Goal: Transaction & Acquisition: Book appointment/travel/reservation

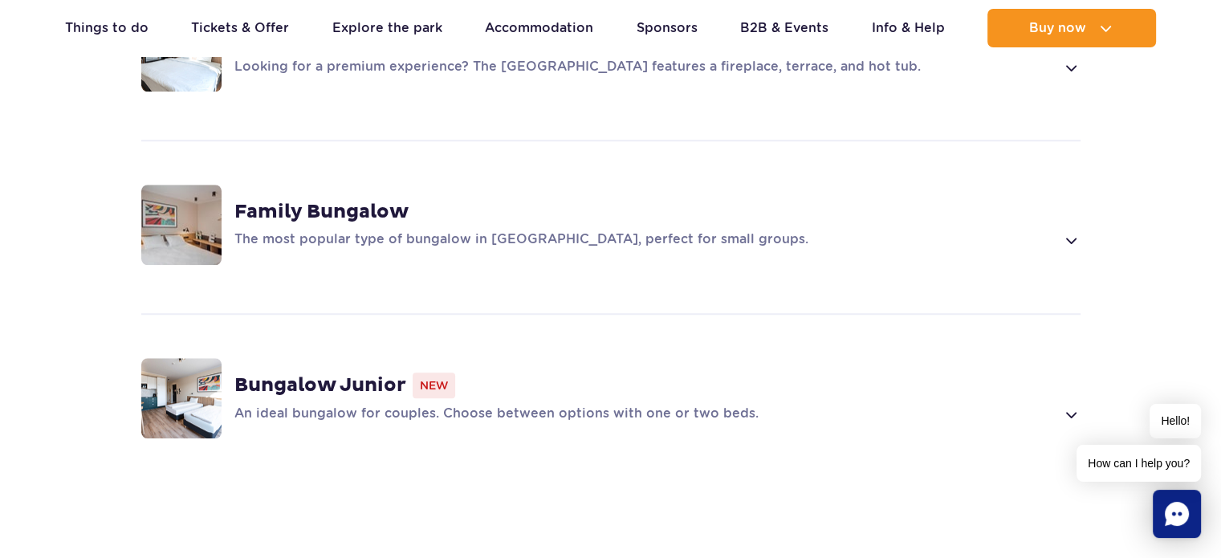
scroll to position [1284, 0]
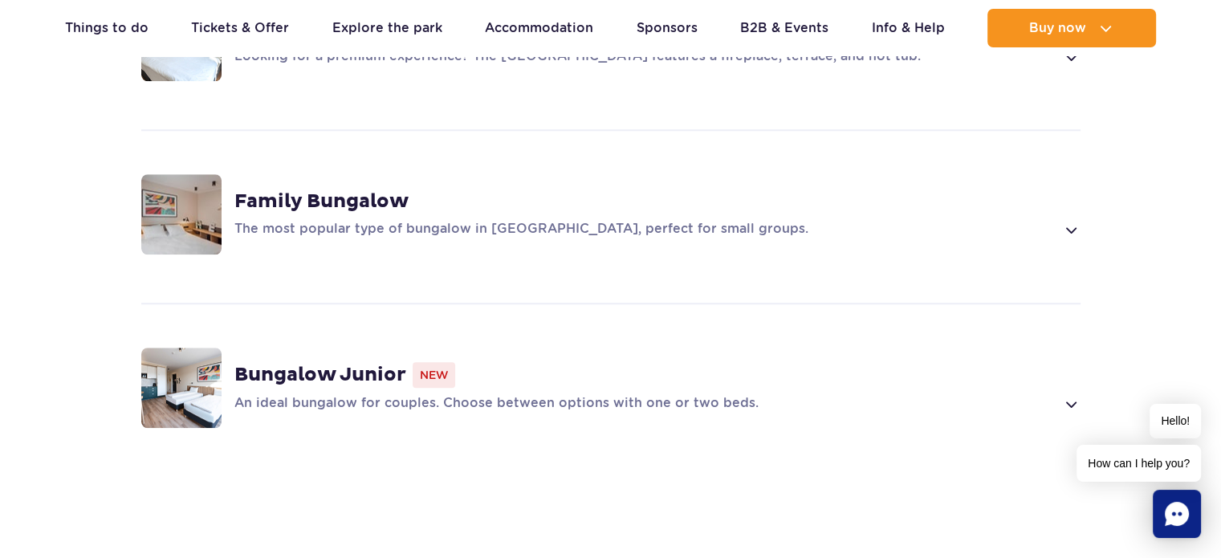
click at [286, 189] on strong "Family Bungalow" at bounding box center [321, 201] width 174 height 24
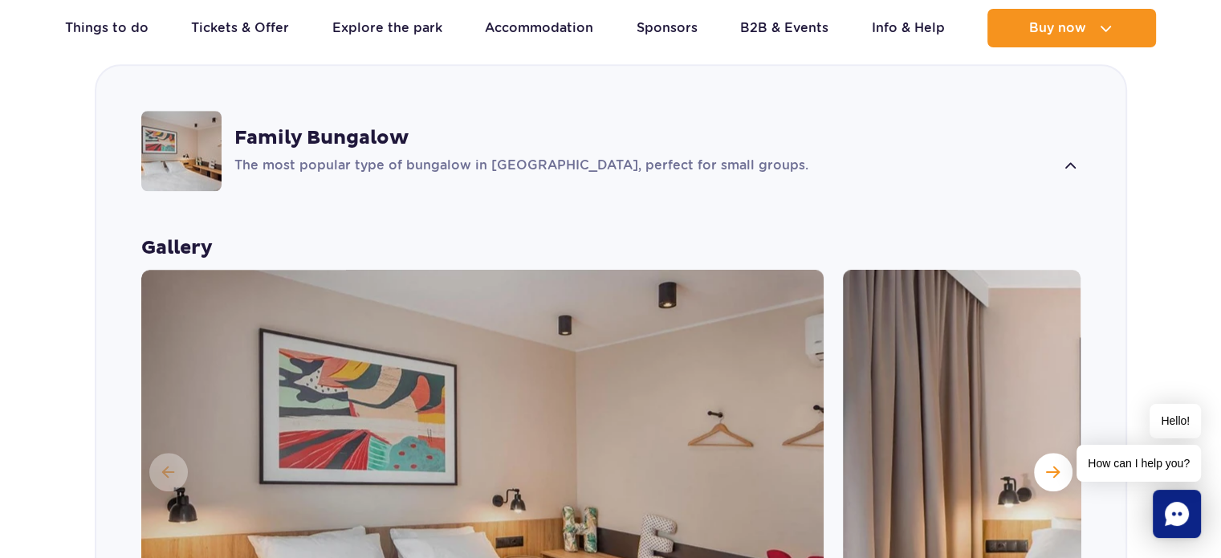
scroll to position [1538, 0]
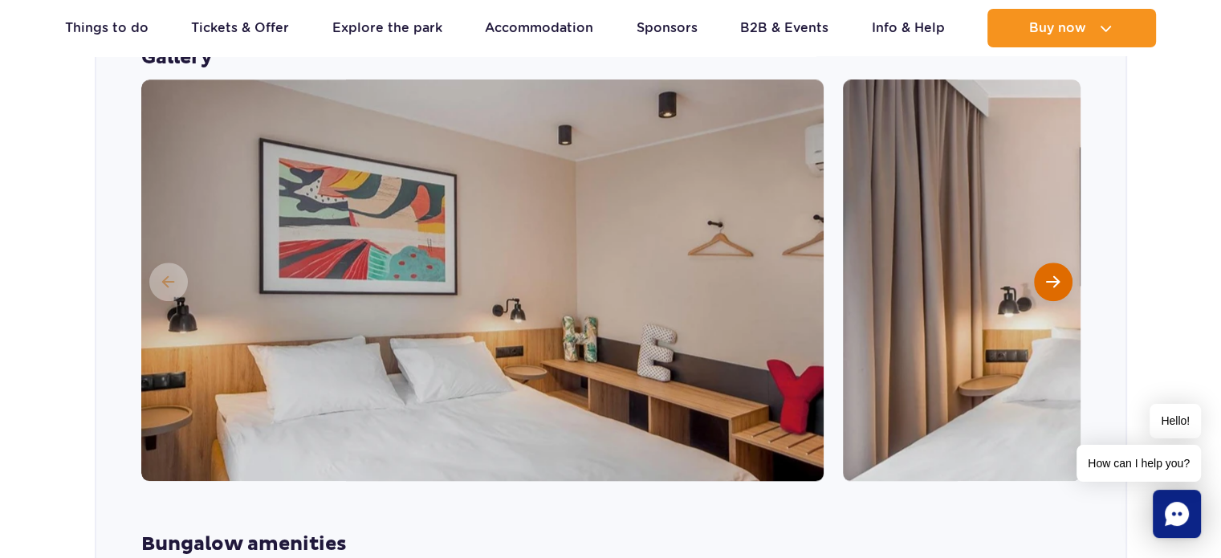
click at [1064, 262] on button "Next slide" at bounding box center [1053, 281] width 39 height 39
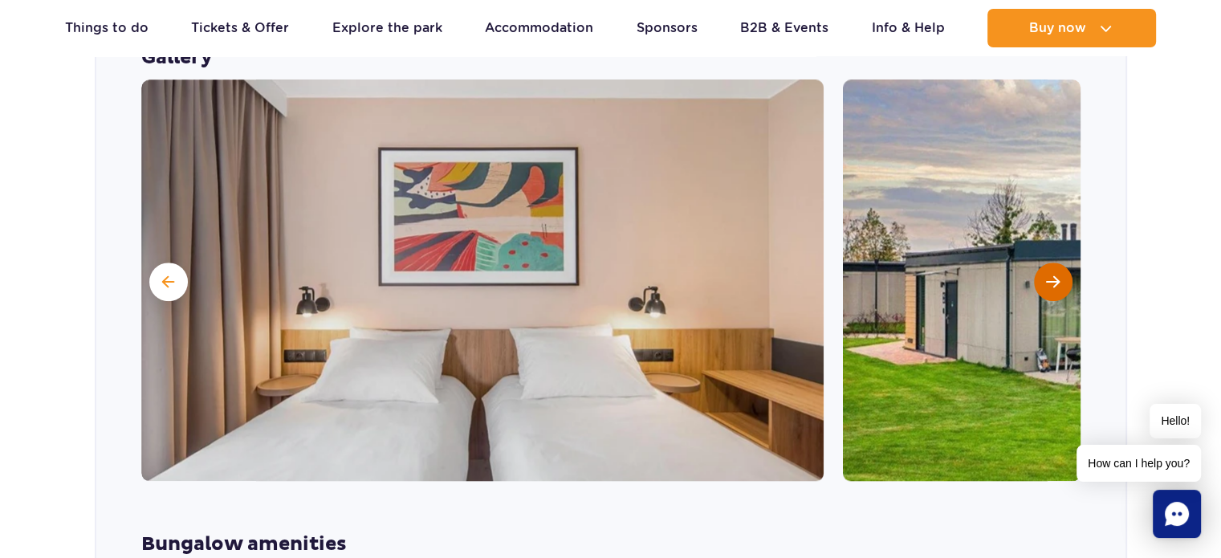
click at [1062, 262] on button "Next slide" at bounding box center [1053, 281] width 39 height 39
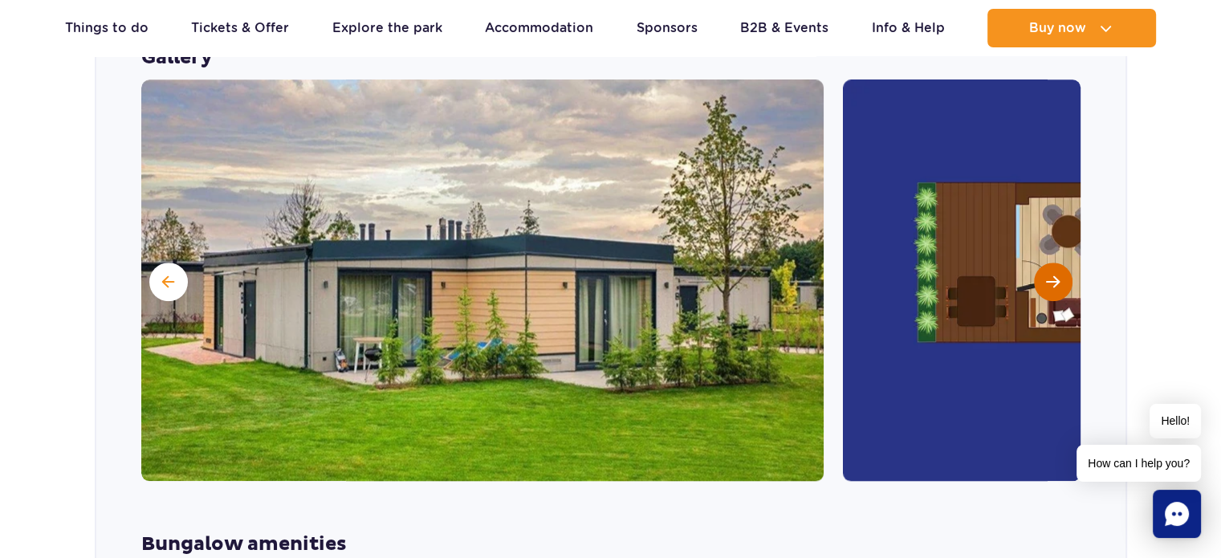
click at [1062, 262] on button "Next slide" at bounding box center [1053, 281] width 39 height 39
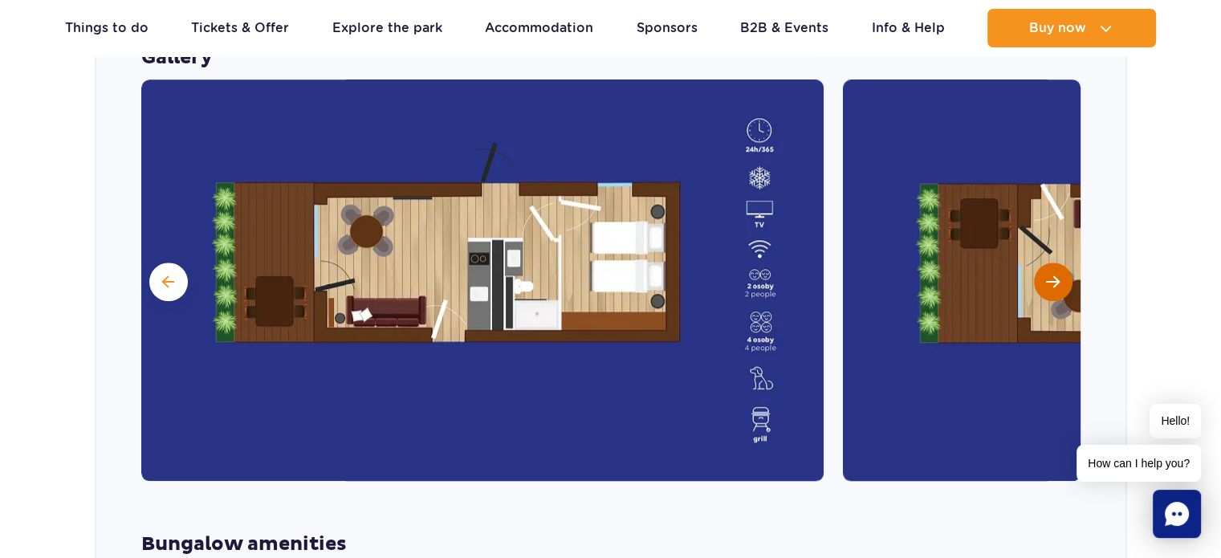
click at [1056, 274] on span "Next slide" at bounding box center [1053, 281] width 14 height 14
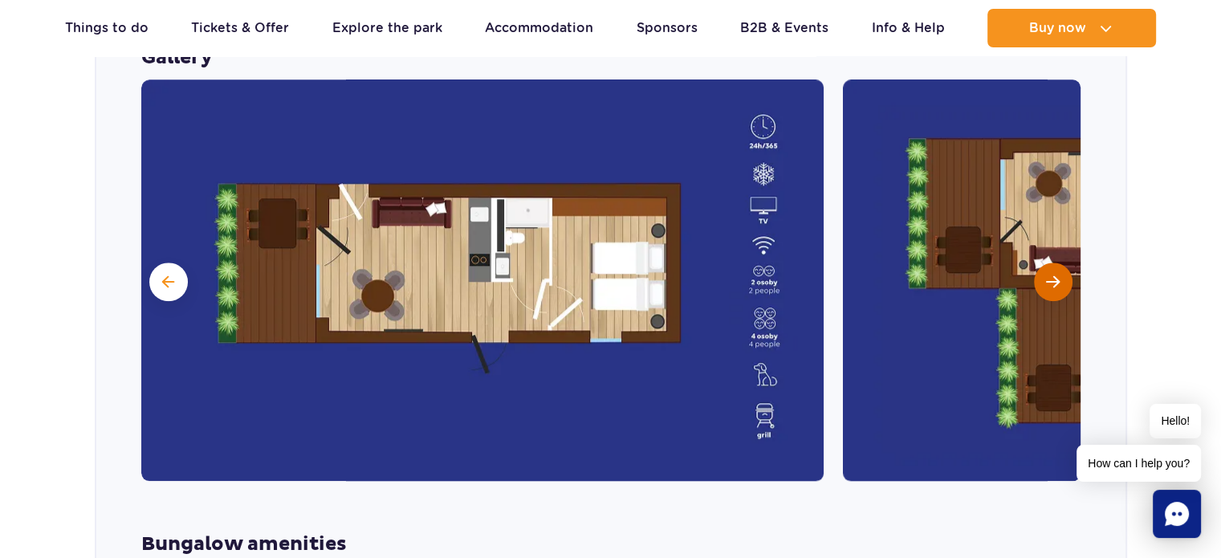
click at [1056, 274] on span "Next slide" at bounding box center [1053, 281] width 14 height 14
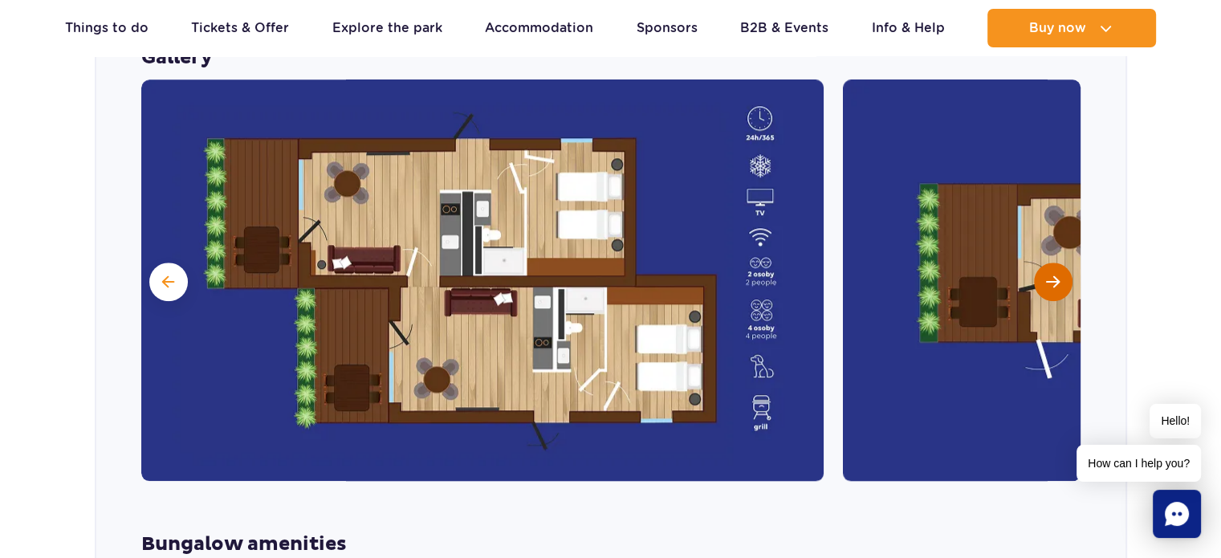
click at [1056, 274] on span "Next slide" at bounding box center [1053, 281] width 14 height 14
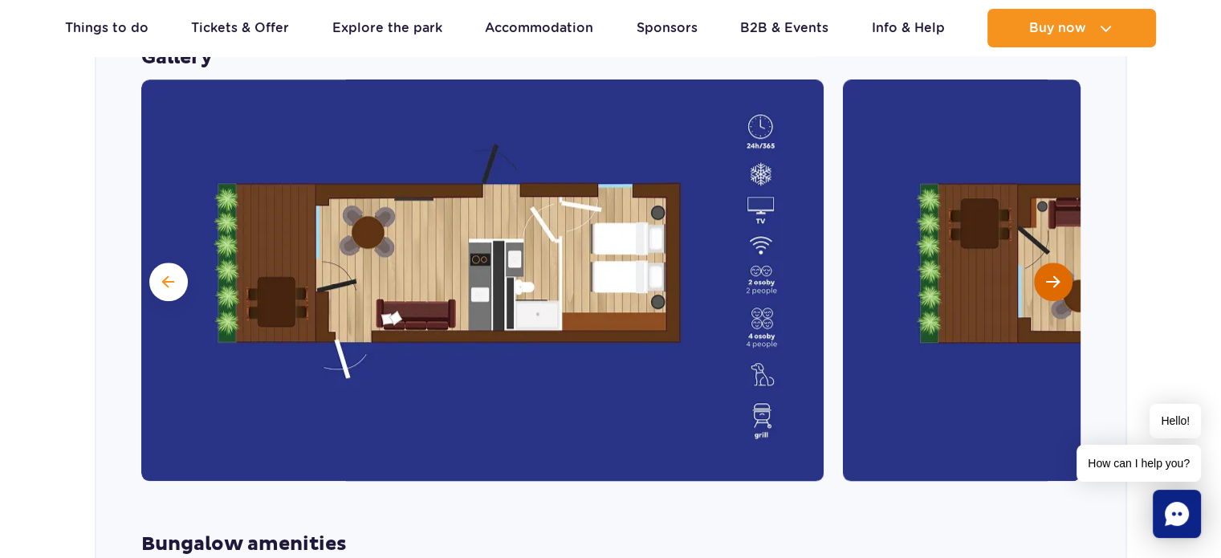
click at [1056, 274] on span "Next slide" at bounding box center [1053, 281] width 14 height 14
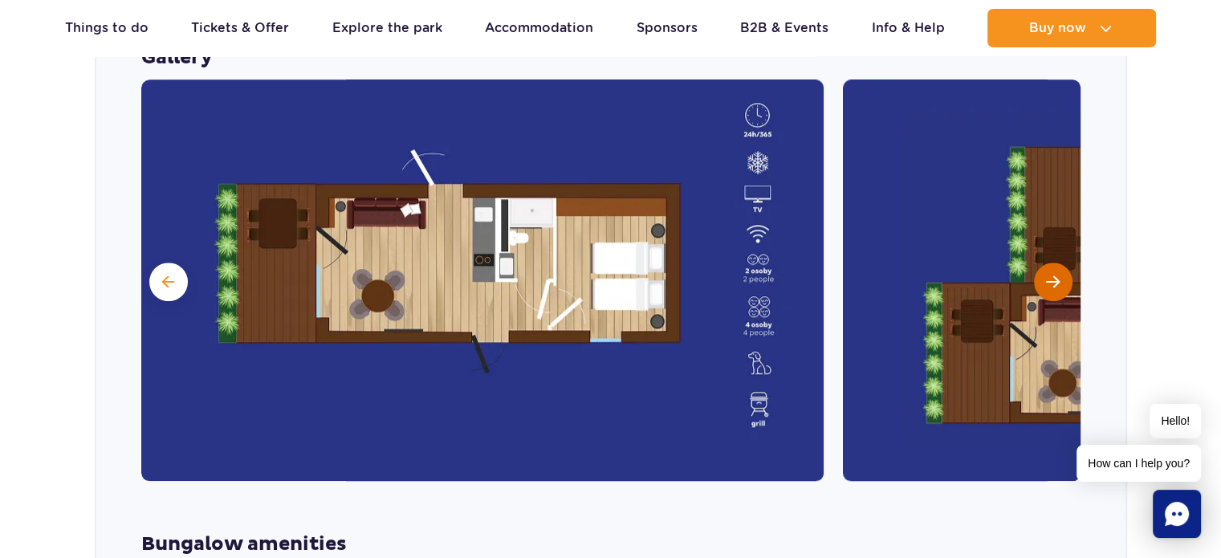
click at [1056, 274] on span "Next slide" at bounding box center [1053, 281] width 14 height 14
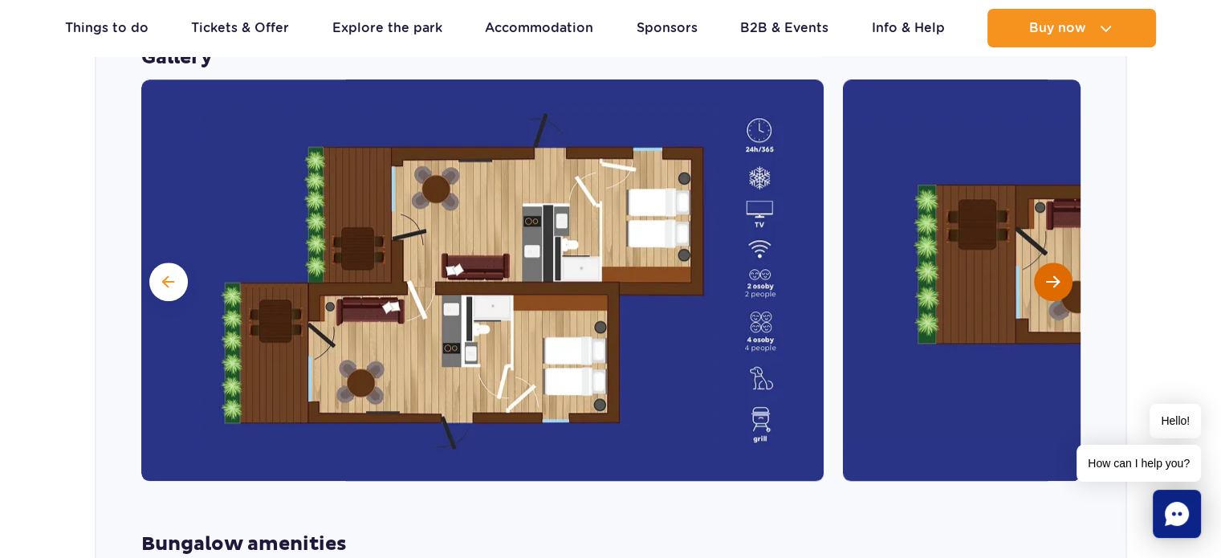
click at [1056, 274] on span "Next slide" at bounding box center [1053, 281] width 14 height 14
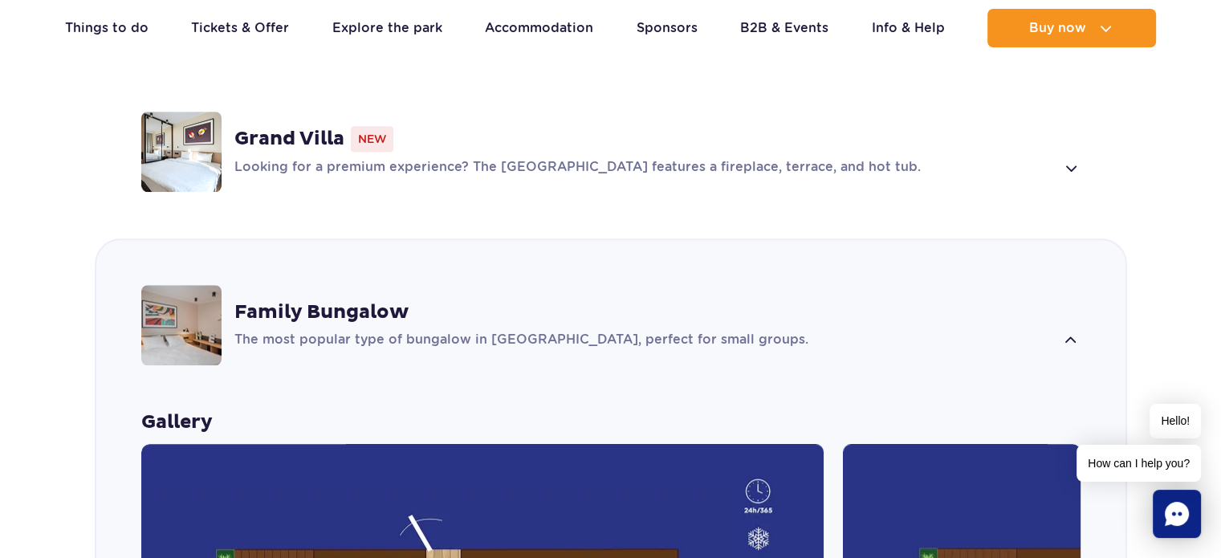
scroll to position [1136, 0]
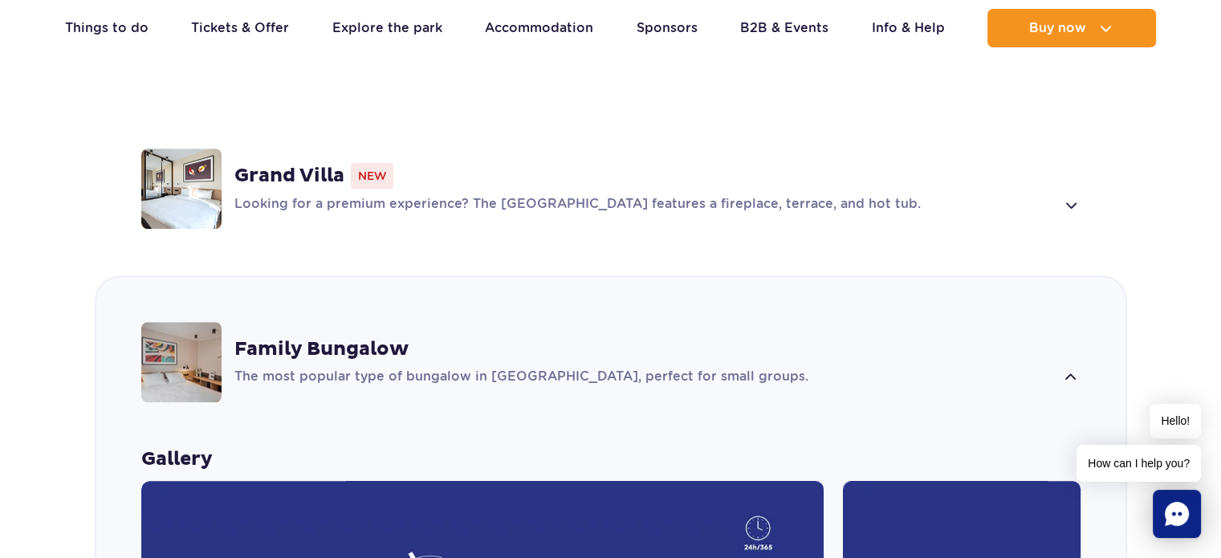
click at [250, 163] on div "Grand Villa New Looking for a premium experience? The Grand Villa features a fi…" at bounding box center [657, 188] width 846 height 51
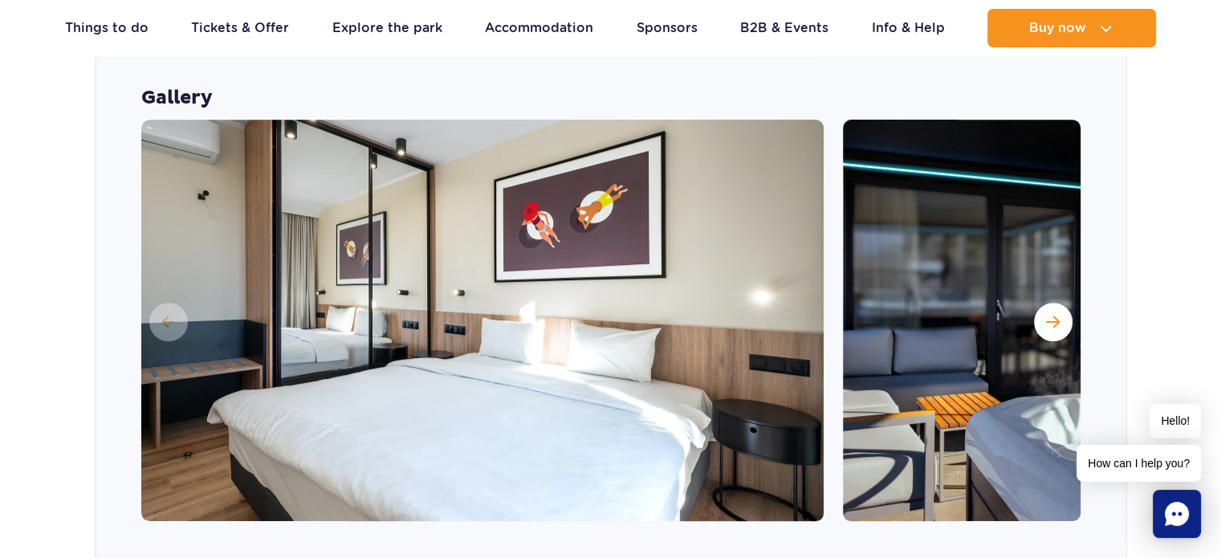
scroll to position [1377, 0]
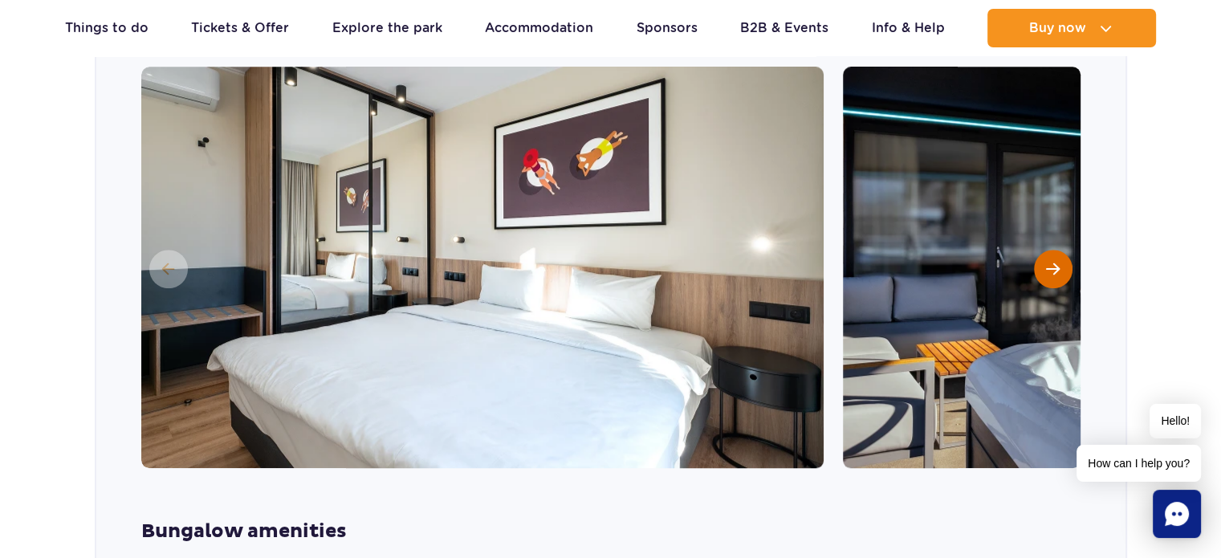
click at [1058, 262] on span "Next slide" at bounding box center [1053, 269] width 14 height 14
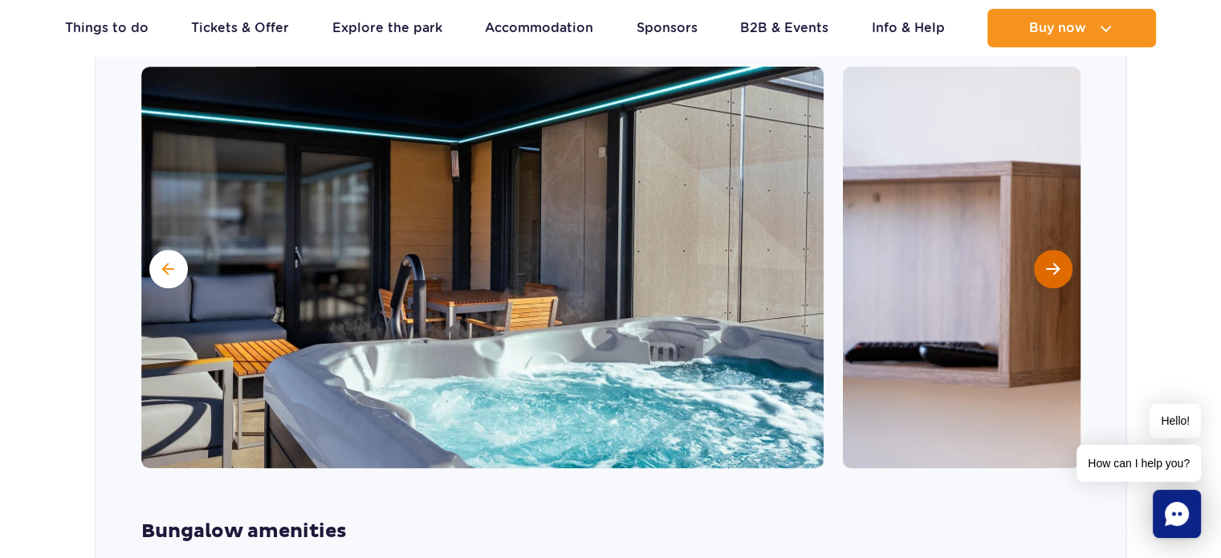
click at [1058, 262] on span "Next slide" at bounding box center [1053, 269] width 14 height 14
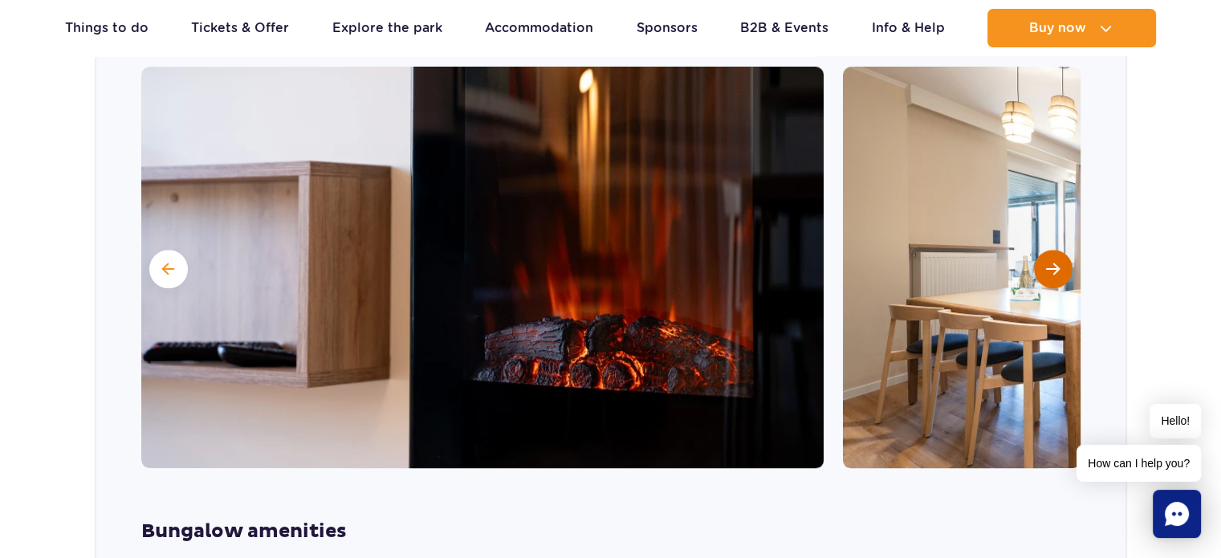
click at [1058, 262] on span "Next slide" at bounding box center [1053, 269] width 14 height 14
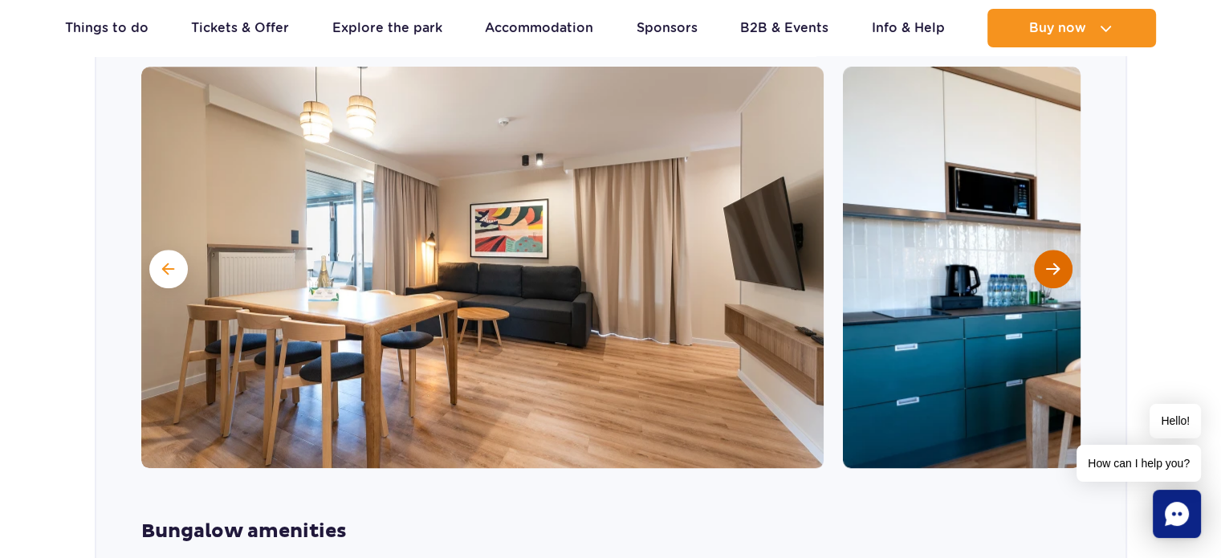
click at [1058, 262] on span "Next slide" at bounding box center [1053, 269] width 14 height 14
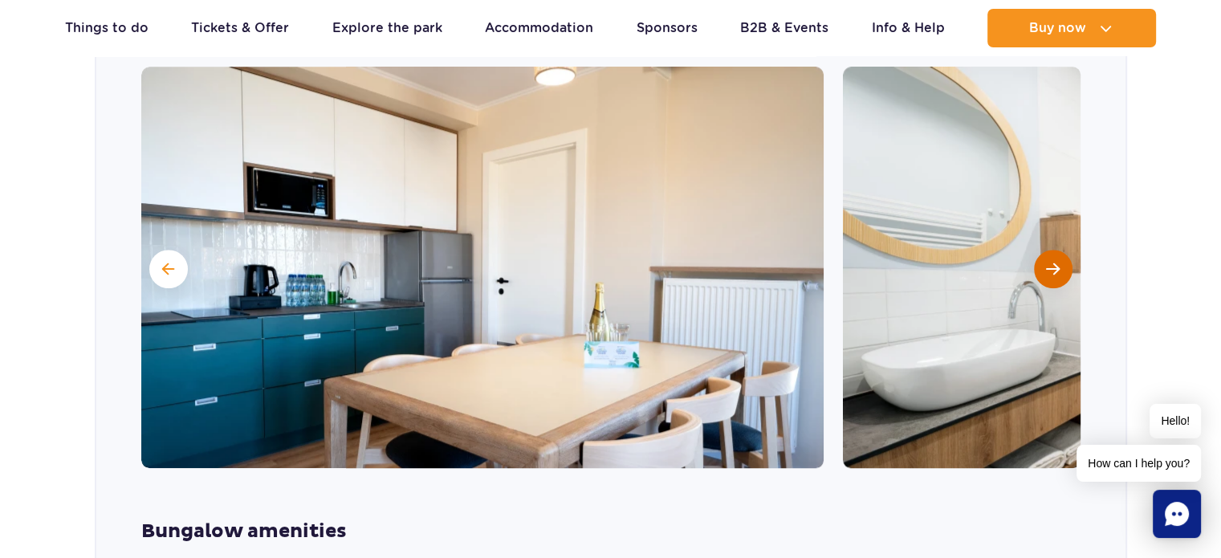
click at [1058, 262] on span "Next slide" at bounding box center [1053, 269] width 14 height 14
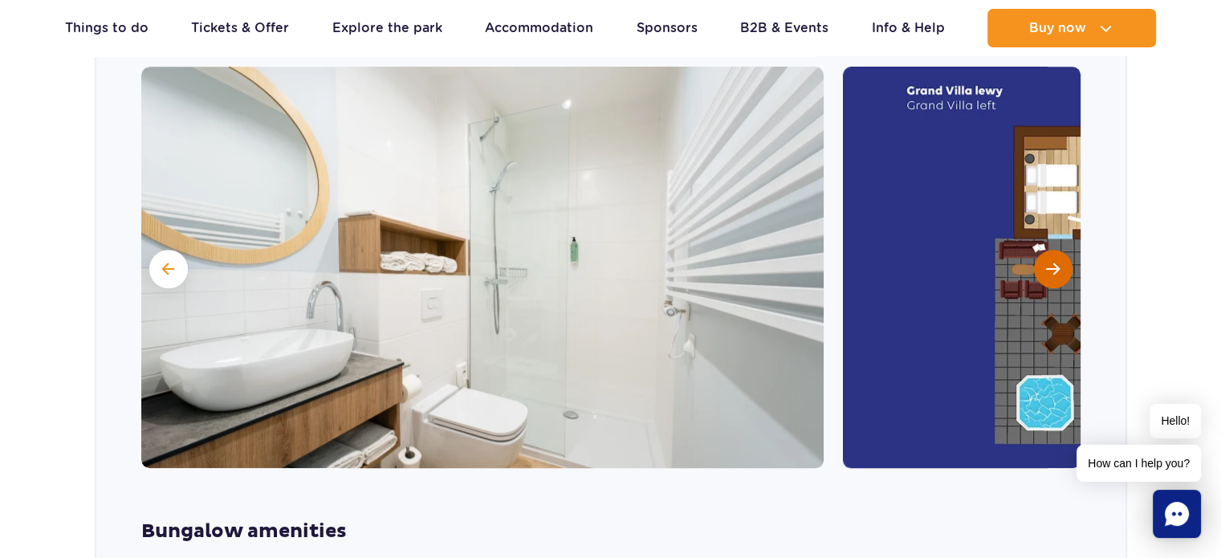
click at [1058, 262] on span "Next slide" at bounding box center [1053, 269] width 14 height 14
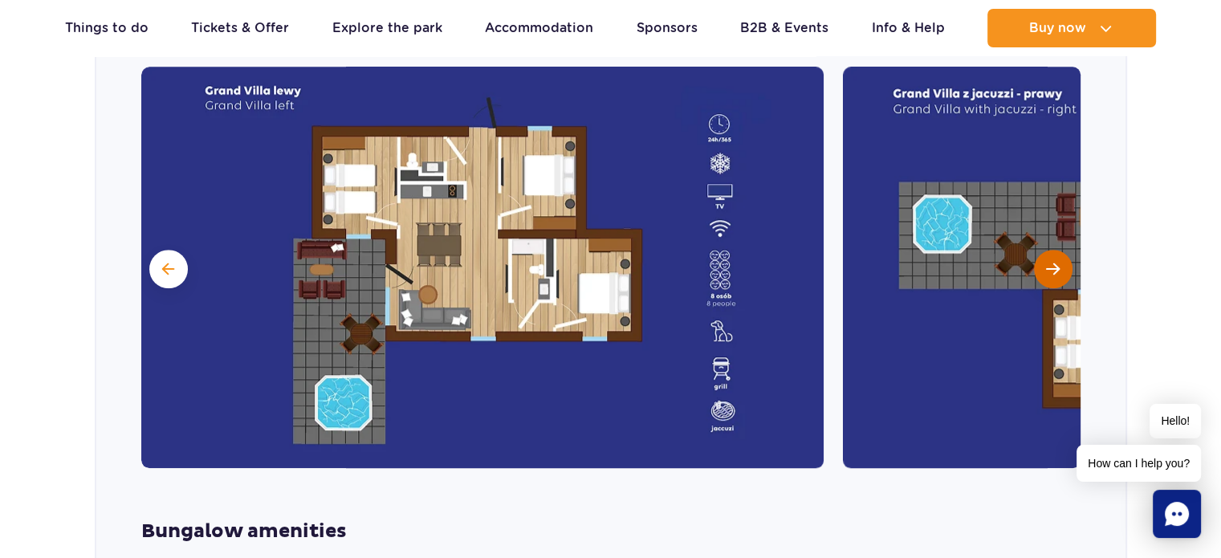
click at [1058, 262] on span "Next slide" at bounding box center [1053, 269] width 14 height 14
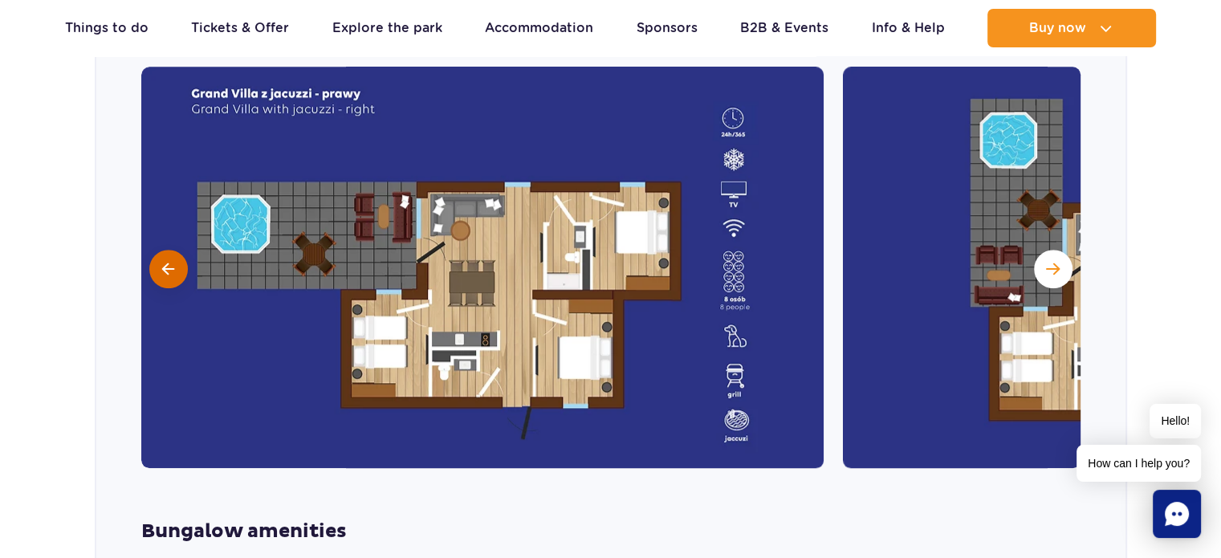
click at [155, 250] on button at bounding box center [168, 269] width 39 height 39
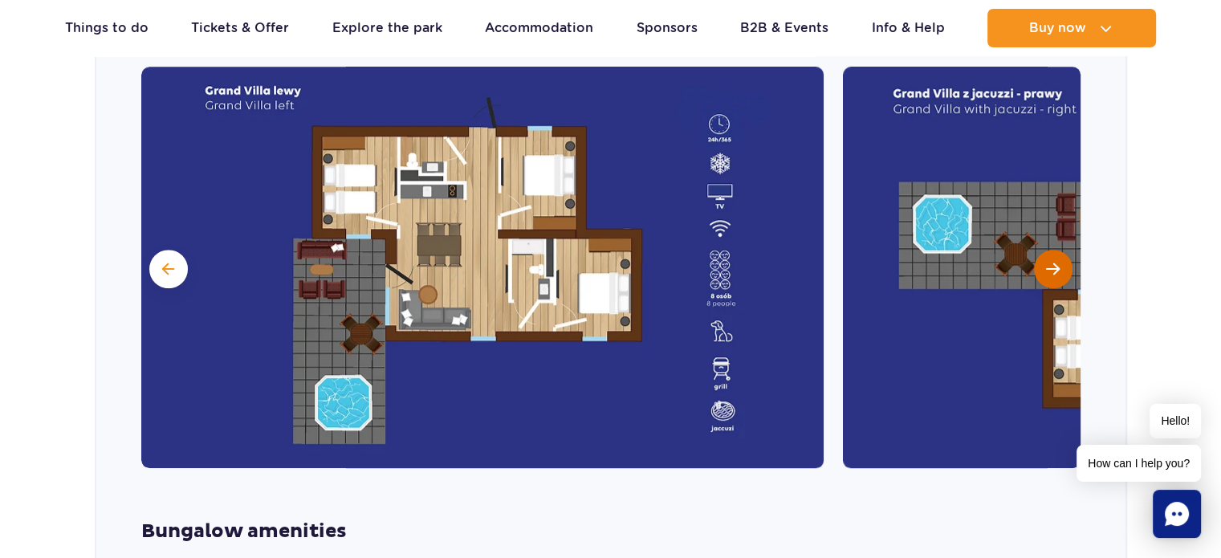
click at [1065, 250] on button "Next slide" at bounding box center [1053, 269] width 39 height 39
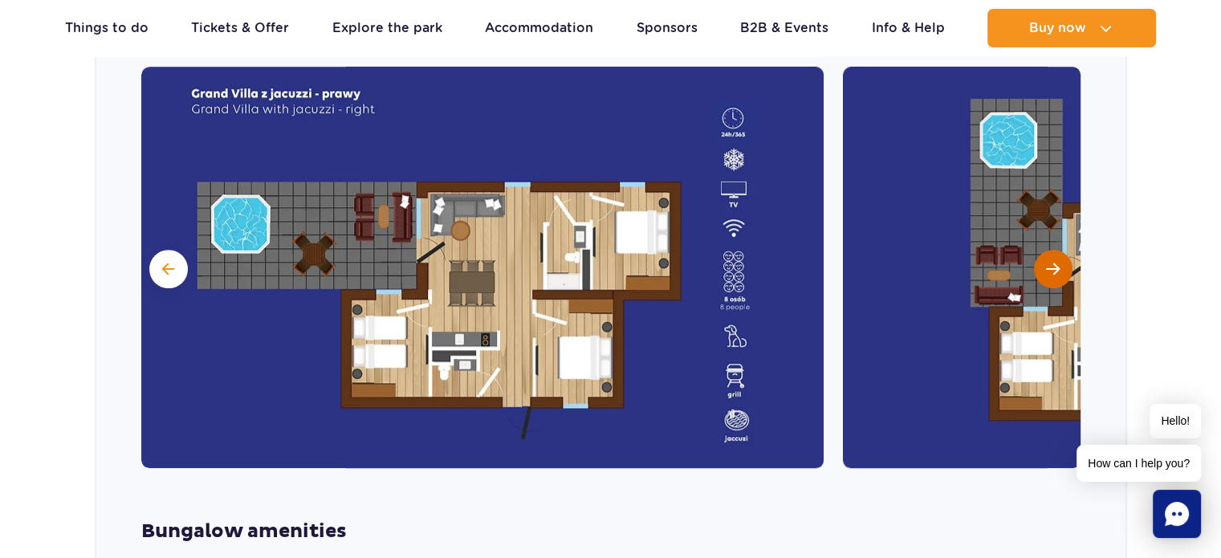
click at [1065, 250] on button "Next slide" at bounding box center [1053, 269] width 39 height 39
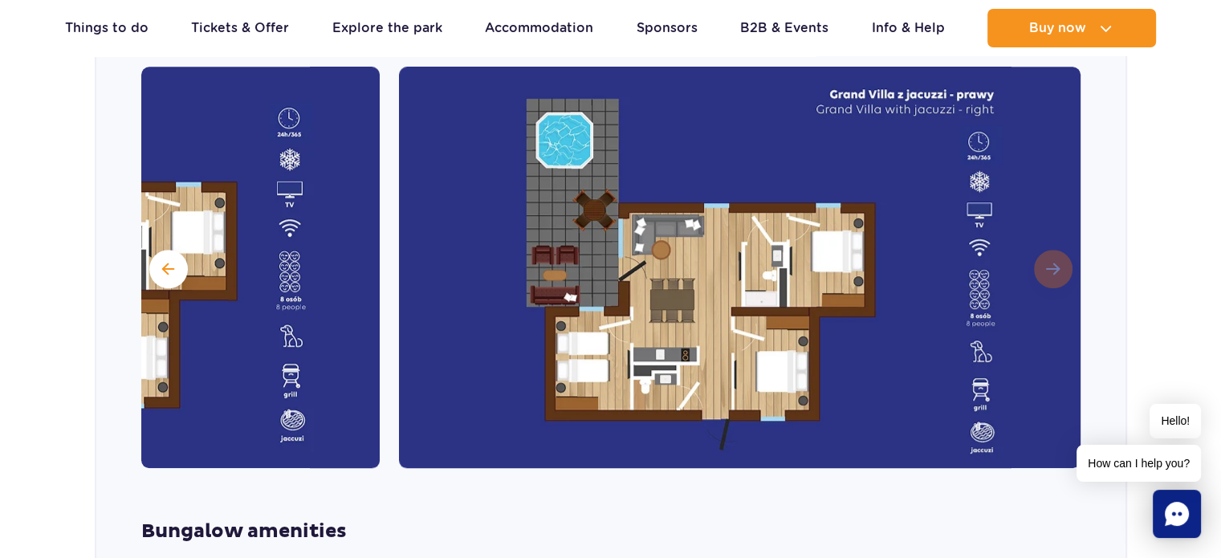
click at [1065, 227] on img at bounding box center [740, 267] width 682 height 401
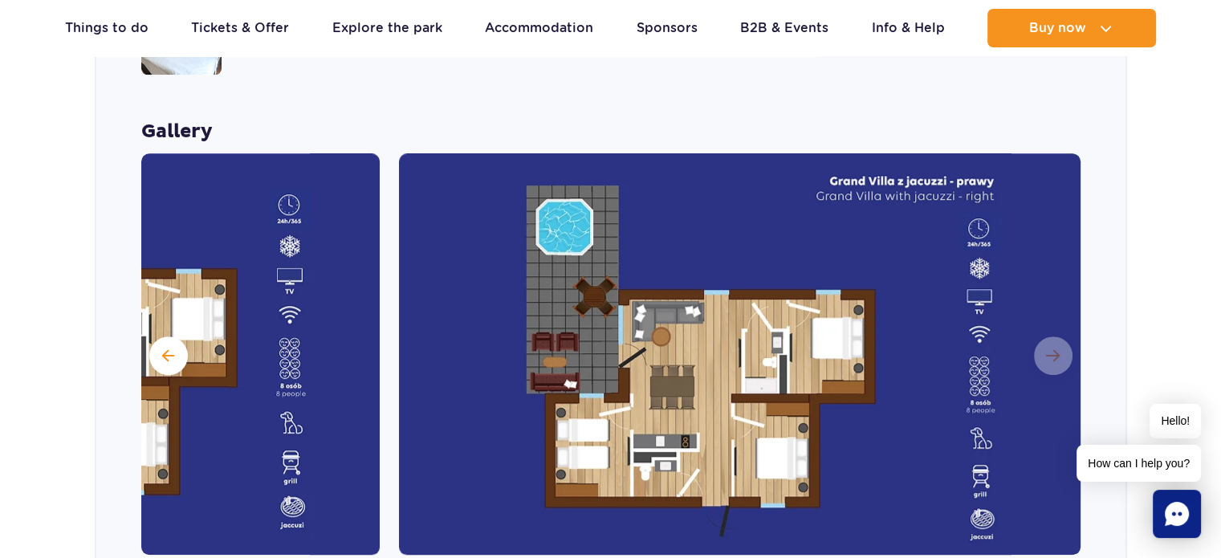
scroll to position [1297, 0]
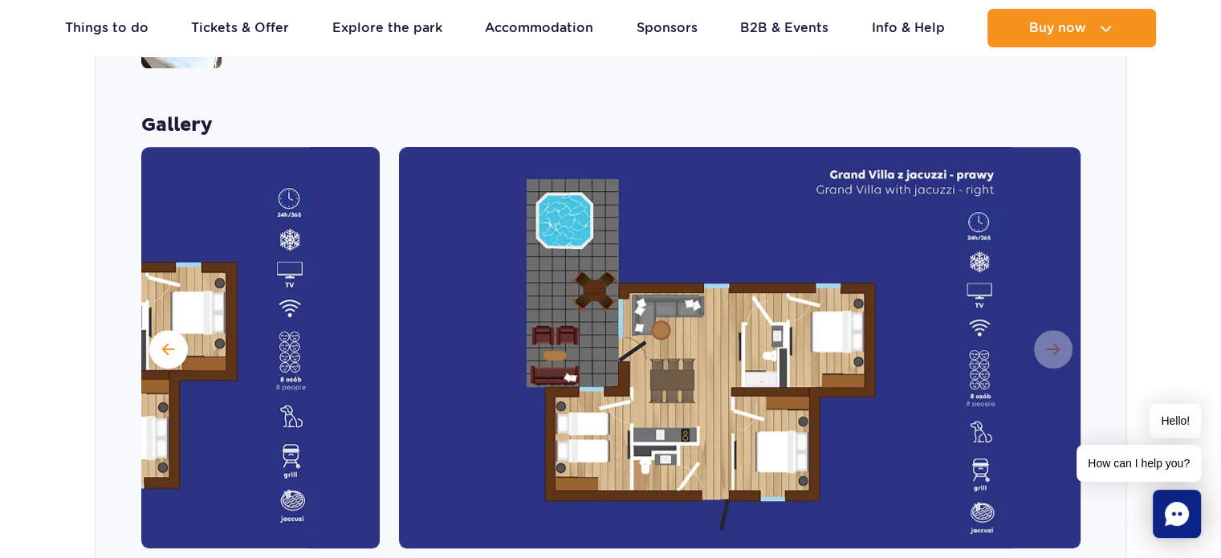
click at [150, 318] on img at bounding box center [38, 347] width 682 height 401
click at [159, 330] on button at bounding box center [168, 349] width 39 height 39
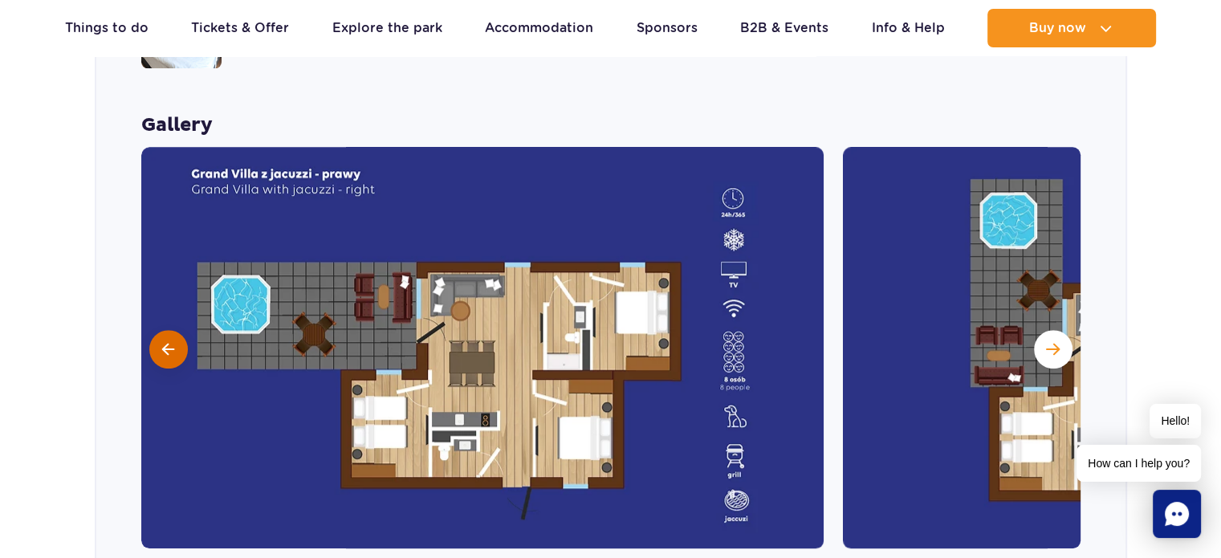
click at [159, 330] on button at bounding box center [168, 349] width 39 height 39
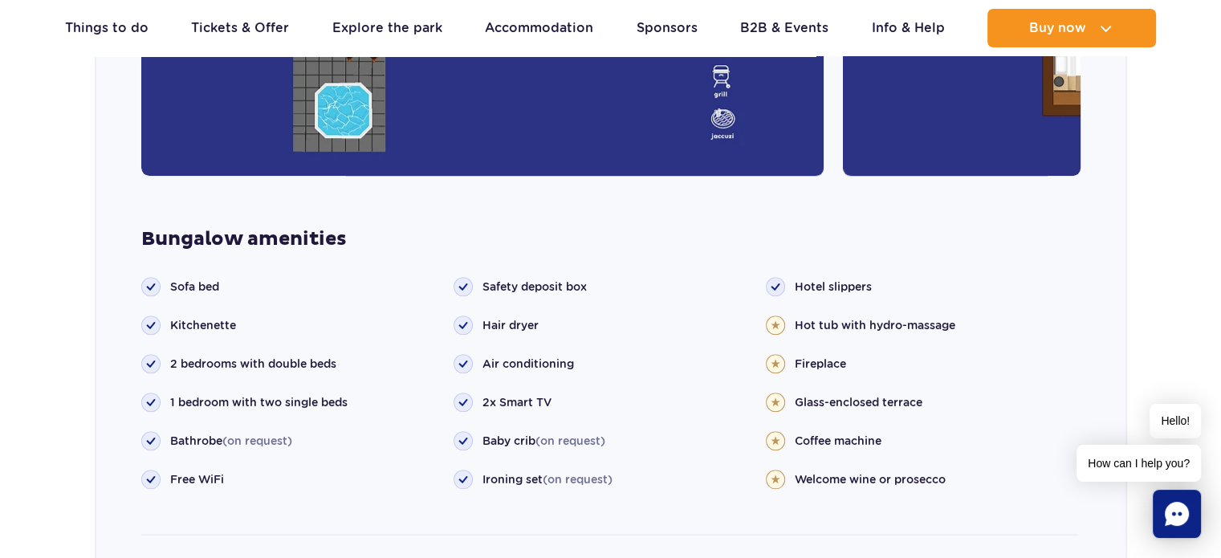
scroll to position [1939, 0]
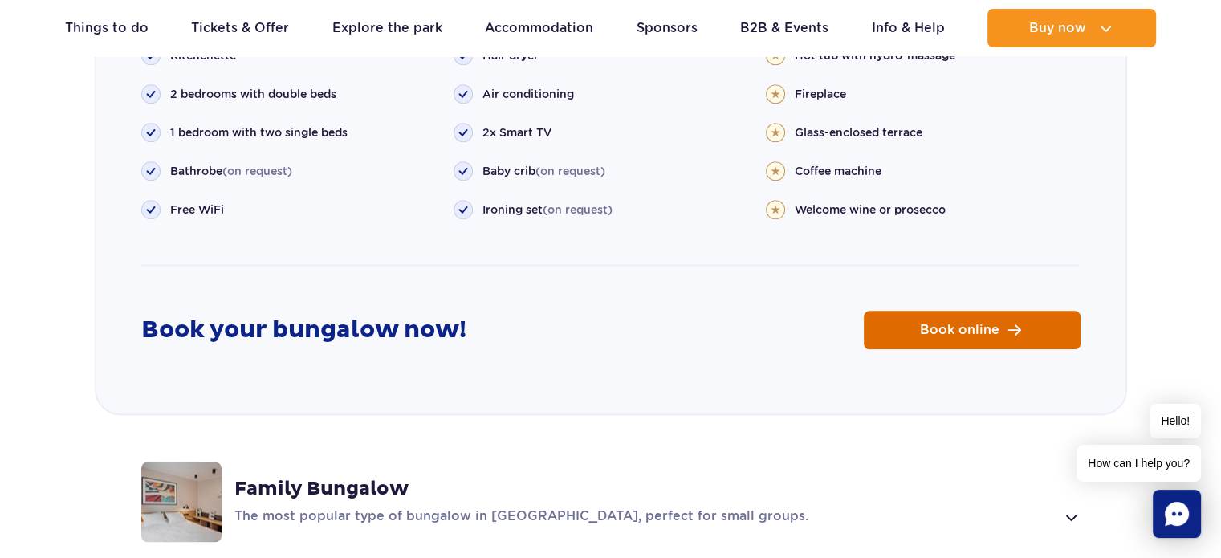
click at [943, 323] on span "Book online" at bounding box center [959, 329] width 79 height 13
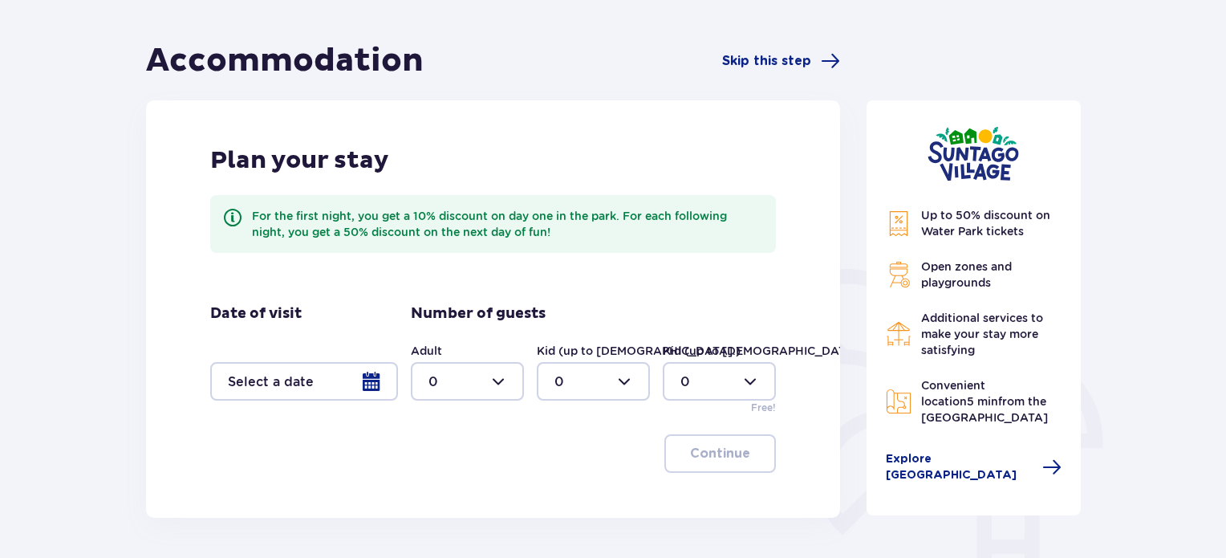
scroll to position [160, 0]
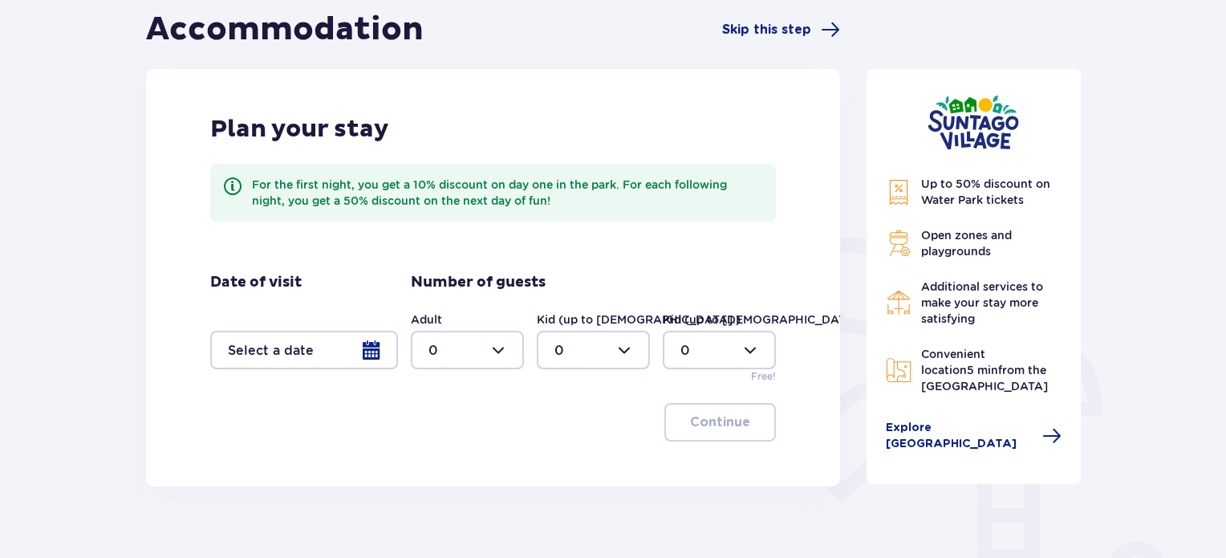
click at [437, 357] on div at bounding box center [467, 350] width 113 height 39
click at [450, 461] on div "2" at bounding box center [468, 466] width 78 height 18
type input "2"
click at [616, 339] on div at bounding box center [593, 350] width 113 height 39
click at [575, 494] on div "3" at bounding box center [593, 500] width 78 height 18
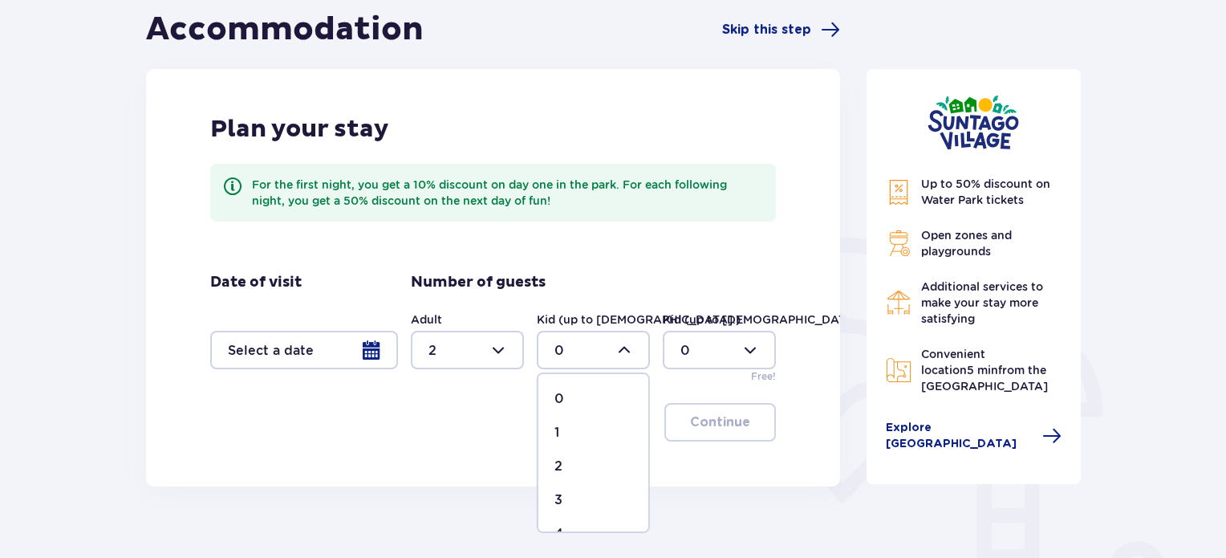
type input "3"
click at [307, 350] on div at bounding box center [304, 350] width 188 height 39
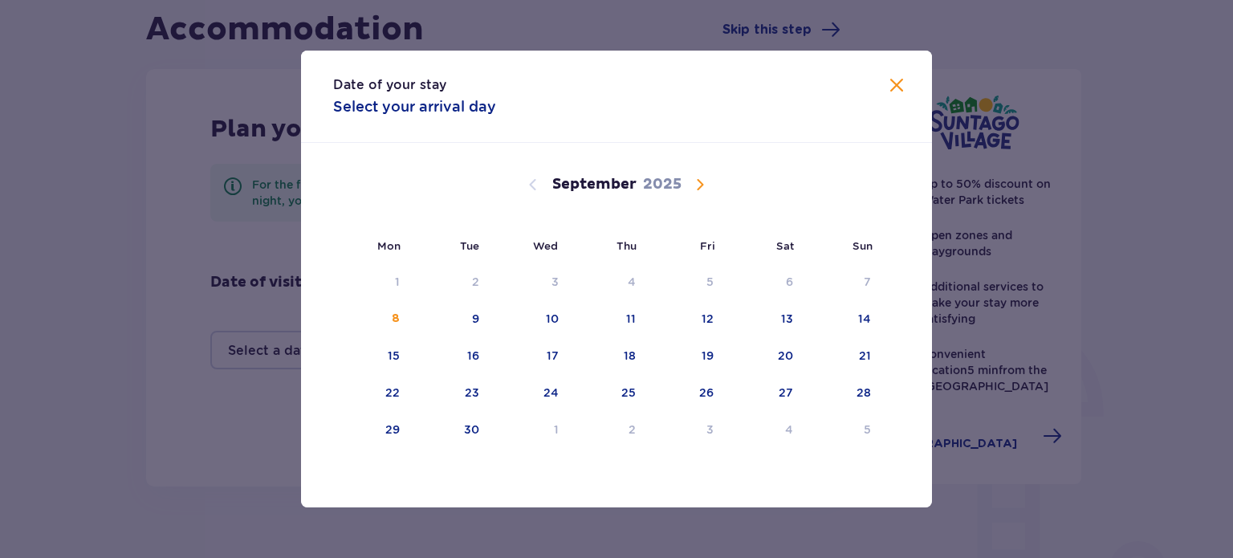
click at [701, 185] on span "Calendar" at bounding box center [699, 184] width 19 height 19
click at [782, 318] on div "11" at bounding box center [766, 319] width 78 height 35
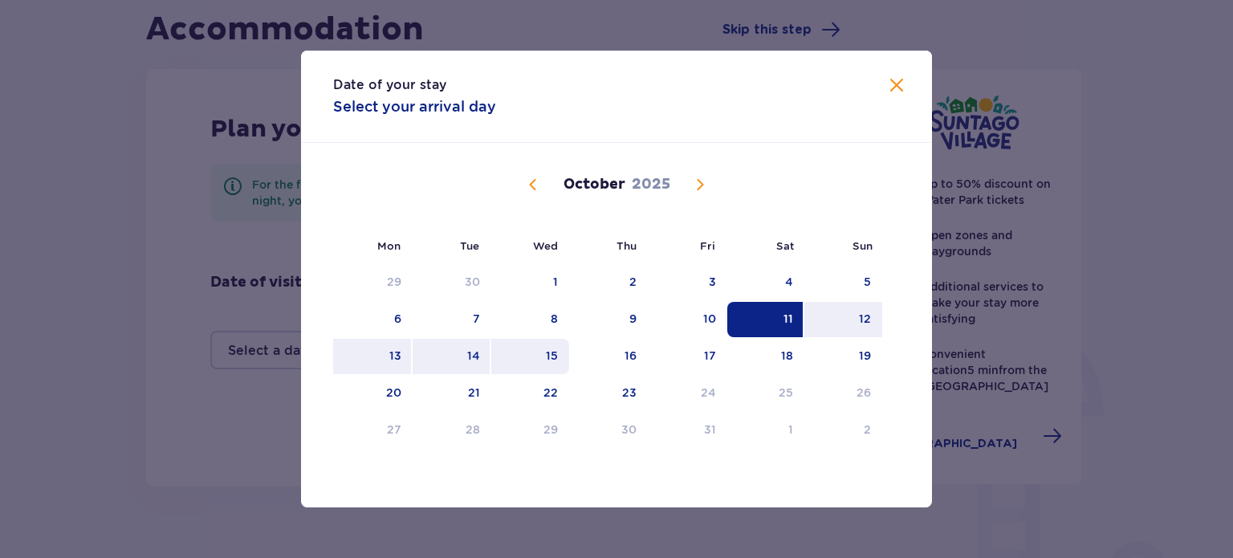
click at [529, 355] on div "15" at bounding box center [530, 356] width 78 height 35
type input "[DATE] - [DATE]"
type input "0"
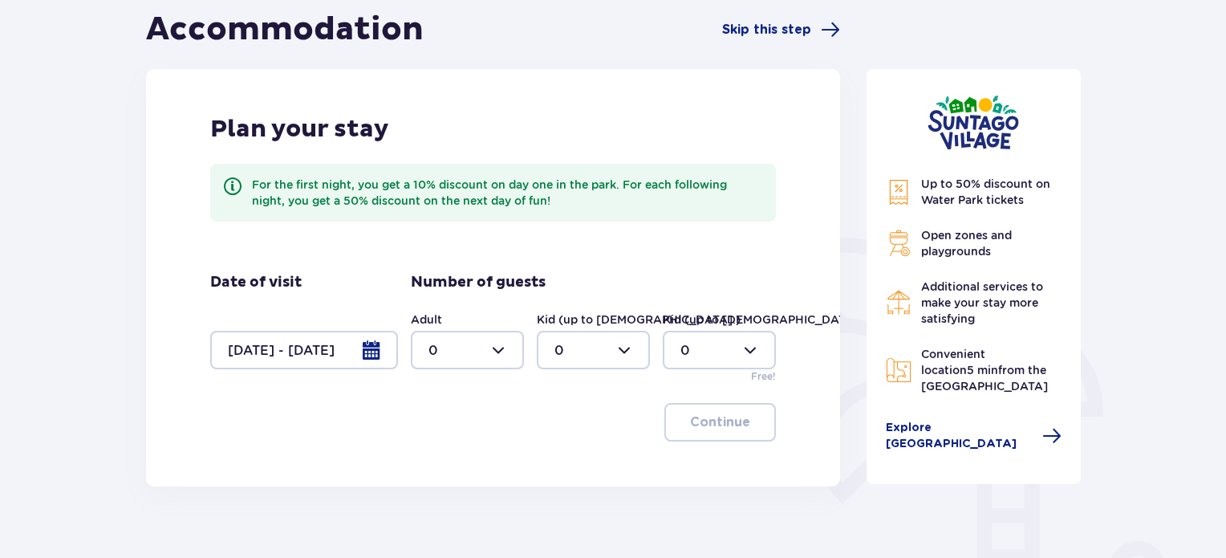
click at [469, 345] on div at bounding box center [467, 350] width 113 height 39
click at [455, 459] on div "2" at bounding box center [468, 466] width 78 height 18
type input "2"
click at [607, 339] on div at bounding box center [593, 350] width 113 height 39
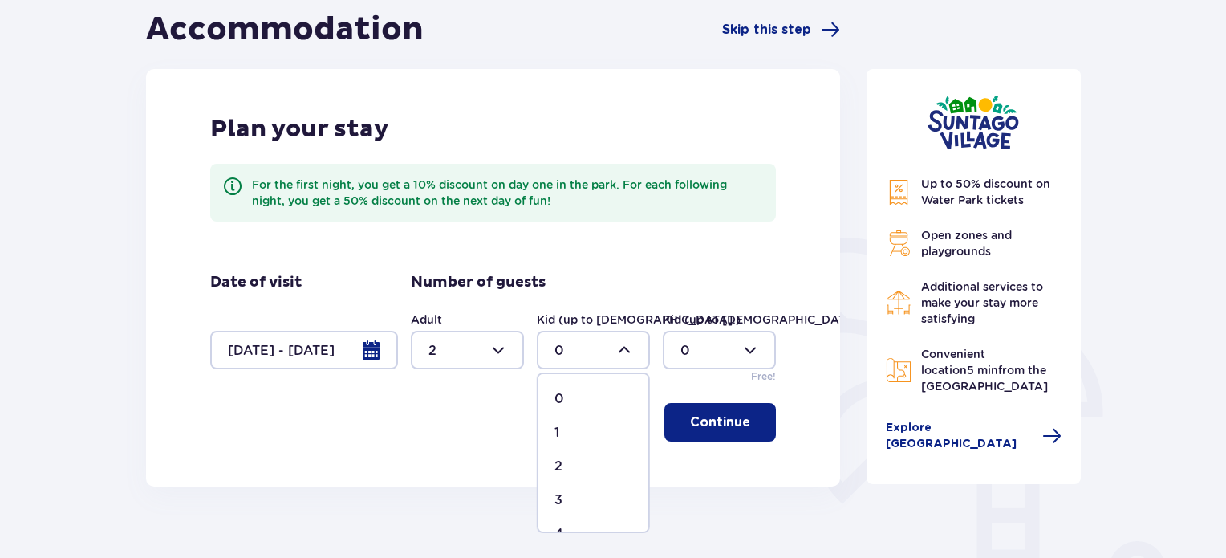
click at [580, 491] on div "3" at bounding box center [593, 500] width 78 height 18
type input "3"
click at [724, 421] on p "Continue" at bounding box center [720, 422] width 60 height 18
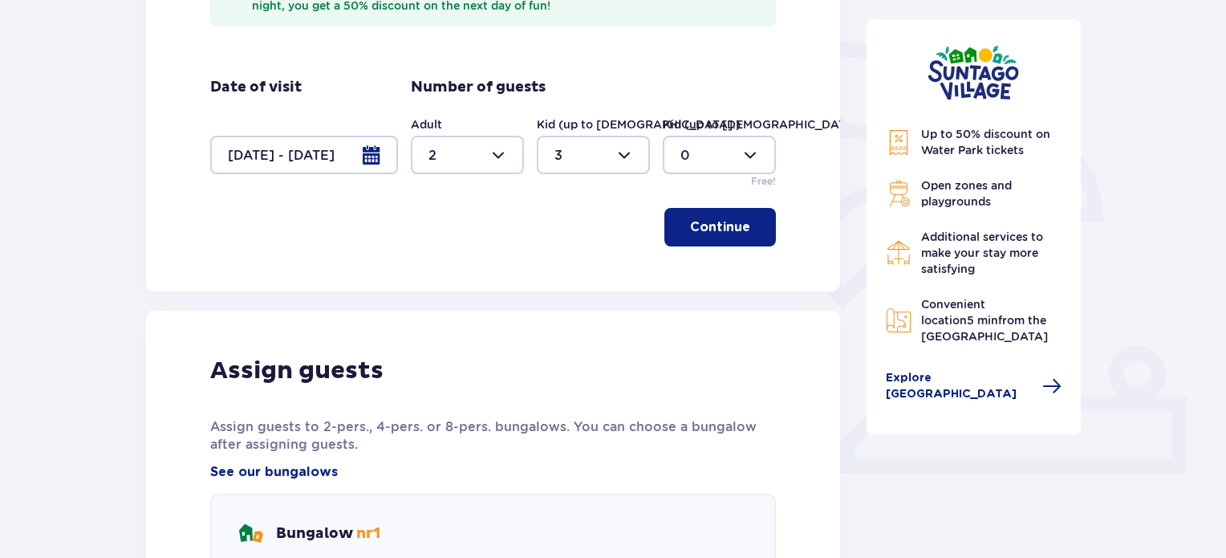
scroll to position [322, 0]
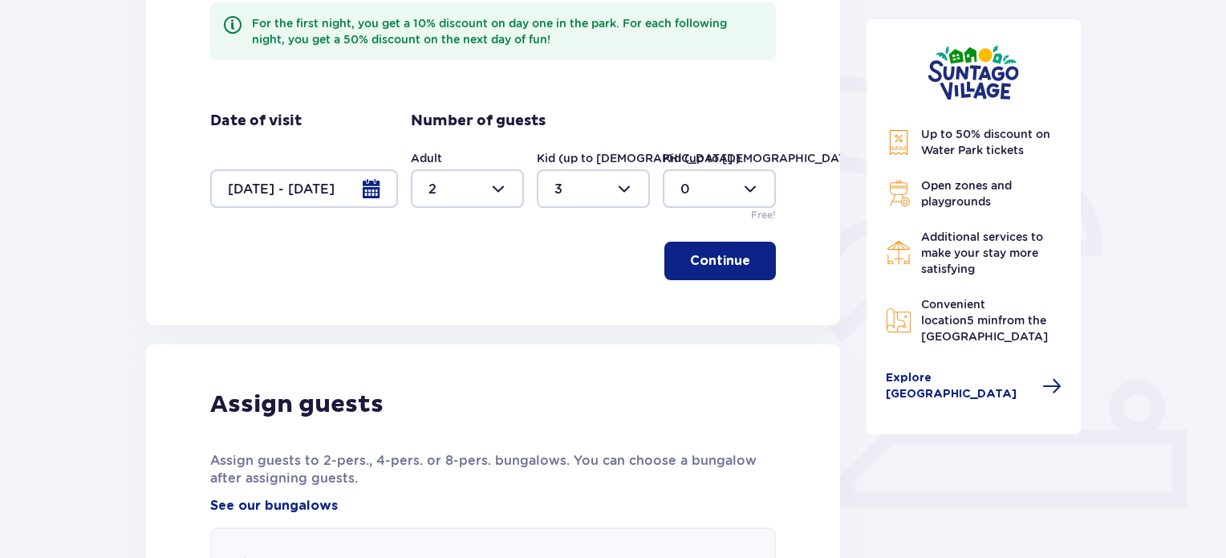
click at [725, 188] on div at bounding box center [719, 188] width 113 height 39
click at [702, 259] on span "1" at bounding box center [719, 271] width 110 height 34
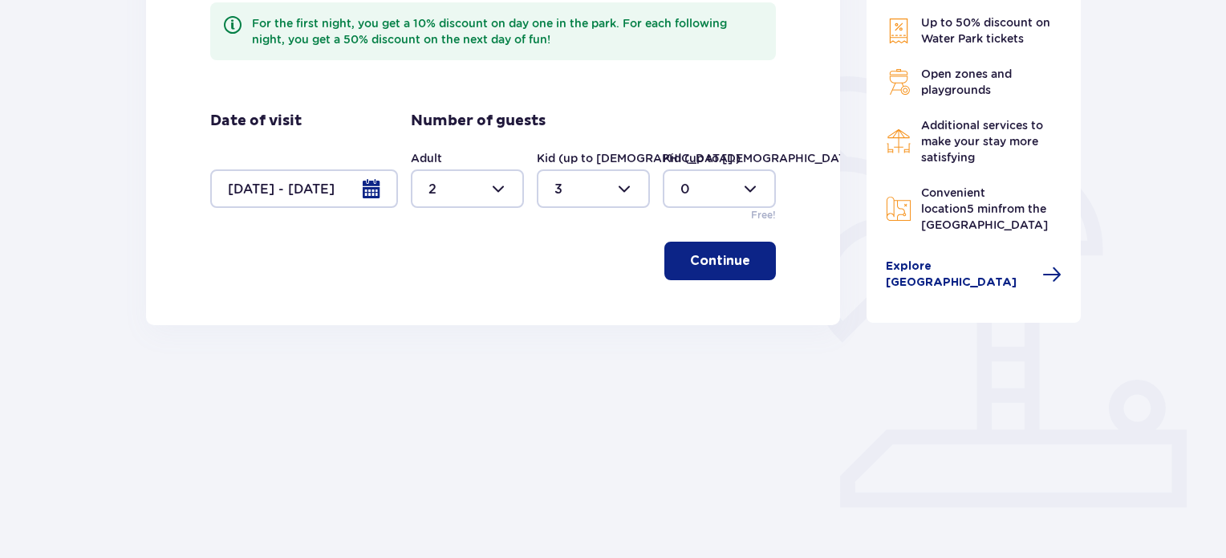
type input "1"
click at [616, 181] on div at bounding box center [593, 188] width 113 height 39
click at [571, 305] on div "2" at bounding box center [593, 305] width 78 height 18
type input "2"
click at [716, 254] on p "Continue" at bounding box center [720, 261] width 60 height 18
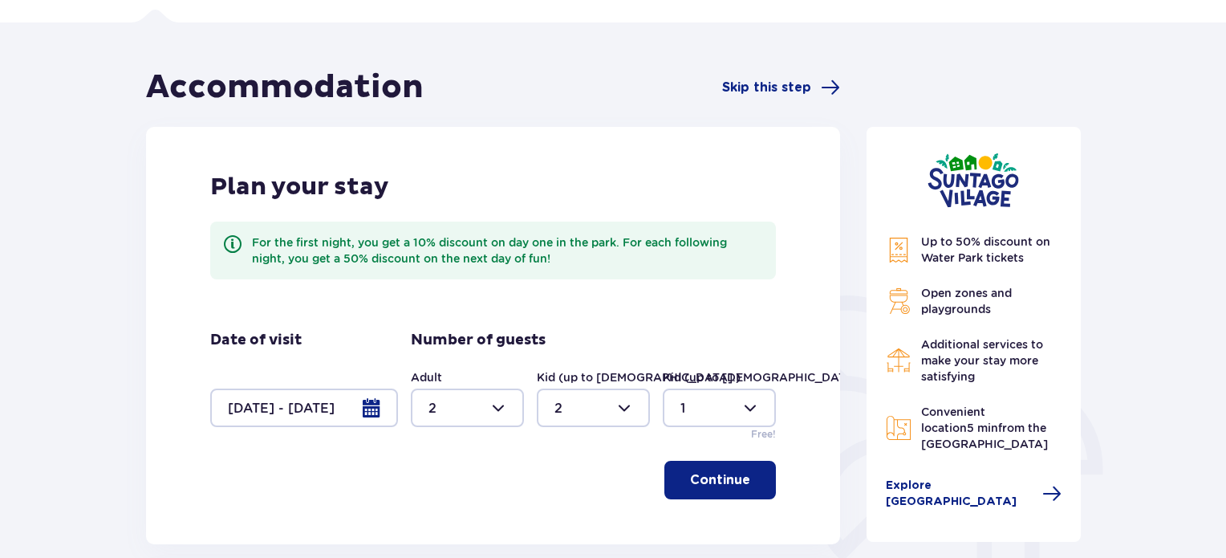
scroll to position [85, 0]
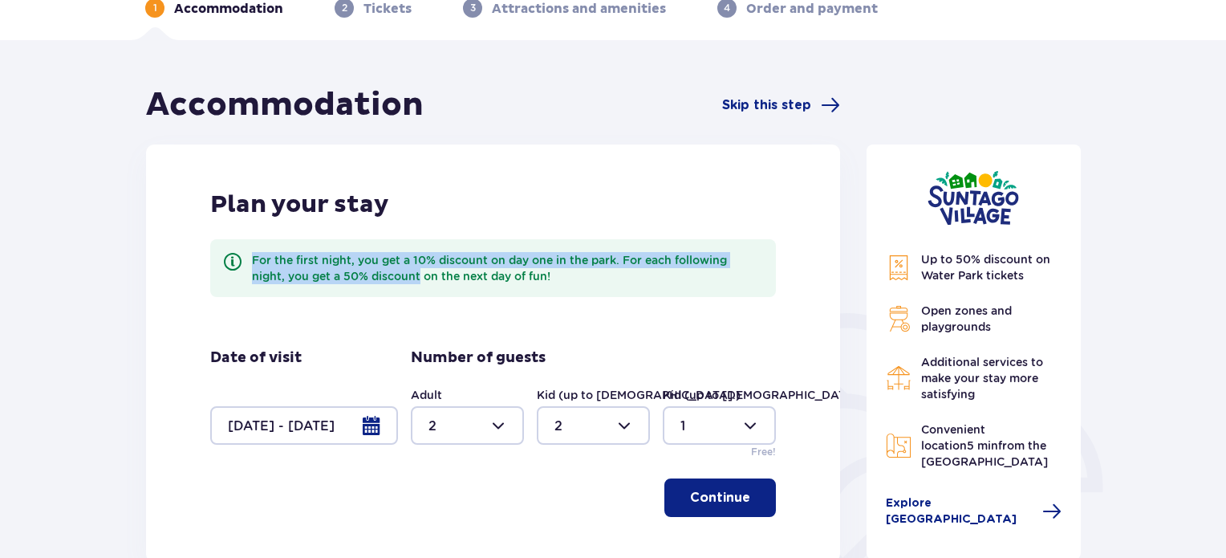
drag, startPoint x: 254, startPoint y: 268, endPoint x: 421, endPoint y: 276, distance: 167.9
click at [420, 273] on div "For the first night, you get a 10% discount on day one in the park. For each fo…" at bounding box center [507, 268] width 511 height 32
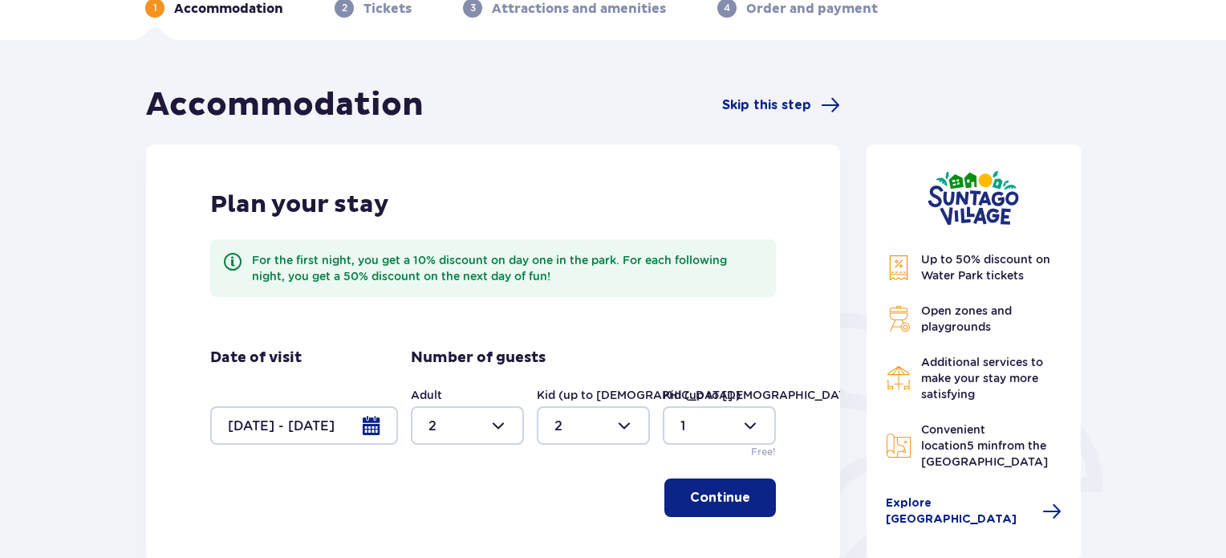
click at [426, 297] on div "Plan your stay For the first night, you get a 10% discount on day one in the pa…" at bounding box center [493, 259] width 566 height 140
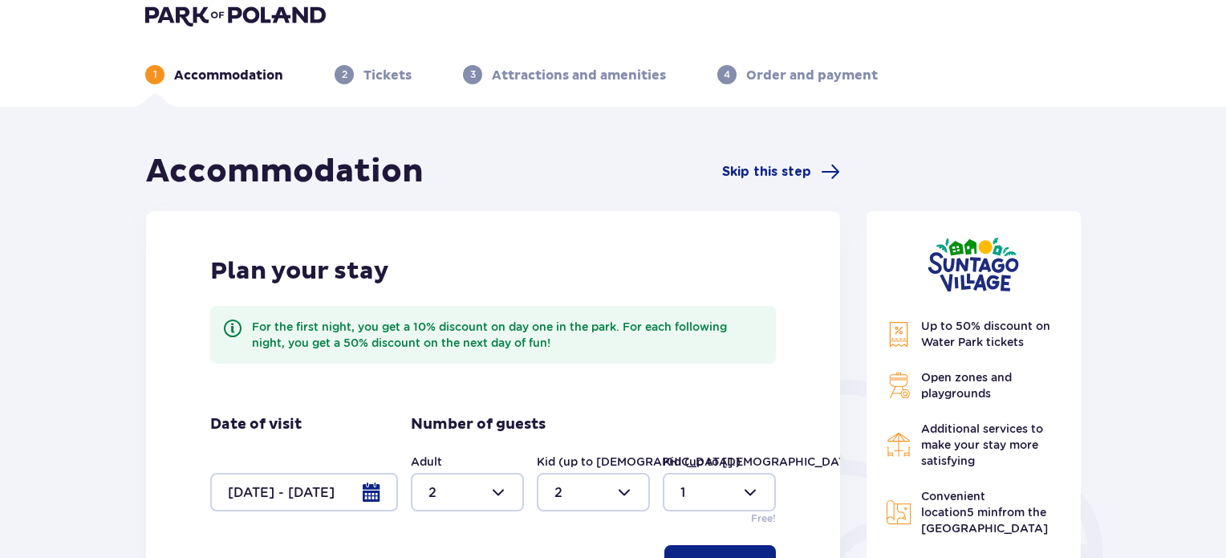
scroll to position [0, 0]
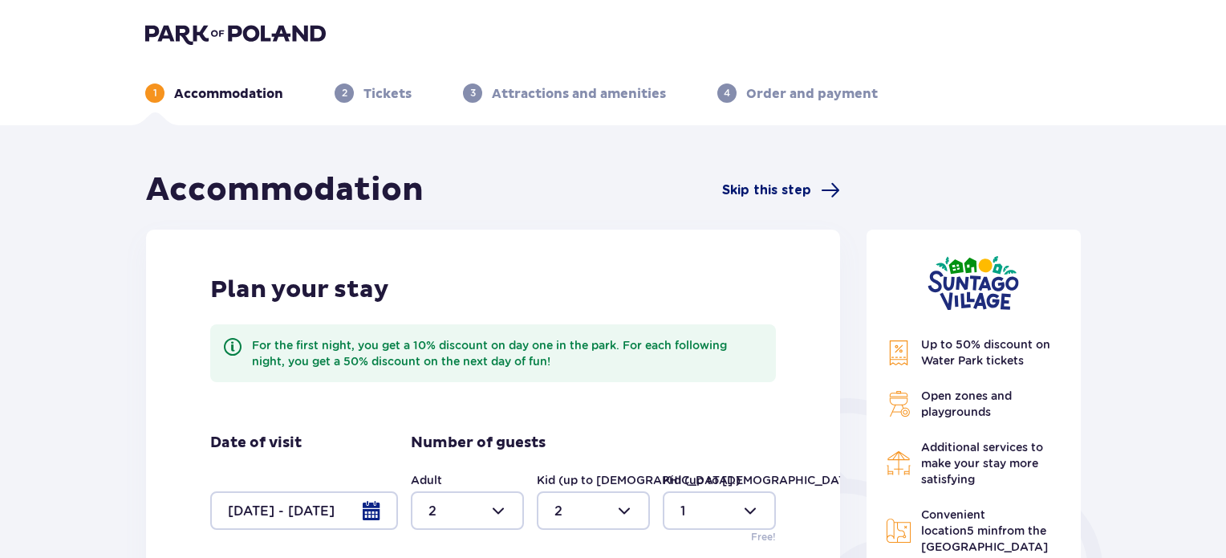
click at [819, 189] on span "Skip this step" at bounding box center [781, 190] width 118 height 19
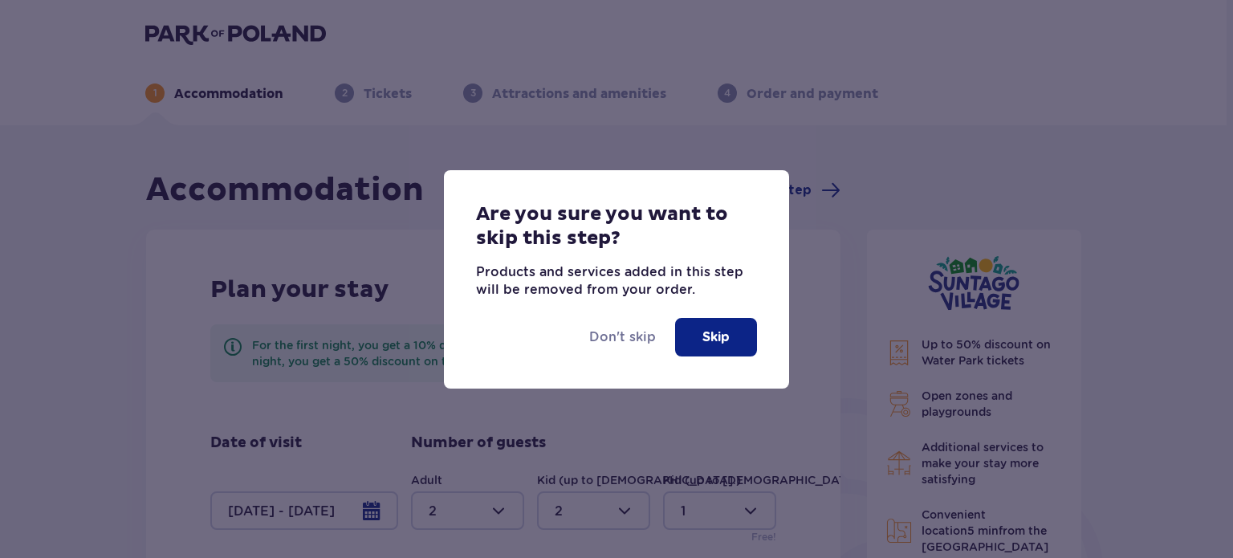
click at [706, 339] on p "Skip" at bounding box center [715, 337] width 27 height 18
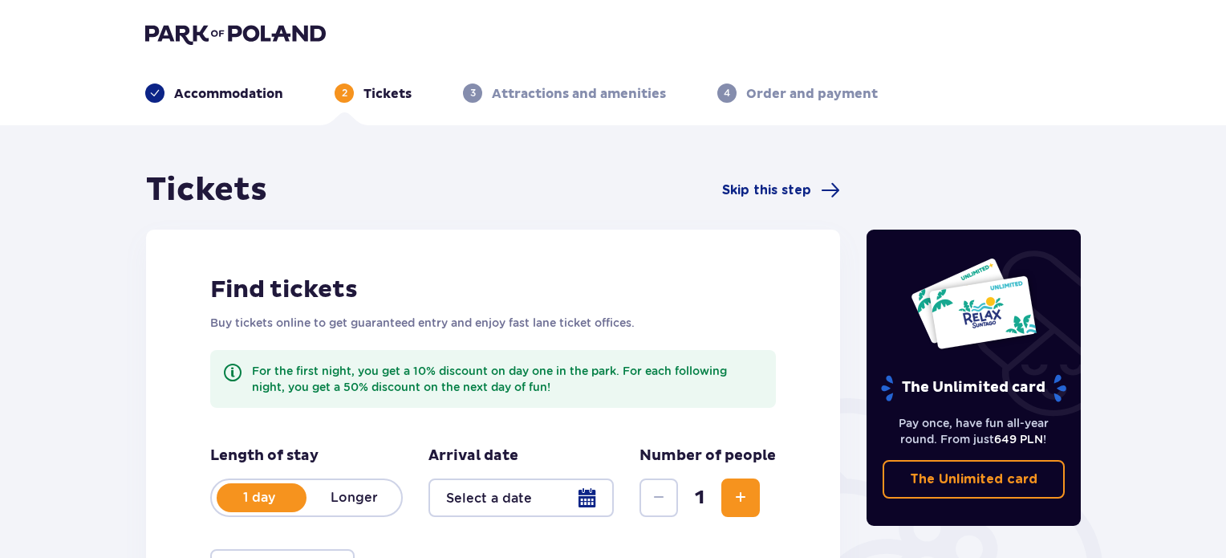
click at [235, 95] on p "Accommodation" at bounding box center [228, 94] width 109 height 18
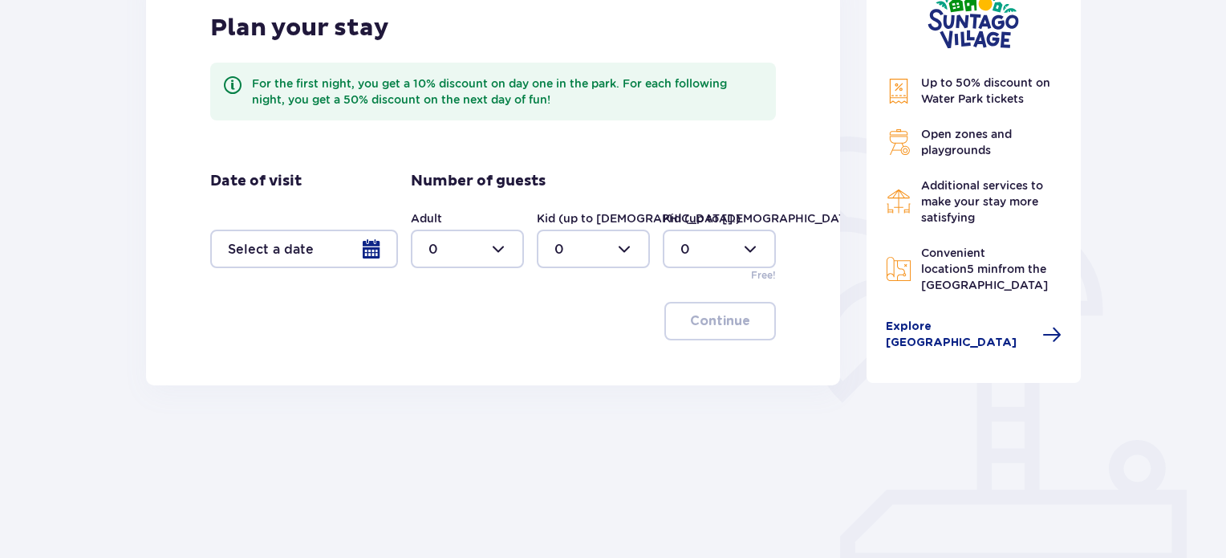
scroll to position [205, 0]
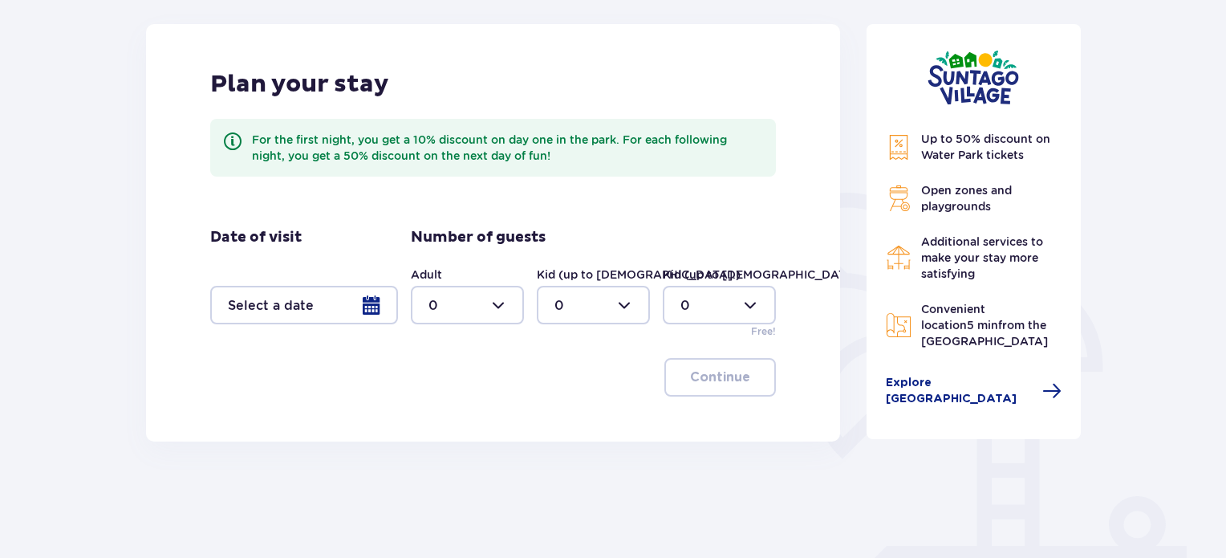
click at [370, 305] on div at bounding box center [304, 305] width 188 height 39
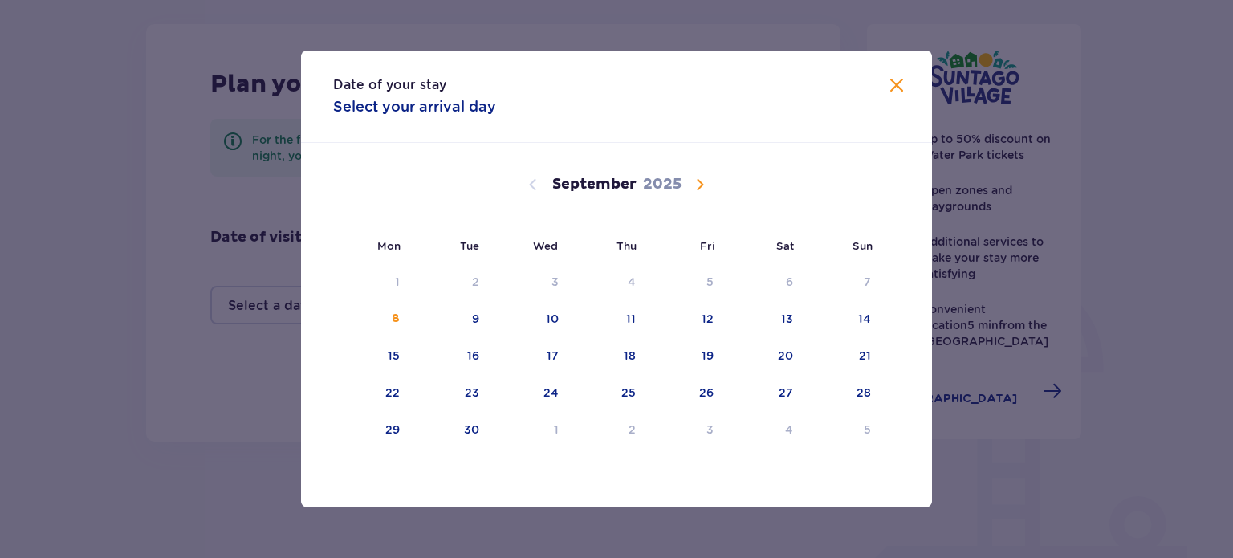
click at [697, 189] on span "Calendar" at bounding box center [699, 184] width 19 height 19
click at [536, 185] on span "Calendar" at bounding box center [532, 184] width 19 height 19
click at [760, 311] on div "11" at bounding box center [766, 319] width 78 height 35
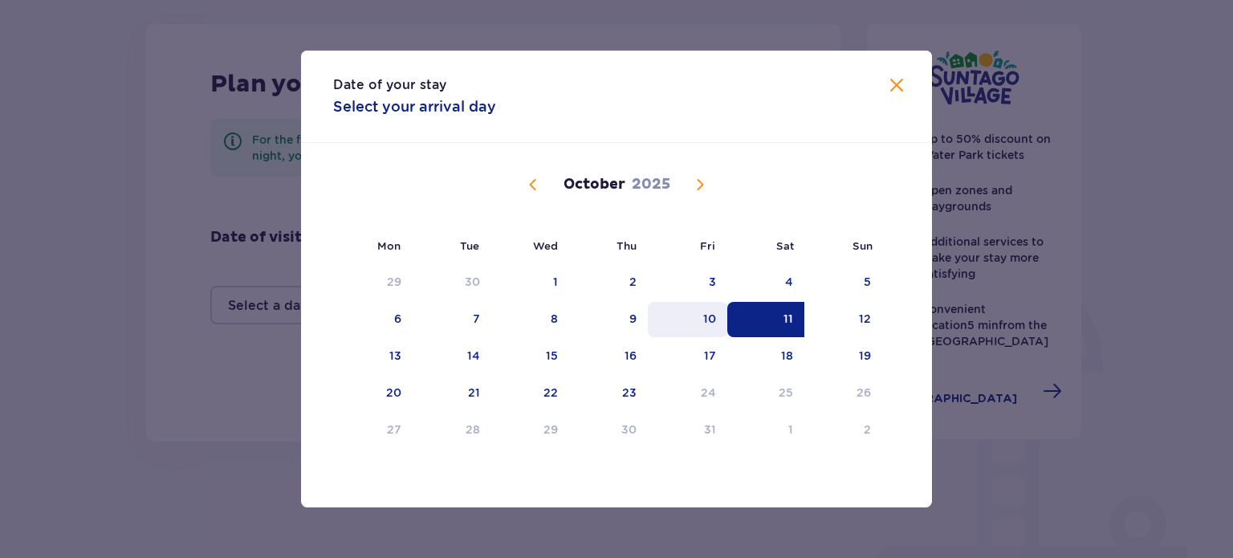
click at [721, 320] on div "10" at bounding box center [687, 319] width 79 height 35
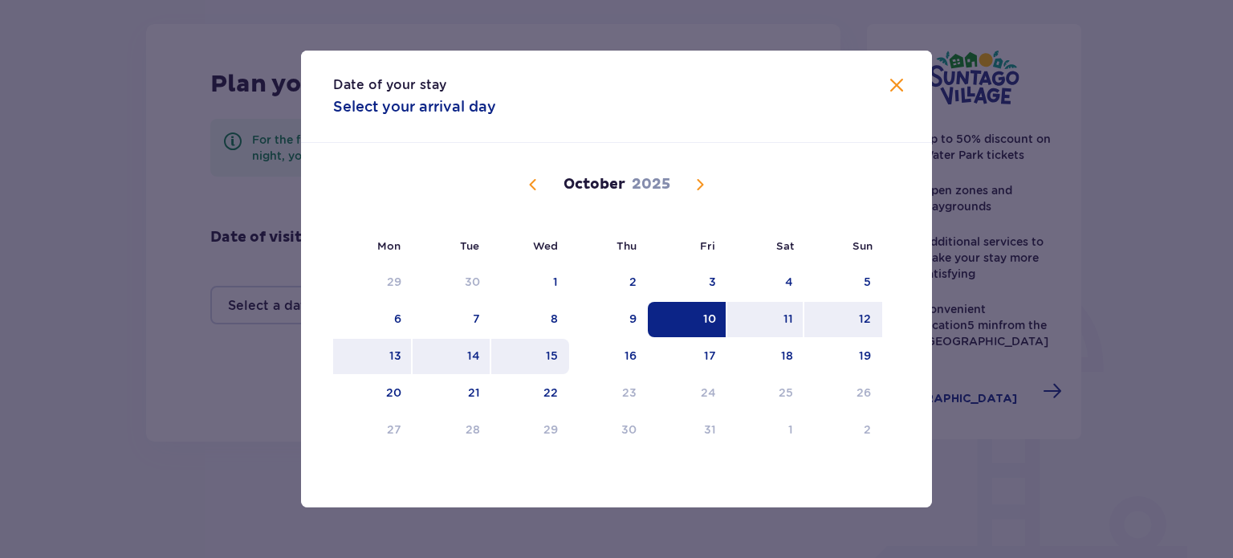
click at [522, 359] on div "15" at bounding box center [530, 356] width 78 height 35
type input "[DATE] - [DATE]"
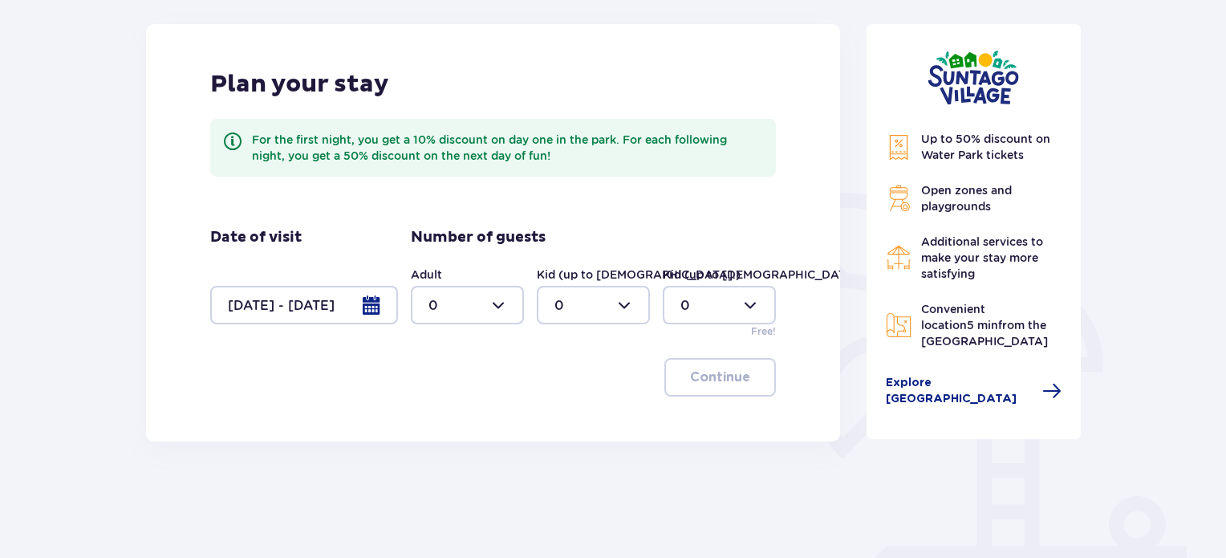
click at [485, 301] on div at bounding box center [467, 305] width 113 height 39
click at [462, 423] on div "2" at bounding box center [468, 421] width 78 height 18
type input "2"
click at [577, 314] on div at bounding box center [593, 305] width 113 height 39
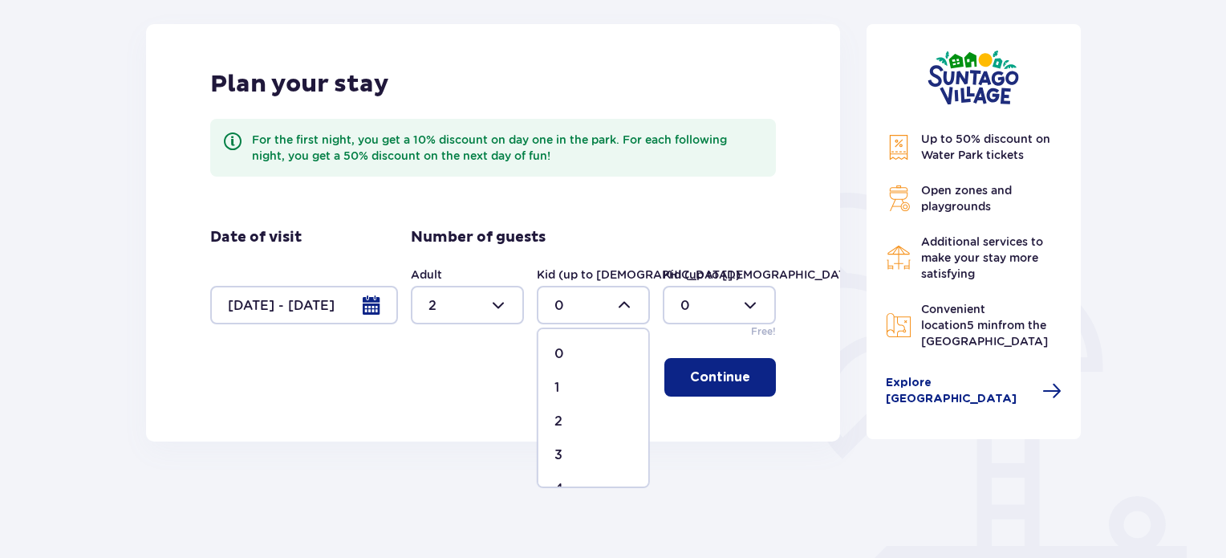
click at [577, 414] on div "2" at bounding box center [593, 421] width 78 height 18
type input "2"
click at [706, 299] on div at bounding box center [719, 305] width 113 height 39
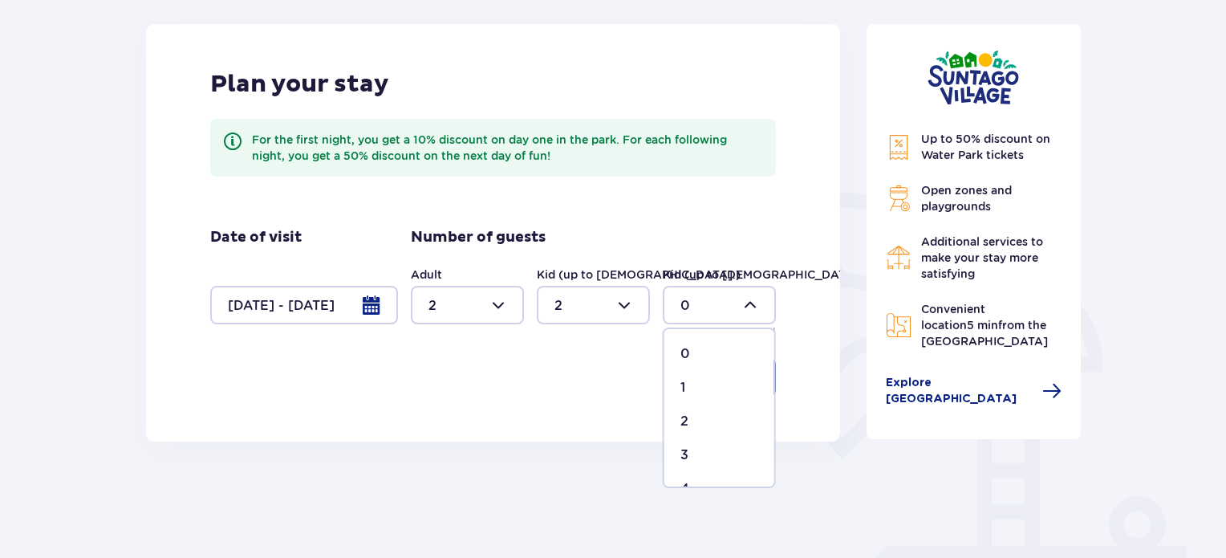
click at [689, 382] on div "1" at bounding box center [719, 388] width 78 height 18
type input "1"
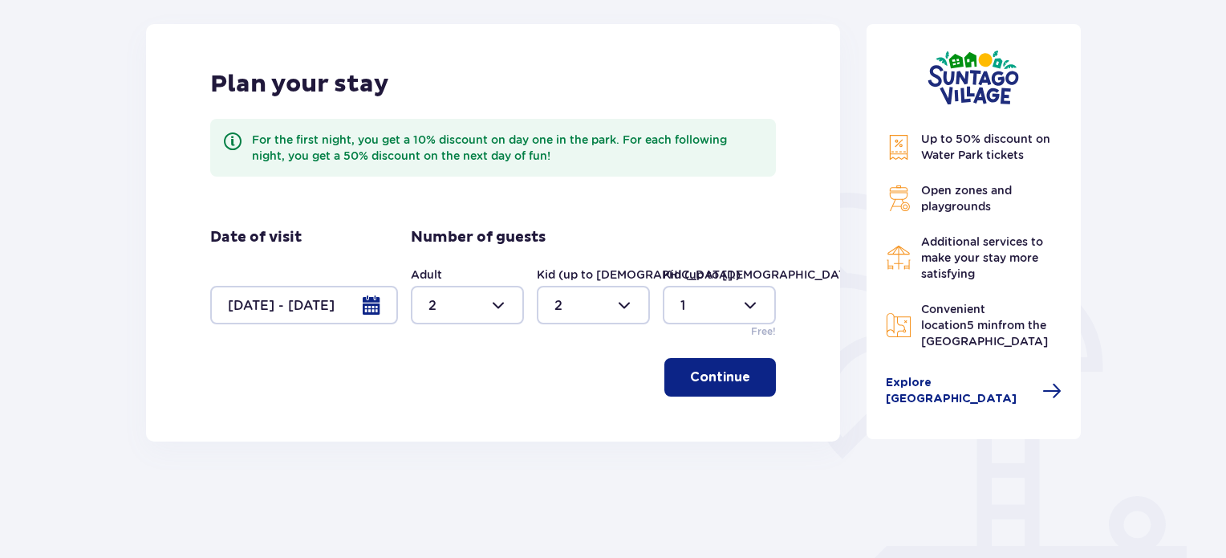
click at [717, 364] on button "Continue" at bounding box center [720, 377] width 112 height 39
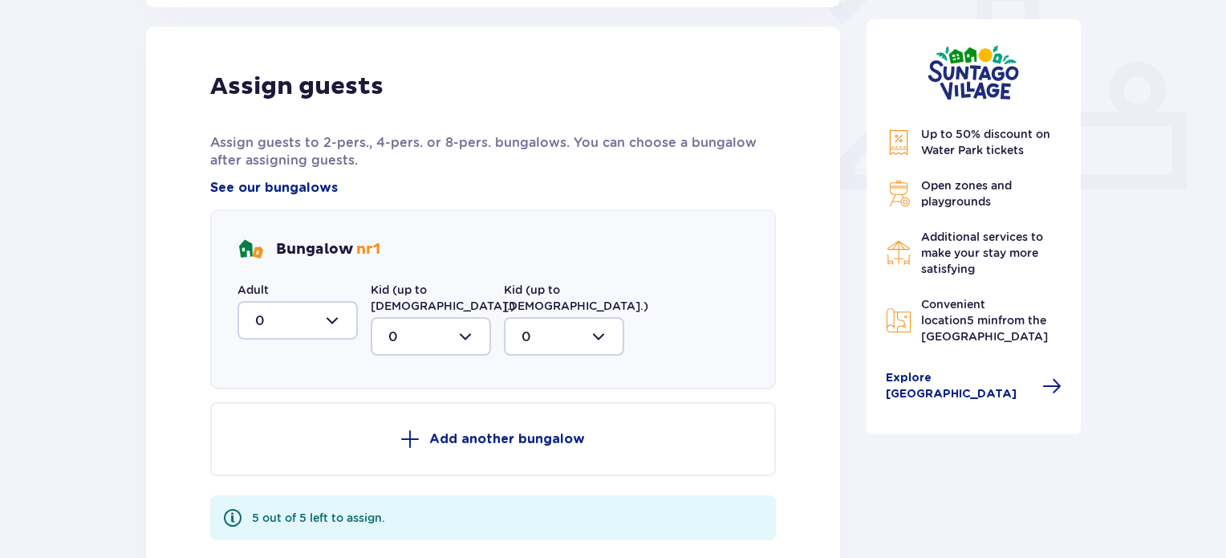
scroll to position [647, 0]
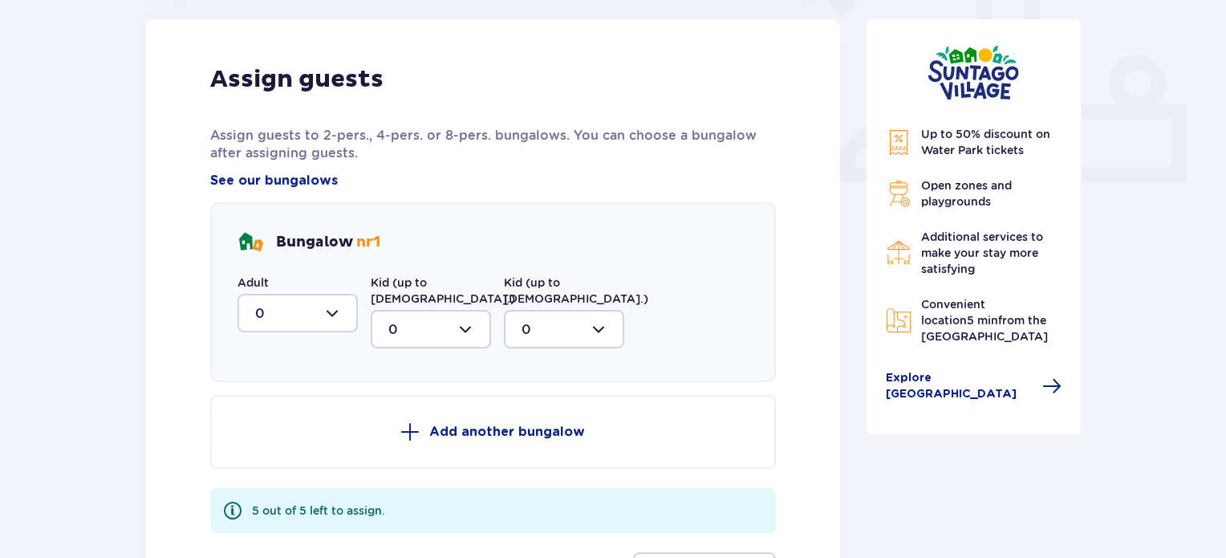
click at [292, 309] on div at bounding box center [298, 313] width 120 height 39
click at [286, 429] on div "2" at bounding box center [297, 429] width 85 height 18
type input "2"
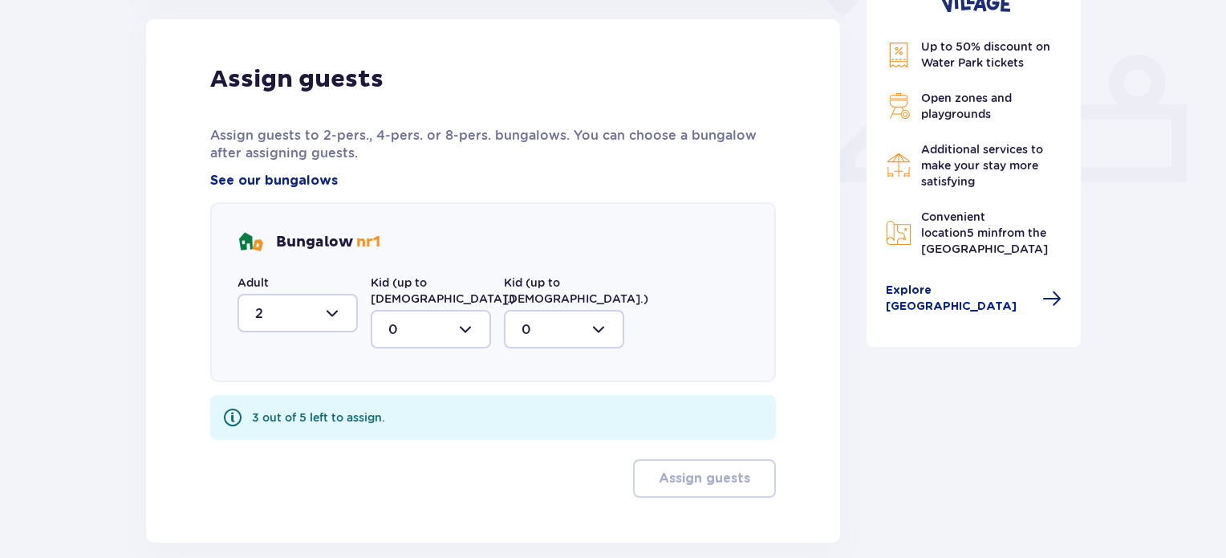
click at [437, 310] on div at bounding box center [431, 329] width 120 height 39
click at [422, 437] on div "2" at bounding box center [430, 446] width 85 height 18
type input "2"
click at [571, 322] on div at bounding box center [564, 329] width 120 height 39
click at [542, 403] on div "1" at bounding box center [564, 412] width 85 height 18
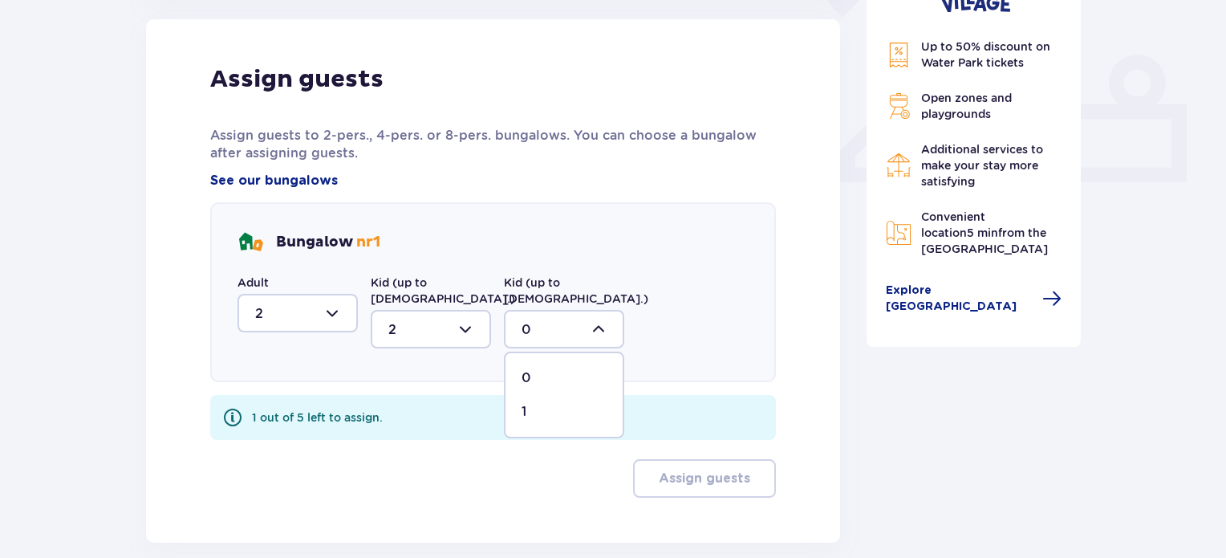
type input "1"
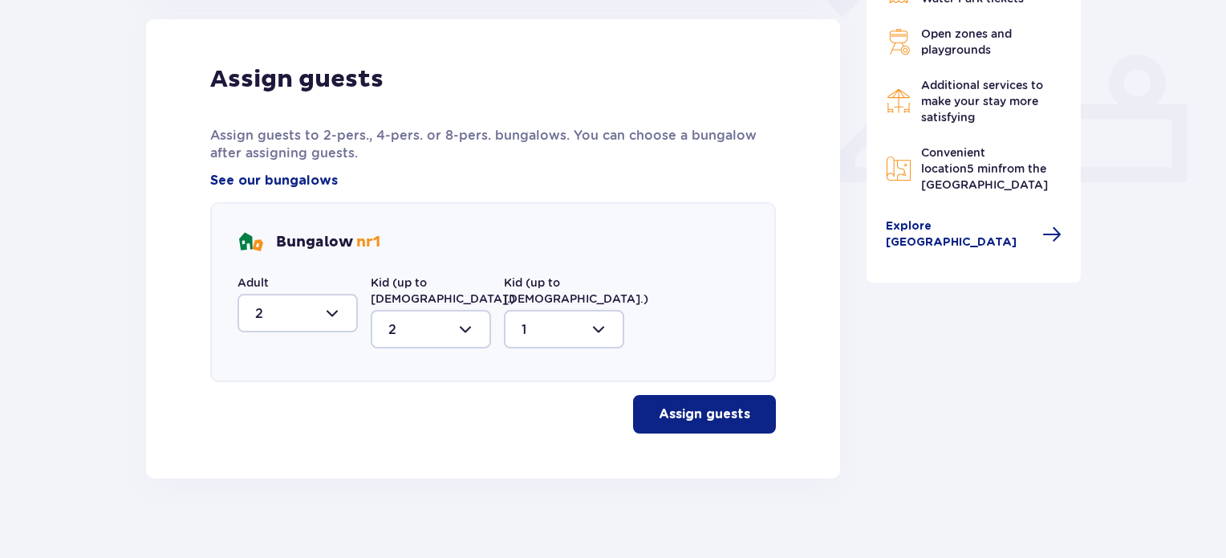
click at [688, 405] on p "Assign guests" at bounding box center [704, 414] width 91 height 18
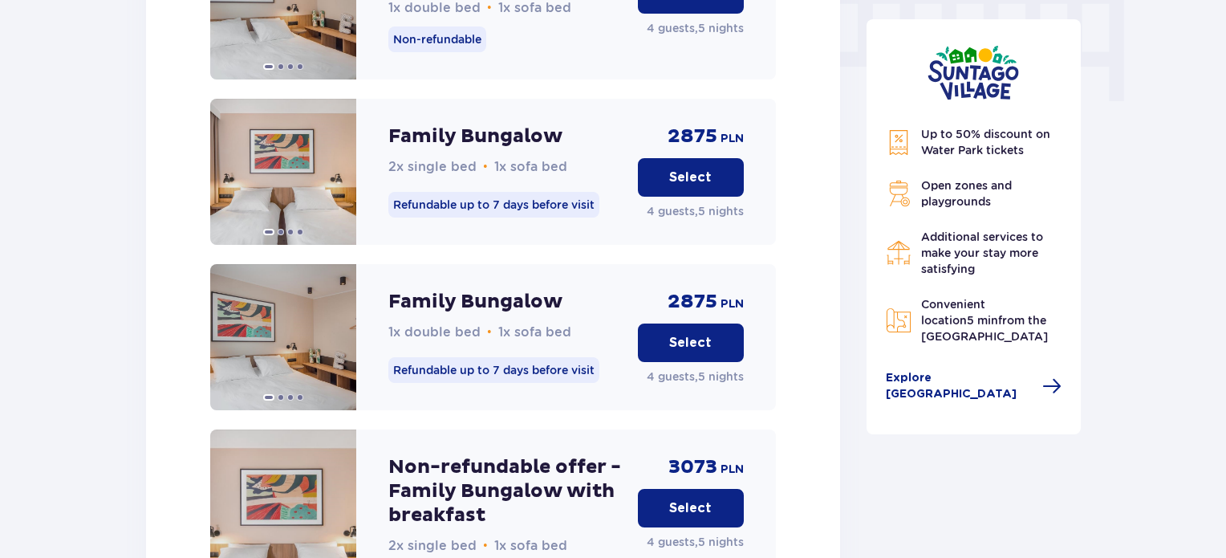
scroll to position [1670, 0]
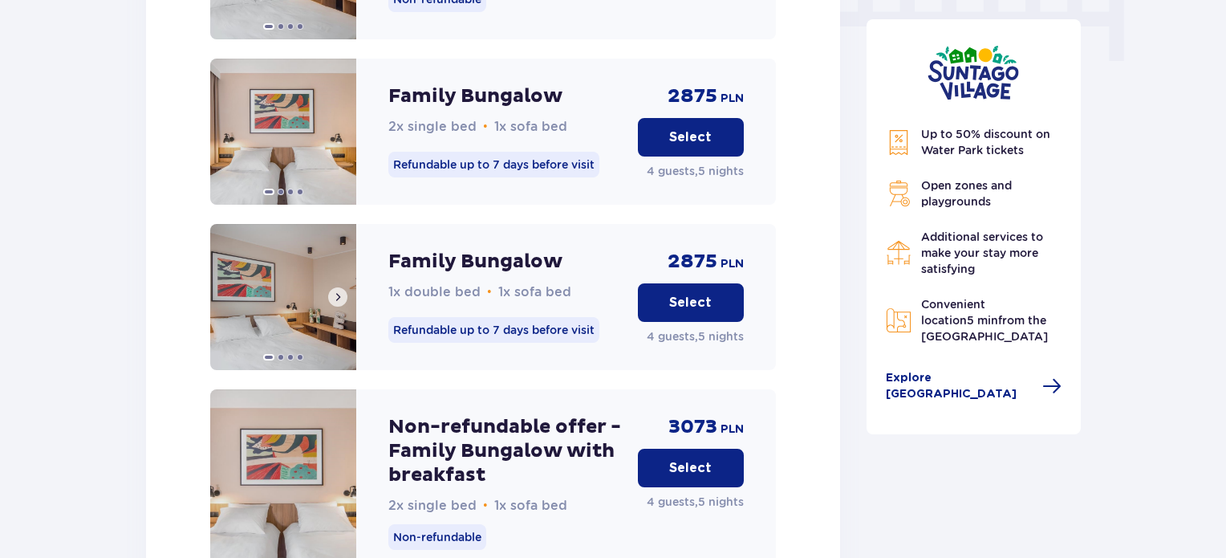
click at [343, 290] on span at bounding box center [337, 296] width 13 height 13
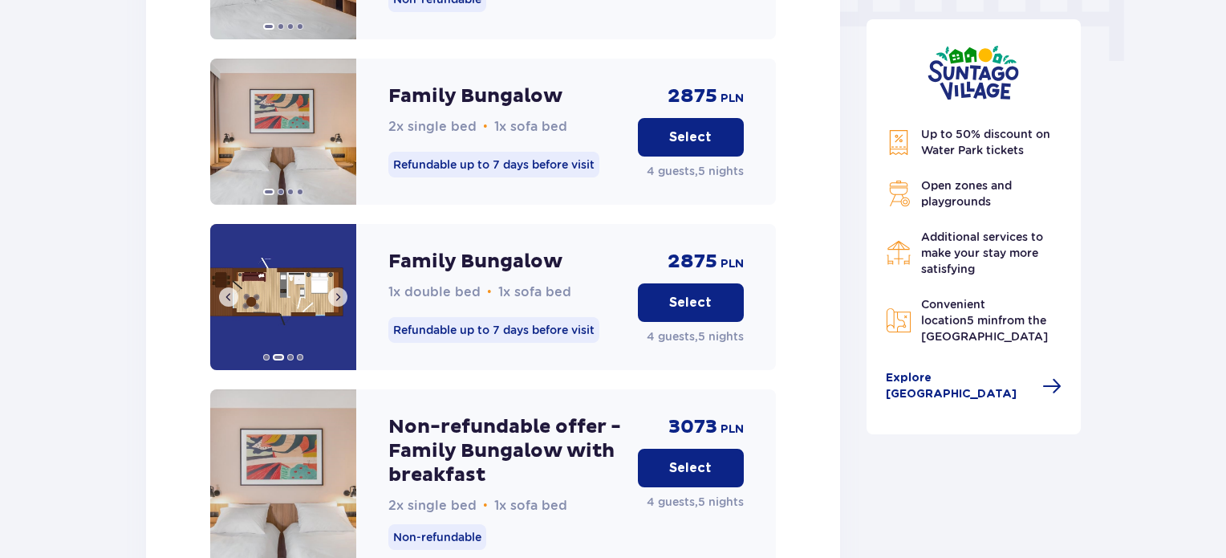
click at [343, 290] on span at bounding box center [337, 296] width 13 height 13
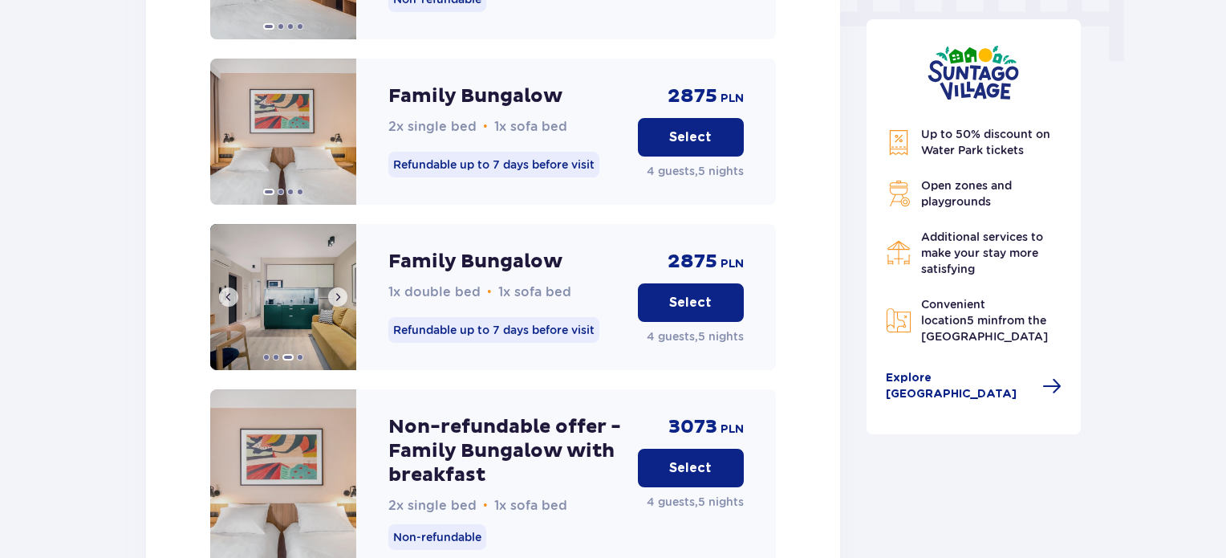
click at [221, 287] on button at bounding box center [228, 296] width 19 height 19
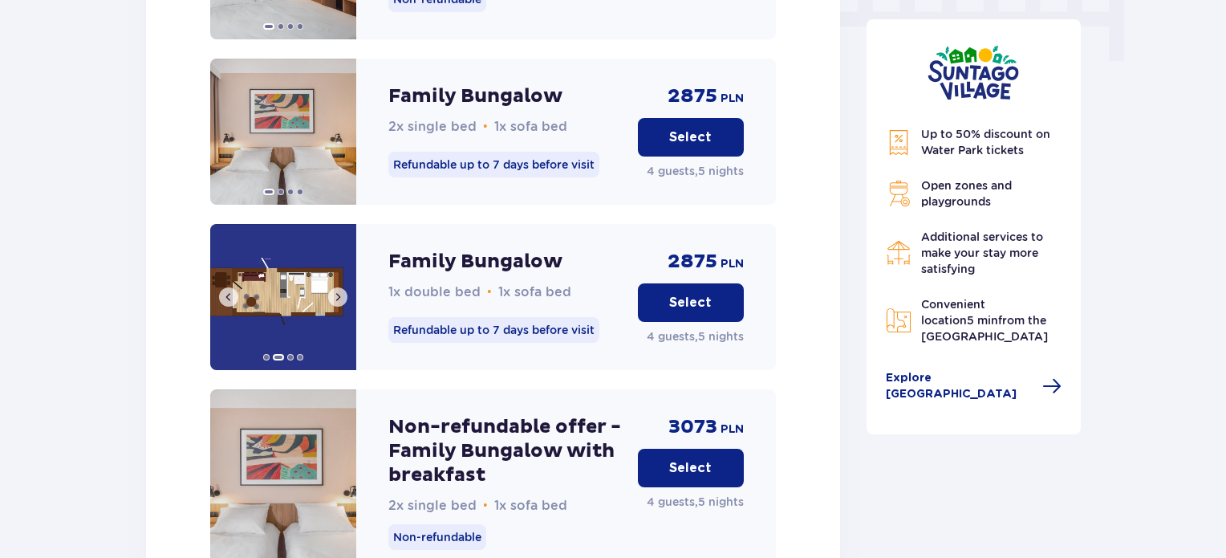
click at [337, 290] on span at bounding box center [337, 296] width 13 height 13
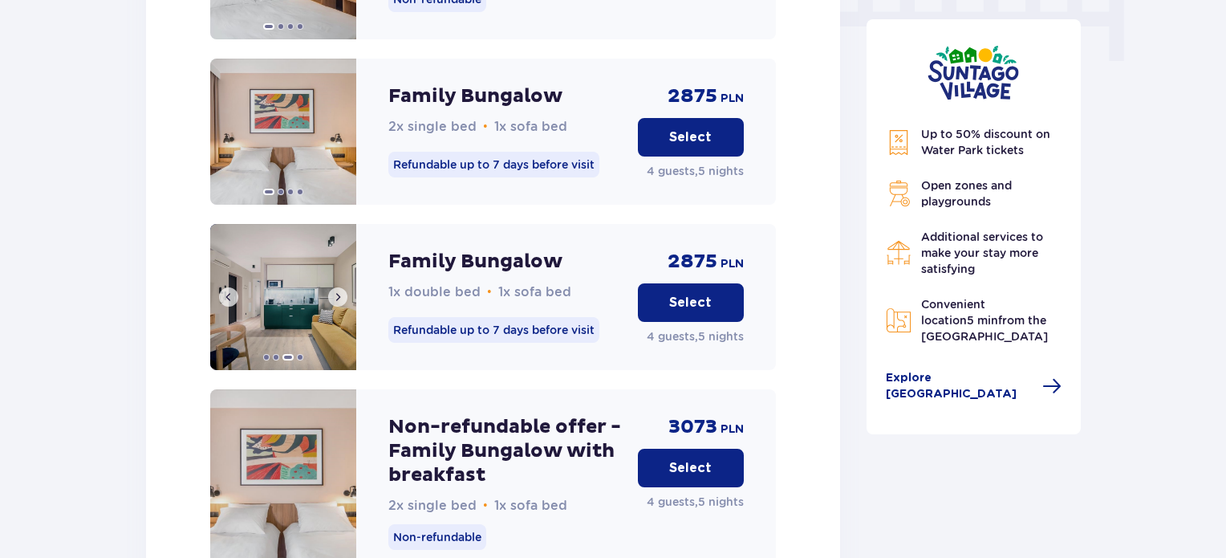
click at [337, 290] on span at bounding box center [337, 296] width 13 height 13
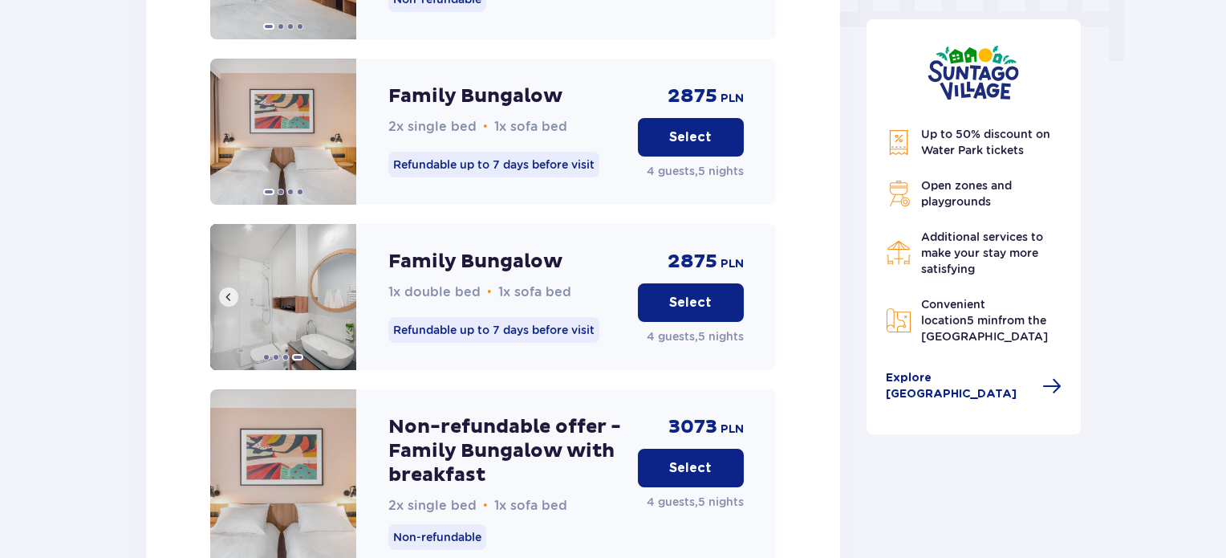
click at [343, 278] on img at bounding box center [283, 297] width 146 height 146
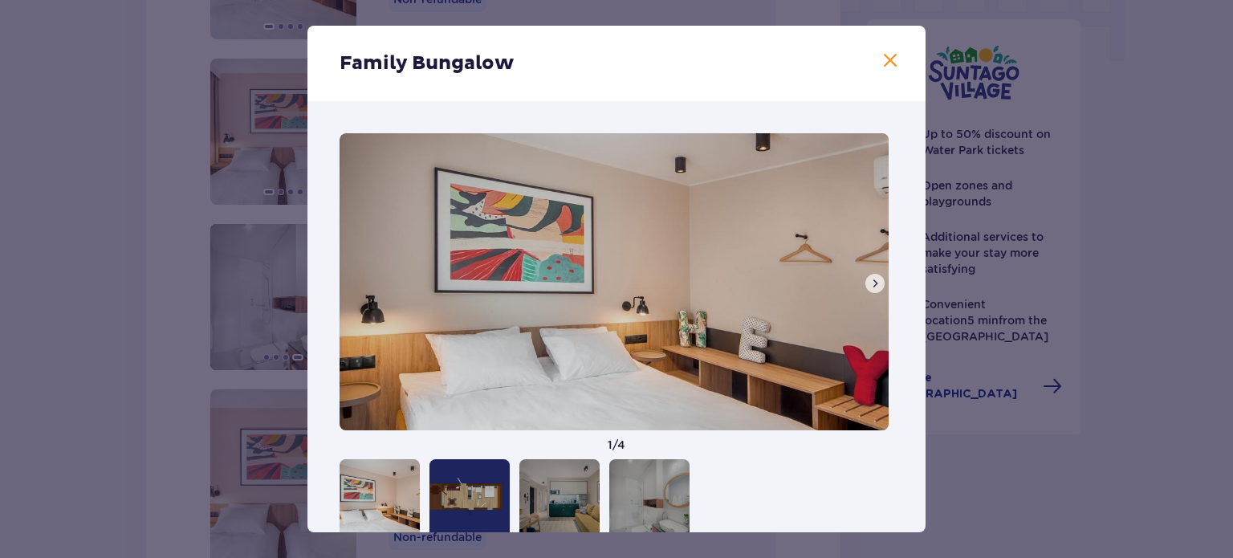
click at [871, 289] on button at bounding box center [874, 283] width 19 height 19
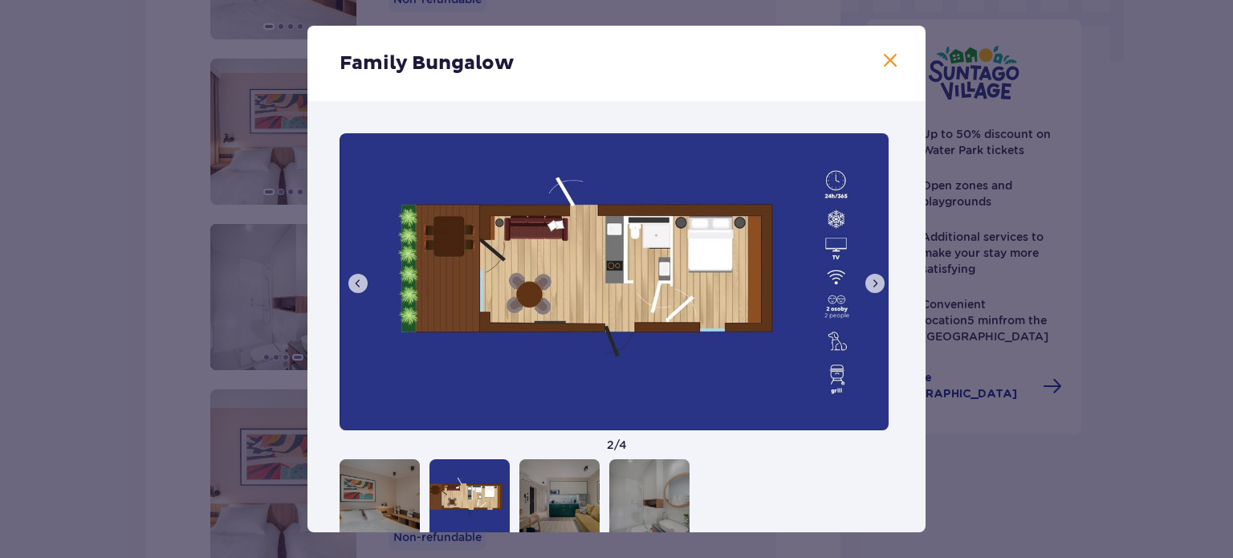
click at [868, 285] on span at bounding box center [874, 283] width 13 height 13
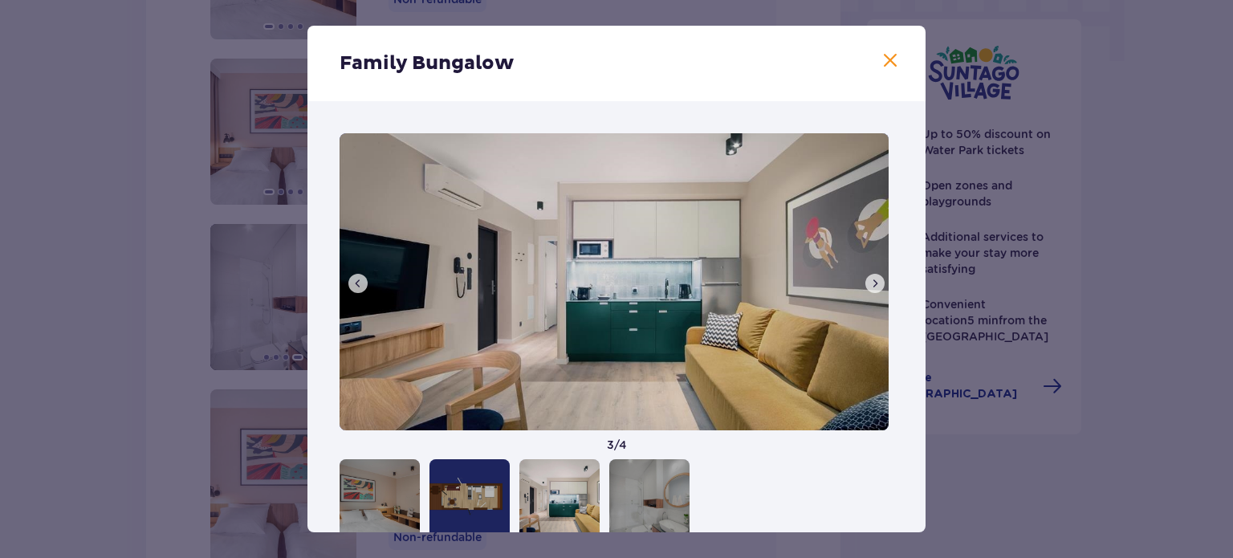
click at [868, 285] on span at bounding box center [874, 283] width 13 height 13
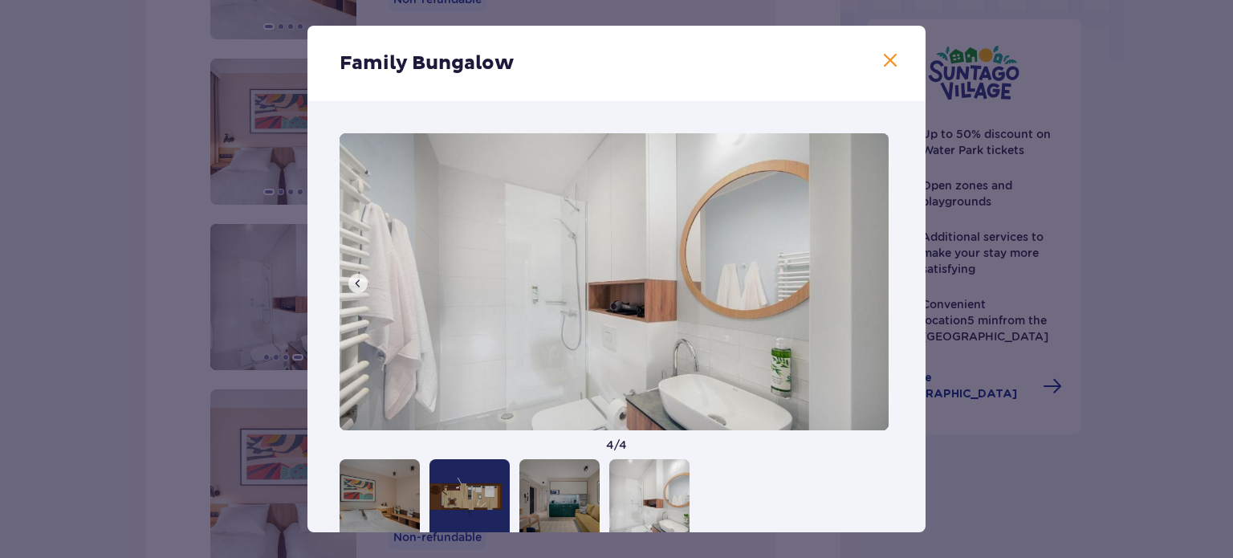
click at [868, 285] on img at bounding box center [613, 281] width 549 height 297
click at [352, 286] on span at bounding box center [357, 283] width 13 height 13
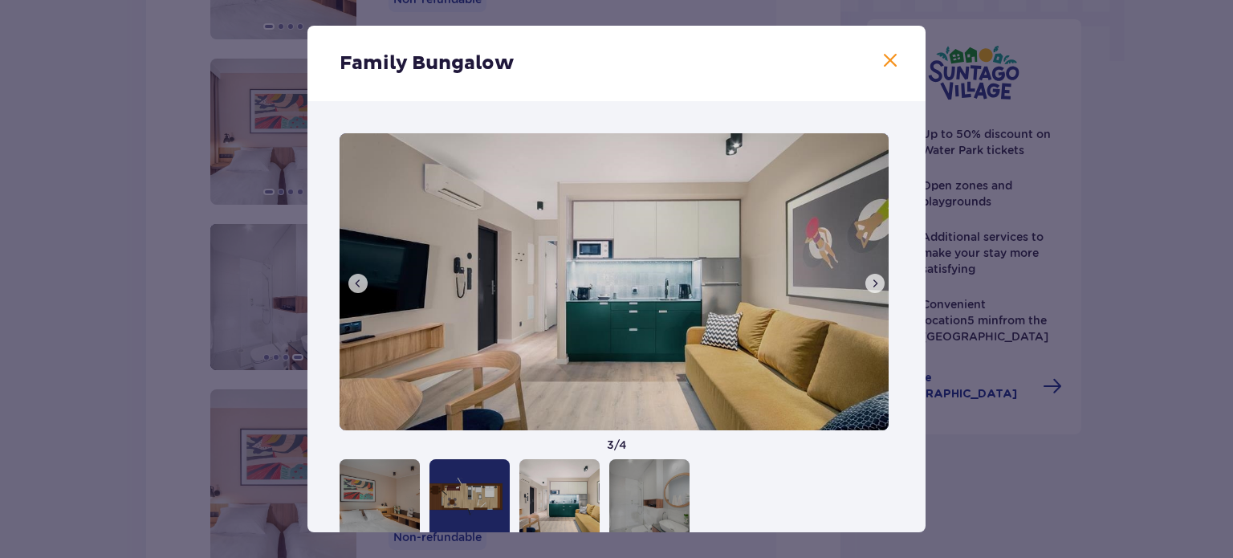
click at [352, 286] on span at bounding box center [357, 283] width 13 height 13
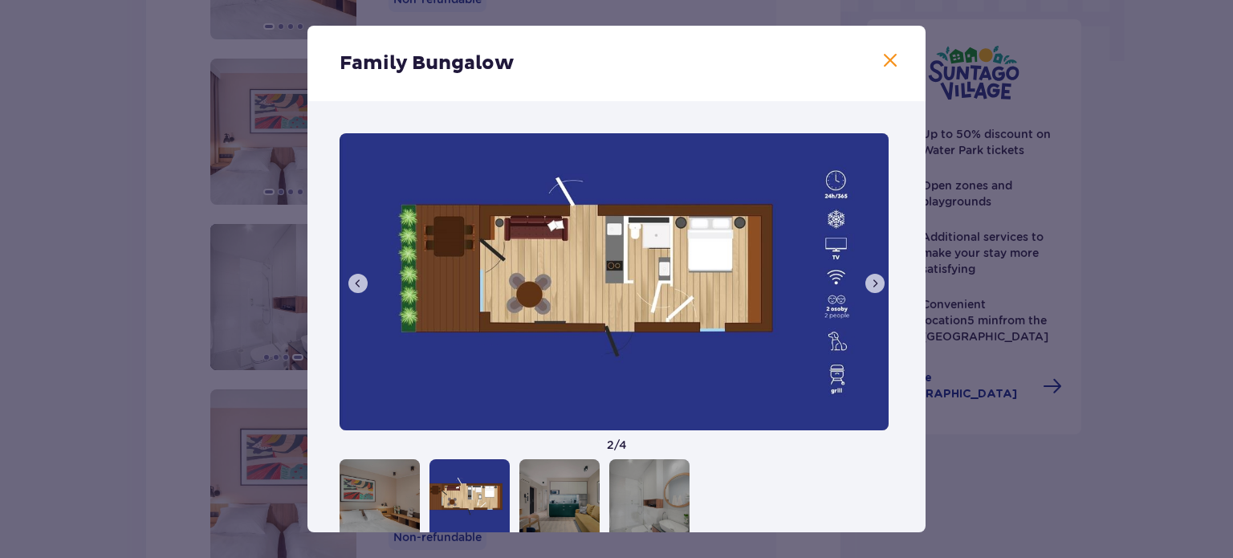
click at [880, 67] on span at bounding box center [889, 60] width 19 height 19
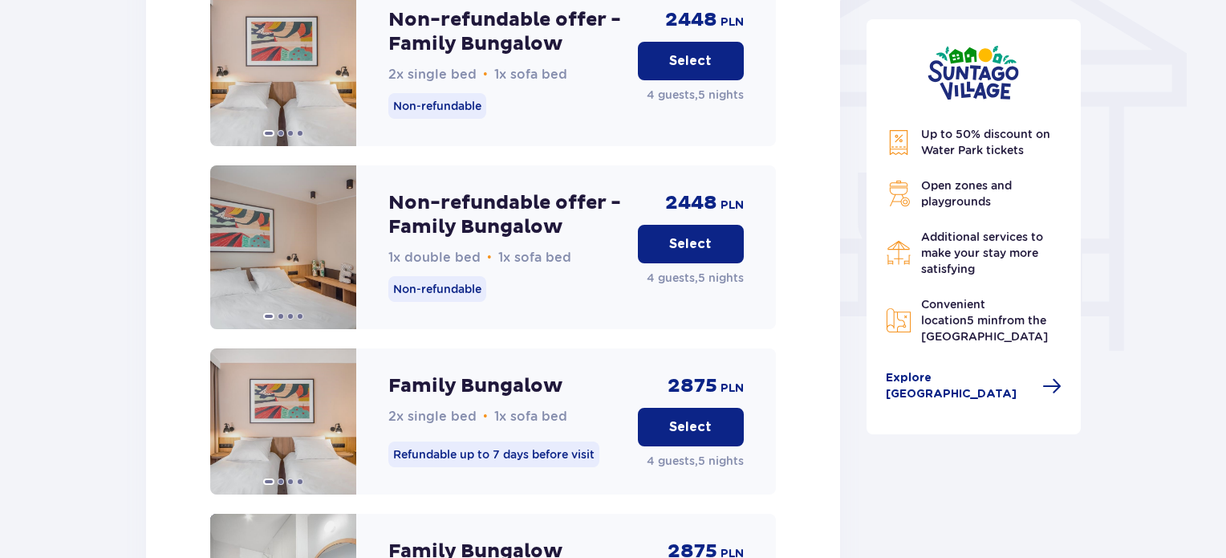
scroll to position [1349, 0]
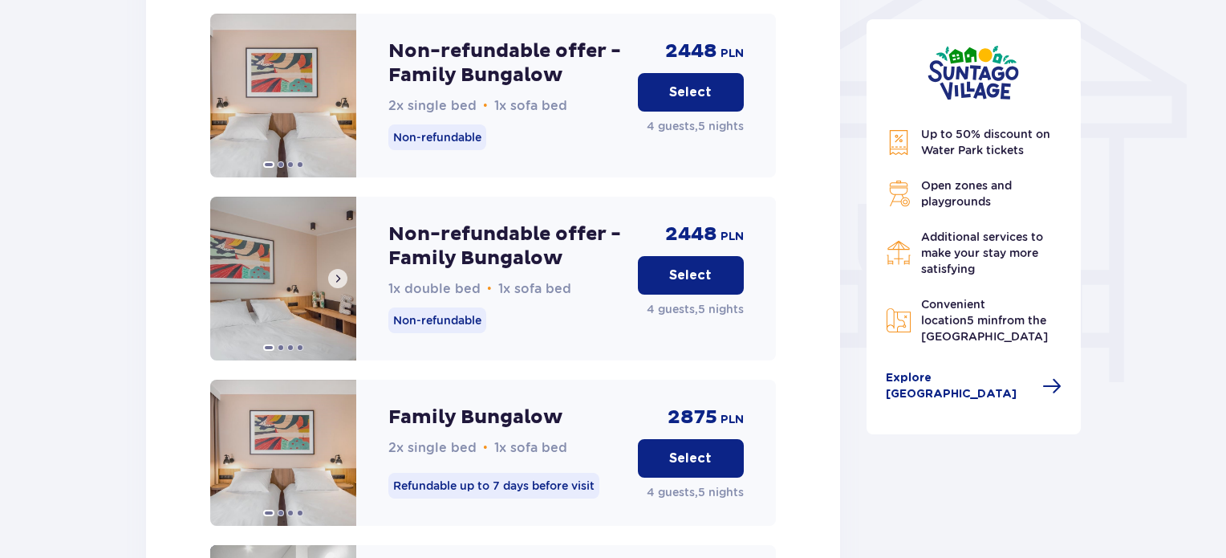
click at [325, 246] on img at bounding box center [283, 279] width 146 height 164
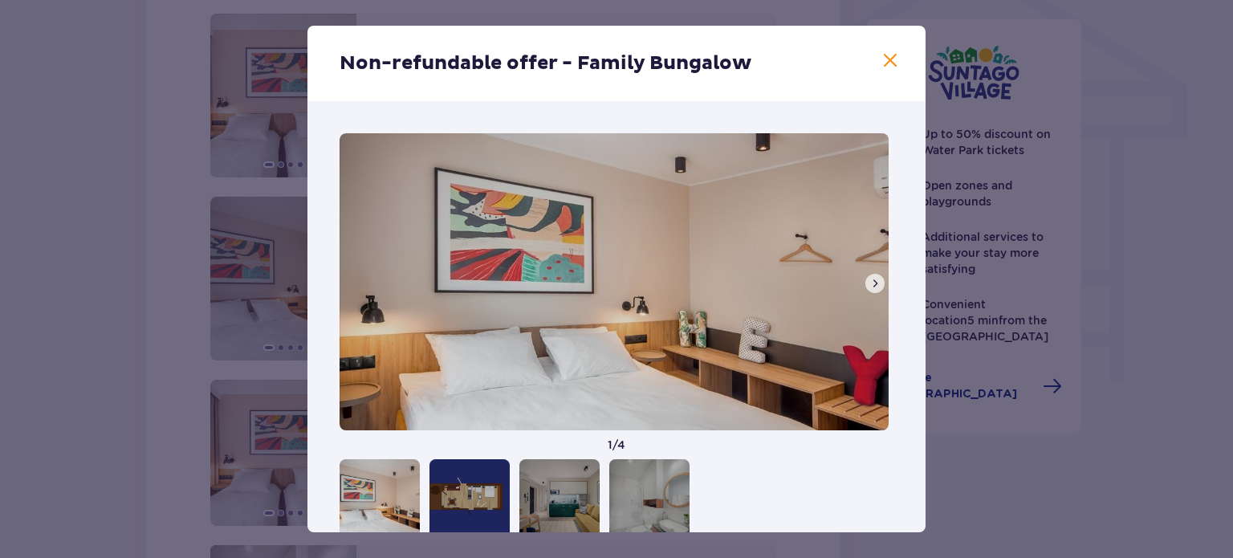
click at [877, 282] on button at bounding box center [874, 283] width 19 height 19
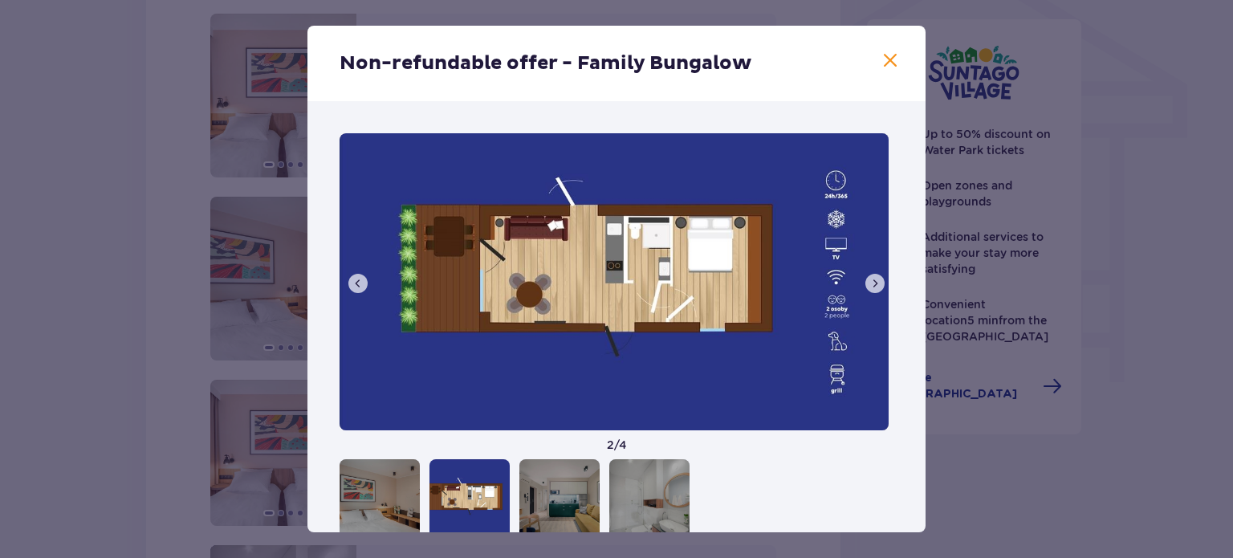
click at [876, 282] on button at bounding box center [874, 283] width 19 height 19
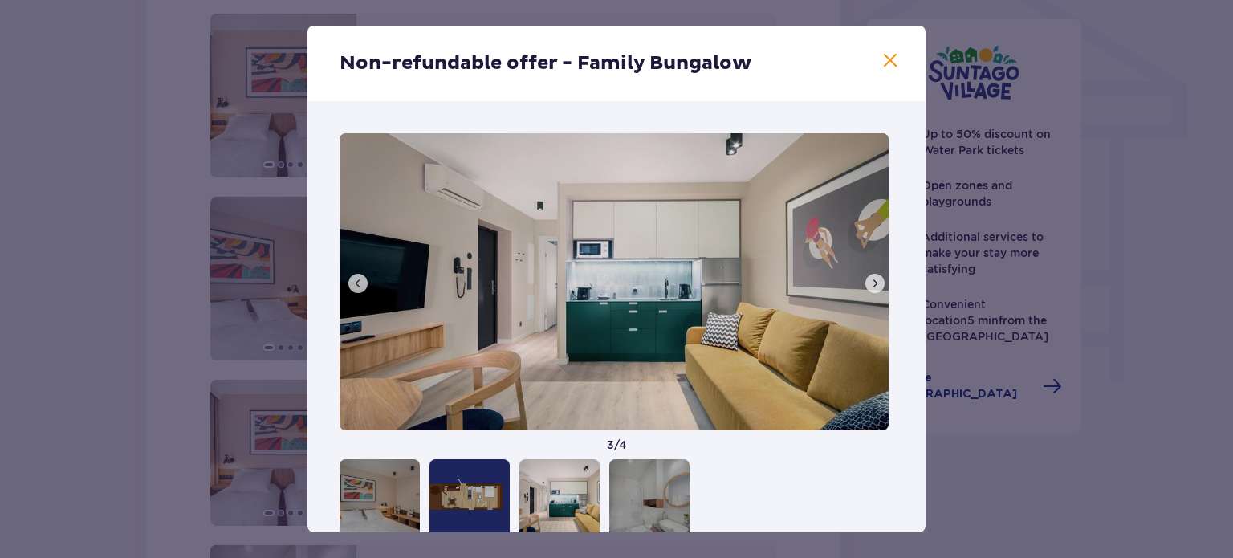
click at [875, 59] on div "Non-refundable offer - Family Bungalow" at bounding box center [616, 63] width 618 height 75
click at [888, 59] on span at bounding box center [889, 60] width 19 height 19
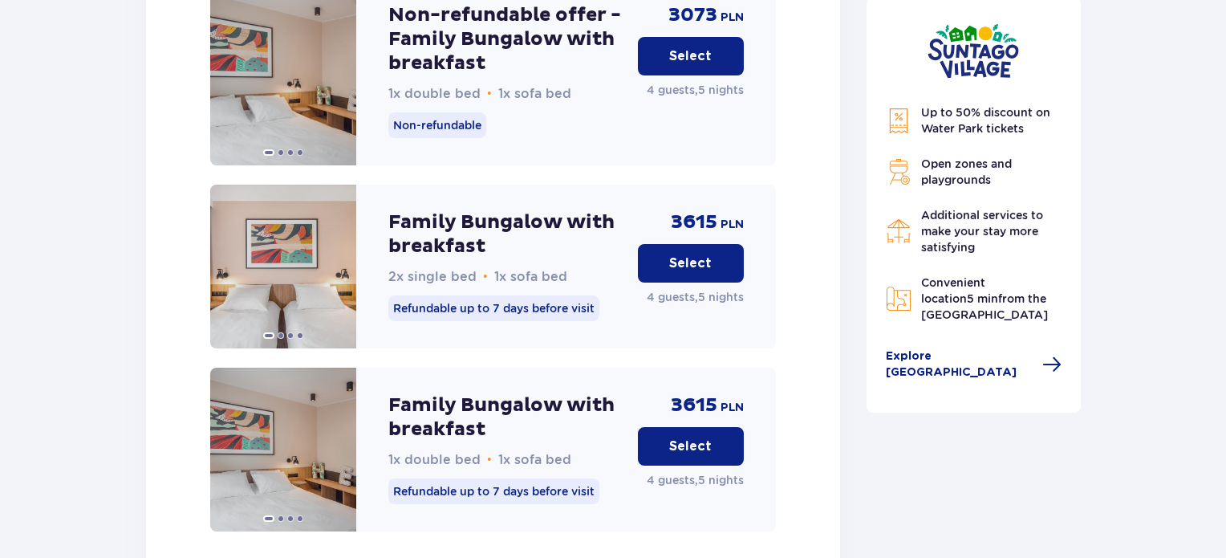
scroll to position [2342, 0]
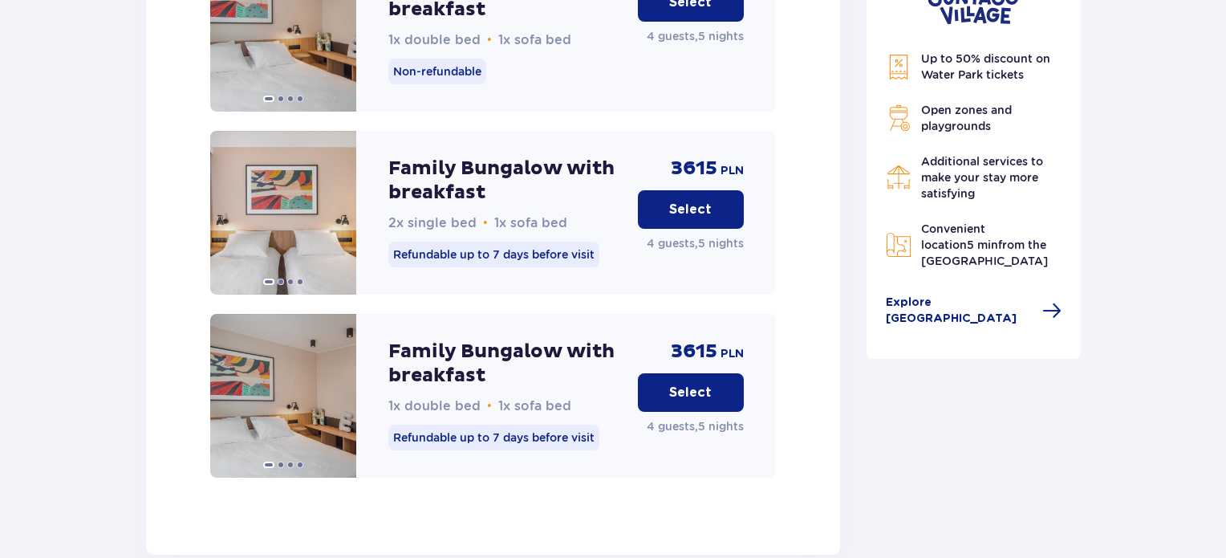
click at [677, 387] on p "Select" at bounding box center [690, 393] width 43 height 18
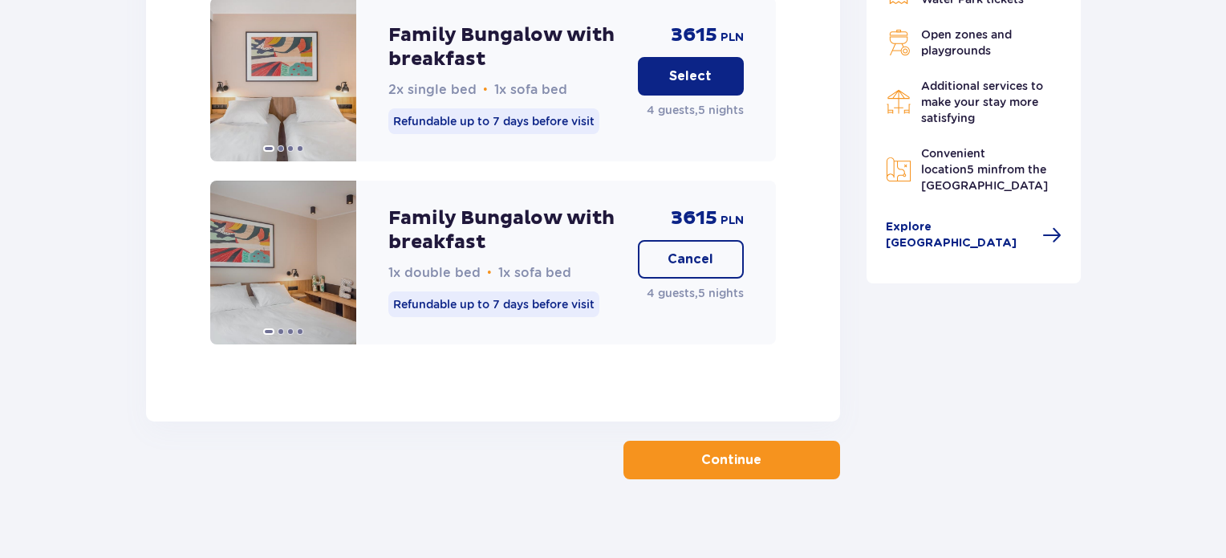
scroll to position [2480, 0]
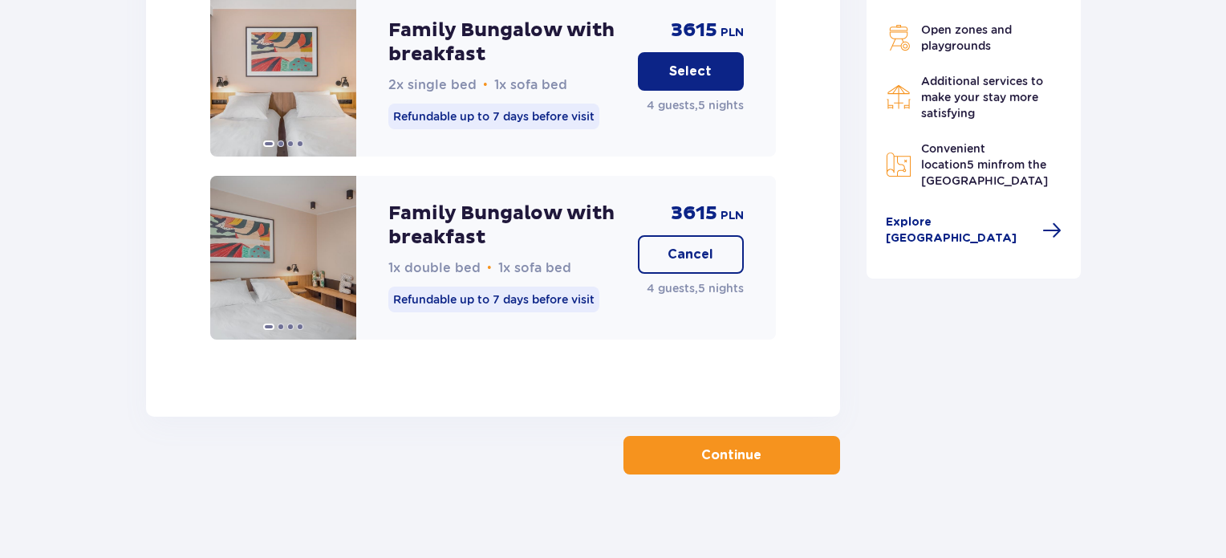
click at [737, 448] on p "Continue" at bounding box center [731, 455] width 60 height 18
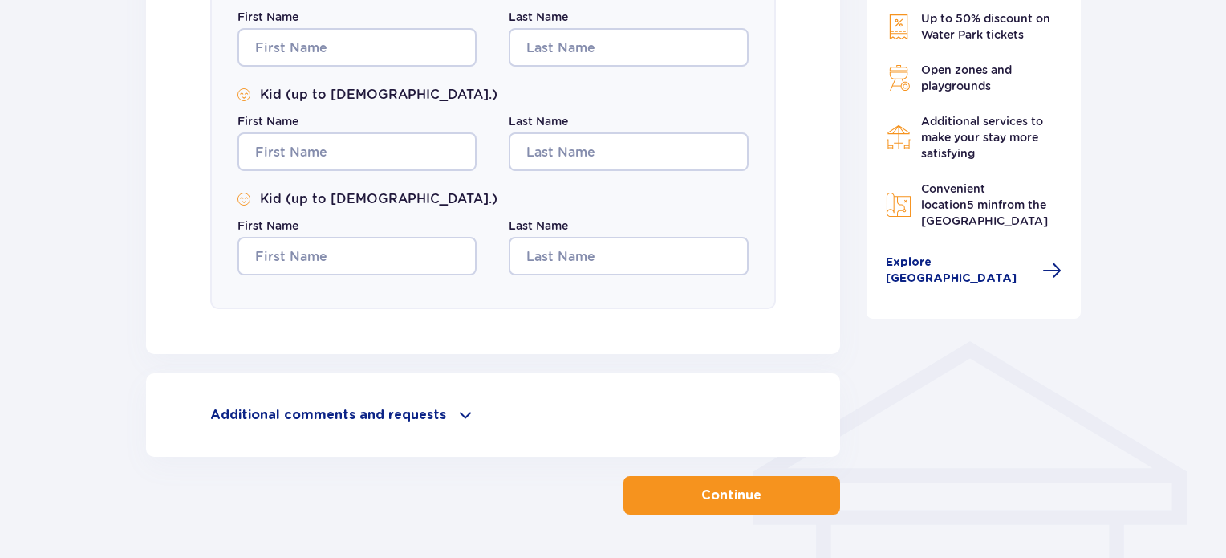
scroll to position [963, 0]
click at [359, 417] on p "Additional comments and requests" at bounding box center [328, 414] width 236 height 18
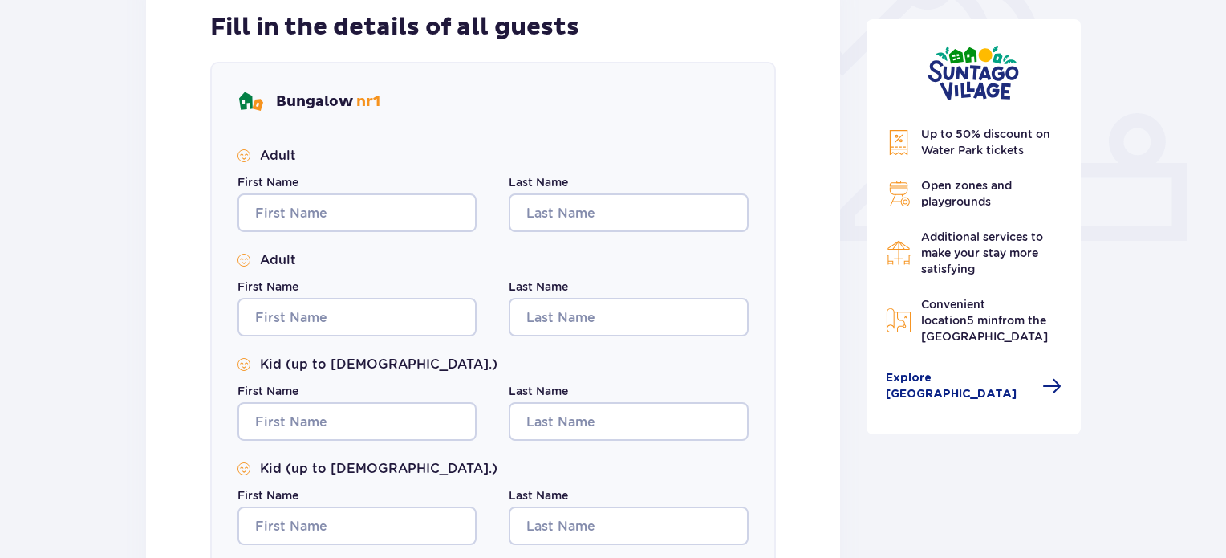
scroll to position [557, 0]
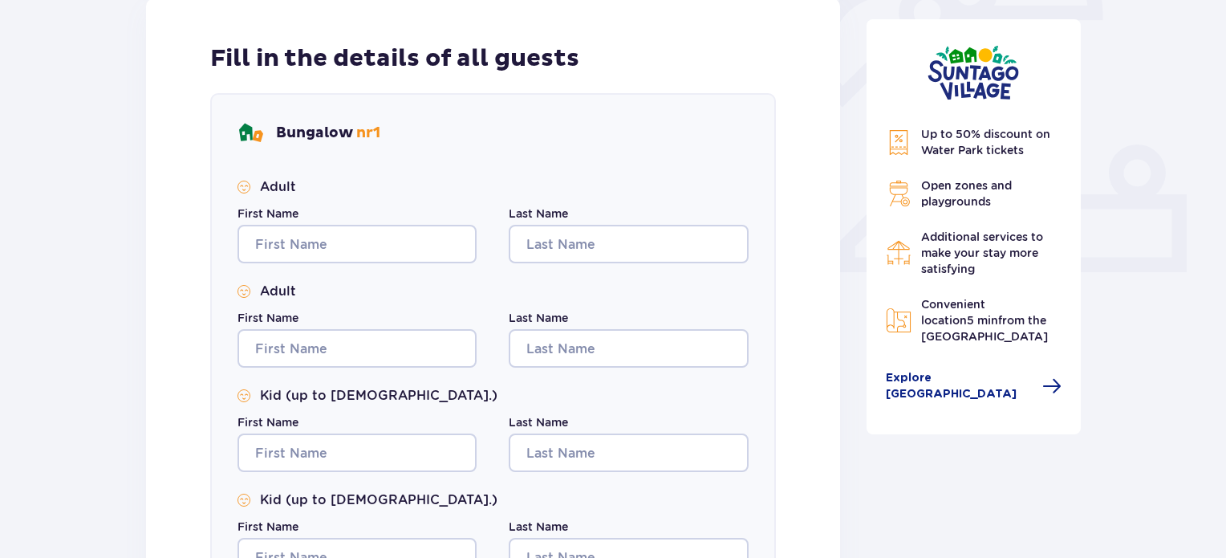
click at [1038, 138] on span "Up to 50% discount on Water Park tickets" at bounding box center [985, 142] width 129 height 29
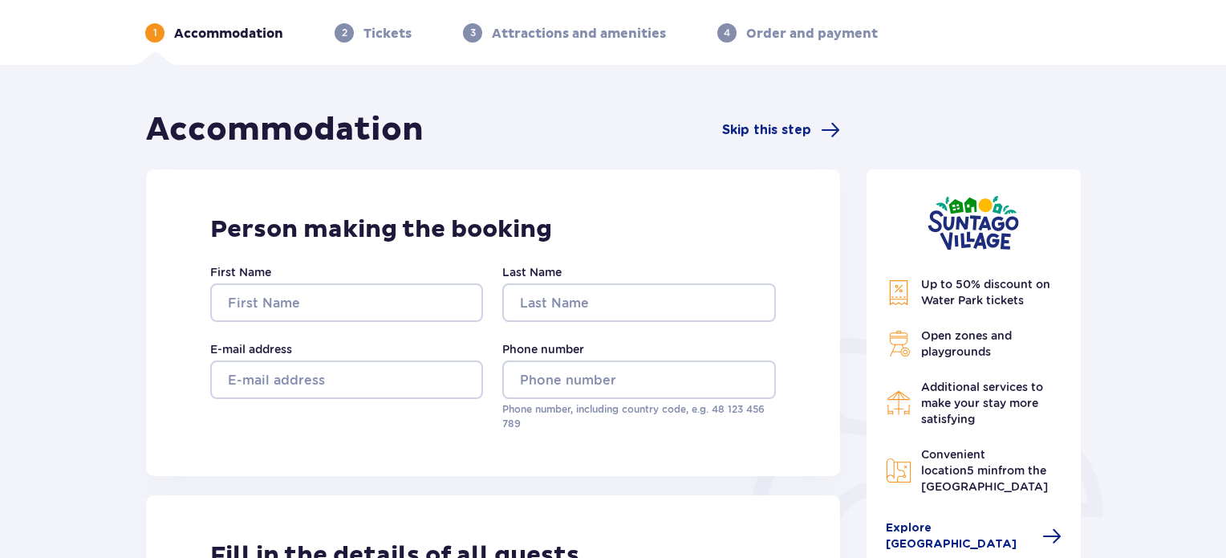
scroll to position [0, 0]
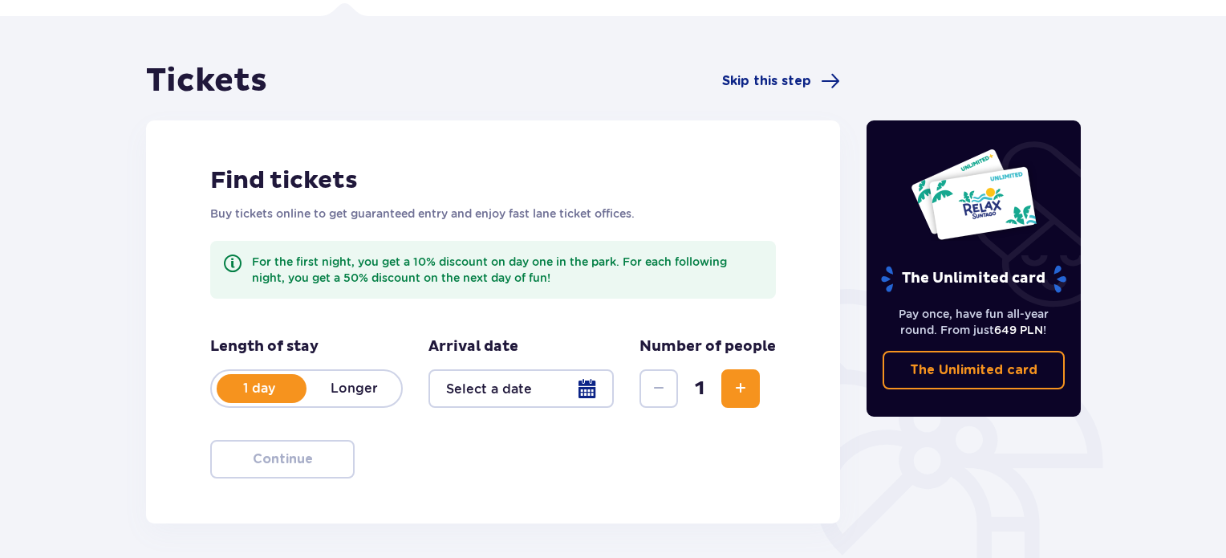
scroll to position [80, 0]
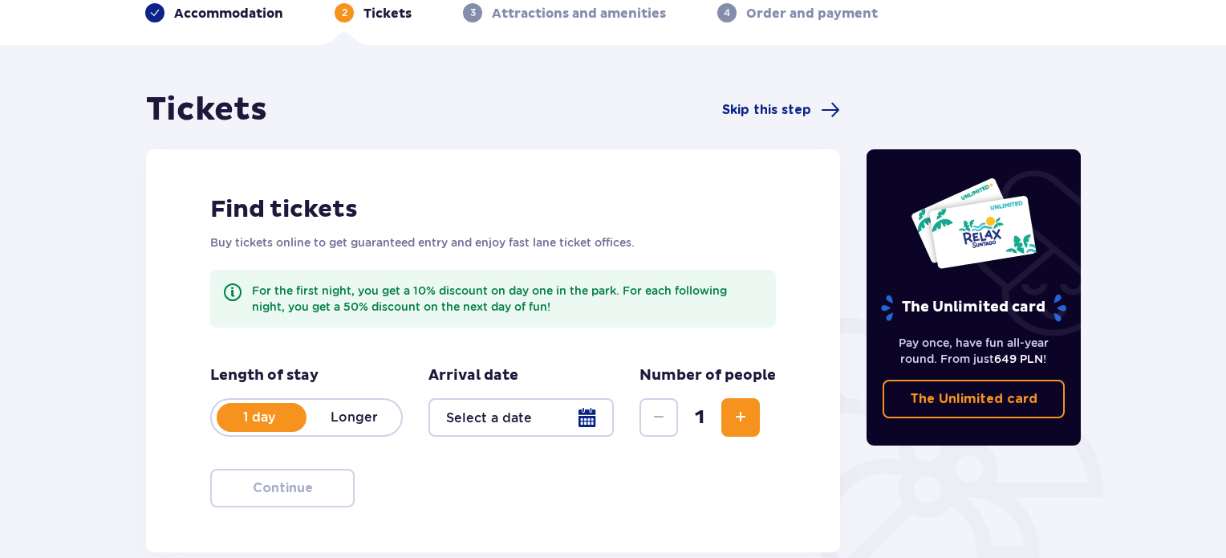
click at [245, 10] on p "Accommodation" at bounding box center [228, 14] width 109 height 18
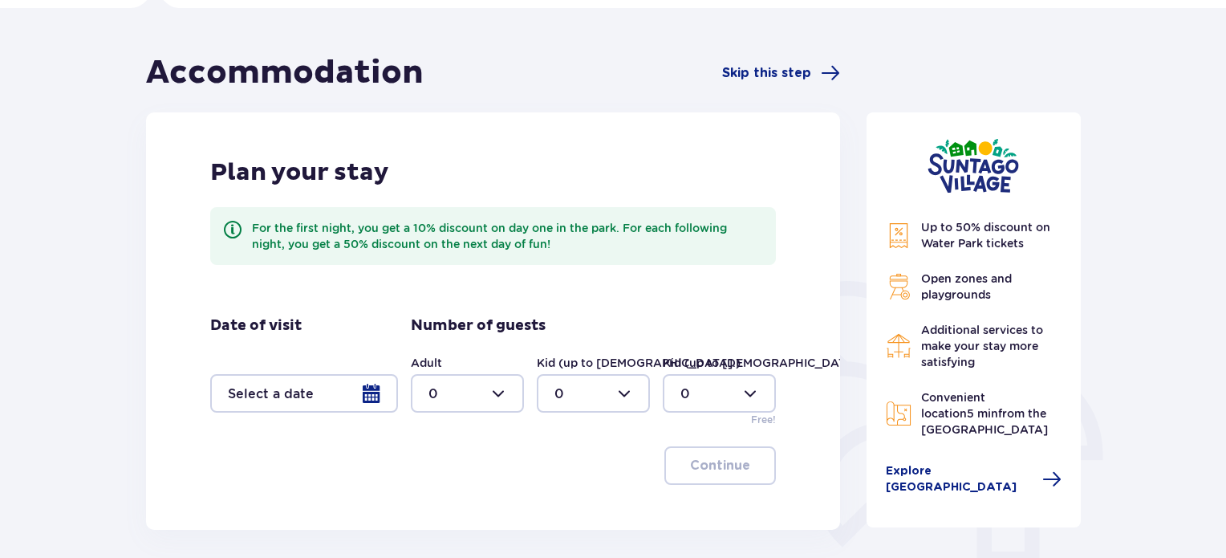
scroll to position [241, 0]
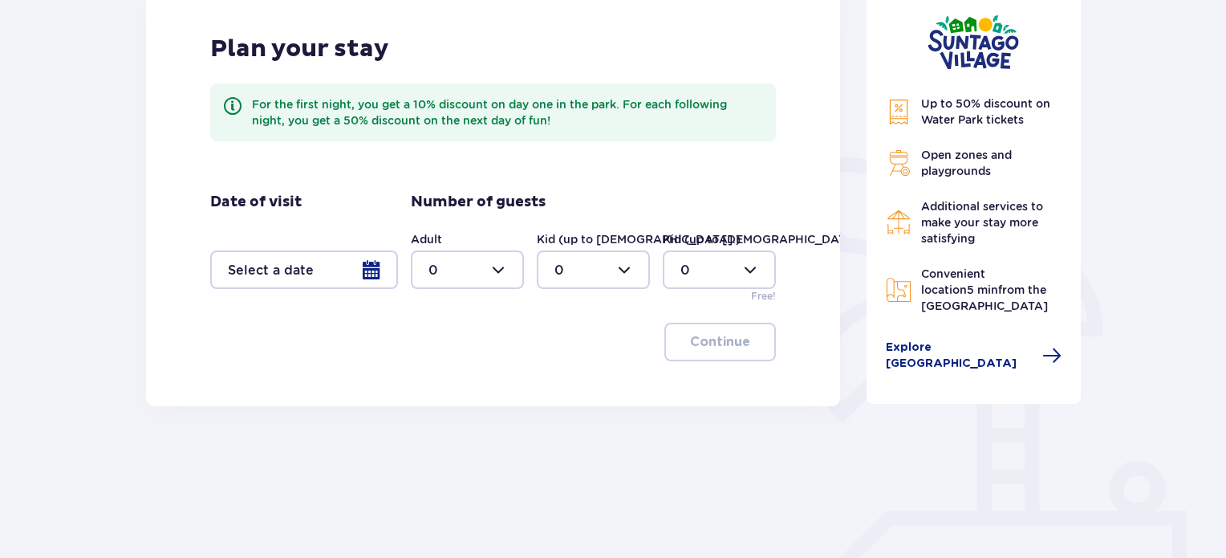
click at [376, 275] on div at bounding box center [304, 269] width 188 height 39
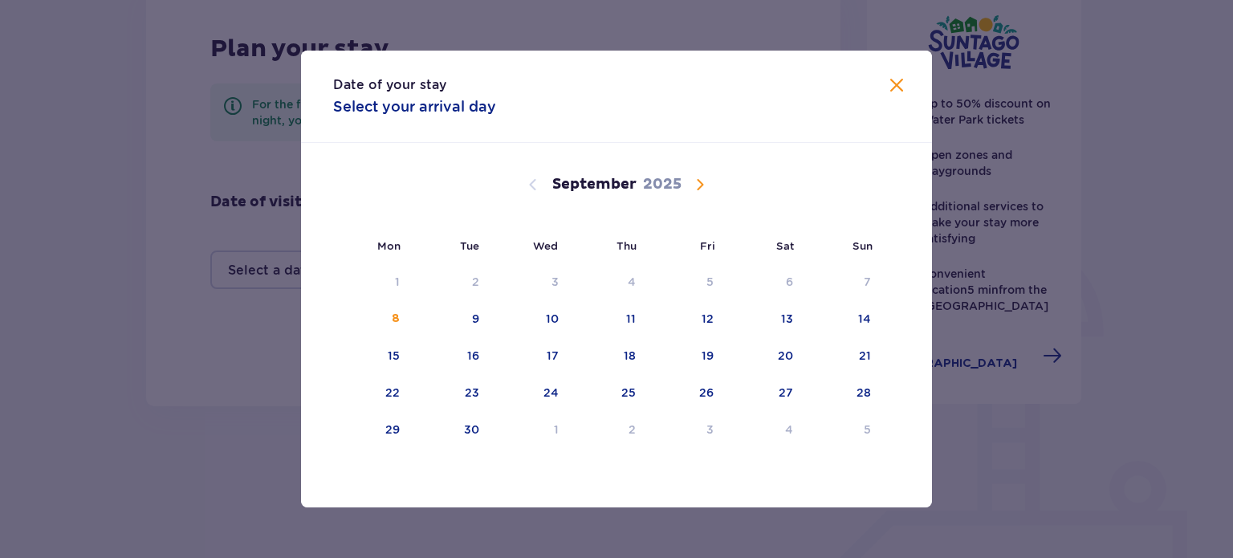
click at [688, 190] on div "[DATE]" at bounding box center [616, 184] width 531 height 19
click at [693, 184] on span "Calendar" at bounding box center [699, 184] width 19 height 19
click at [708, 317] on div "10" at bounding box center [709, 319] width 13 height 16
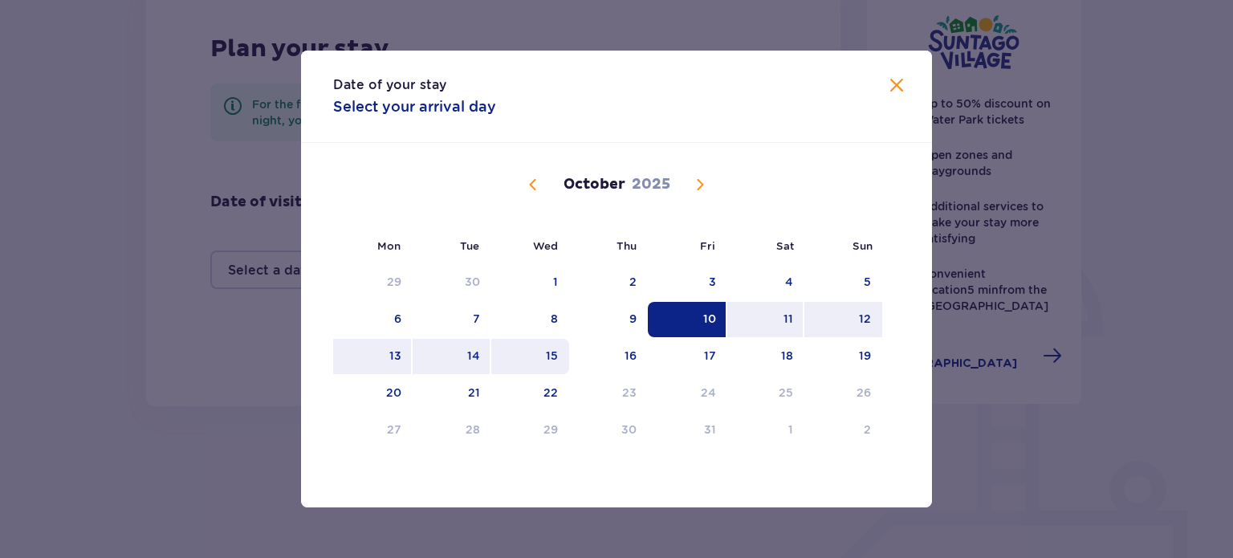
click at [556, 359] on div "15" at bounding box center [552, 355] width 12 height 16
type input "[DATE] - [DATE]"
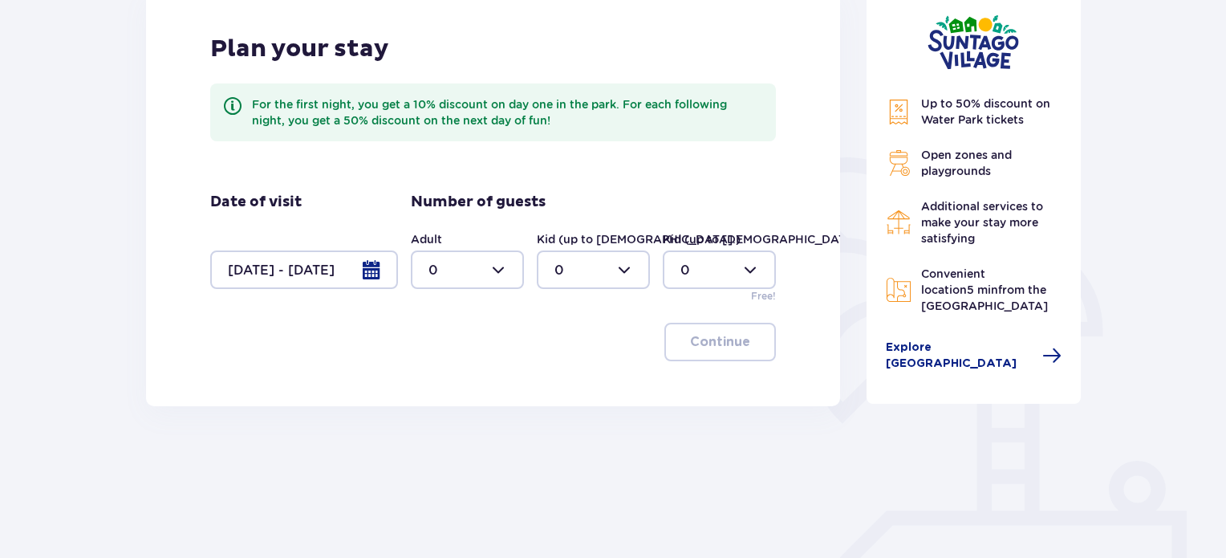
click at [503, 272] on div at bounding box center [467, 269] width 113 height 39
click at [449, 382] on div "2" at bounding box center [468, 386] width 78 height 18
type input "2"
click at [607, 278] on div at bounding box center [593, 269] width 113 height 39
click at [567, 415] on div "3" at bounding box center [593, 420] width 78 height 18
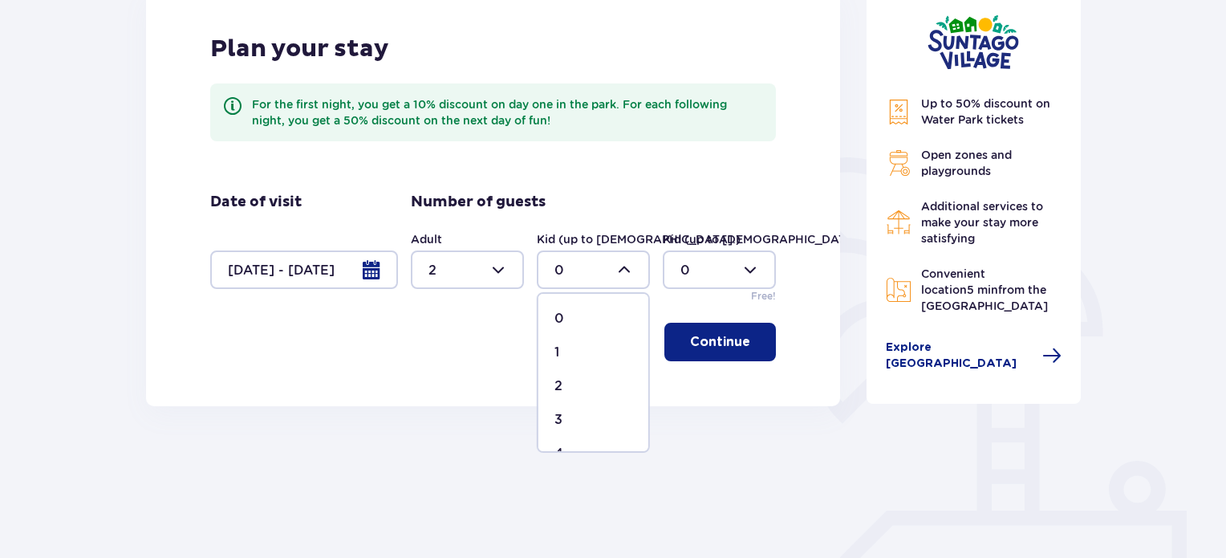
type input "3"
click at [731, 336] on p "Continue" at bounding box center [720, 342] width 60 height 18
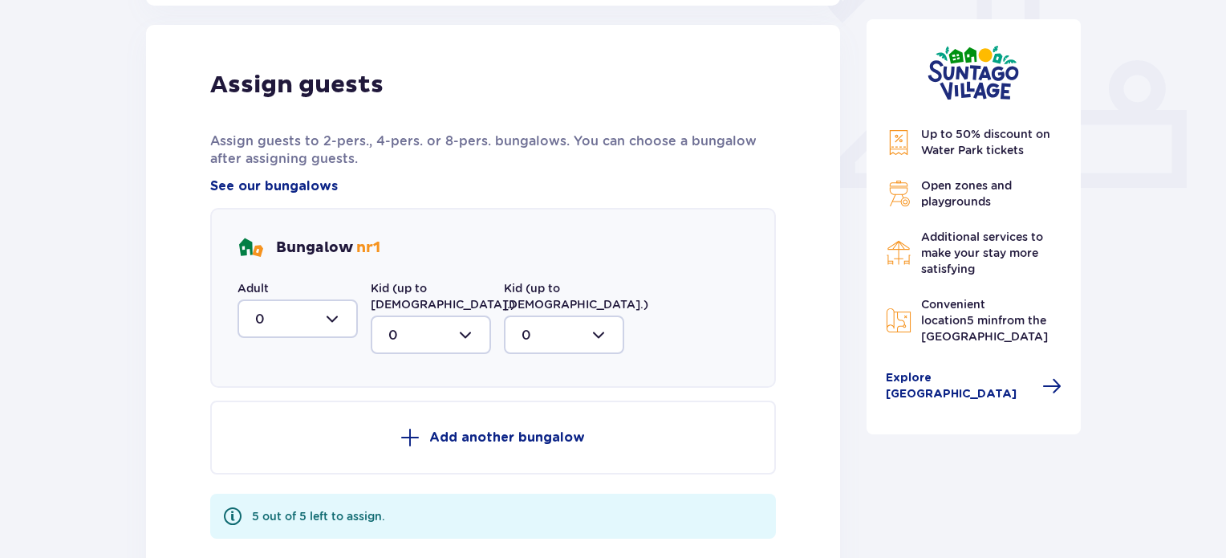
scroll to position [647, 0]
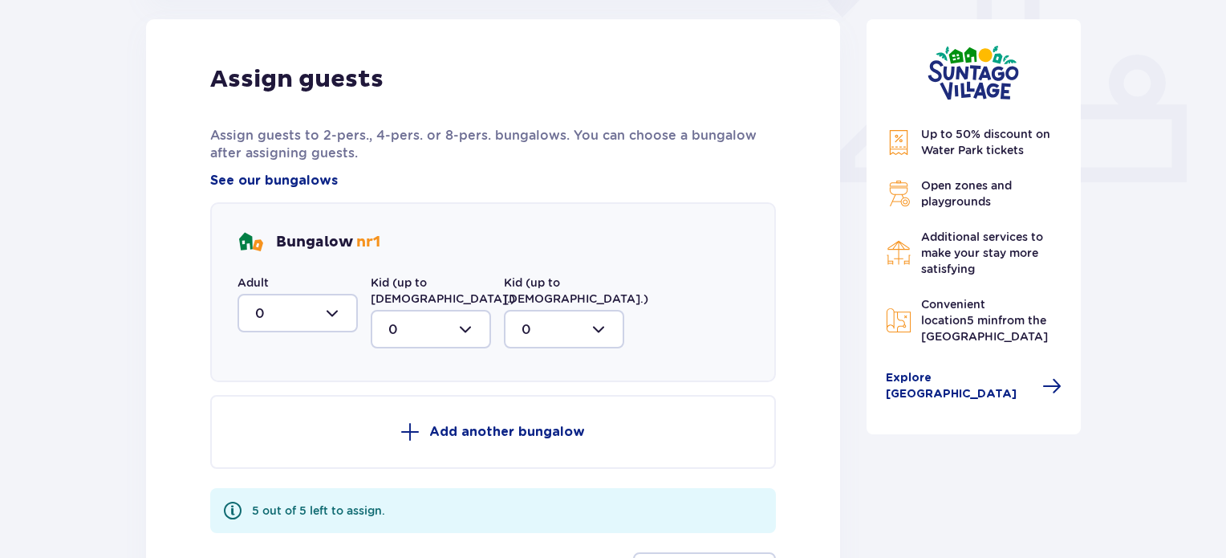
click at [302, 320] on div at bounding box center [298, 313] width 120 height 39
click at [278, 431] on div "2" at bounding box center [297, 429] width 85 height 18
type input "2"
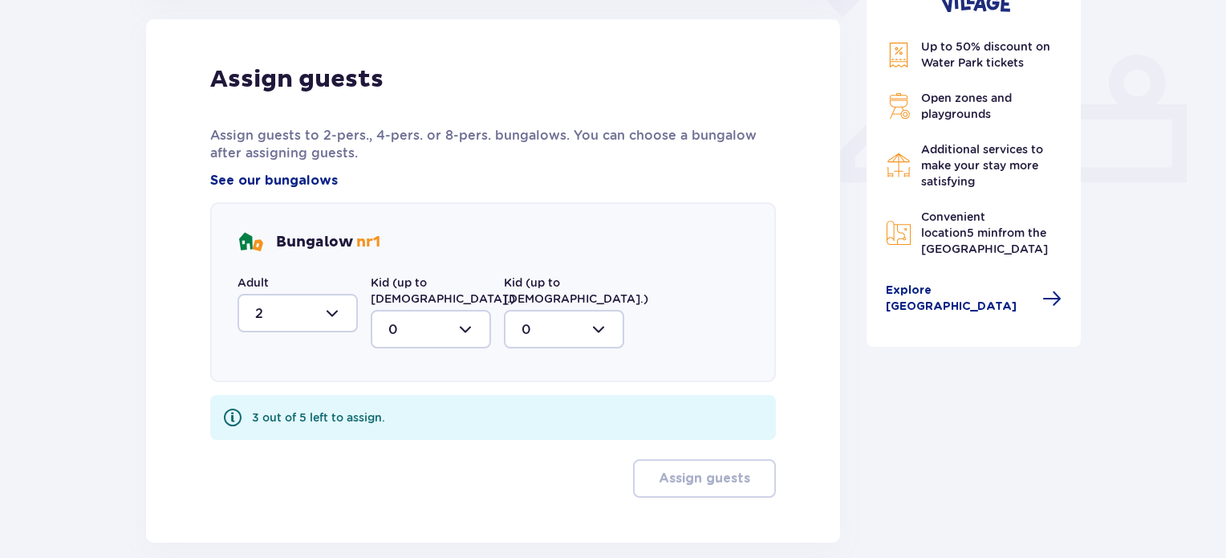
click at [449, 310] on div at bounding box center [431, 329] width 120 height 39
click at [405, 470] on div "3" at bounding box center [430, 479] width 85 height 18
type input "3"
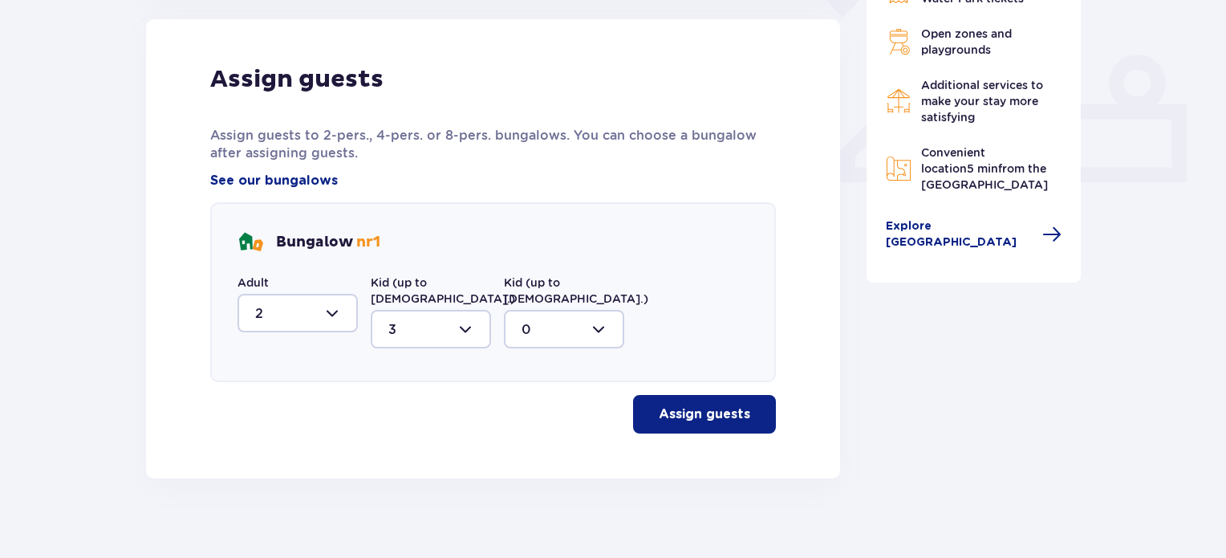
click at [677, 405] on p "Assign guests" at bounding box center [704, 414] width 91 height 18
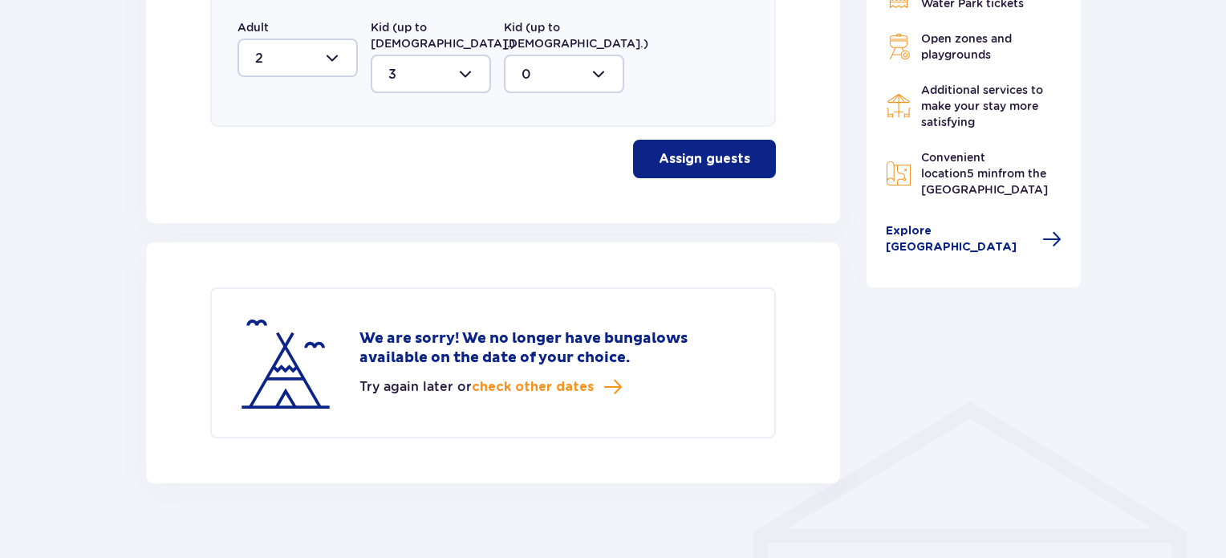
scroll to position [906, 0]
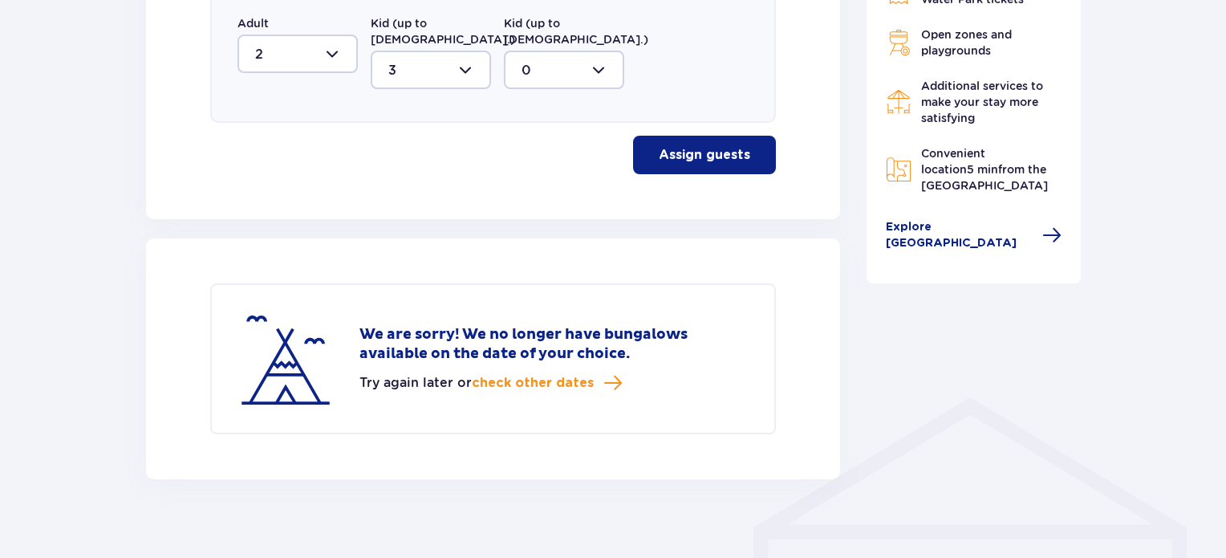
click at [716, 146] on p "Assign guests" at bounding box center [704, 155] width 91 height 18
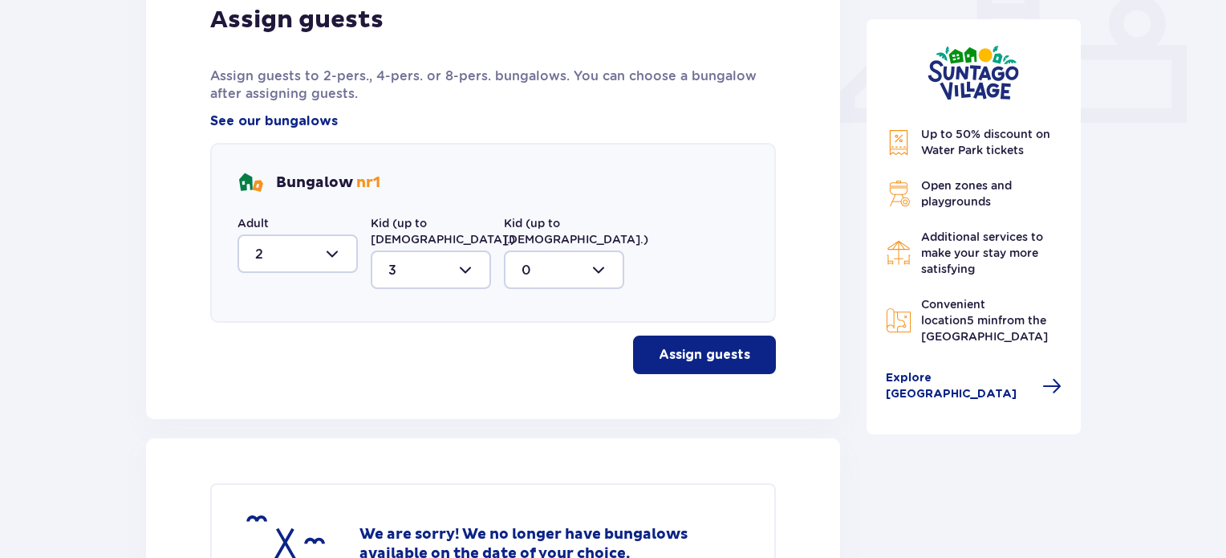
scroll to position [665, 0]
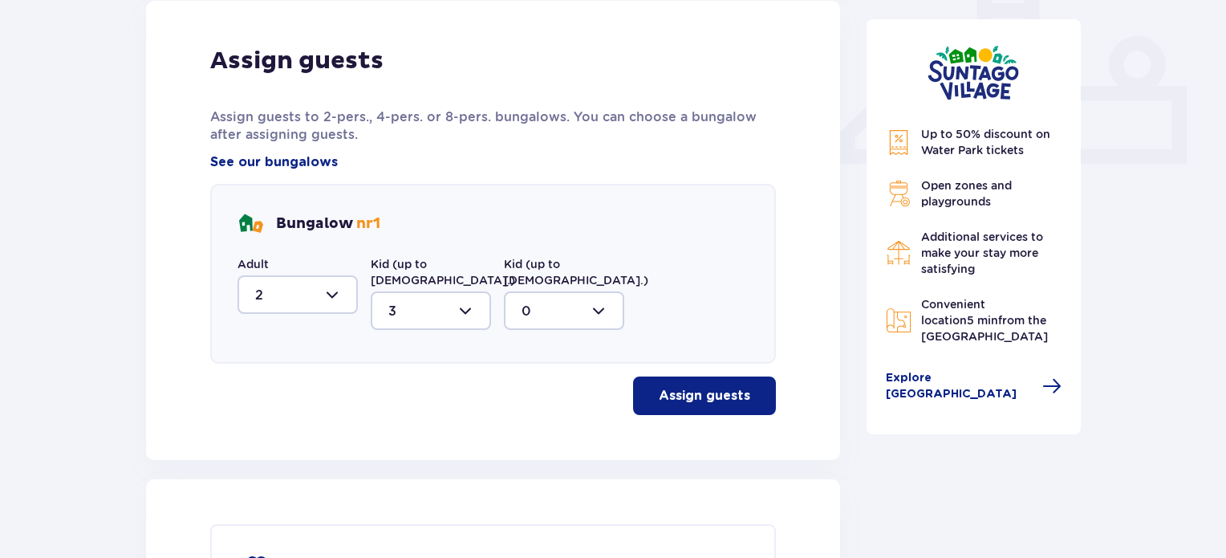
click at [754, 386] on span "button" at bounding box center [753, 395] width 19 height 19
click at [597, 311] on div at bounding box center [564, 310] width 120 height 39
click at [589, 291] on div at bounding box center [564, 310] width 120 height 39
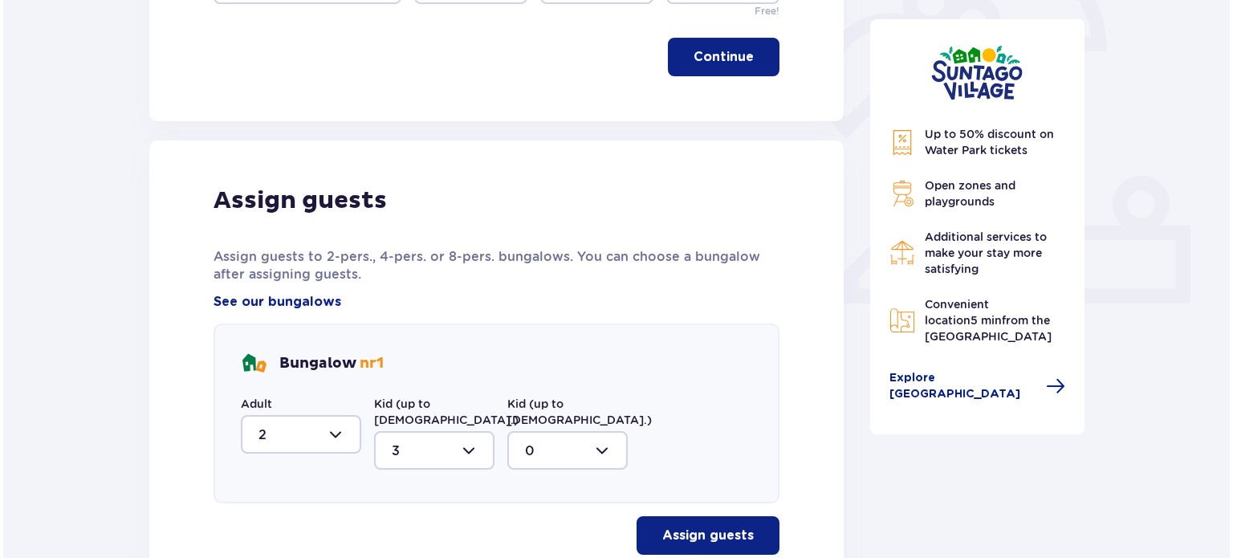
scroll to position [505, 0]
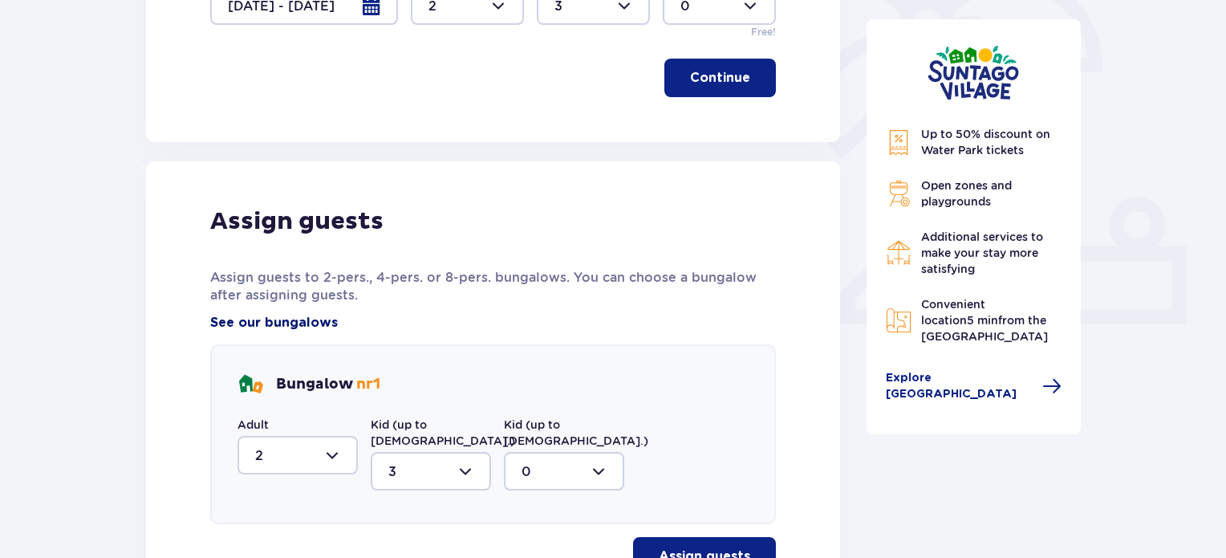
click at [265, 314] on span "See our bungalows" at bounding box center [274, 323] width 128 height 18
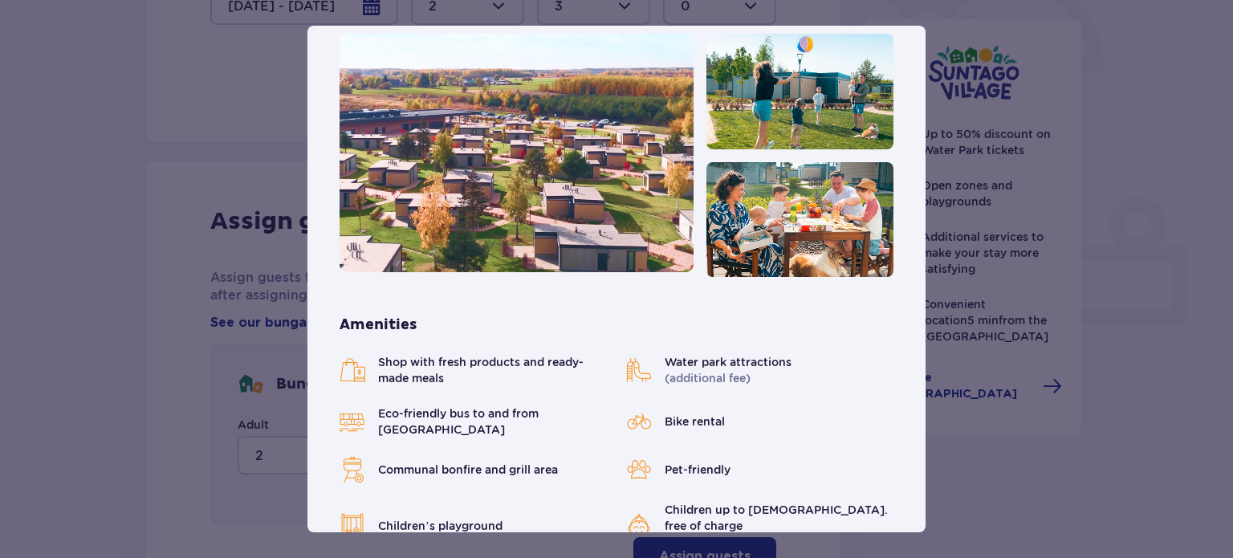
scroll to position [160, 0]
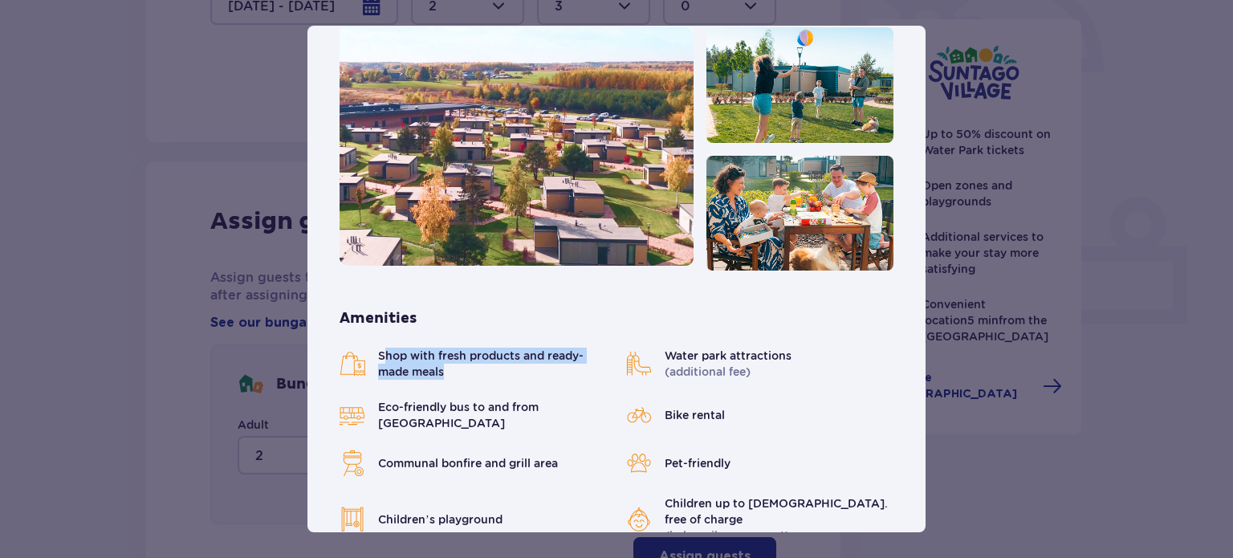
drag, startPoint x: 385, startPoint y: 349, endPoint x: 546, endPoint y: 380, distance: 164.2
click at [546, 380] on div "Shop with fresh products and ready-made meals Water park attractions (additiona…" at bounding box center [616, 445] width 554 height 196
drag, startPoint x: 523, startPoint y: 368, endPoint x: 546, endPoint y: 351, distance: 28.7
click at [523, 368] on span "Shop with fresh products and ready-made meals" at bounding box center [492, 363] width 229 height 32
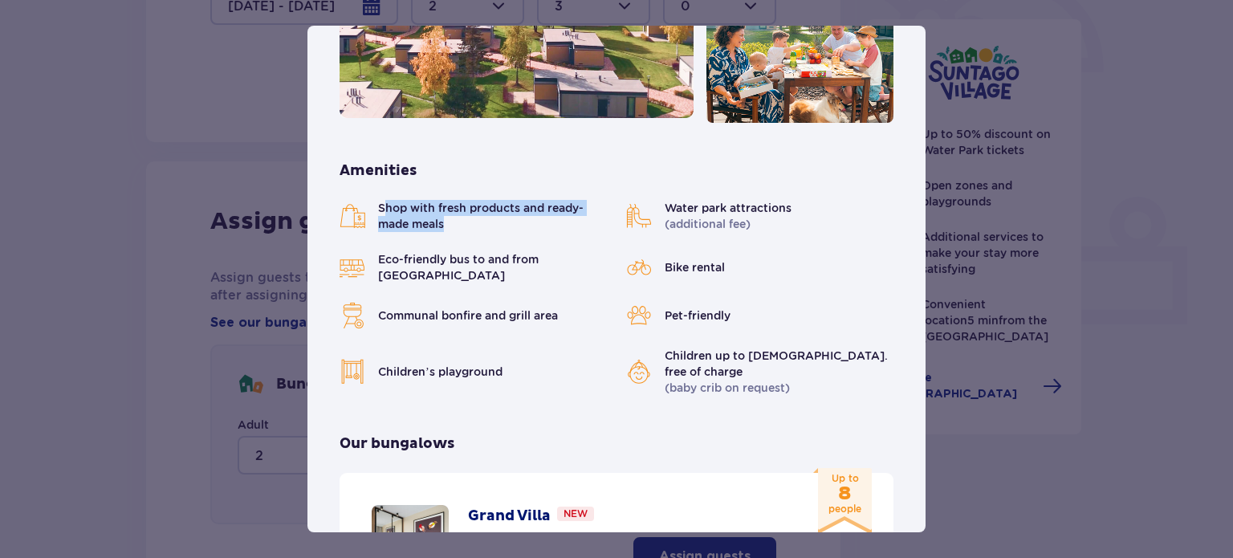
scroll to position [321, 0]
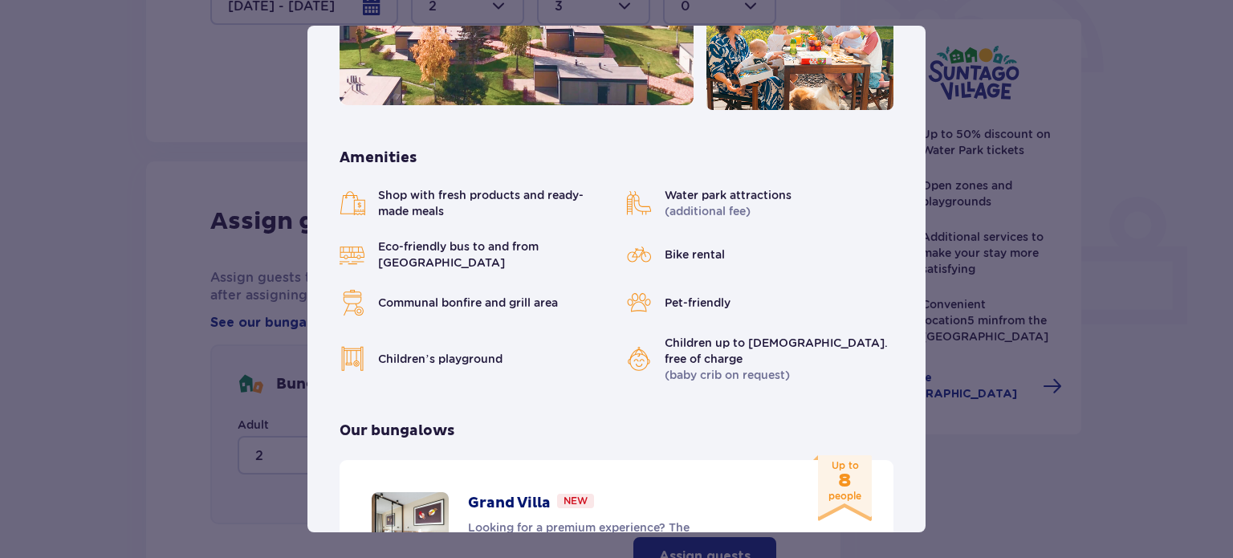
drag, startPoint x: 758, startPoint y: 187, endPoint x: 767, endPoint y: 215, distance: 29.7
click at [758, 189] on span "Water park attractions" at bounding box center [727, 195] width 127 height 16
drag, startPoint x: 725, startPoint y: 248, endPoint x: 686, endPoint y: 293, distance: 59.7
click at [657, 259] on div "Shop with fresh products and ready-made meals Water park attractions (additiona…" at bounding box center [616, 285] width 554 height 196
click at [754, 268] on div "Shop with fresh products and ready-made meals Water park attractions (additiona…" at bounding box center [616, 285] width 554 height 196
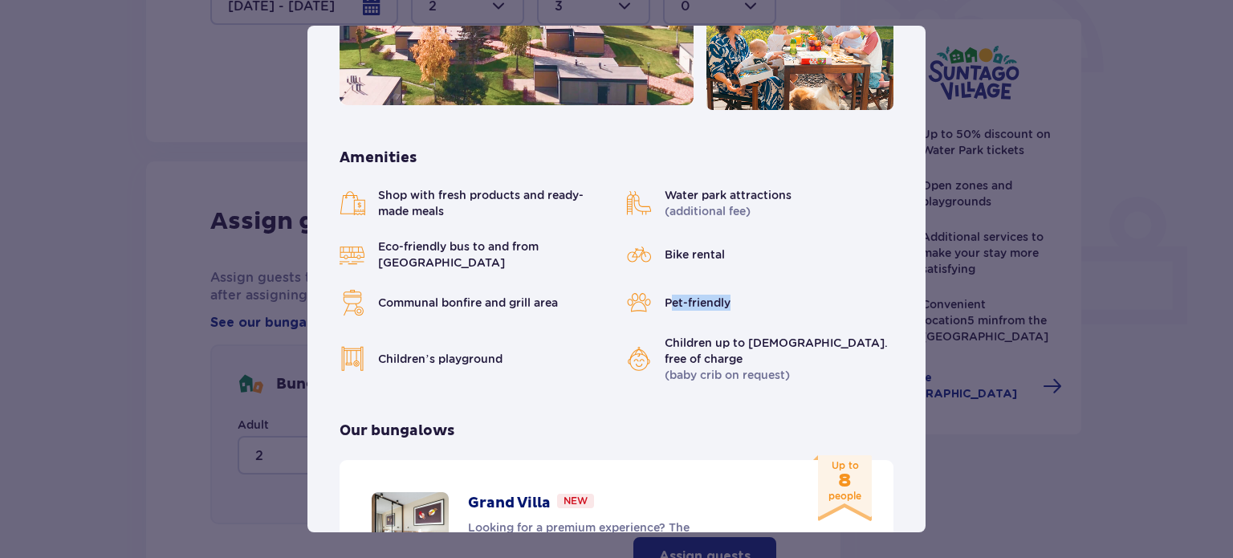
drag, startPoint x: 732, startPoint y: 285, endPoint x: 717, endPoint y: 313, distance: 32.0
click at [670, 312] on div "Shop with fresh products and ready-made meals Water park attractions (additiona…" at bounding box center [616, 285] width 554 height 196
drag, startPoint x: 825, startPoint y: 285, endPoint x: 815, endPoint y: 290, distance: 10.8
click at [823, 290] on div "Pet-friendly" at bounding box center [759, 303] width 267 height 26
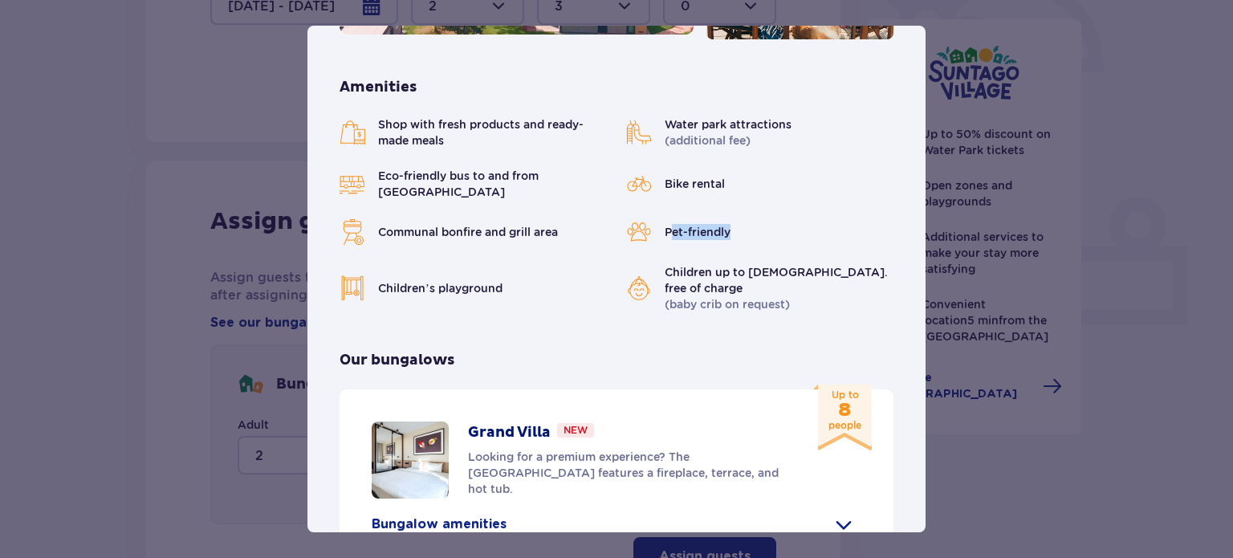
scroll to position [401, 0]
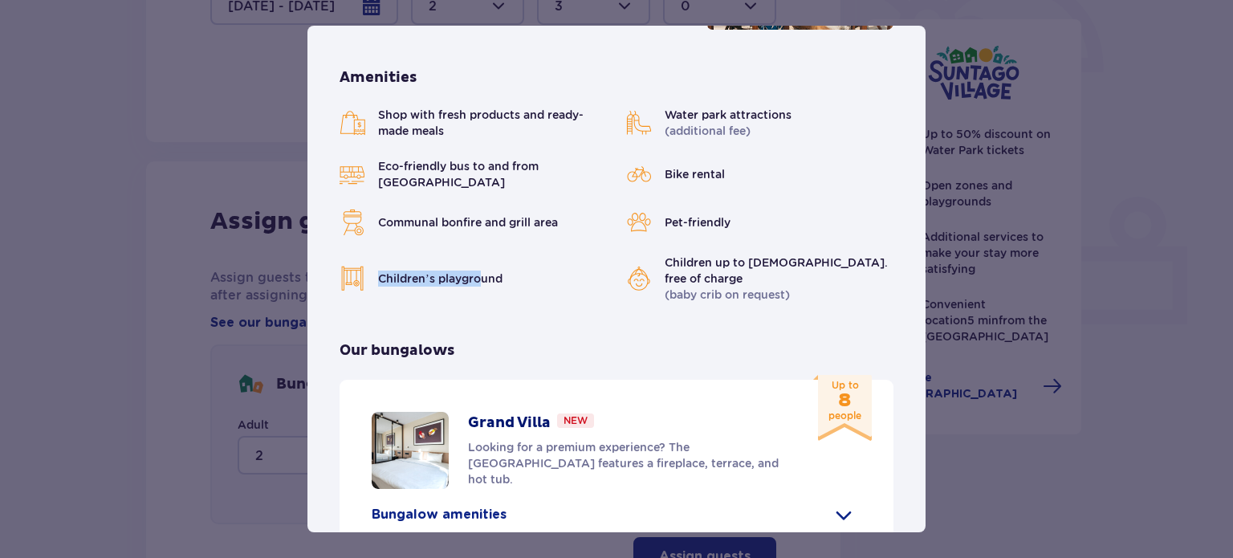
drag, startPoint x: 418, startPoint y: 256, endPoint x: 495, endPoint y: 270, distance: 78.2
click at [489, 266] on div "Children’s playground" at bounding box center [472, 278] width 267 height 48
click at [498, 274] on div "[GEOGRAPHIC_DATA] is the perfect place for fans tropical climate and holiday at…" at bounding box center [616, 357] width 618 height 1315
drag, startPoint x: 382, startPoint y: 208, endPoint x: 502, endPoint y: 229, distance: 122.2
click at [502, 226] on div "Shop with fresh products and ready-made meals Water park attractions (additiona…" at bounding box center [616, 205] width 554 height 196
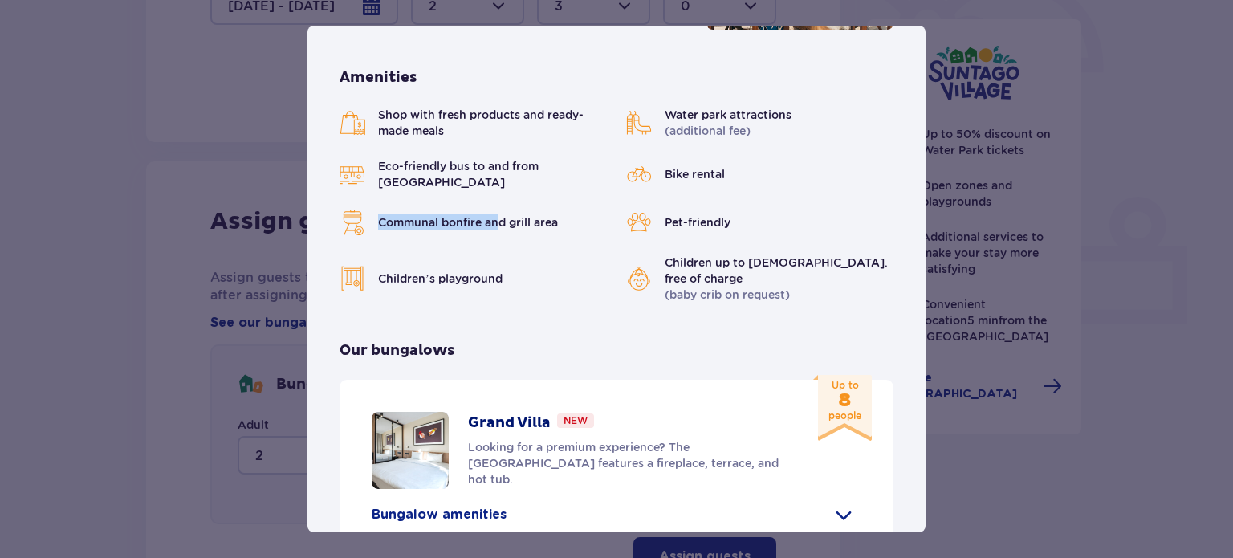
click at [501, 232] on div "Shop with fresh products and ready-made meals Water park attractions (additiona…" at bounding box center [616, 205] width 554 height 196
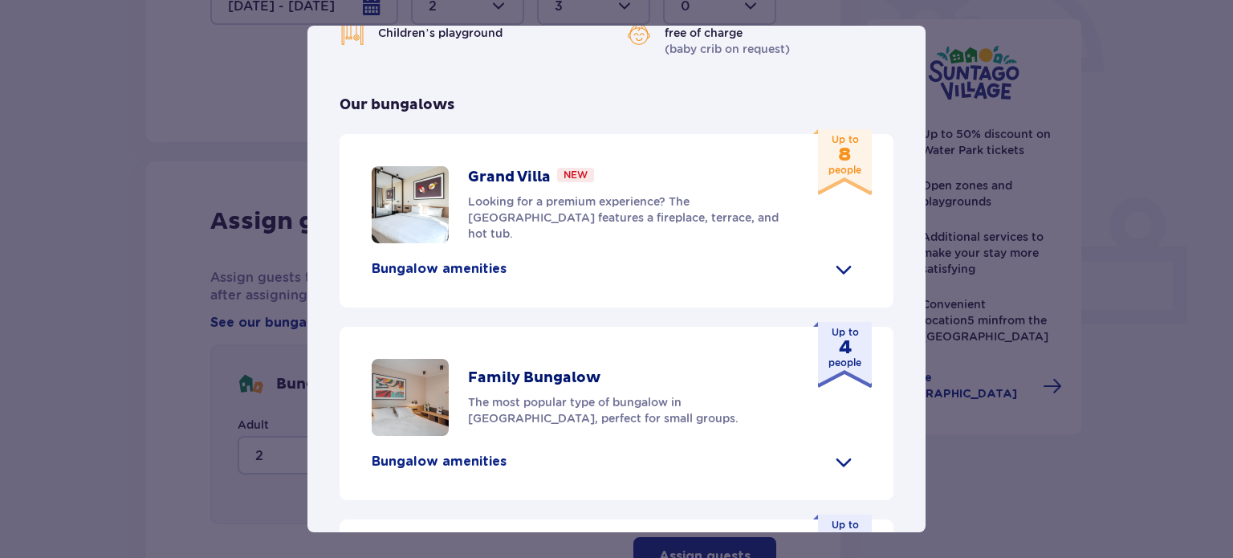
scroll to position [615, 0]
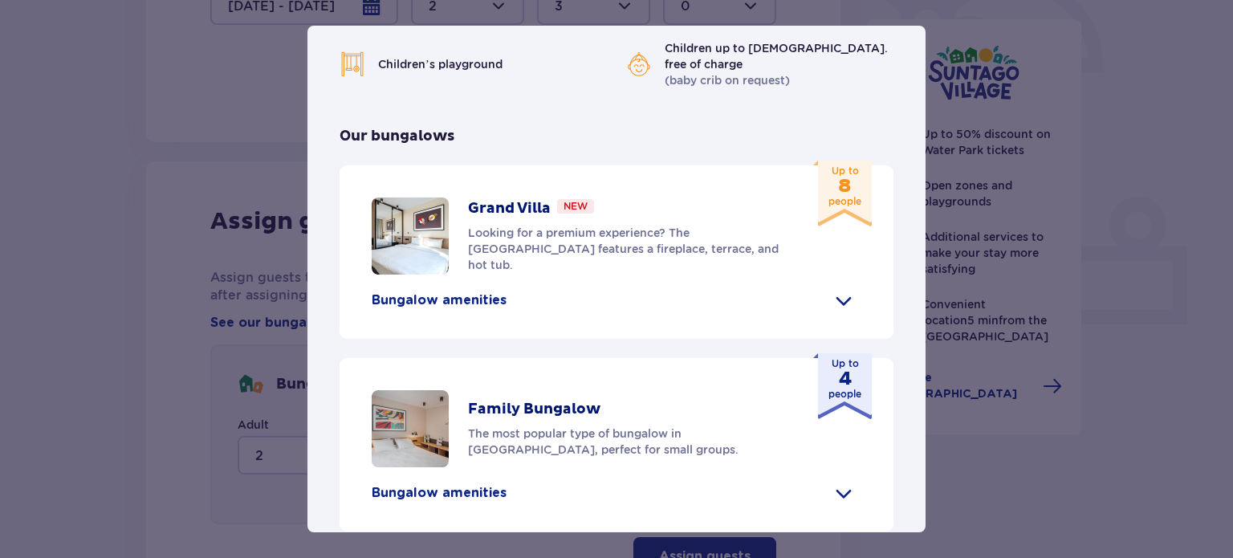
click at [507, 287] on div "Bungalow amenities" at bounding box center [616, 300] width 489 height 26
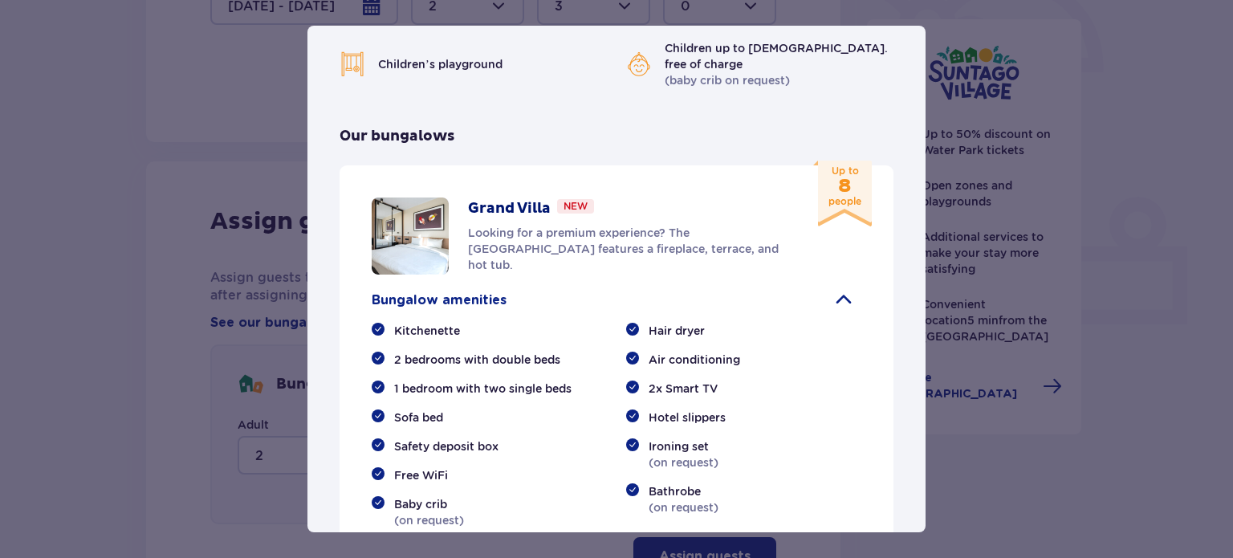
click at [657, 132] on div "[GEOGRAPHIC_DATA] is the perfect place for fans tropical climate and holiday at…" at bounding box center [616, 296] width 618 height 1620
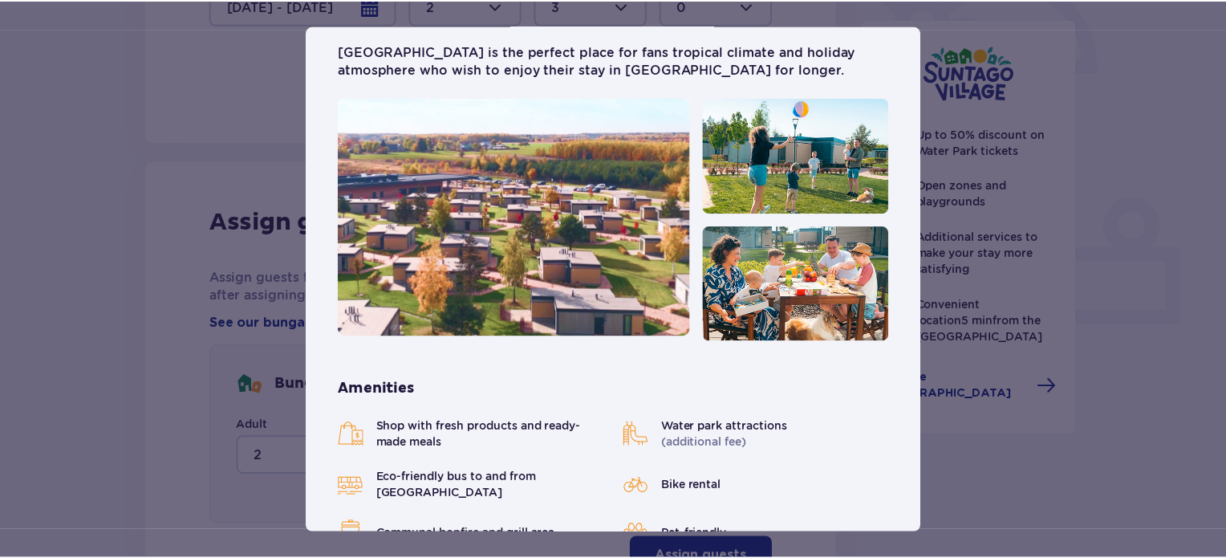
scroll to position [0, 0]
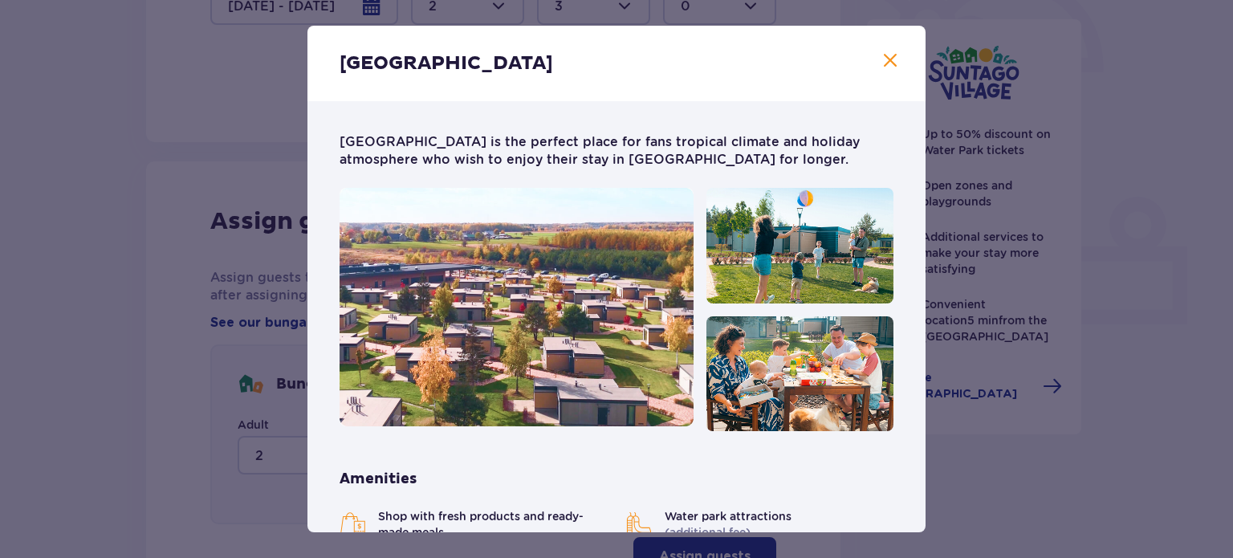
click at [889, 63] on span at bounding box center [889, 60] width 19 height 19
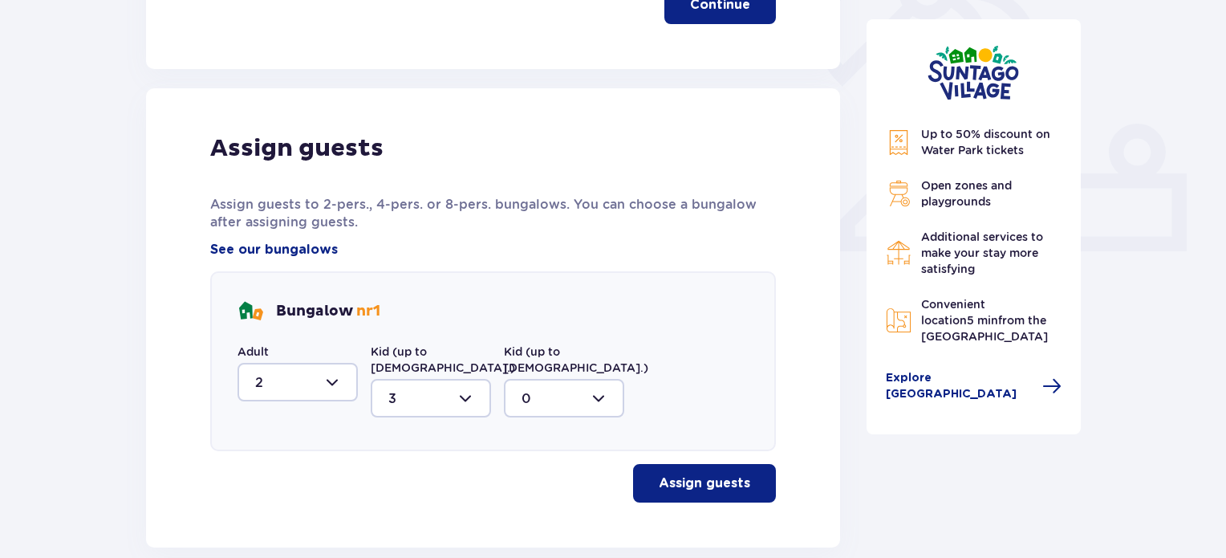
scroll to position [585, 0]
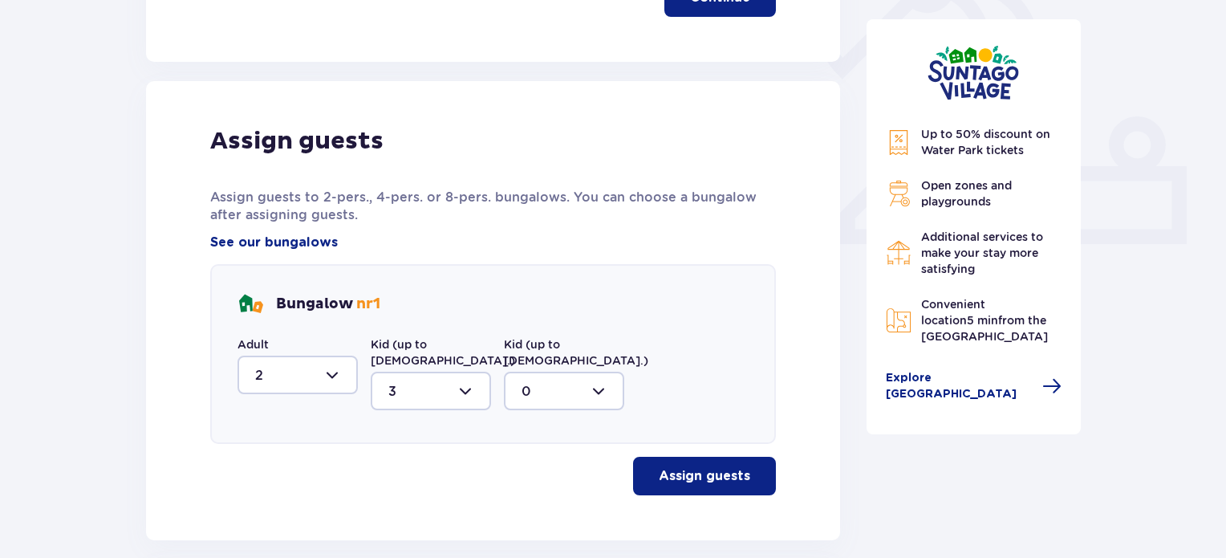
click at [672, 467] on p "Assign guests" at bounding box center [704, 476] width 91 height 18
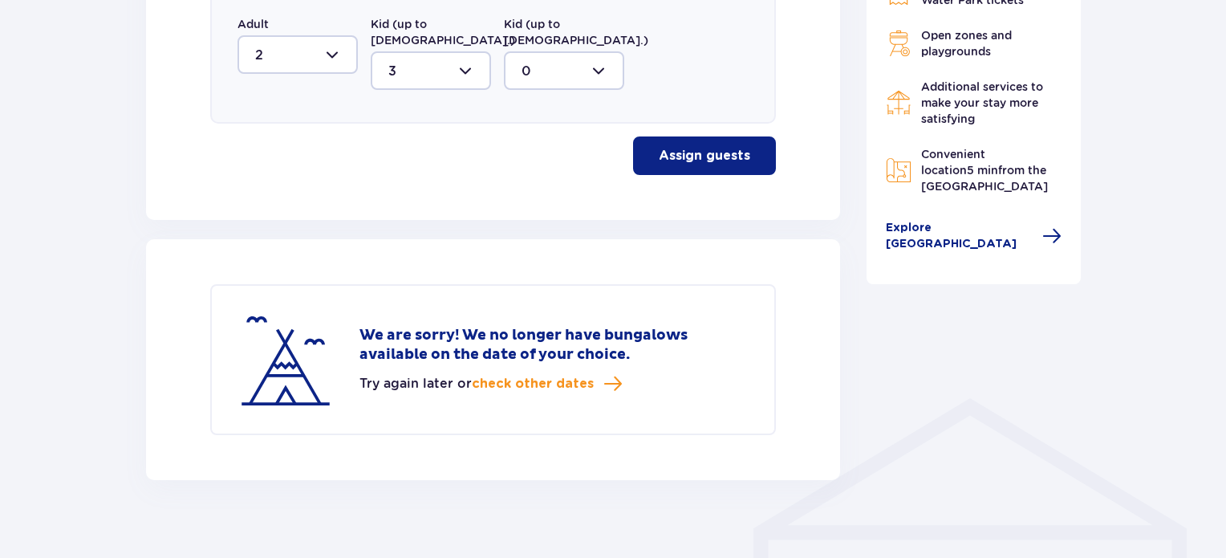
scroll to position [906, 0]
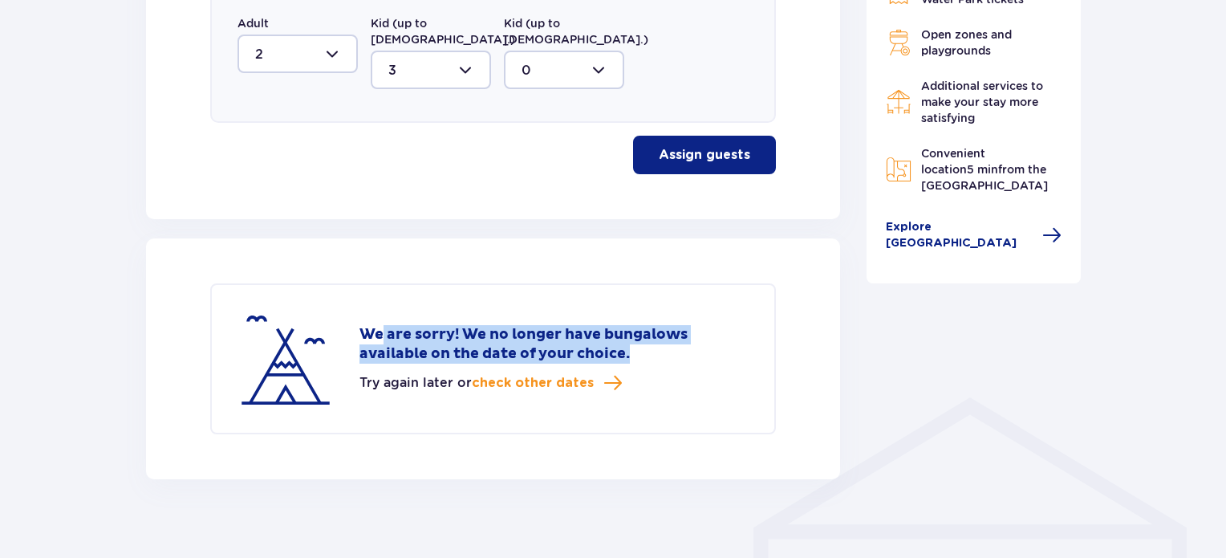
drag, startPoint x: 395, startPoint y: 320, endPoint x: 687, endPoint y: 377, distance: 297.6
click at [671, 346] on div "We are sorry! We no longer have bungalows available on the date of your choice.…" at bounding box center [553, 358] width 389 height 67
click at [704, 384] on div "We are sorry! We no longer have bungalows available on the date of your choice.…" at bounding box center [493, 358] width 566 height 151
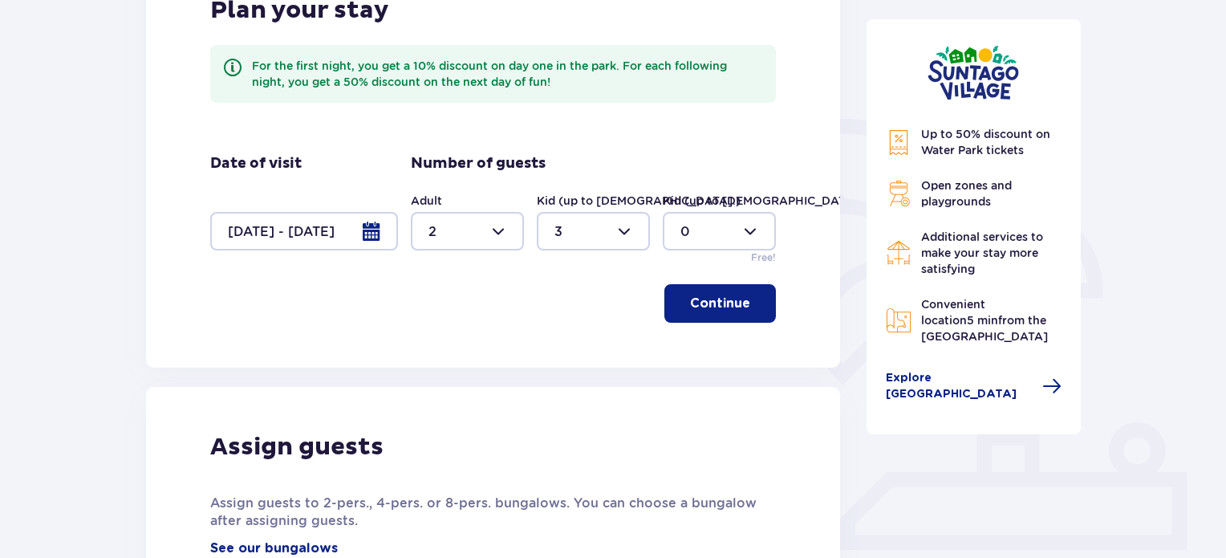
scroll to position [104, 0]
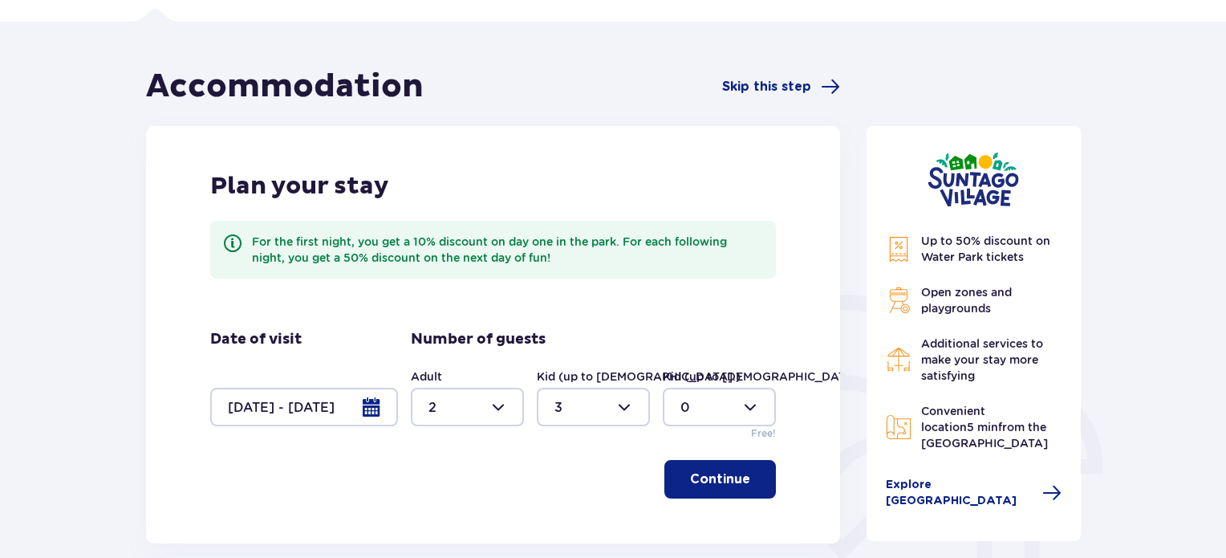
click at [353, 395] on div at bounding box center [304, 407] width 188 height 39
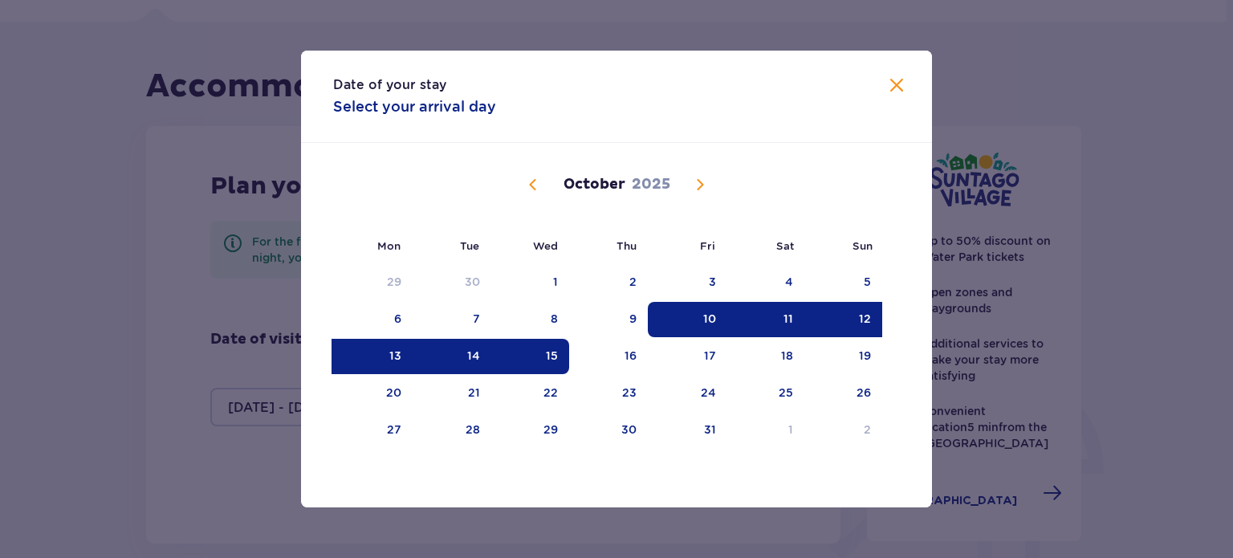
click at [709, 314] on div "10" at bounding box center [709, 319] width 13 height 16
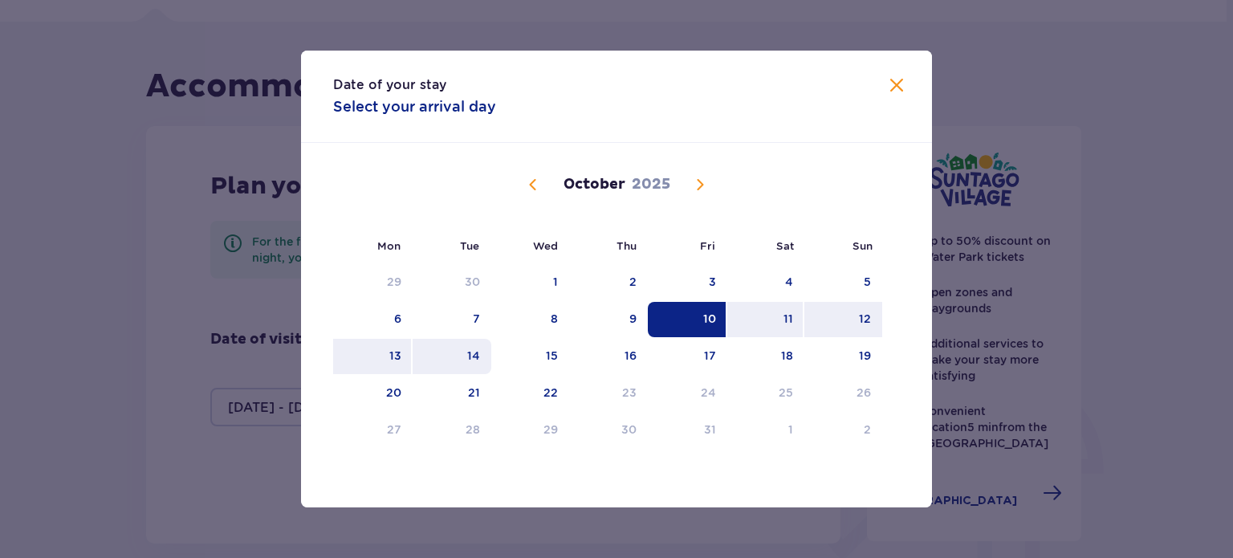
click at [481, 350] on div "14" at bounding box center [451, 356] width 79 height 35
type input "[DATE] - [DATE]"
type input "0"
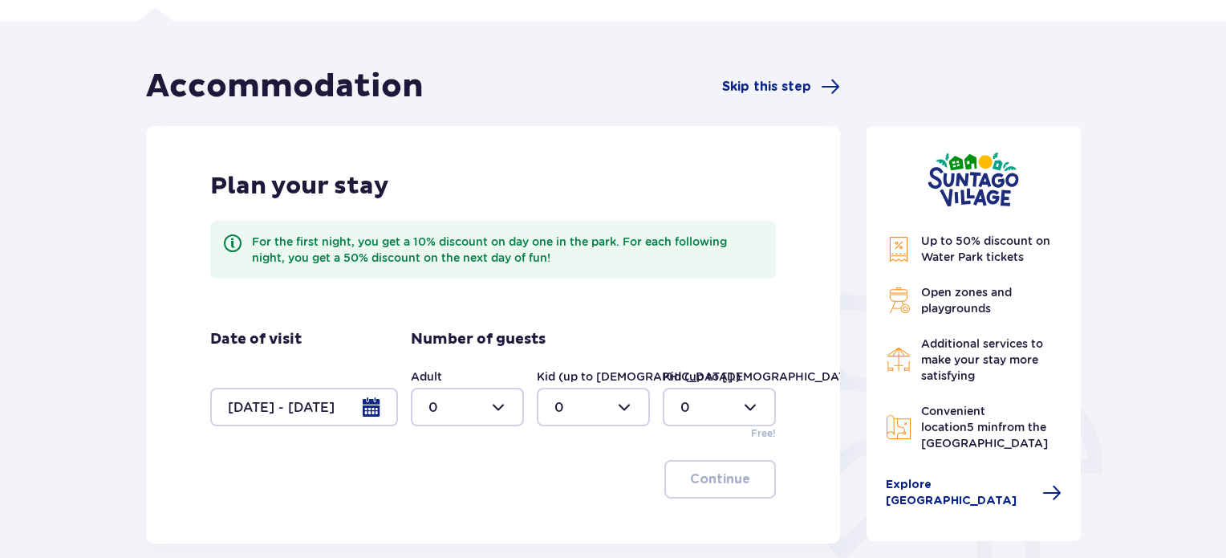
click at [470, 407] on div at bounding box center [467, 407] width 113 height 39
click at [446, 317] on div "2" at bounding box center [468, 318] width 78 height 18
type input "2"
click at [603, 408] on div at bounding box center [593, 407] width 113 height 39
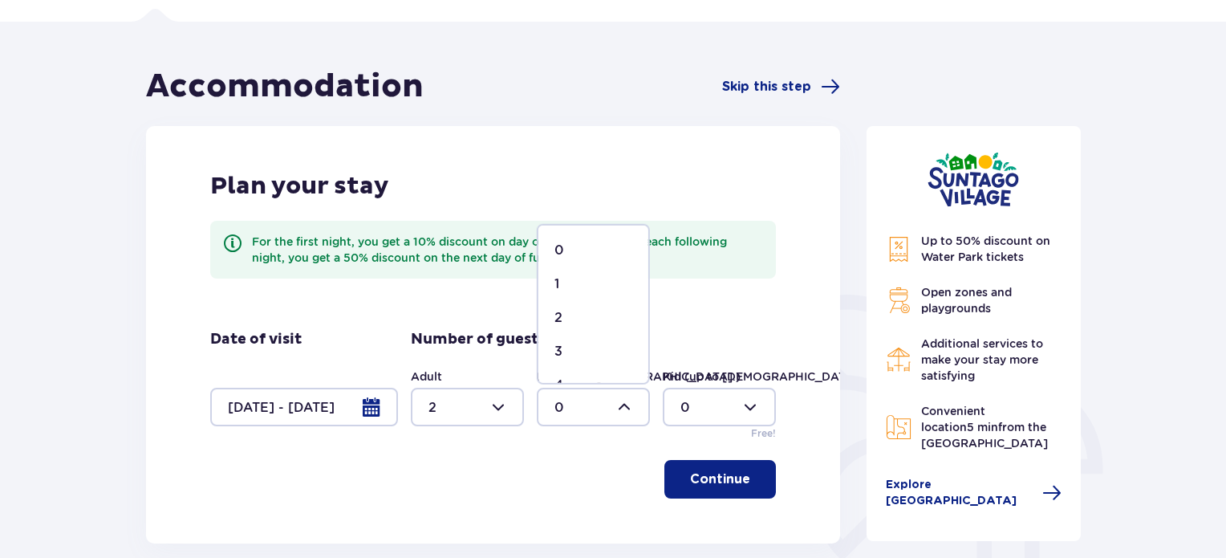
drag, startPoint x: 579, startPoint y: 351, endPoint x: 664, endPoint y: 466, distance: 142.8
click at [579, 351] on div "3" at bounding box center [593, 352] width 78 height 18
type input "3"
click at [695, 466] on button "Continue" at bounding box center [720, 479] width 112 height 39
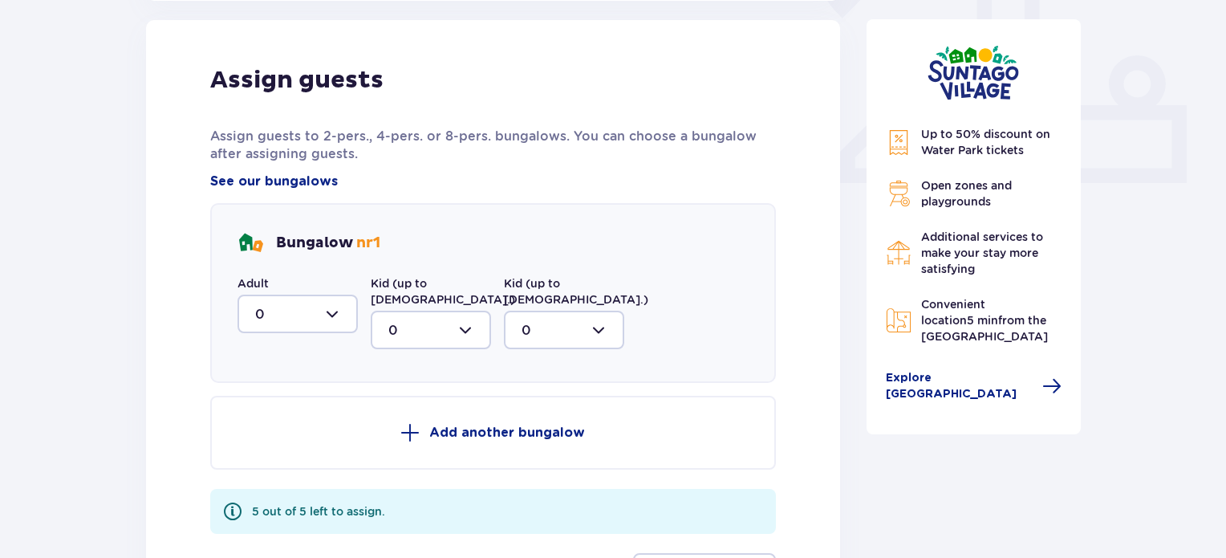
scroll to position [647, 0]
click at [336, 315] on div at bounding box center [298, 313] width 120 height 39
click at [289, 429] on div "2" at bounding box center [297, 429] width 85 height 18
type input "2"
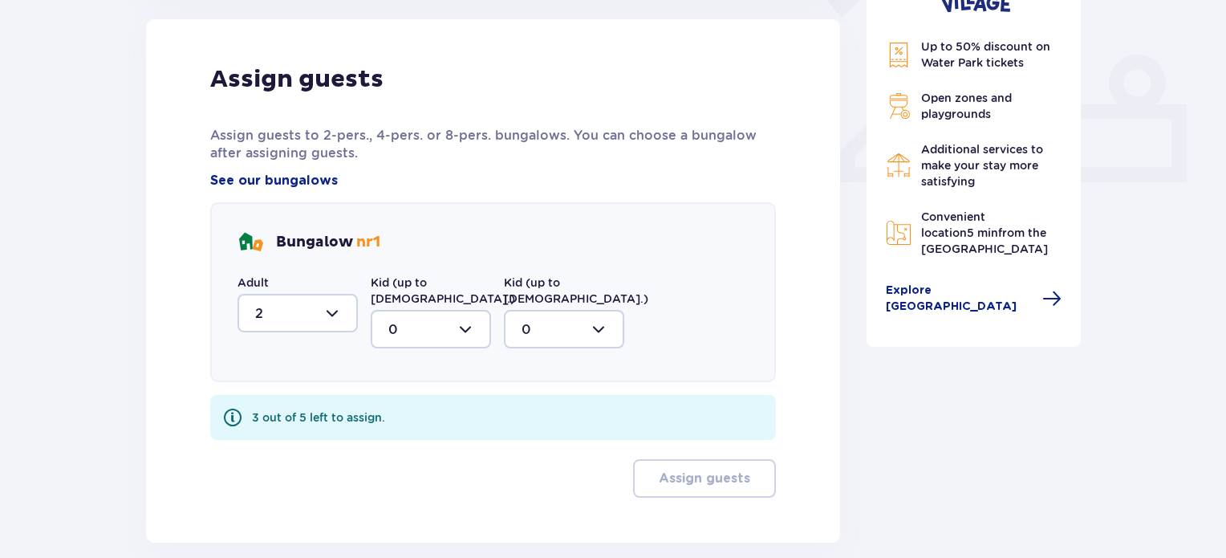
click at [402, 318] on div at bounding box center [431, 329] width 120 height 39
click at [434, 470] on div "3" at bounding box center [430, 479] width 85 height 18
type input "3"
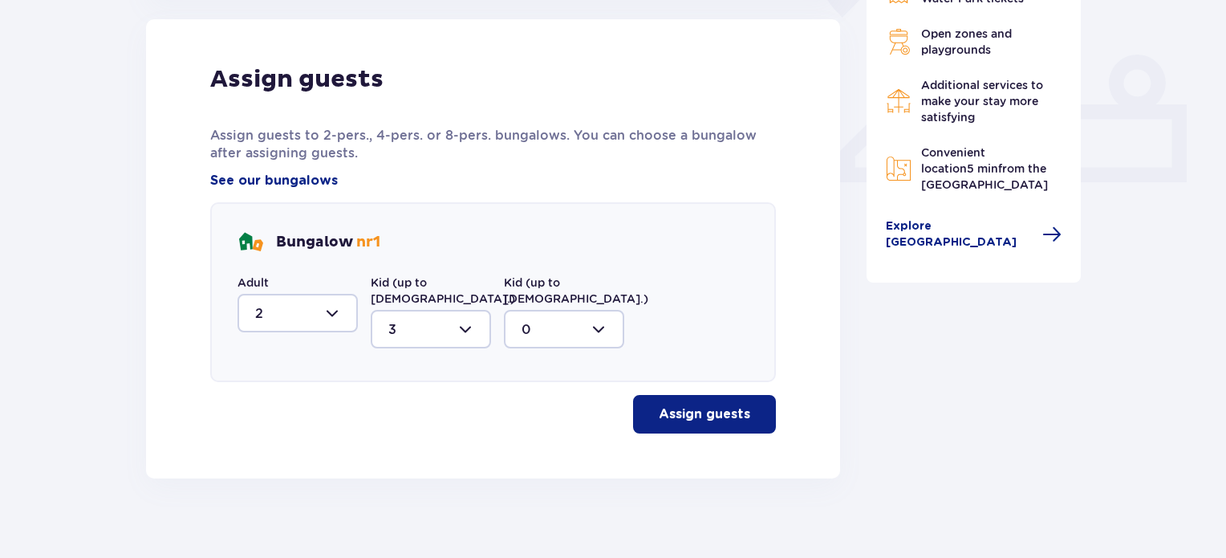
click at [713, 405] on p "Assign guests" at bounding box center [704, 414] width 91 height 18
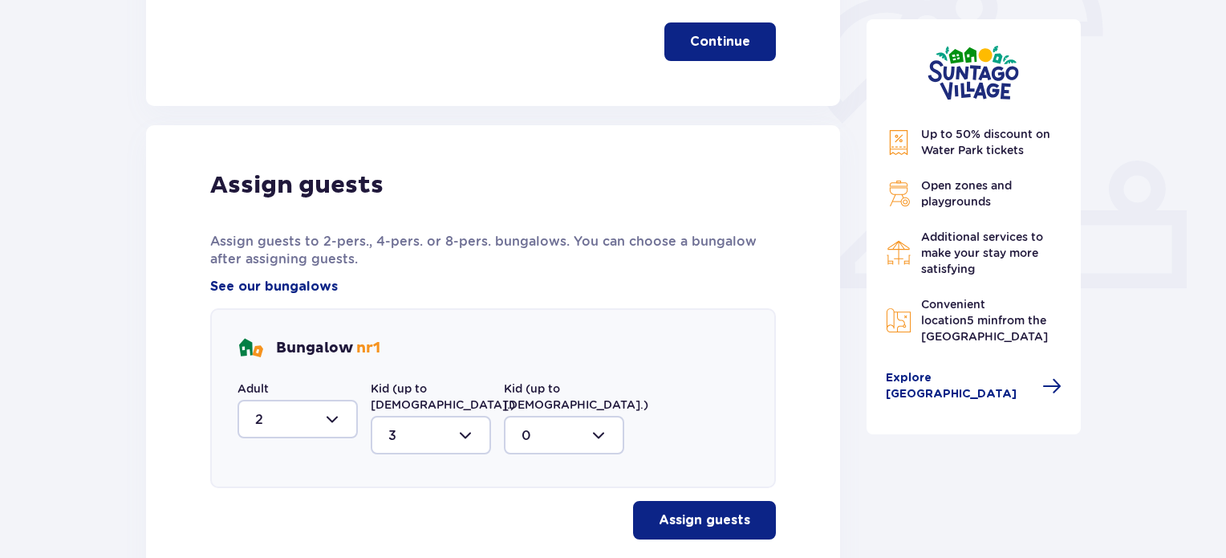
scroll to position [344, 0]
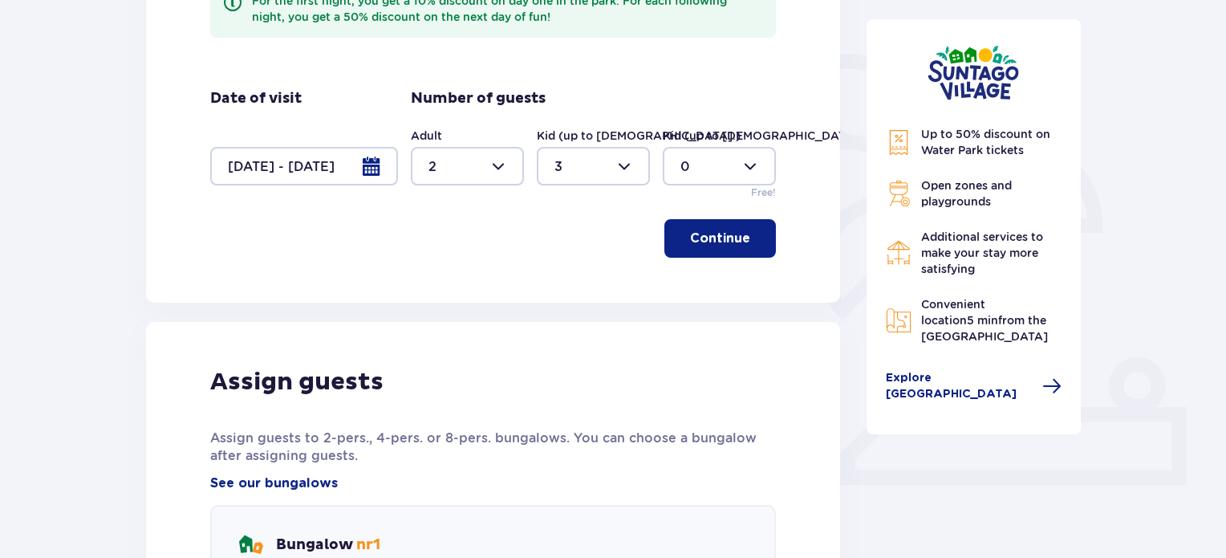
click at [366, 175] on div at bounding box center [304, 166] width 188 height 39
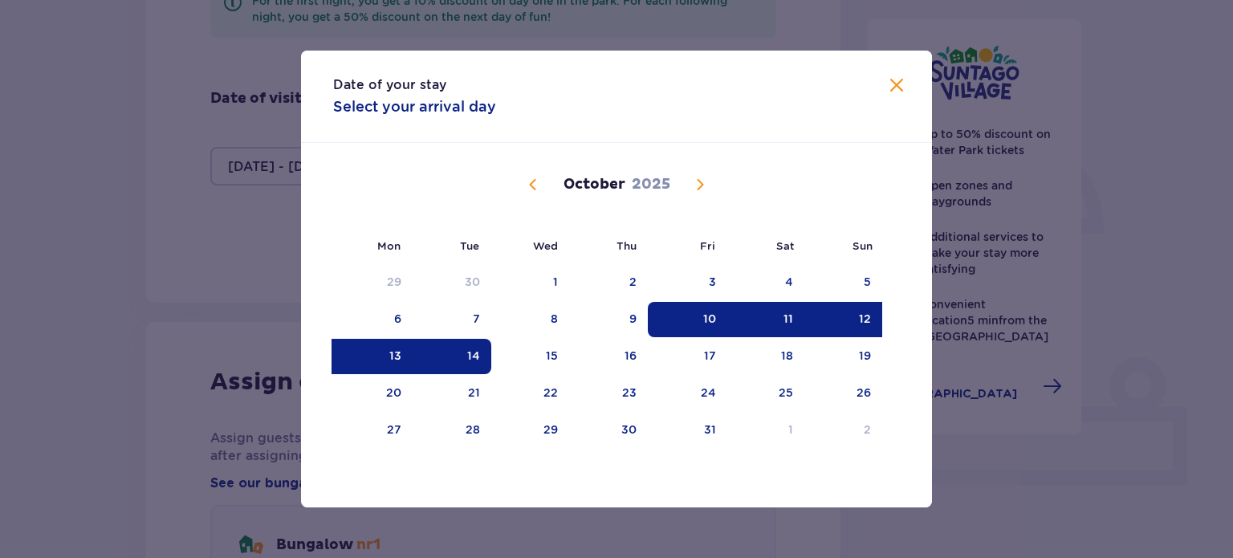
click at [867, 312] on div "12" at bounding box center [865, 319] width 12 height 16
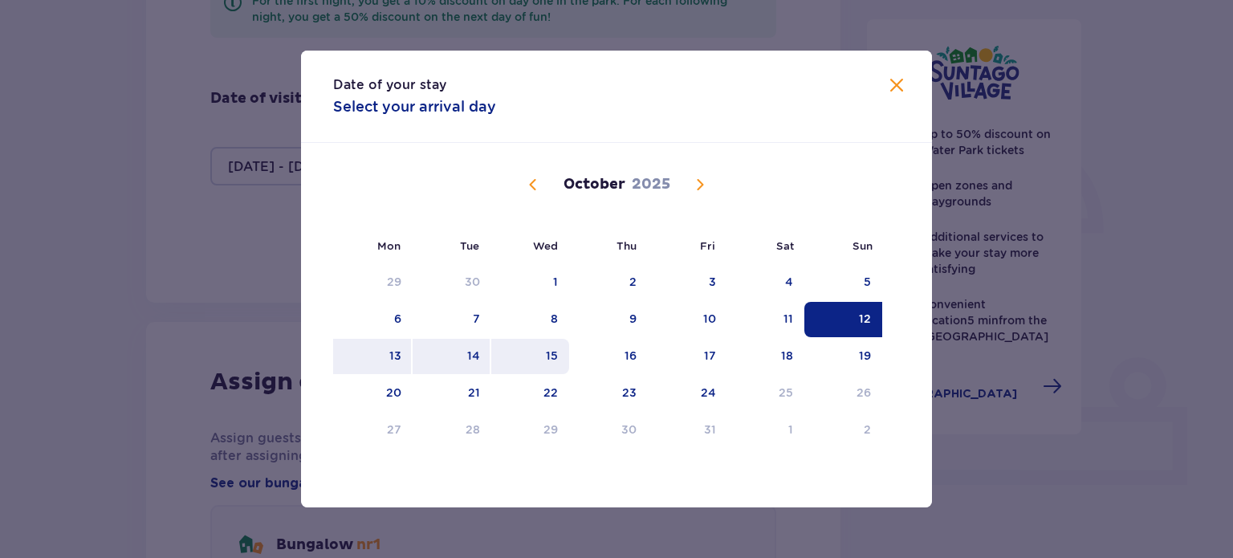
click at [559, 353] on div "15" at bounding box center [530, 356] width 78 height 35
type input "[DATE] - [DATE]"
type input "0"
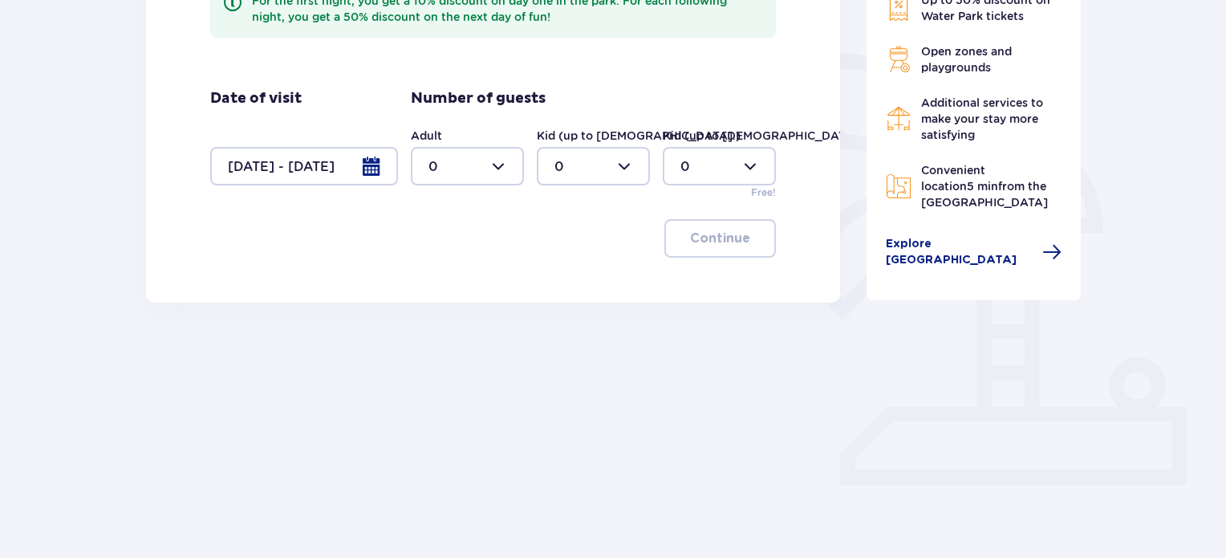
click at [491, 169] on div at bounding box center [467, 166] width 113 height 39
click at [453, 291] on span "2" at bounding box center [467, 283] width 110 height 34
type input "2"
click at [611, 166] on div at bounding box center [593, 166] width 113 height 39
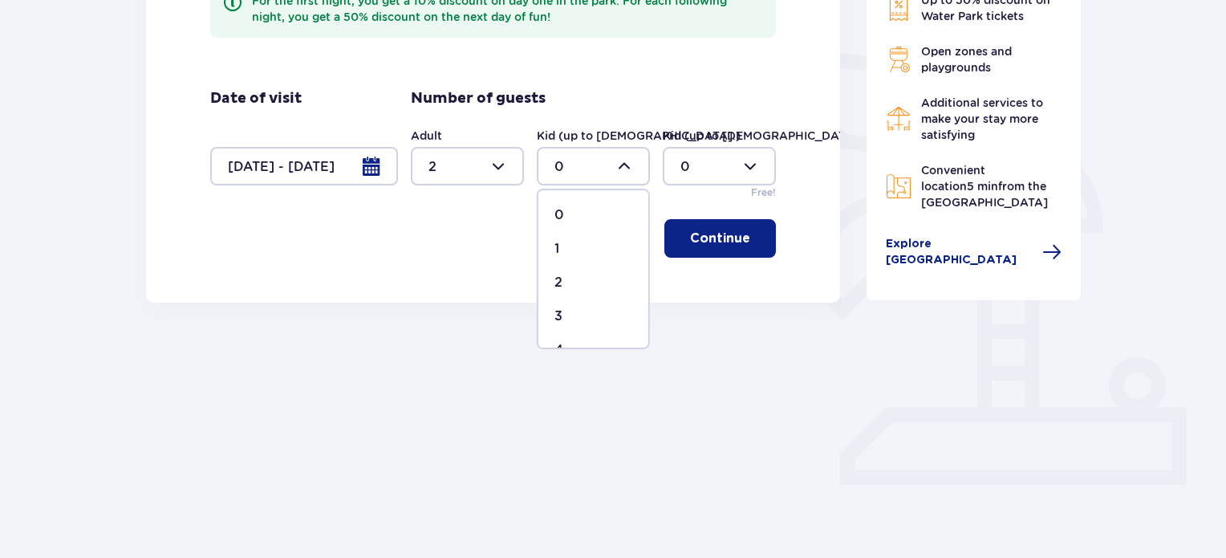
click at [580, 320] on div "3" at bounding box center [593, 316] width 78 height 18
type input "3"
click at [701, 242] on p "Continue" at bounding box center [720, 239] width 60 height 18
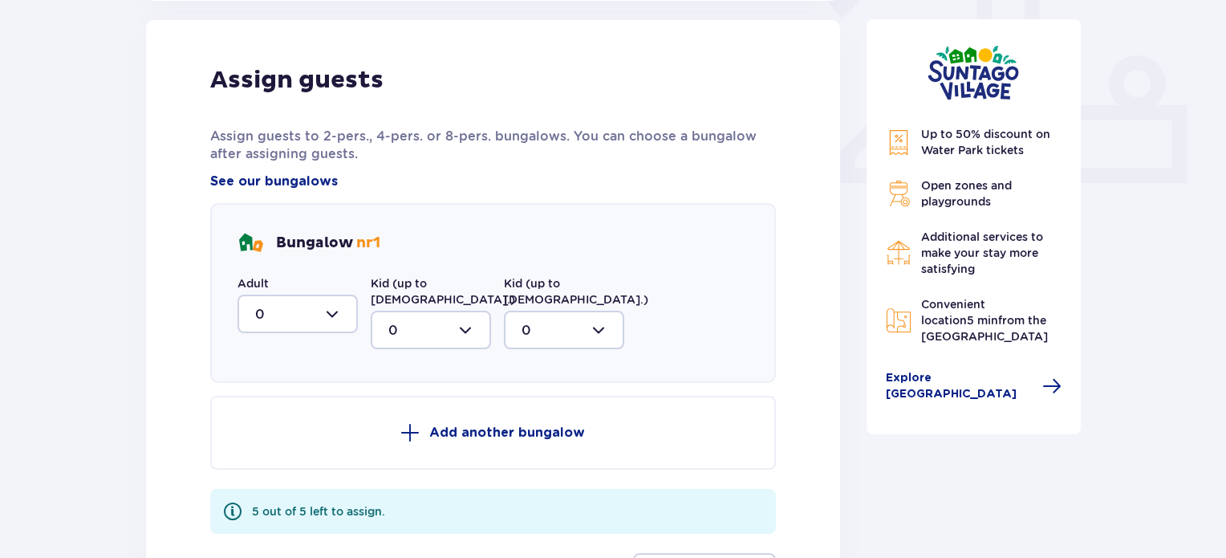
scroll to position [647, 0]
click at [327, 319] on div at bounding box center [298, 313] width 120 height 39
drag, startPoint x: 286, startPoint y: 430, endPoint x: 350, endPoint y: 364, distance: 92.0
click at [286, 429] on div "2" at bounding box center [297, 429] width 85 height 18
type input "2"
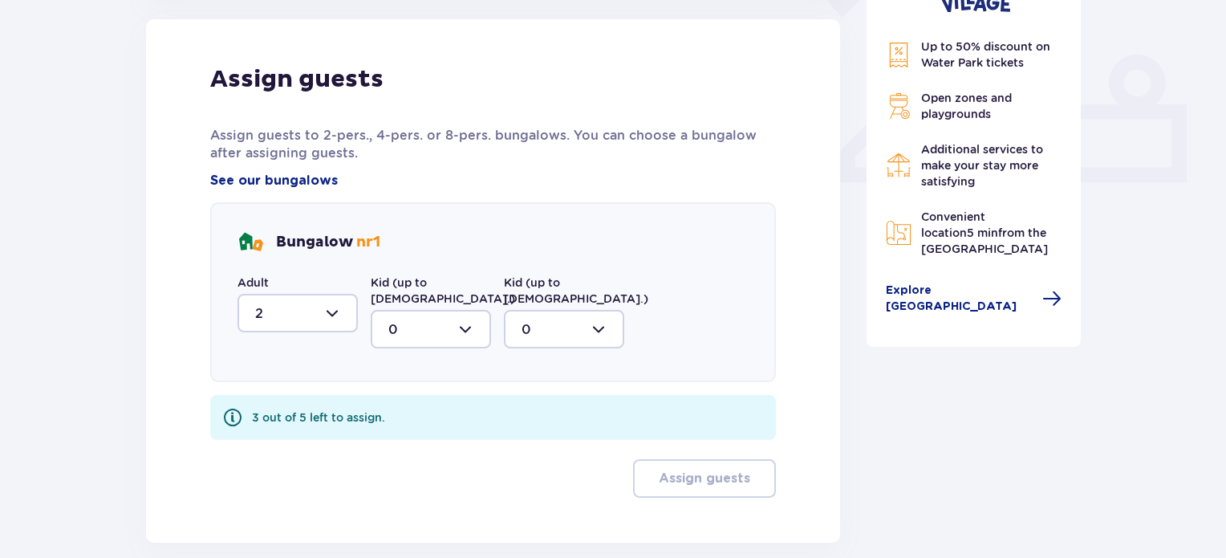
click at [408, 323] on div at bounding box center [431, 329] width 120 height 39
click at [406, 470] on div "3" at bounding box center [430, 479] width 85 height 18
type input "3"
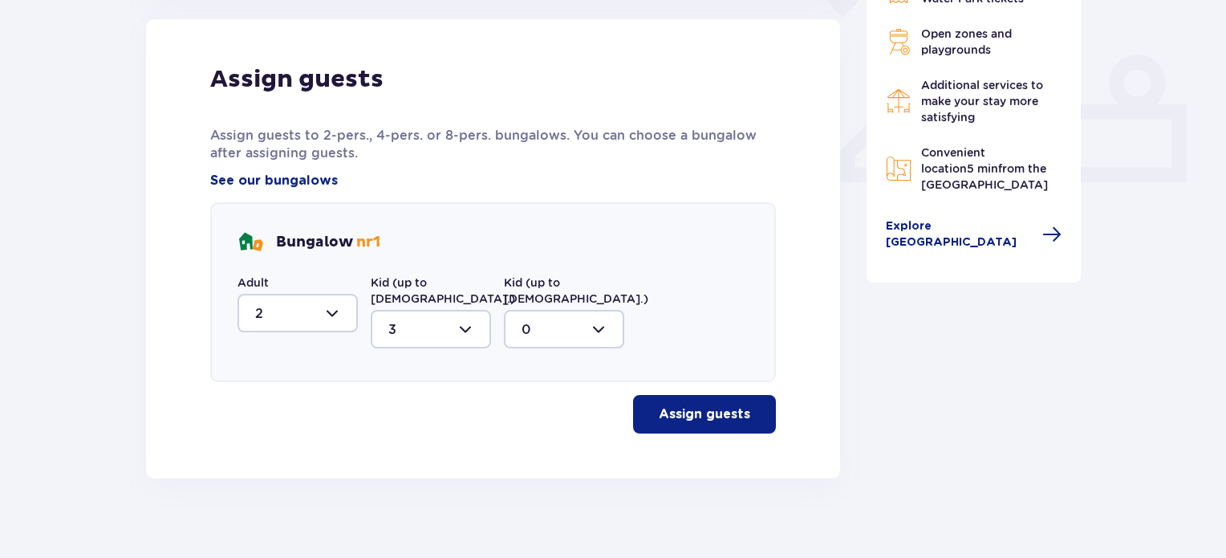
click at [705, 405] on p "Assign guests" at bounding box center [704, 414] width 91 height 18
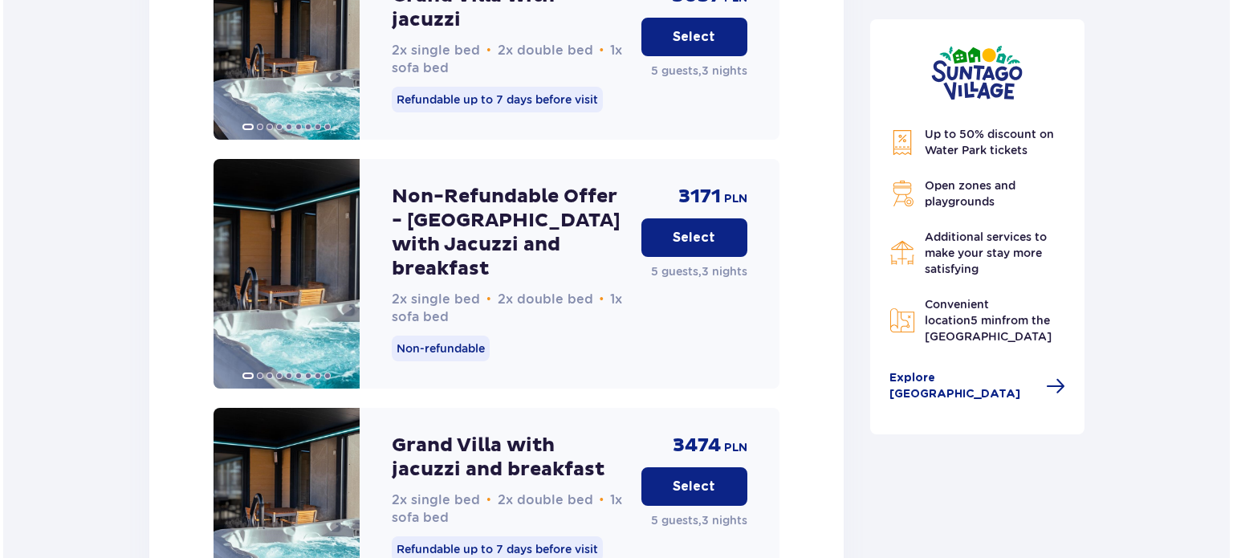
scroll to position [2312, 0]
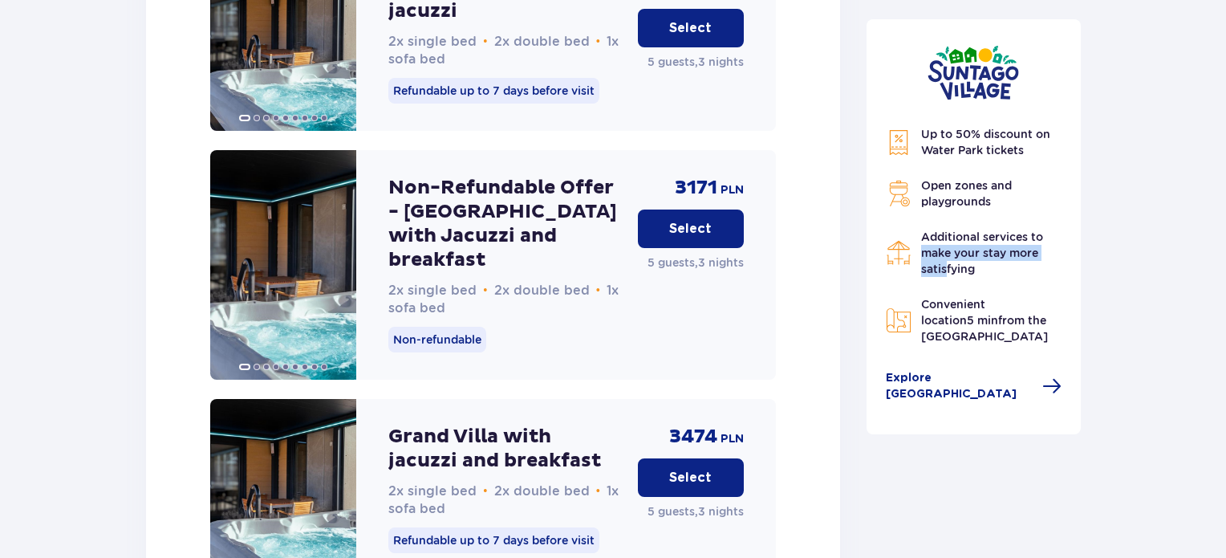
drag, startPoint x: 1046, startPoint y: 234, endPoint x: 976, endPoint y: 275, distance: 82.0
click at [953, 282] on div "Up to 50% discount on Water Park tickets Open zones and playgrounds Additional …" at bounding box center [974, 235] width 177 height 218
drag, startPoint x: 993, startPoint y: 272, endPoint x: 985, endPoint y: 278, distance: 9.8
click at [993, 271] on p "Additional services to make your stay more satisfying" at bounding box center [991, 253] width 141 height 48
click at [953, 383] on span "Explore [GEOGRAPHIC_DATA]" at bounding box center [960, 386] width 148 height 32
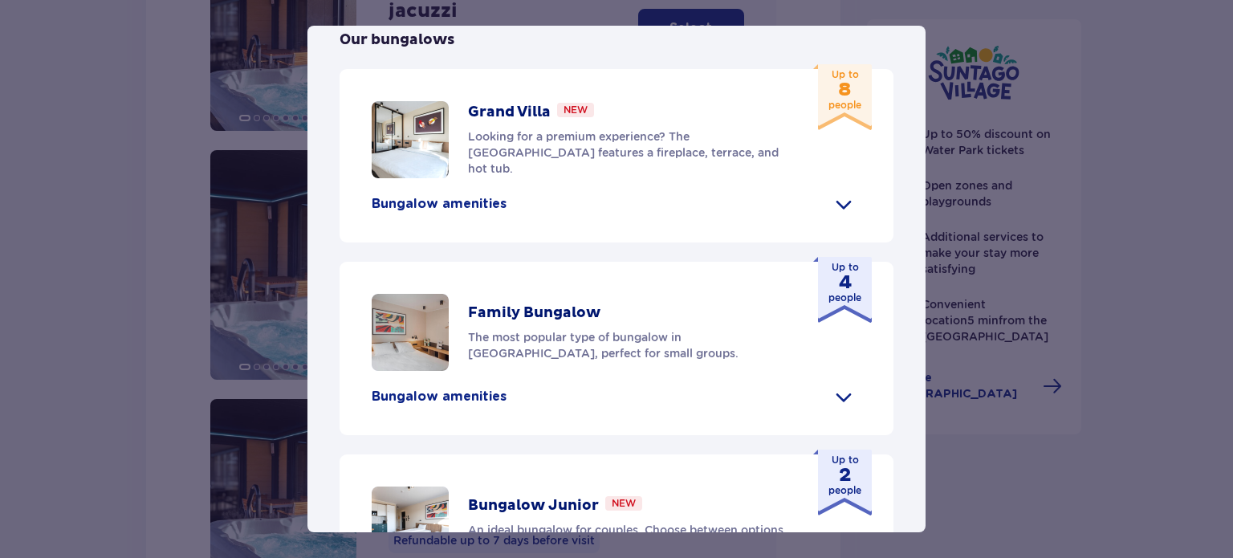
scroll to position [722, 0]
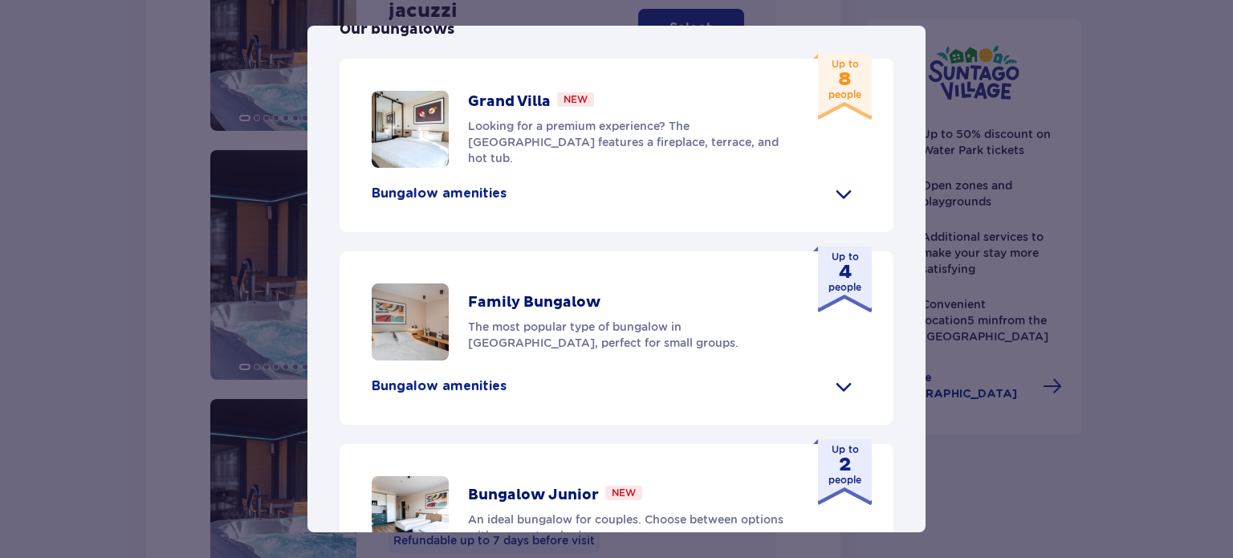
click at [835, 181] on span at bounding box center [844, 194] width 26 height 26
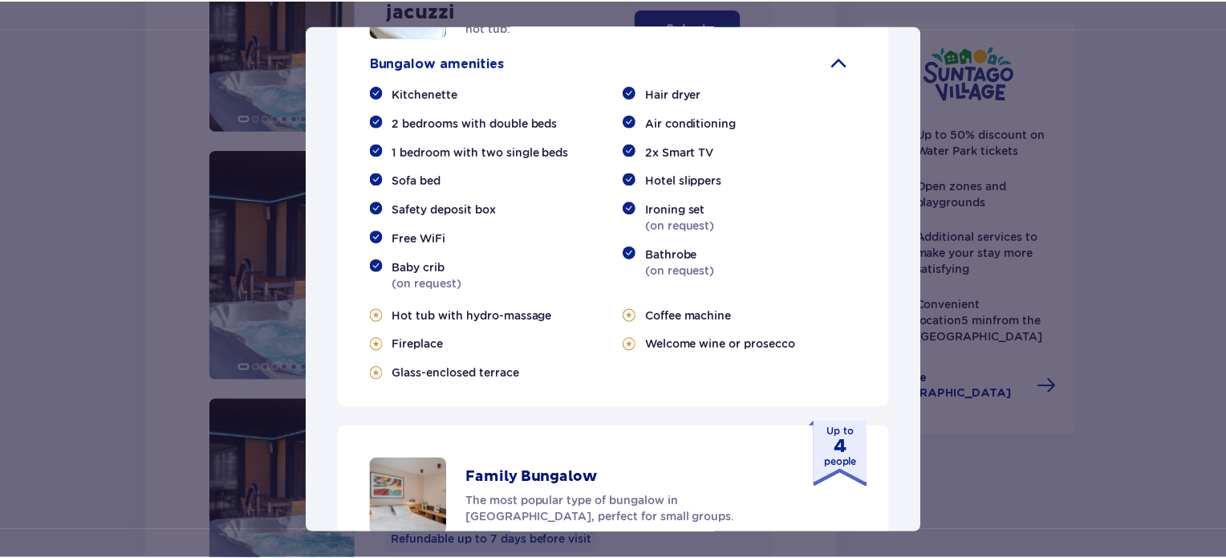
scroll to position [883, 0]
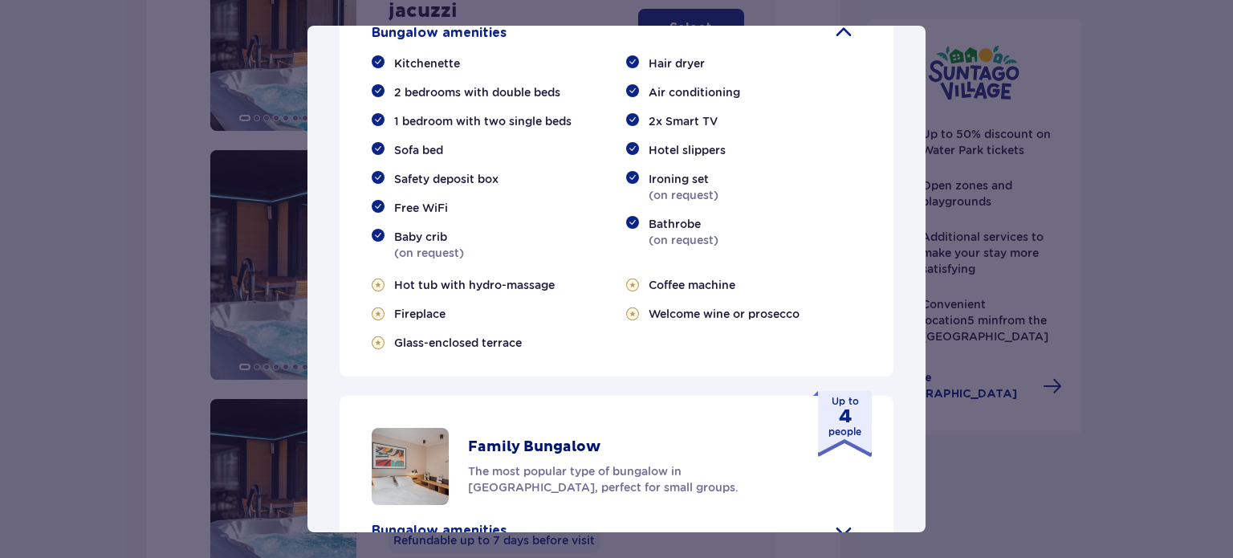
click at [91, 362] on div "[GEOGRAPHIC_DATA] [GEOGRAPHIC_DATA] is the perfect place for fans tropical clim…" at bounding box center [616, 279] width 1233 height 558
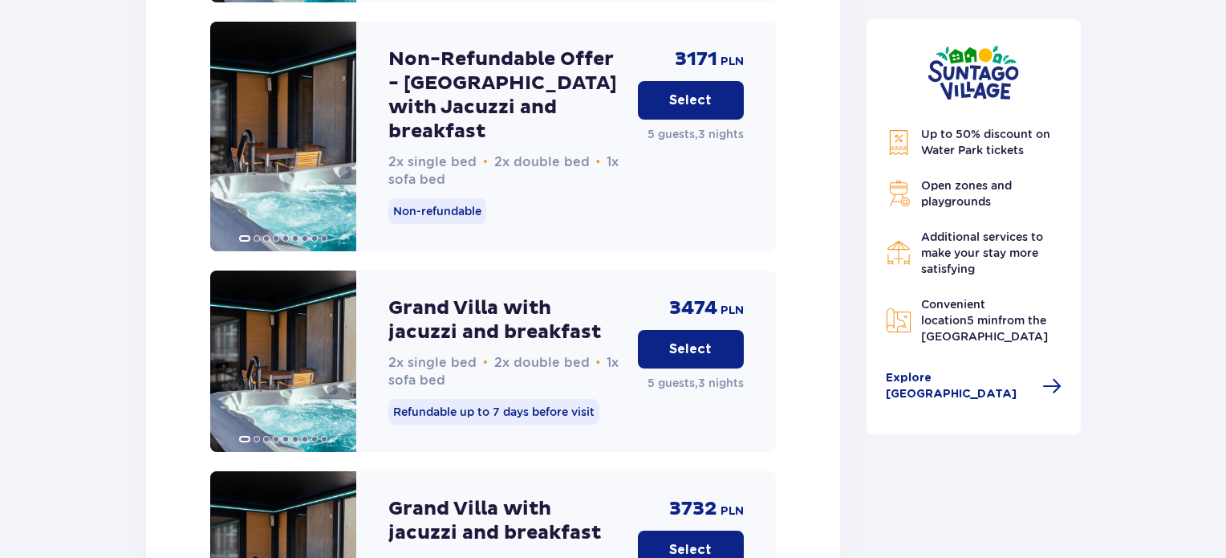
scroll to position [2312, 0]
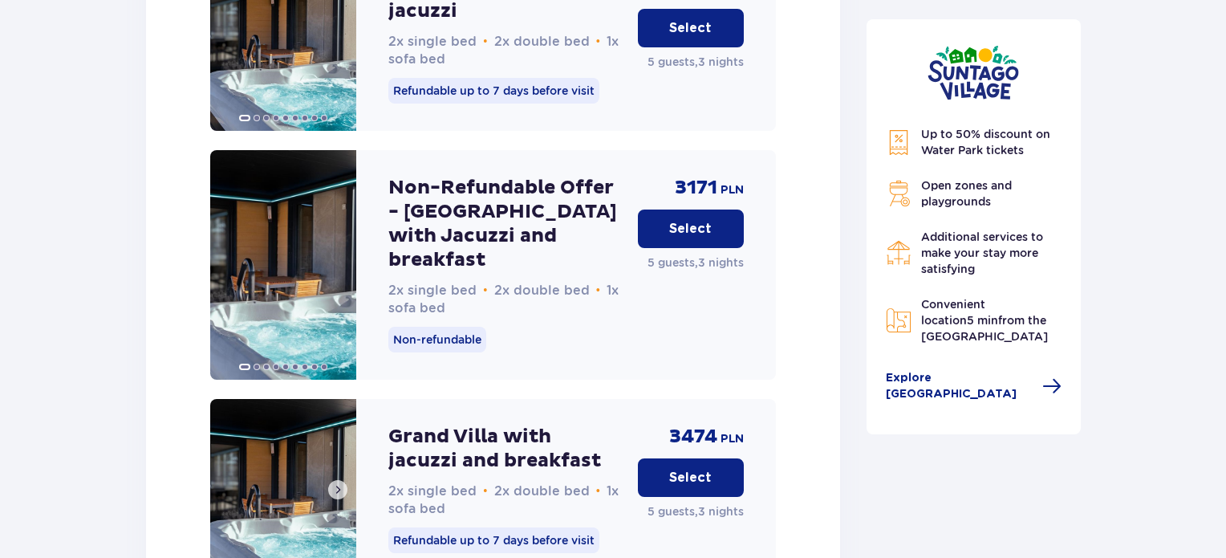
click at [339, 483] on span at bounding box center [337, 489] width 13 height 13
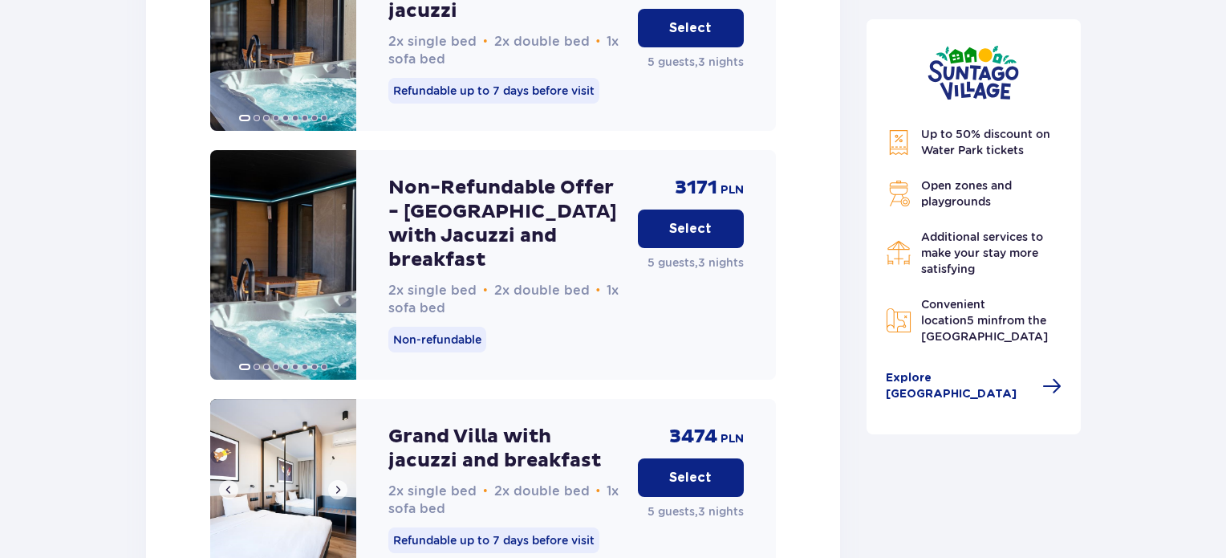
click at [339, 483] on span at bounding box center [337, 489] width 13 height 13
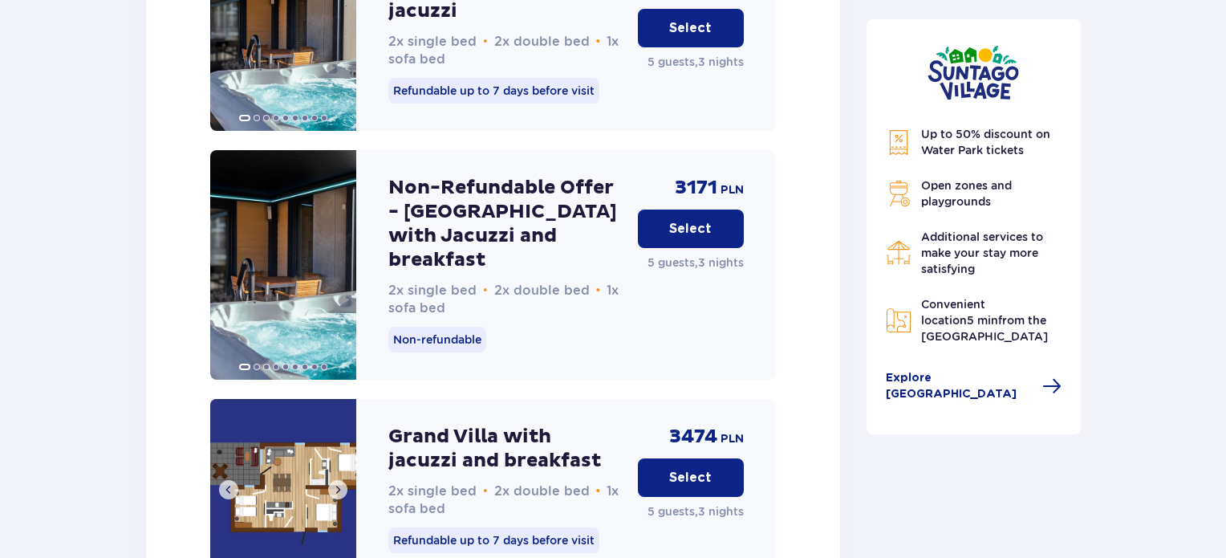
click at [339, 483] on span at bounding box center [337, 489] width 13 height 13
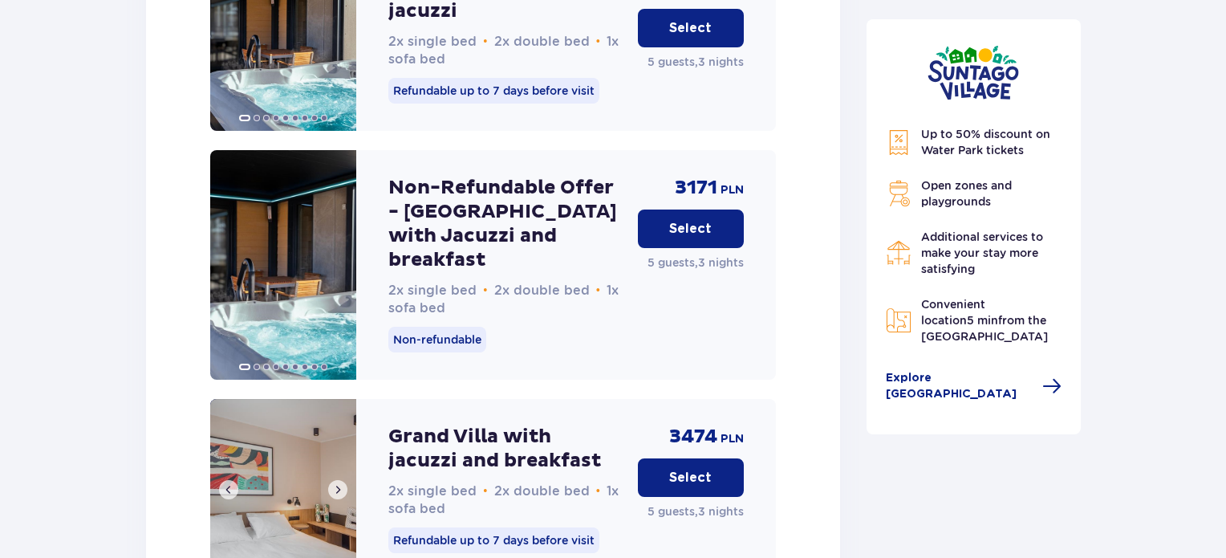
click at [225, 483] on span at bounding box center [228, 489] width 13 height 13
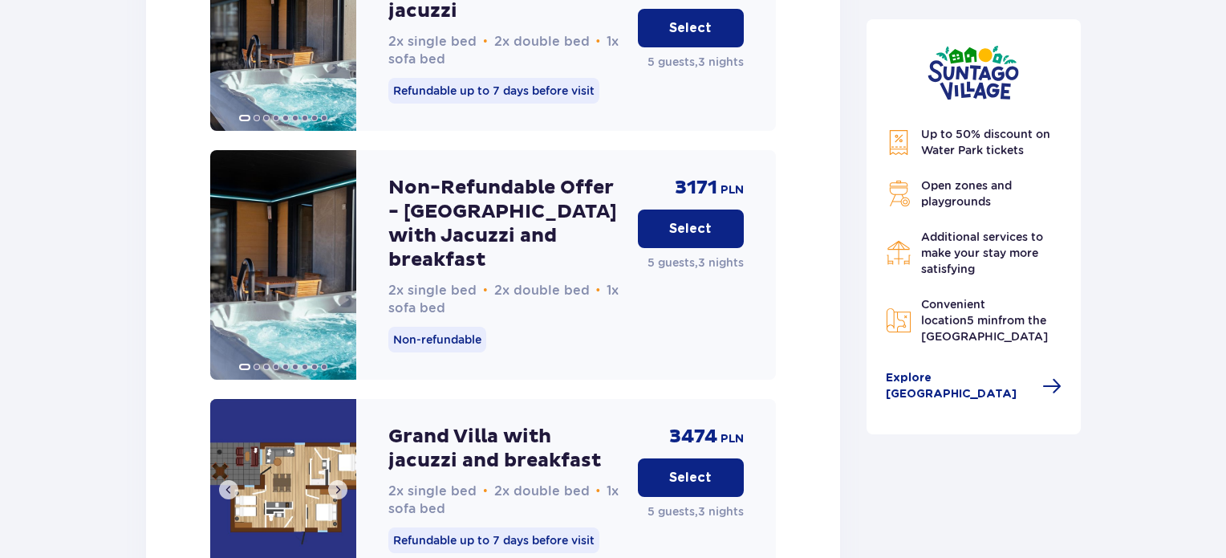
click at [337, 483] on span at bounding box center [337, 489] width 13 height 13
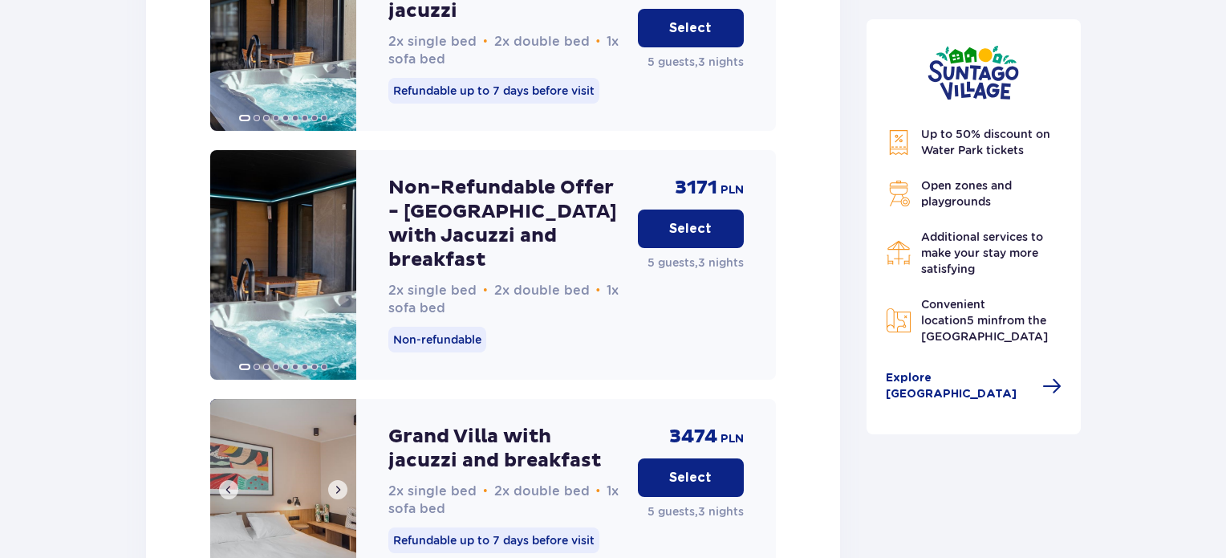
click at [337, 483] on span at bounding box center [337, 489] width 13 height 13
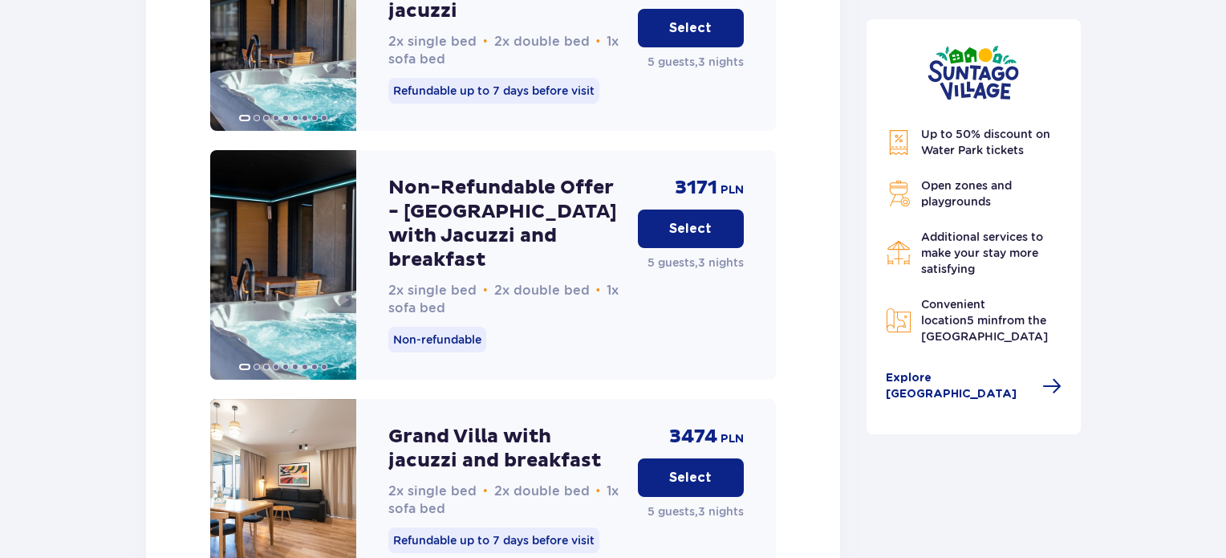
click at [680, 469] on p "Select" at bounding box center [690, 478] width 43 height 18
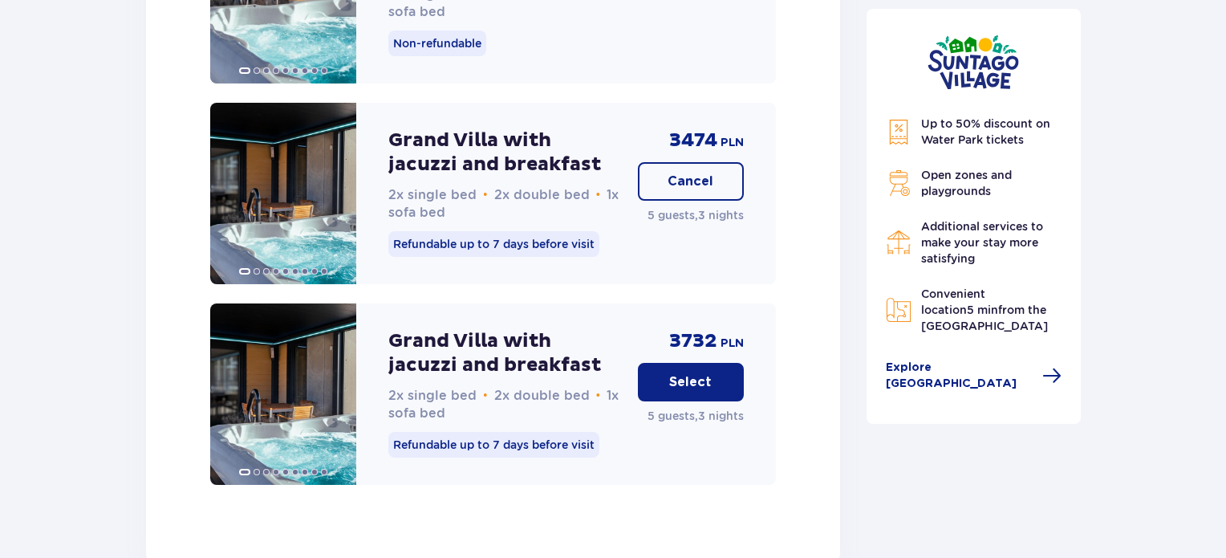
scroll to position [2610, 0]
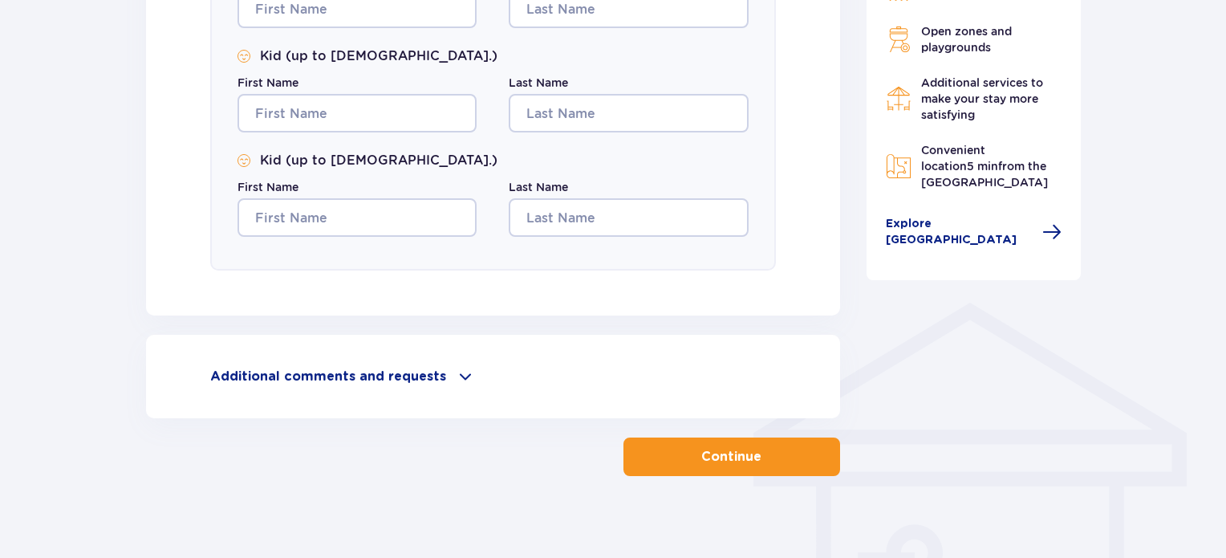
scroll to position [1014, 0]
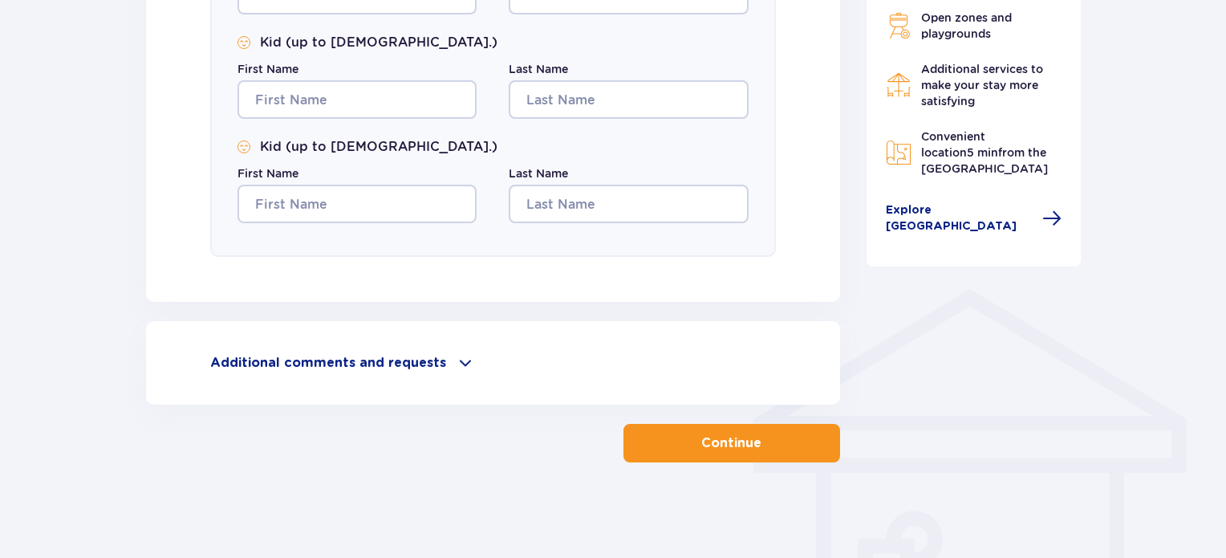
click at [353, 361] on p "Additional comments and requests" at bounding box center [328, 363] width 236 height 18
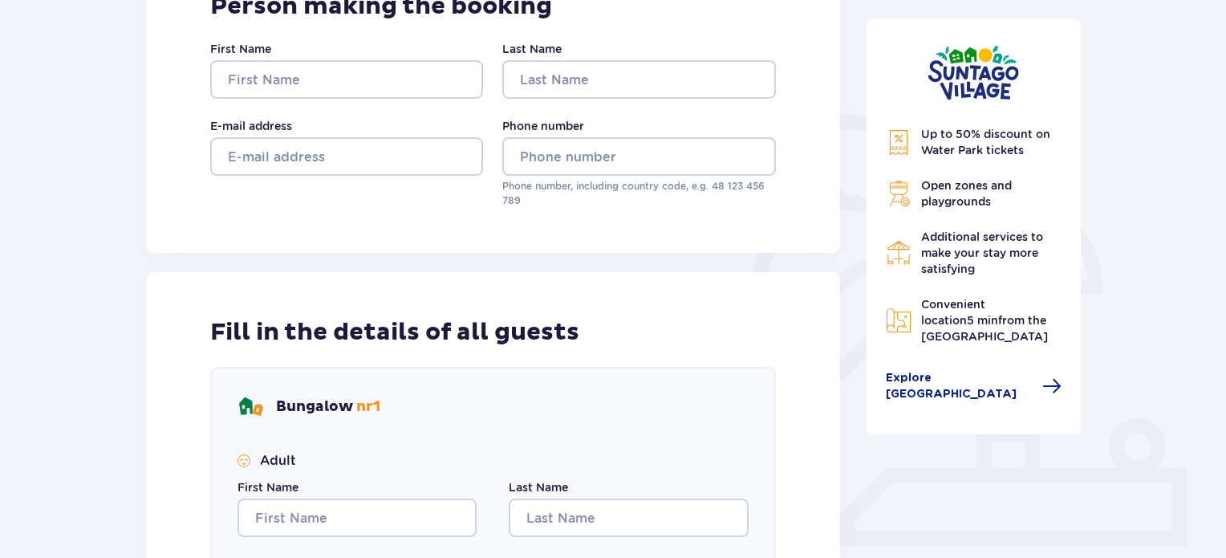
scroll to position [292, 0]
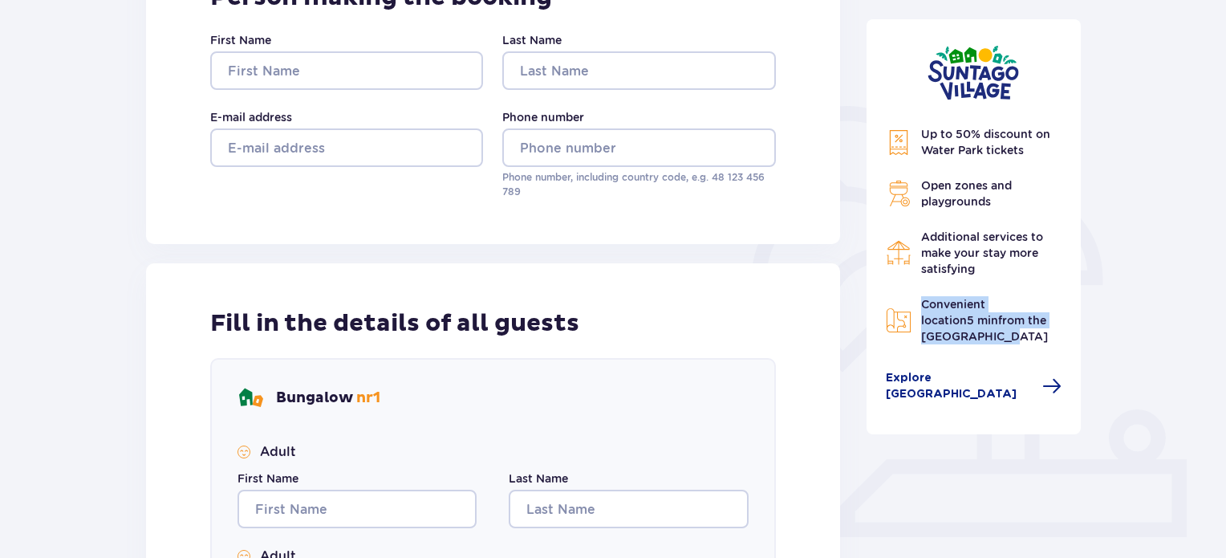
drag, startPoint x: 924, startPoint y: 298, endPoint x: 1060, endPoint y: 346, distance: 144.7
click at [1060, 346] on div "Up to 50% discount on Water Park tickets Open zones and playgrounds Additional …" at bounding box center [974, 264] width 177 height 276
drag, startPoint x: 960, startPoint y: 337, endPoint x: 991, endPoint y: 332, distance: 31.7
click at [960, 337] on p "Convenient location 5 min from the [GEOGRAPHIC_DATA]" at bounding box center [991, 320] width 141 height 48
click at [1037, 325] on span "Convenient location 5 min from the [GEOGRAPHIC_DATA]" at bounding box center [984, 320] width 127 height 45
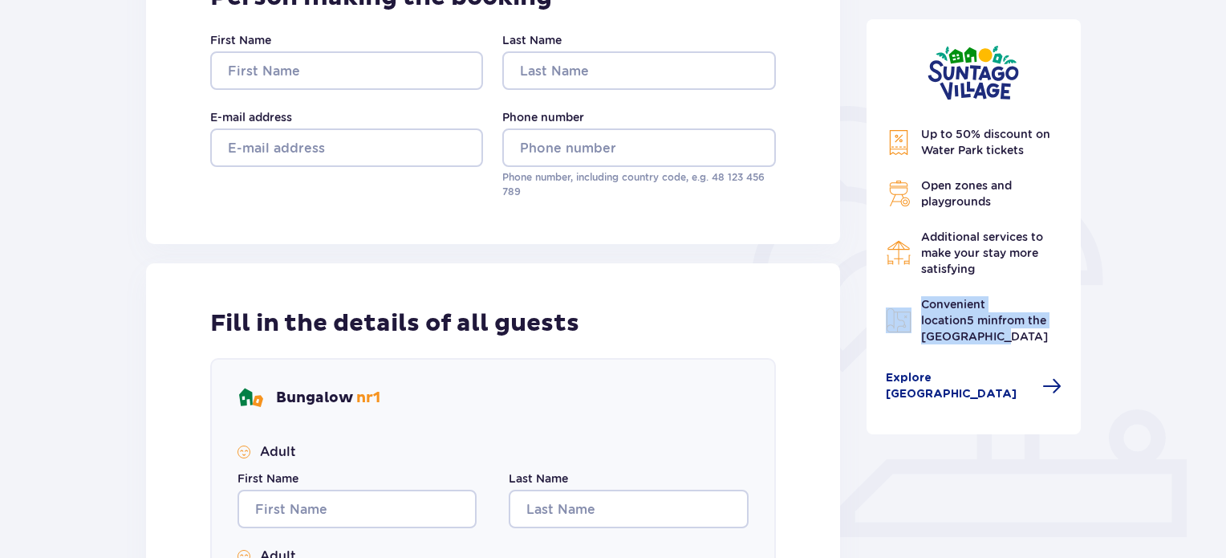
drag, startPoint x: 940, startPoint y: 334, endPoint x: 969, endPoint y: 348, distance: 32.3
click at [908, 305] on div "Convenient location 5 min from the [GEOGRAPHIC_DATA]" at bounding box center [974, 320] width 177 height 48
click at [969, 347] on div "Up to 50% discount on Water Park tickets Open zones and playgrounds Additional …" at bounding box center [974, 264] width 177 height 276
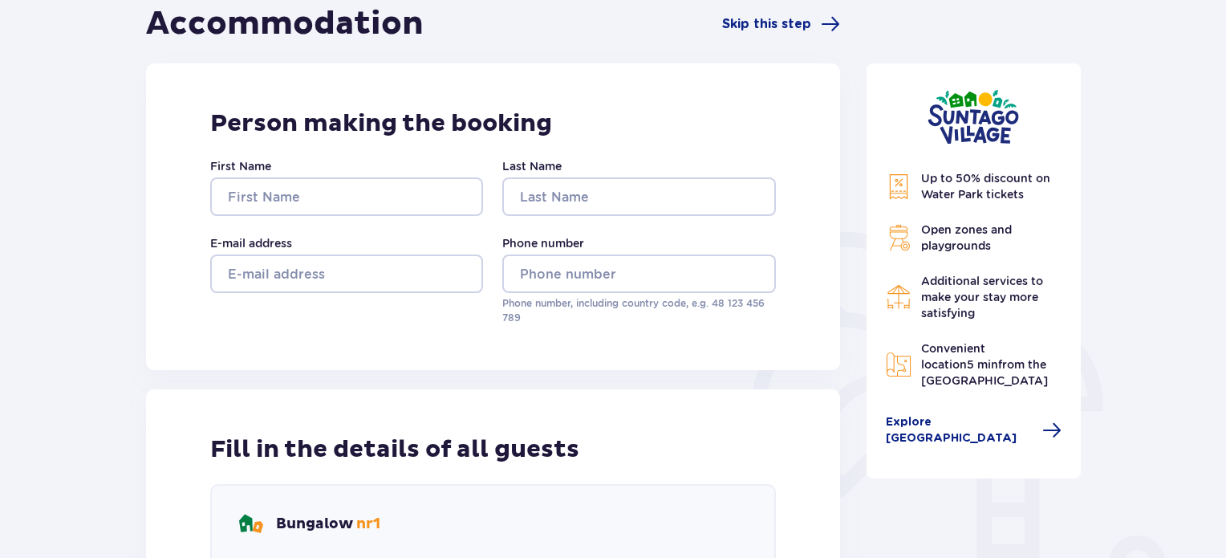
scroll to position [160, 0]
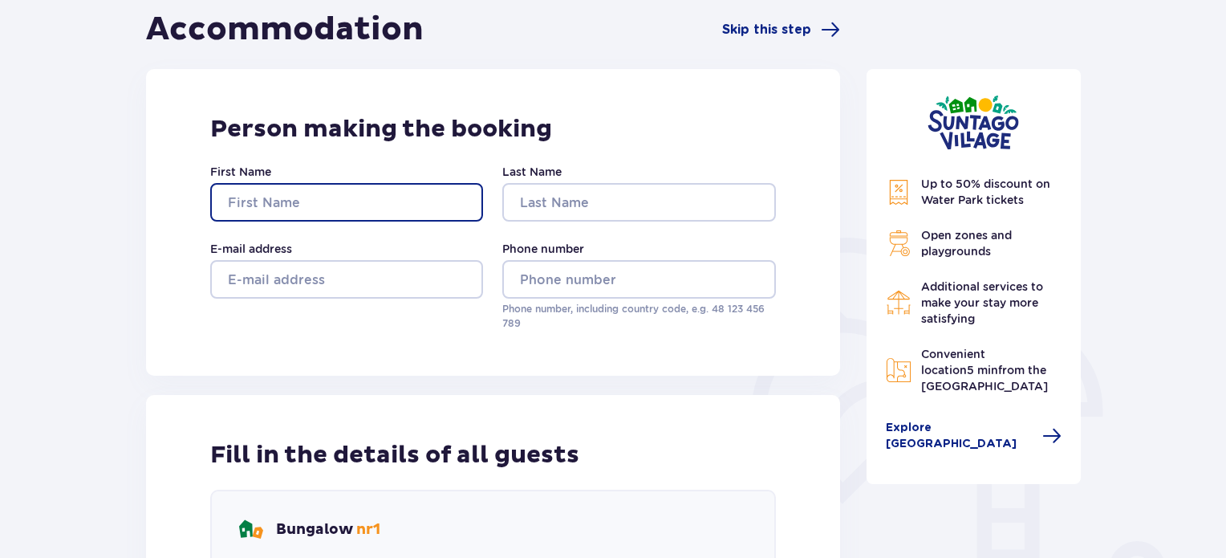
click at [373, 199] on input "First Name" at bounding box center [346, 202] width 273 height 39
type input "[PERSON_NAME]"
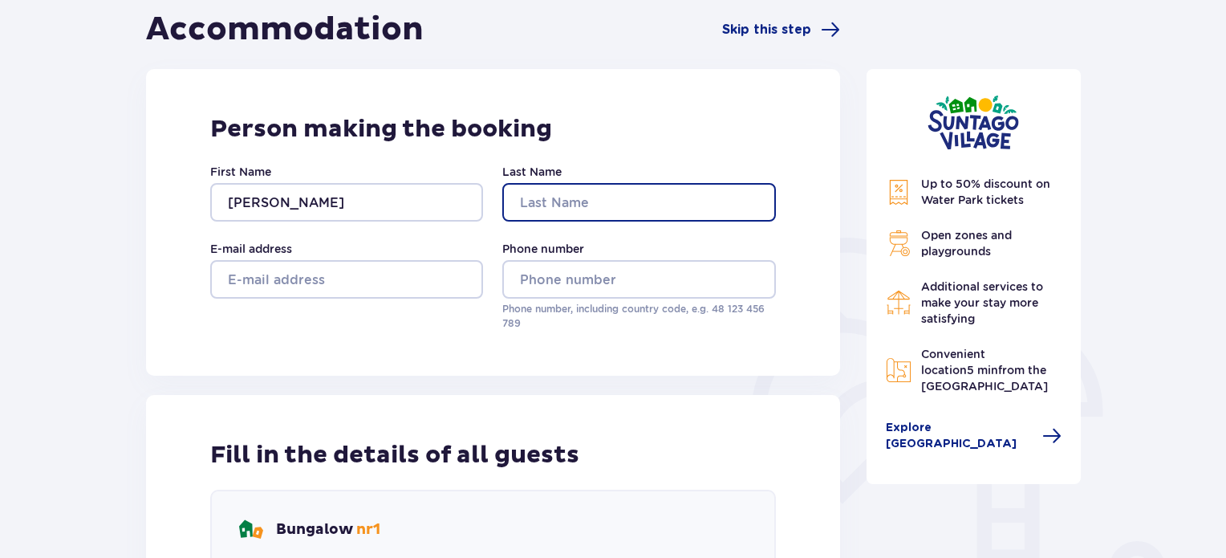
click at [594, 197] on input "Last Name" at bounding box center [638, 202] width 273 height 39
type input "[PERSON_NAME]"
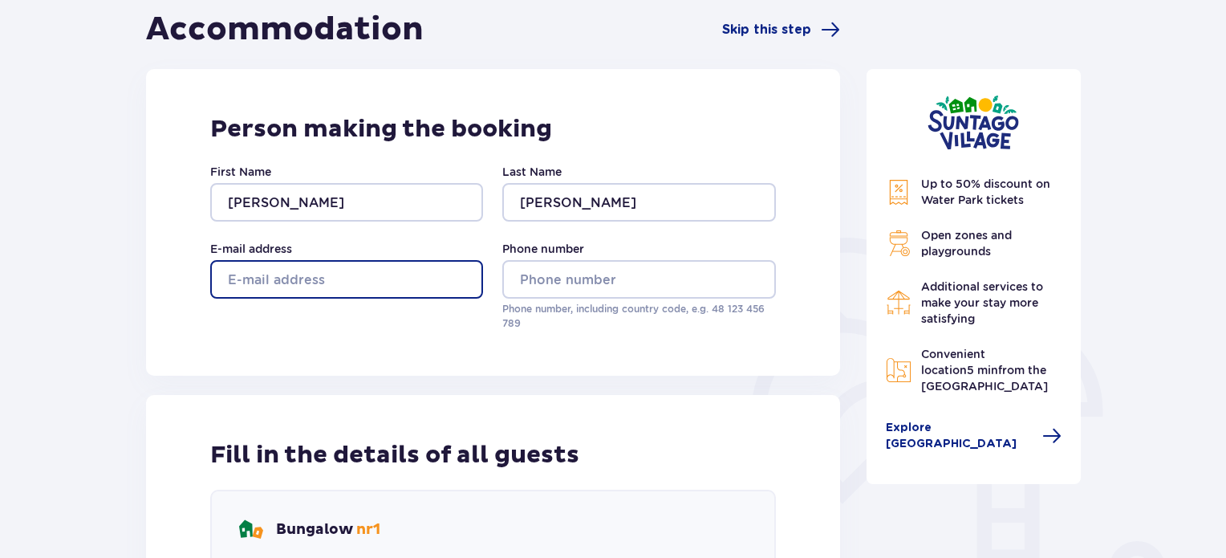
click at [411, 286] on input "E-mail address" at bounding box center [346, 279] width 273 height 39
type input "[EMAIL_ADDRESS][DOMAIN_NAME]"
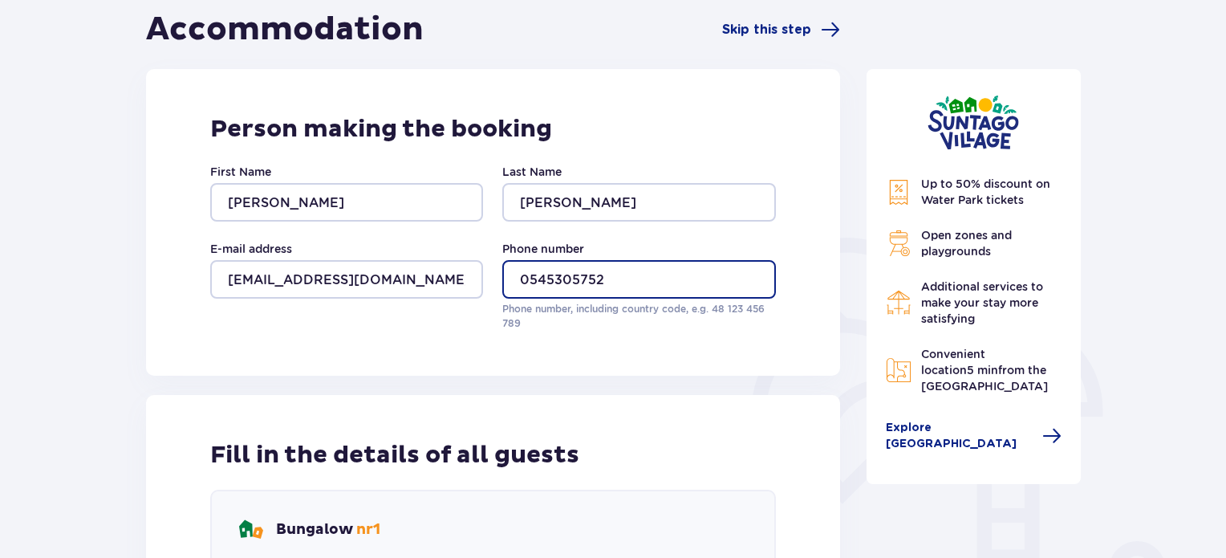
click at [537, 276] on input "0545305752" at bounding box center [638, 279] width 273 height 39
click at [525, 276] on input "0545305752" at bounding box center [638, 279] width 273 height 39
click at [514, 280] on input "0545305752" at bounding box center [638, 279] width 273 height 39
drag, startPoint x: 516, startPoint y: 282, endPoint x: 532, endPoint y: 282, distance: 16.0
click at [532, 282] on input "0545305752" at bounding box center [638, 279] width 273 height 39
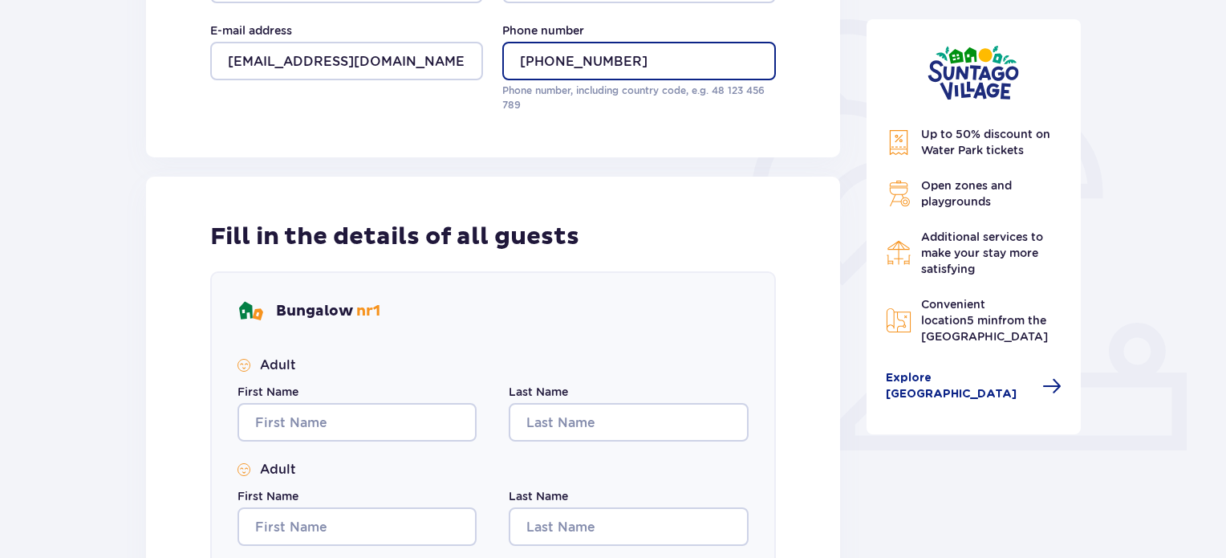
scroll to position [401, 0]
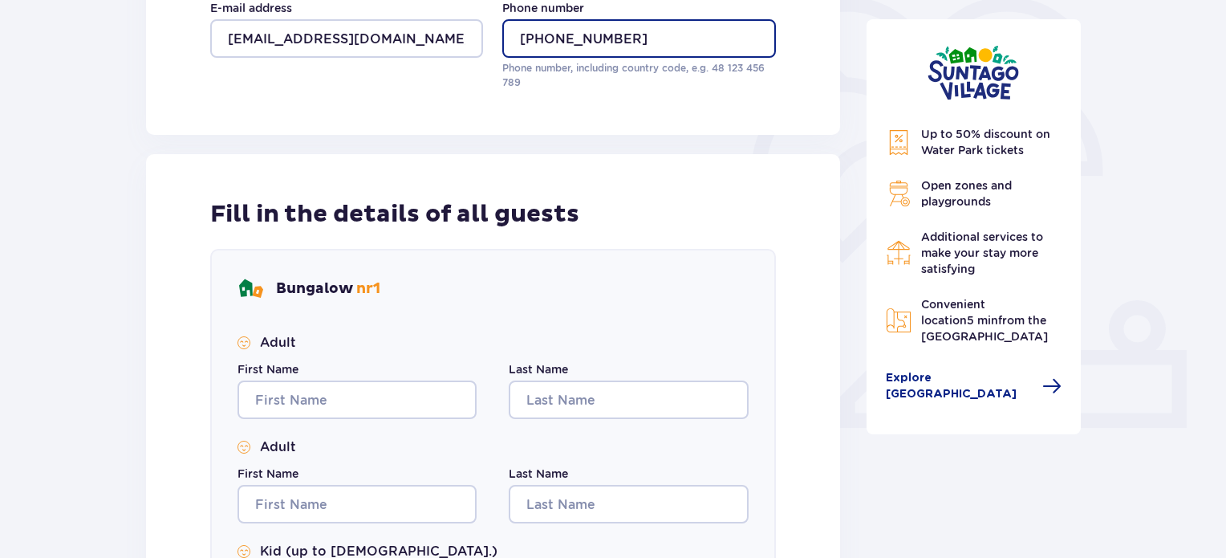
type input "[PHONE_NUMBER]"
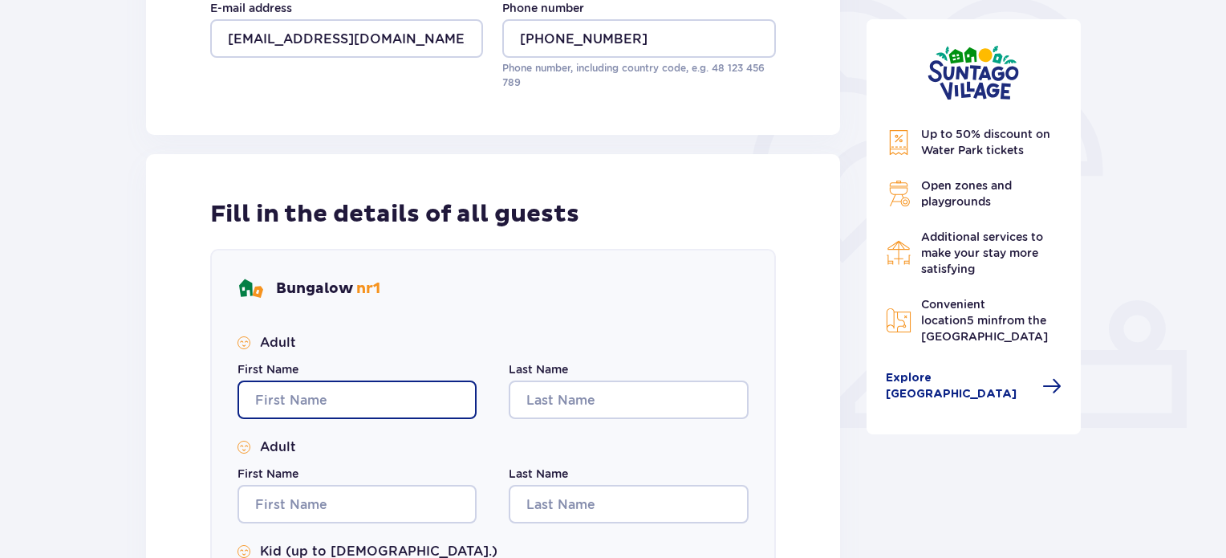
click at [342, 394] on input "First Name" at bounding box center [357, 399] width 239 height 39
type input "[PERSON_NAME]"
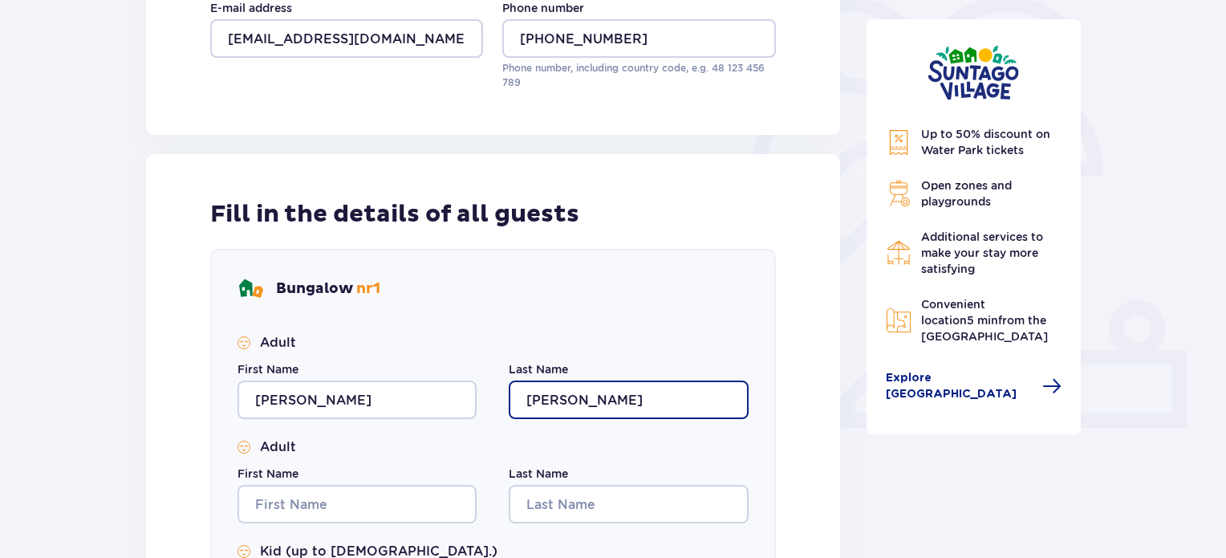
type input "[PERSON_NAME]"
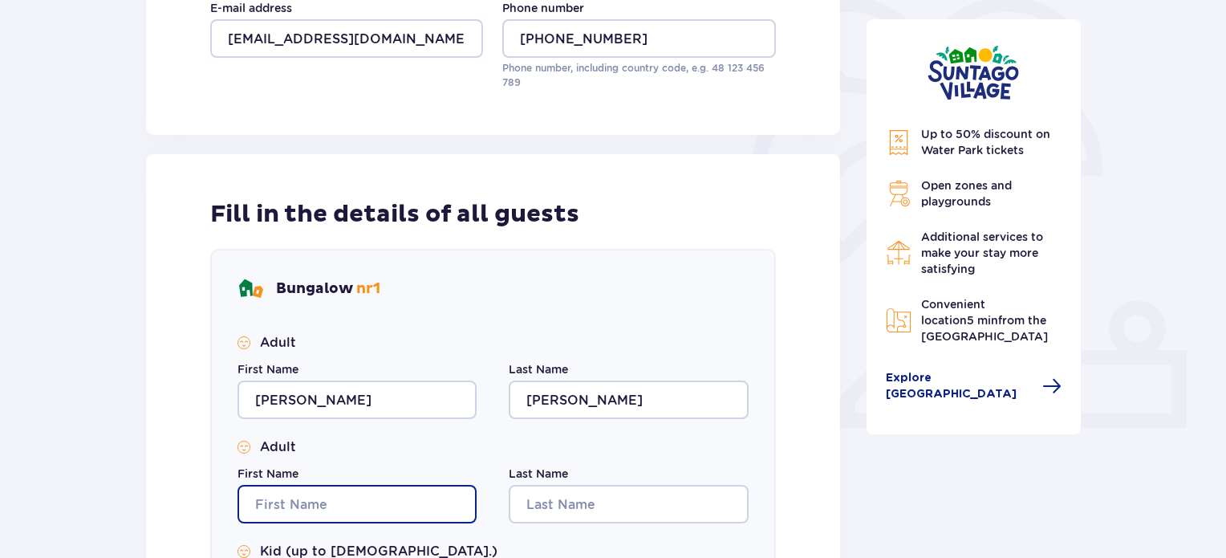
type input "H"
type input "GUY"
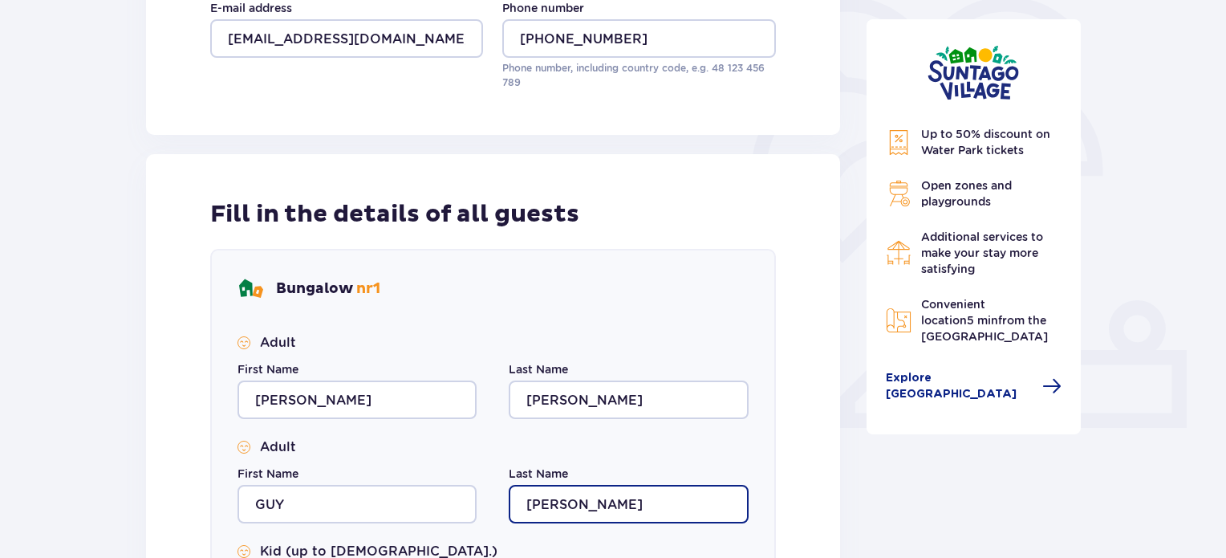
type input "[PERSON_NAME]"
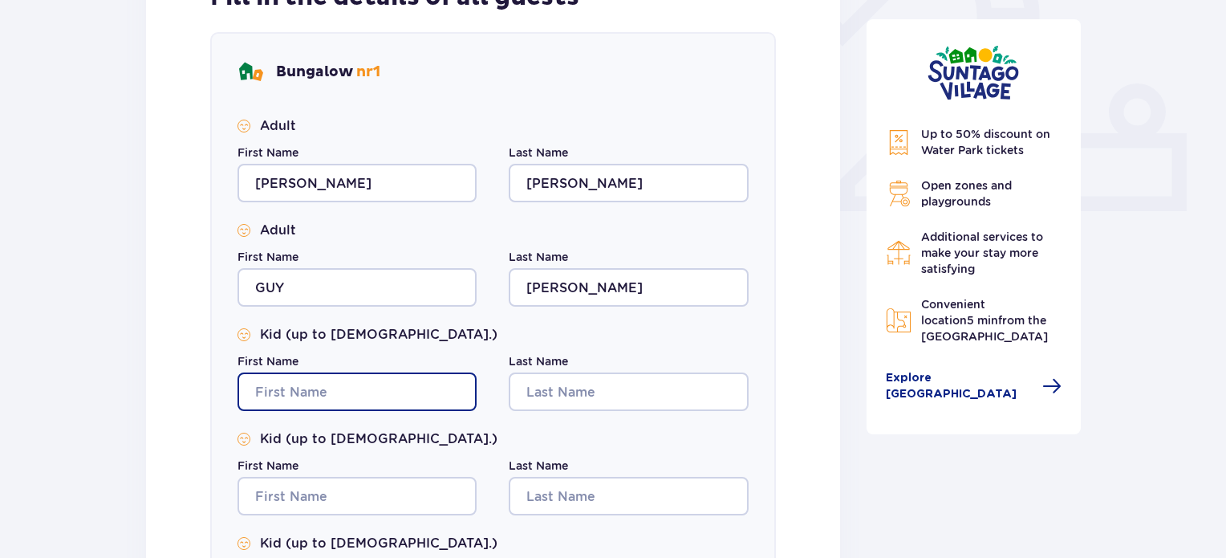
scroll to position [730, 0]
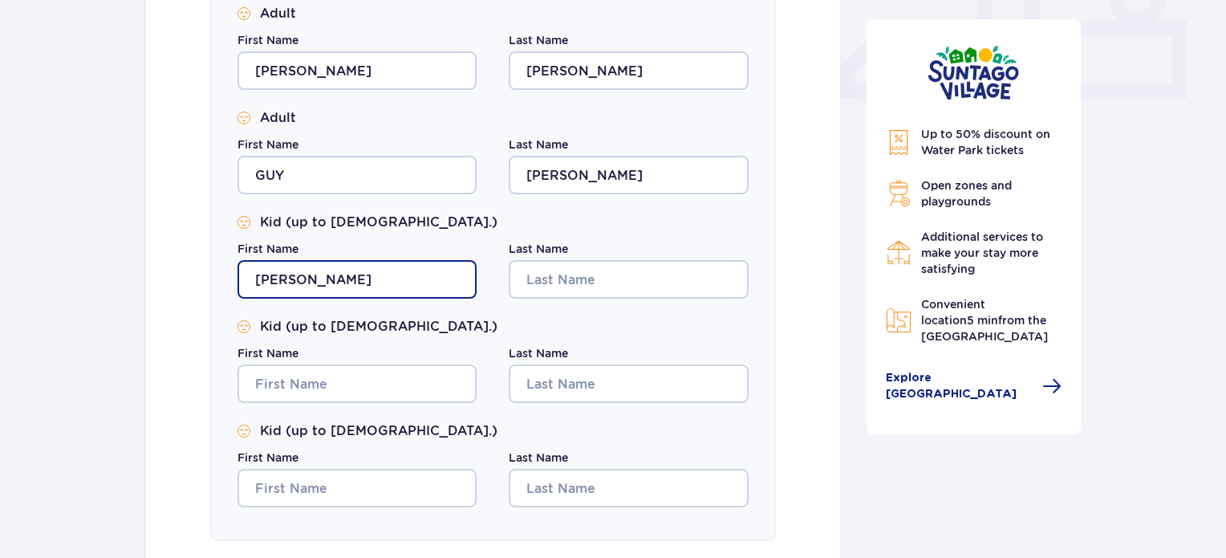
type input "[PERSON_NAME]"
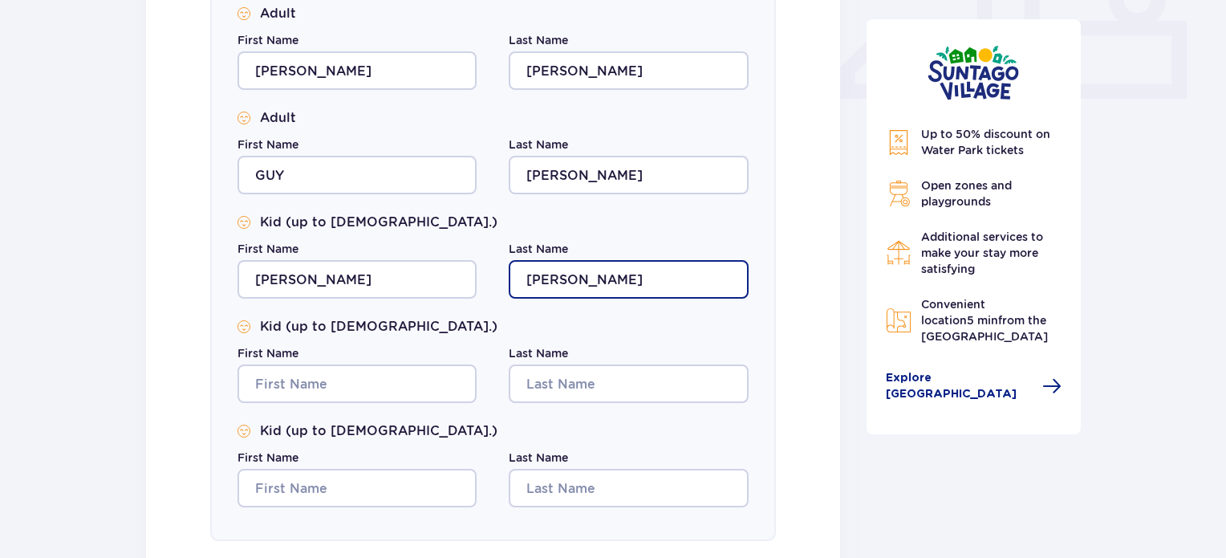
type input "[PERSON_NAME]"
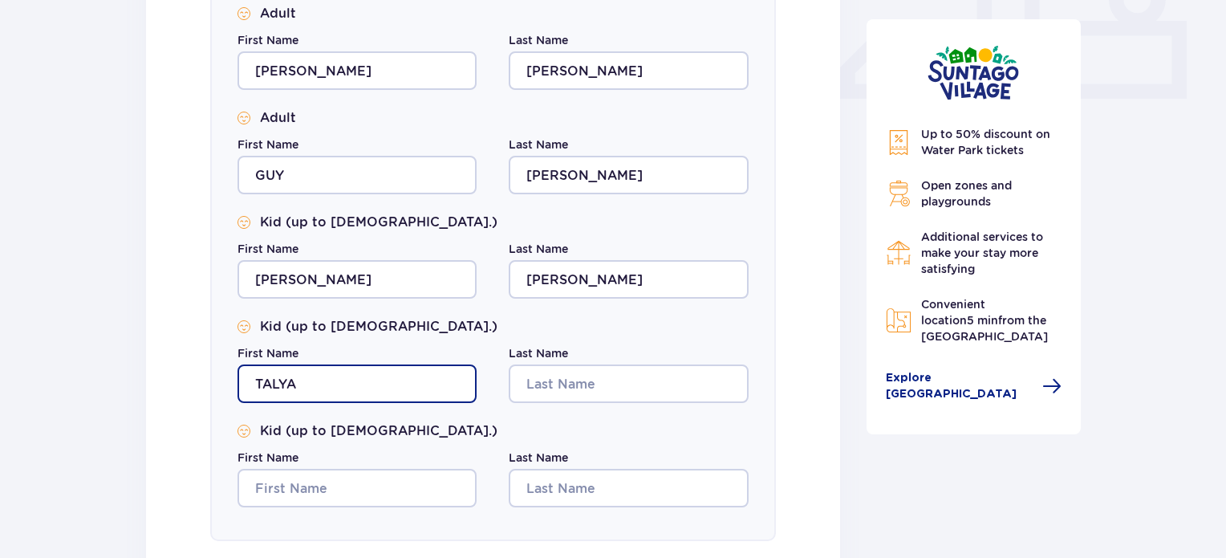
type input "TALYA"
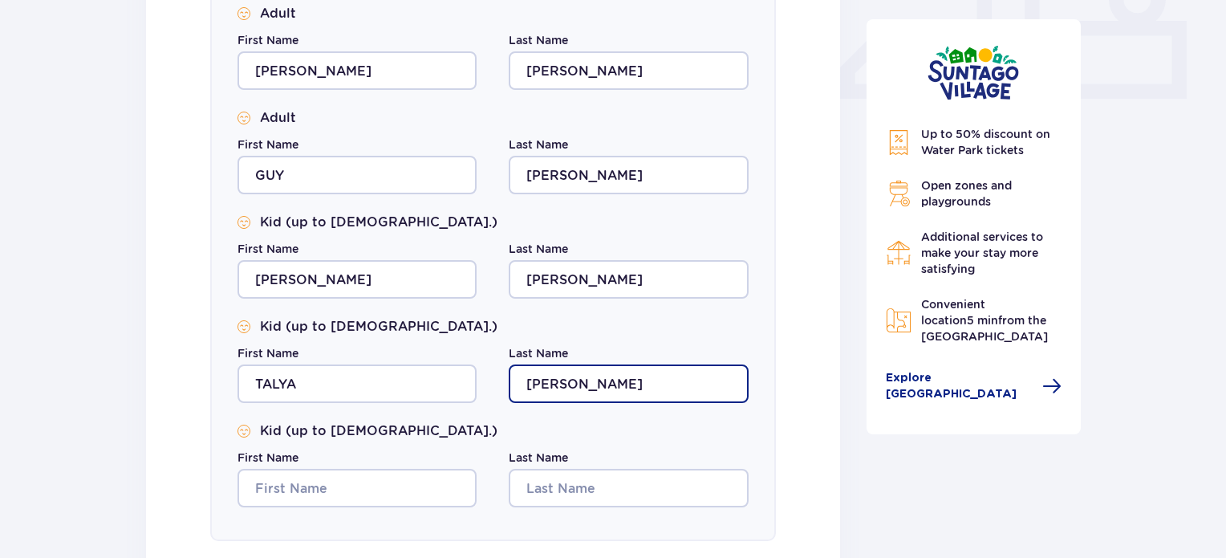
type input "[PERSON_NAME]"
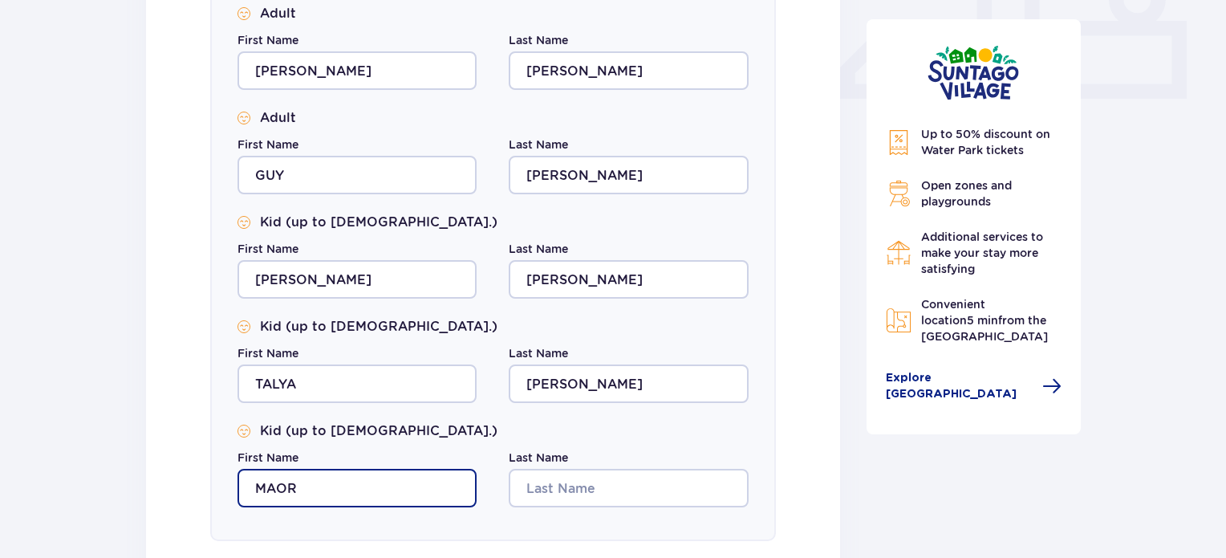
type input "MAOR"
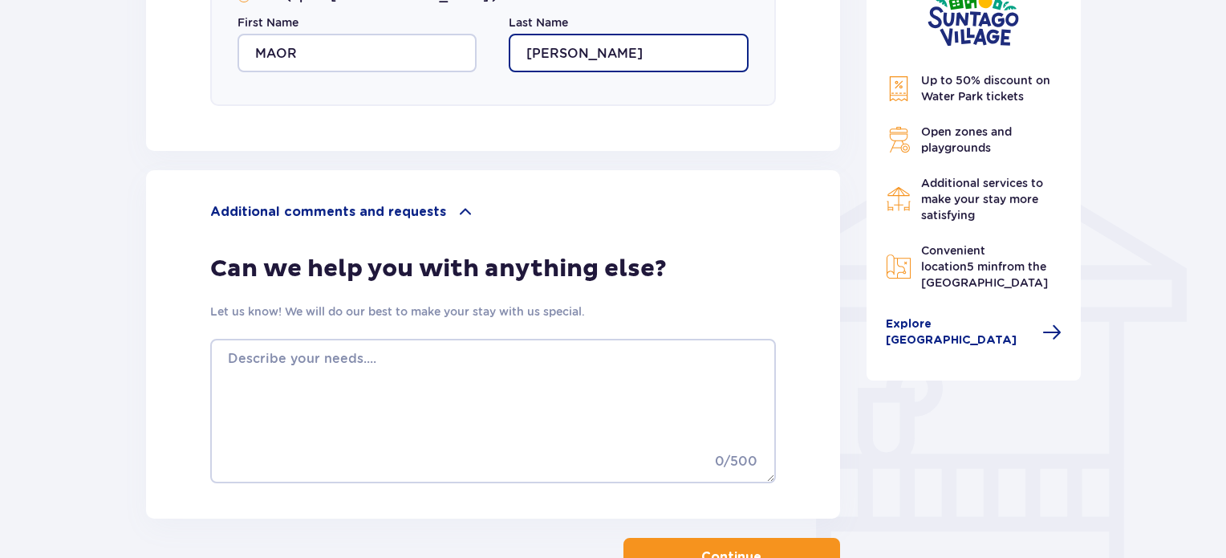
scroll to position [1279, 0]
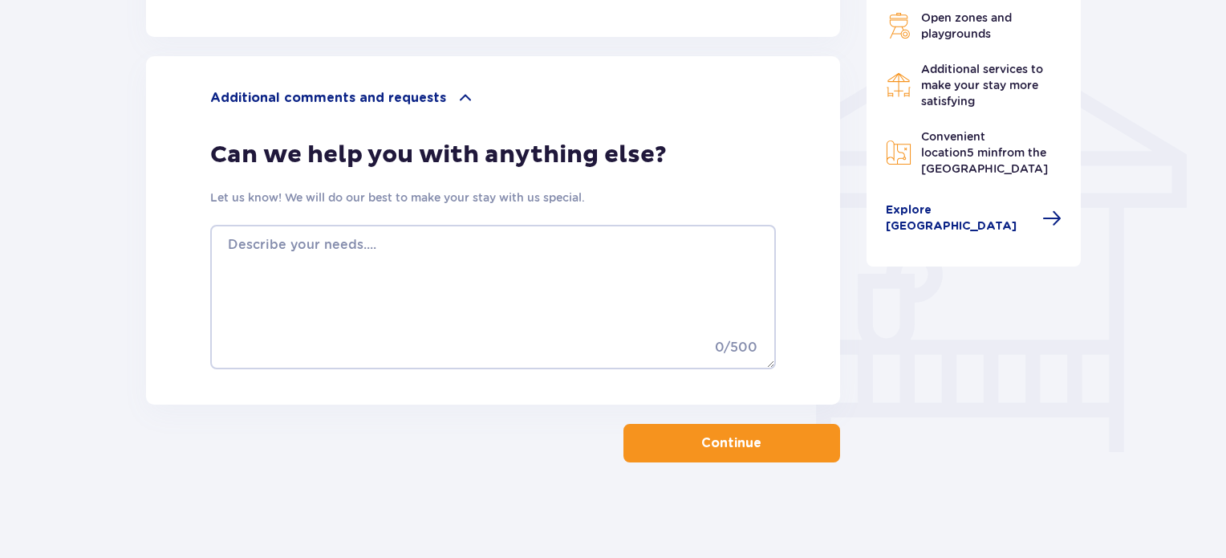
type input "[PERSON_NAME]"
click at [778, 437] on button "Continue" at bounding box center [732, 443] width 217 height 39
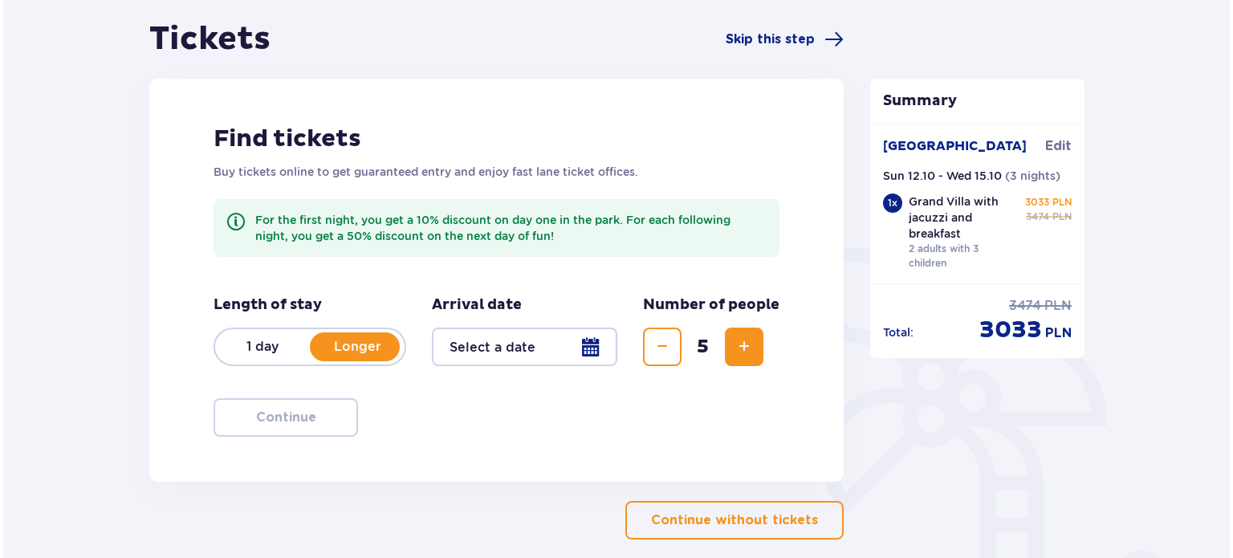
scroll to position [160, 0]
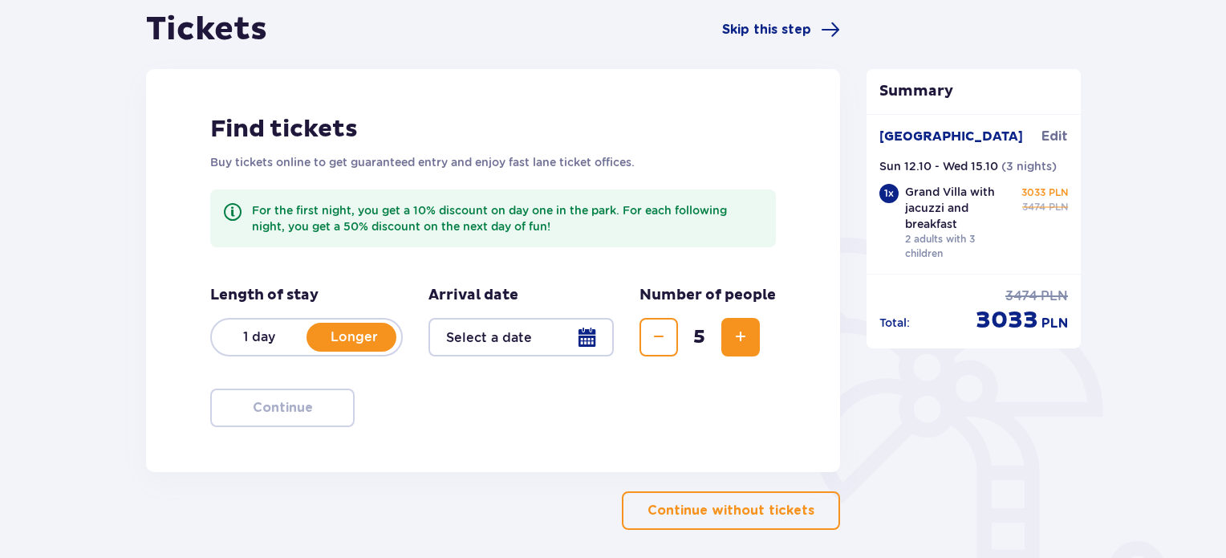
click at [541, 343] on div at bounding box center [521, 337] width 185 height 39
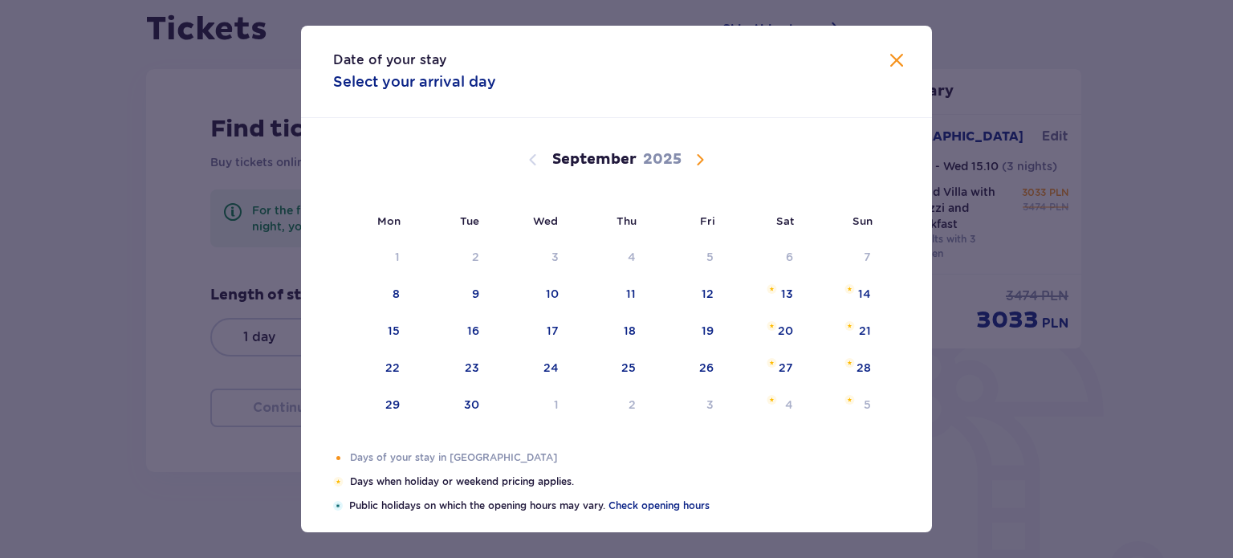
click at [887, 67] on span at bounding box center [896, 60] width 19 height 19
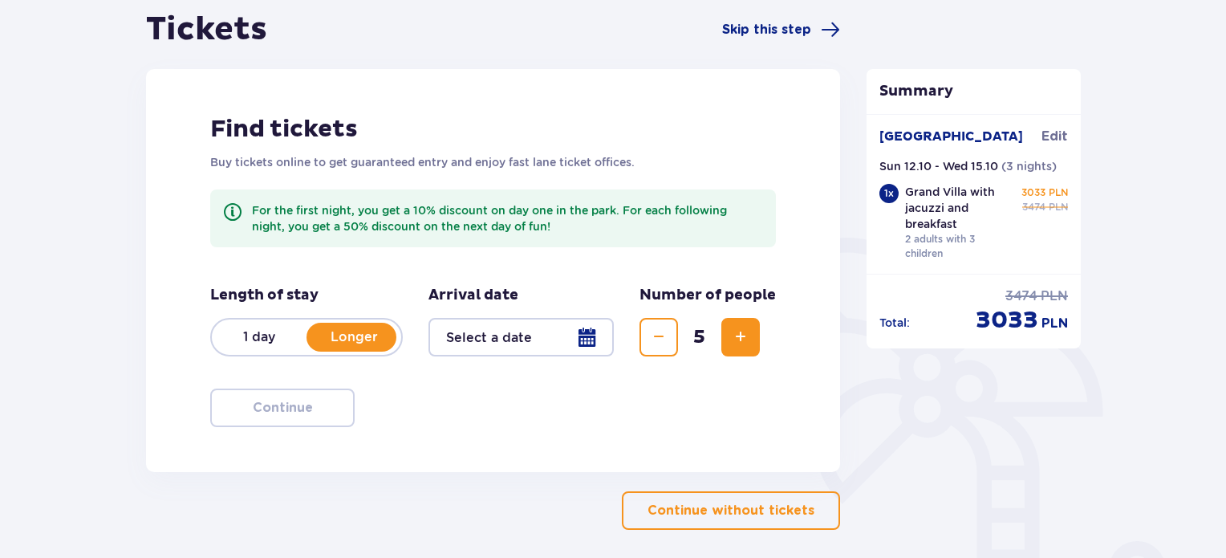
click at [586, 339] on div at bounding box center [521, 337] width 185 height 39
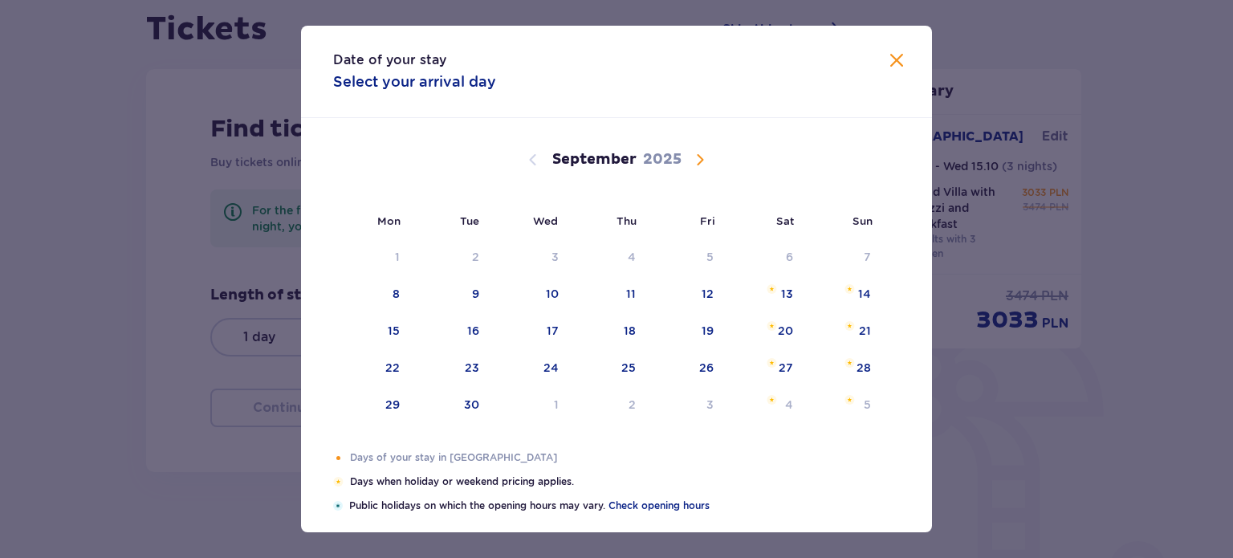
click at [700, 160] on span "Calendar" at bounding box center [699, 159] width 19 height 19
click at [855, 291] on div "12" at bounding box center [843, 294] width 78 height 35
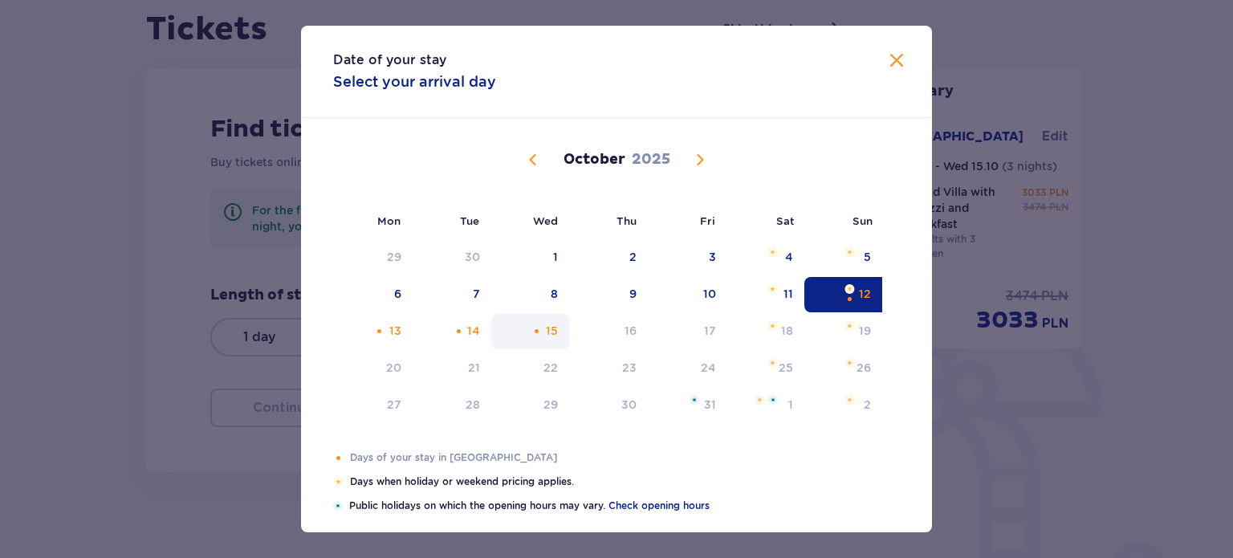
click at [560, 327] on div "15" at bounding box center [530, 331] width 78 height 35
click at [546, 327] on div "15" at bounding box center [552, 331] width 12 height 16
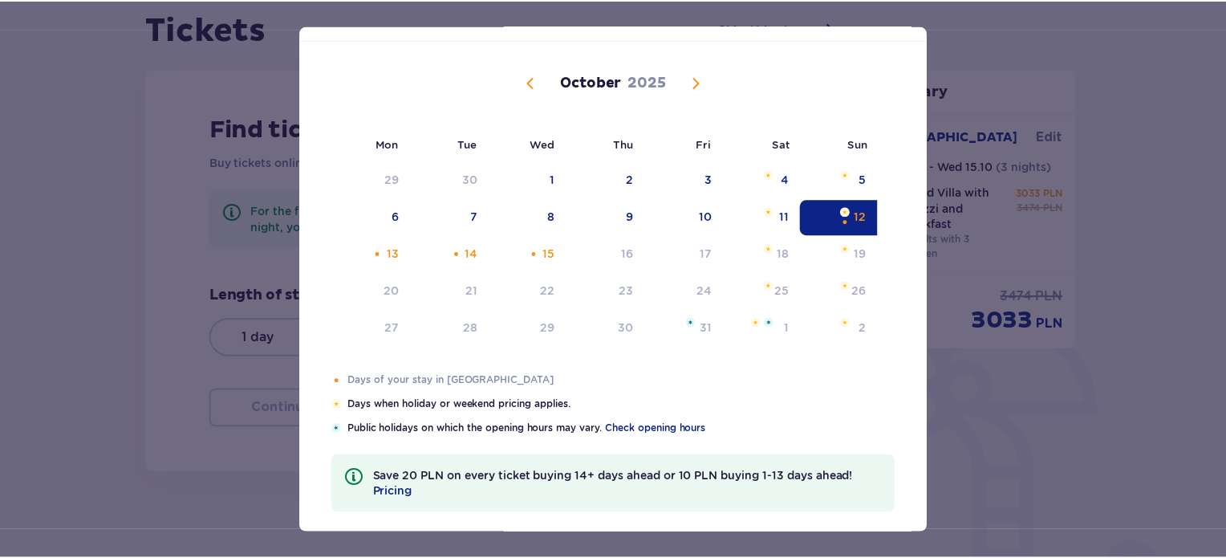
scroll to position [90, 0]
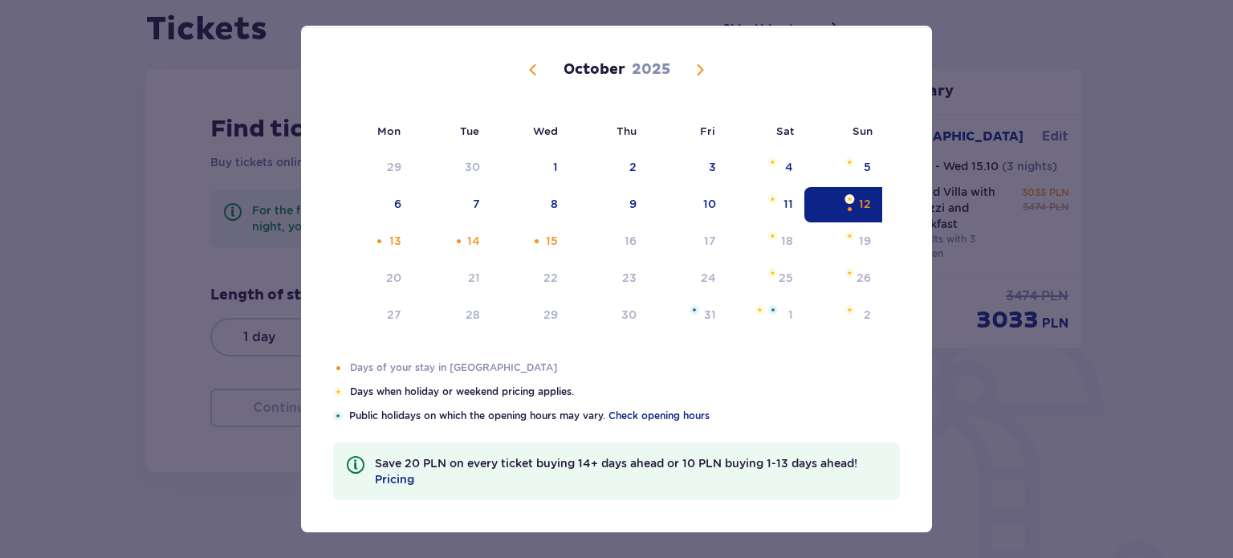
click at [971, 484] on div "Date of your stay Select your arrival day Mon Tue Wed Thu Fri Sat Sun [DATE] 1 …" at bounding box center [616, 279] width 1233 height 558
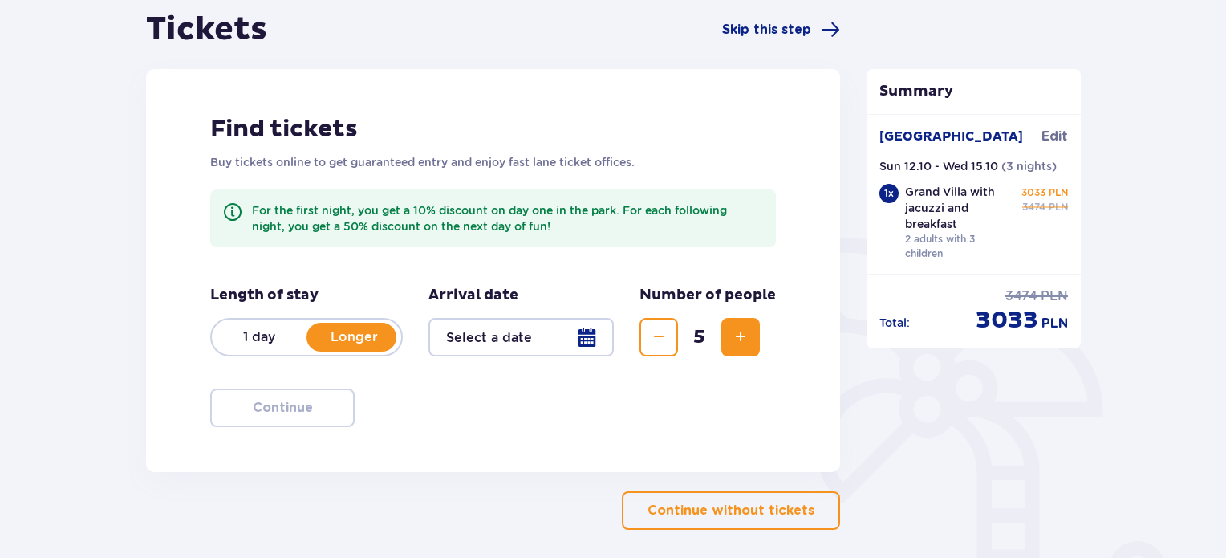
click at [494, 339] on div at bounding box center [521, 337] width 185 height 39
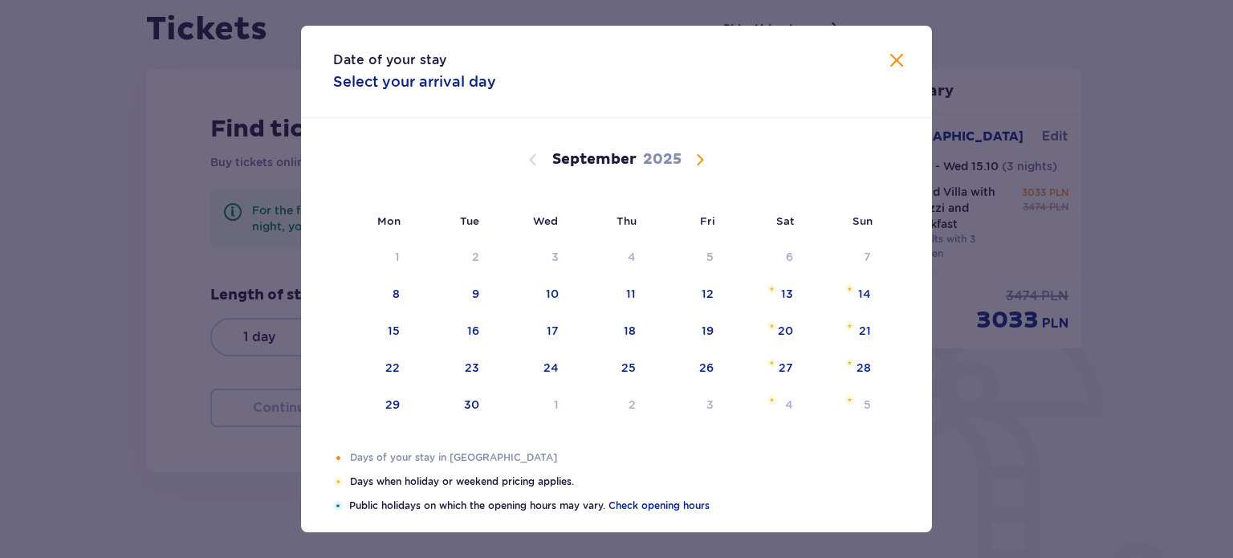
drag, startPoint x: 700, startPoint y: 166, endPoint x: 867, endPoint y: 270, distance: 196.4
click at [700, 166] on span "Calendar" at bounding box center [699, 159] width 19 height 19
click at [862, 295] on div "12" at bounding box center [865, 294] width 12 height 16
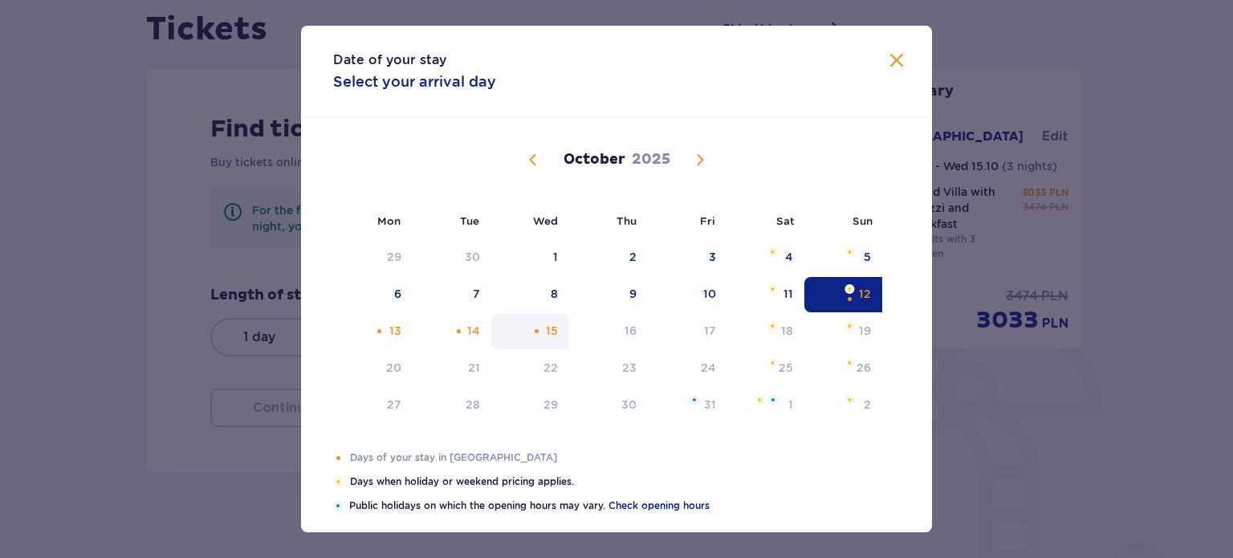
click at [539, 332] on div "Not available. Wednesday, October 15, 2025" at bounding box center [536, 331] width 10 height 10
click at [459, 333] on div "Choose Tuesday, October 14, 2025 as your check-out date. It’s available." at bounding box center [458, 331] width 10 height 10
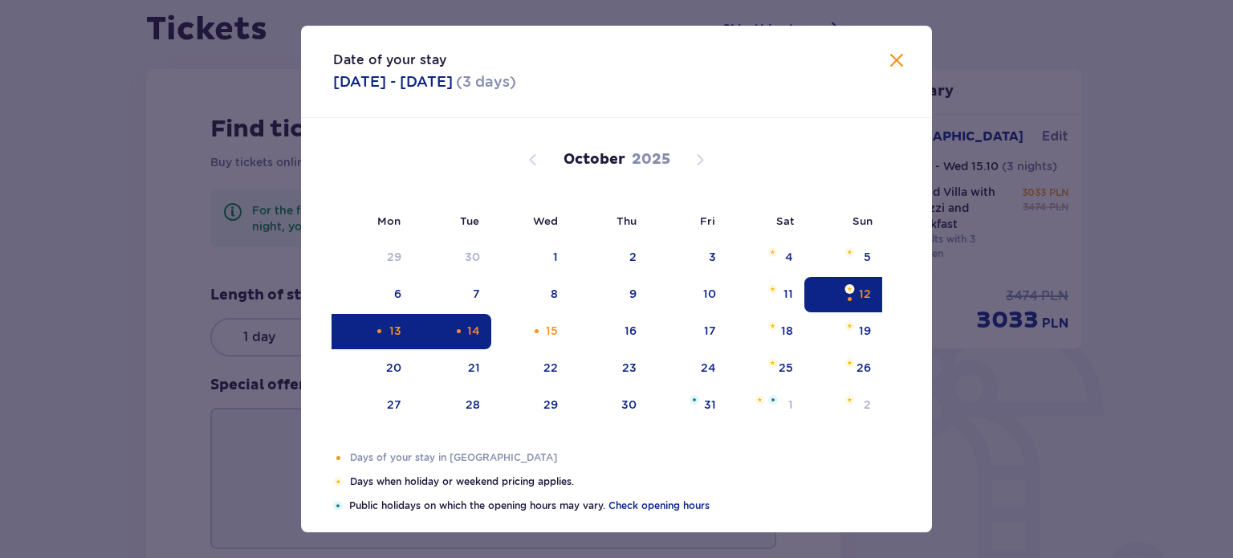
type input "[DATE] - [DATE]"
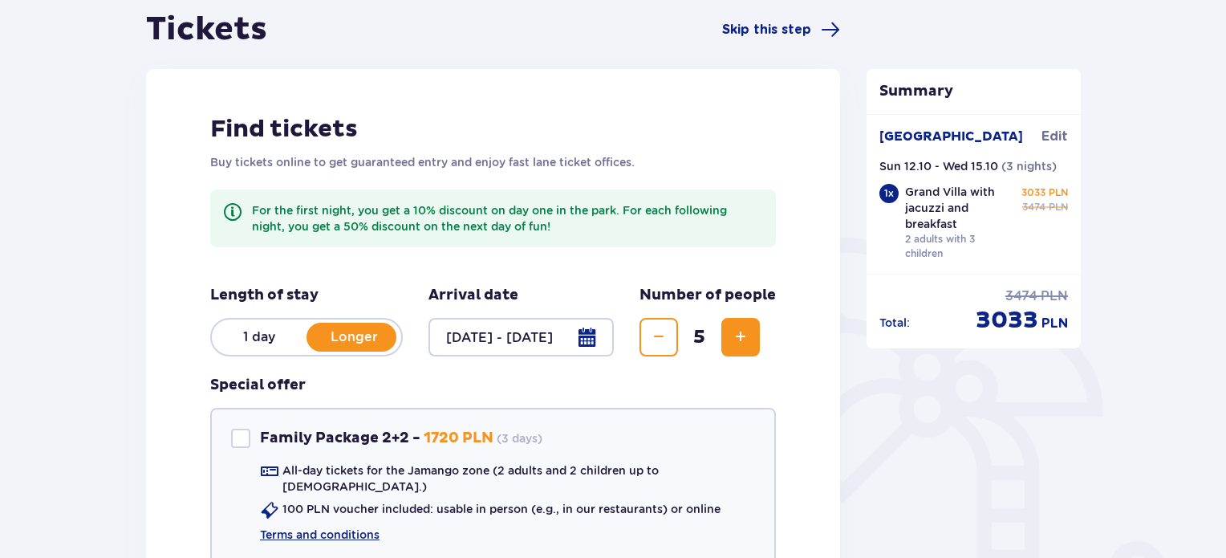
click at [593, 337] on div at bounding box center [521, 337] width 185 height 39
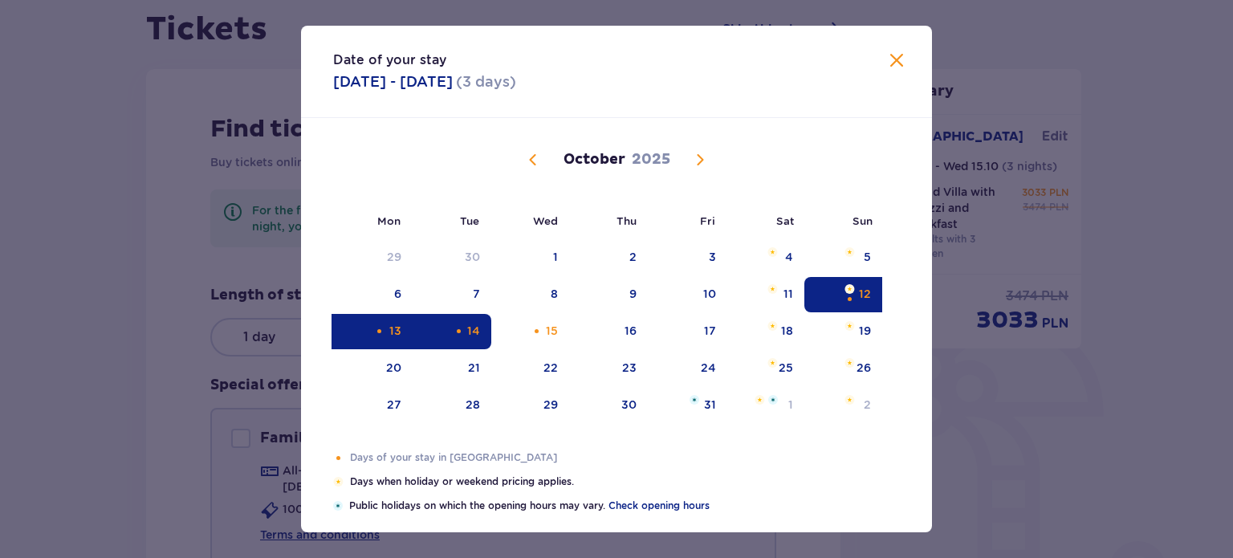
click at [861, 292] on div "12" at bounding box center [865, 294] width 12 height 16
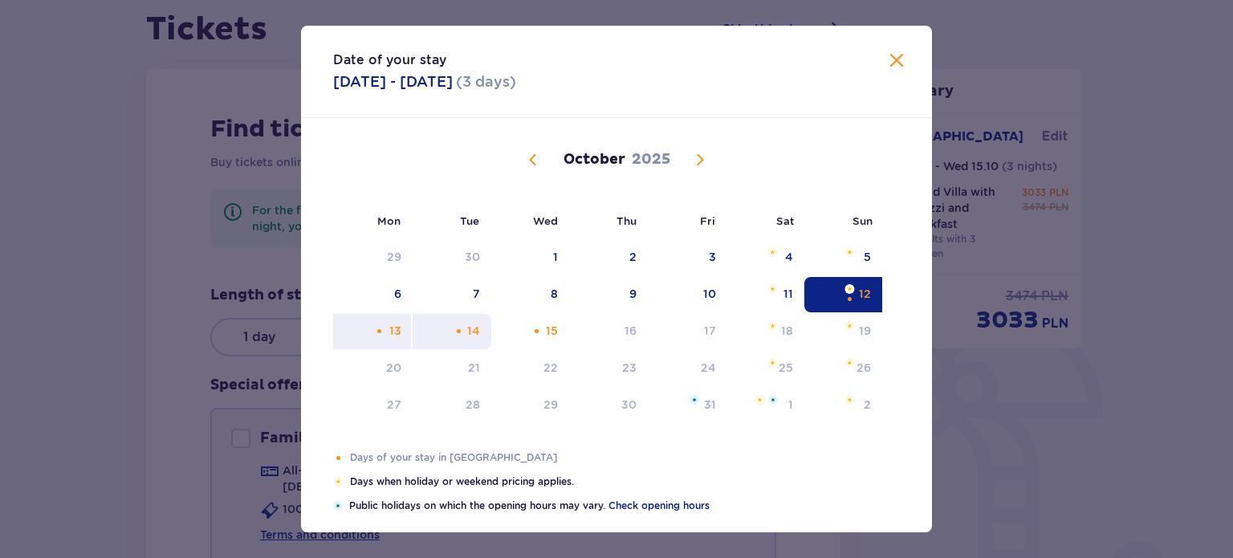
click at [449, 331] on div "14" at bounding box center [451, 331] width 79 height 35
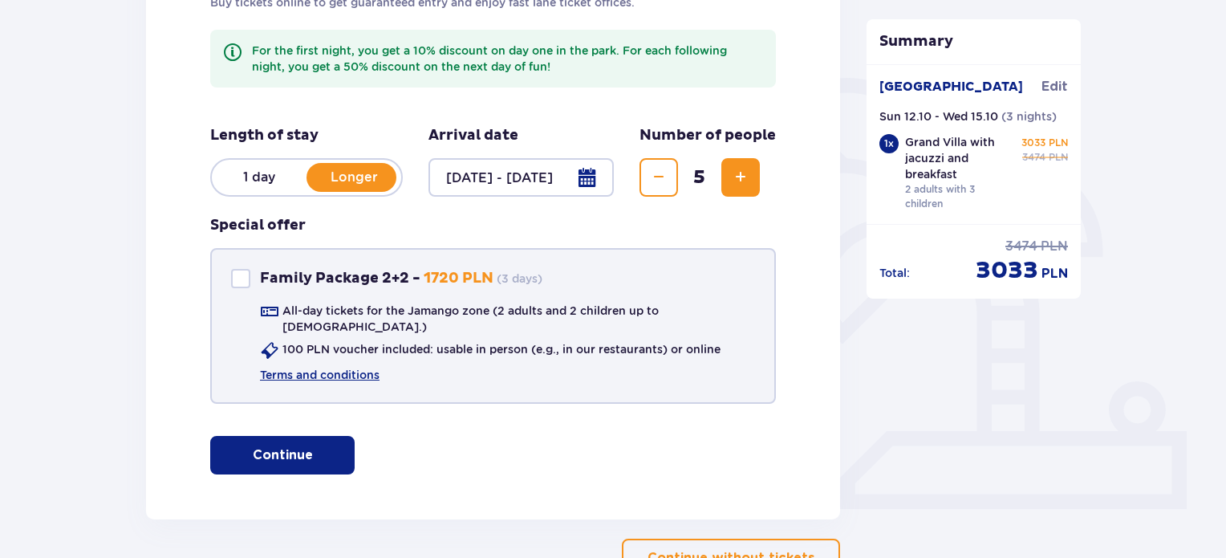
scroll to position [321, 0]
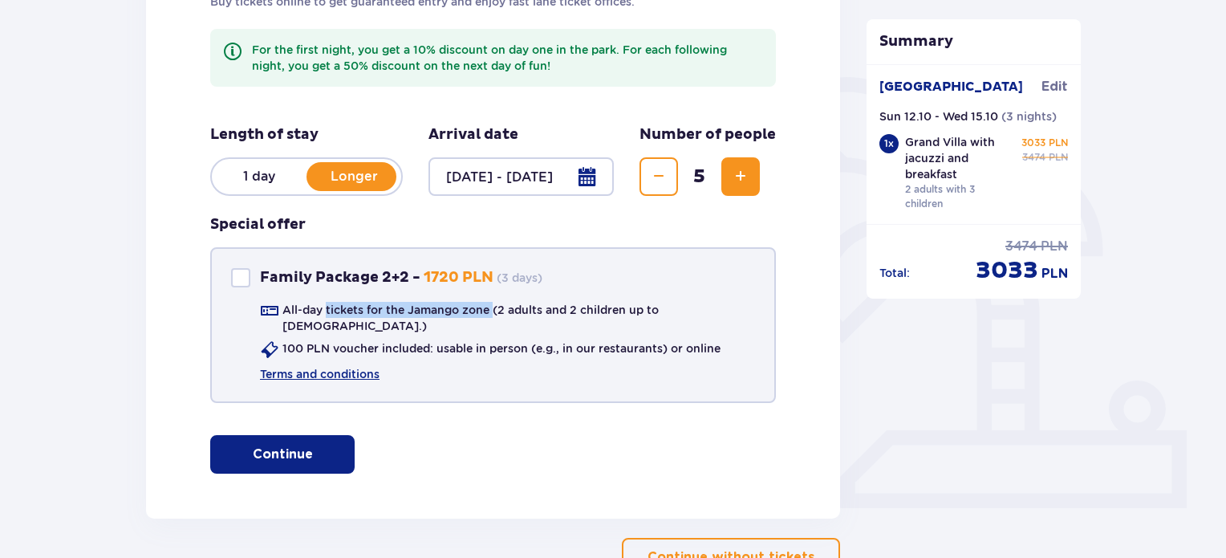
drag, startPoint x: 331, startPoint y: 315, endPoint x: 494, endPoint y: 319, distance: 163.0
click at [494, 318] on div "All-day tickets for the Jamango zone (2 adults and 2 children up to [DEMOGRAPHI…" at bounding box center [507, 318] width 495 height 32
click at [462, 412] on div "Find tickets Buy tickets online to get guaranteed entry and enjoy fast lane tic…" at bounding box center [493, 214] width 694 height 610
click at [238, 281] on div at bounding box center [240, 277] width 19 height 19
checkbox input "true"
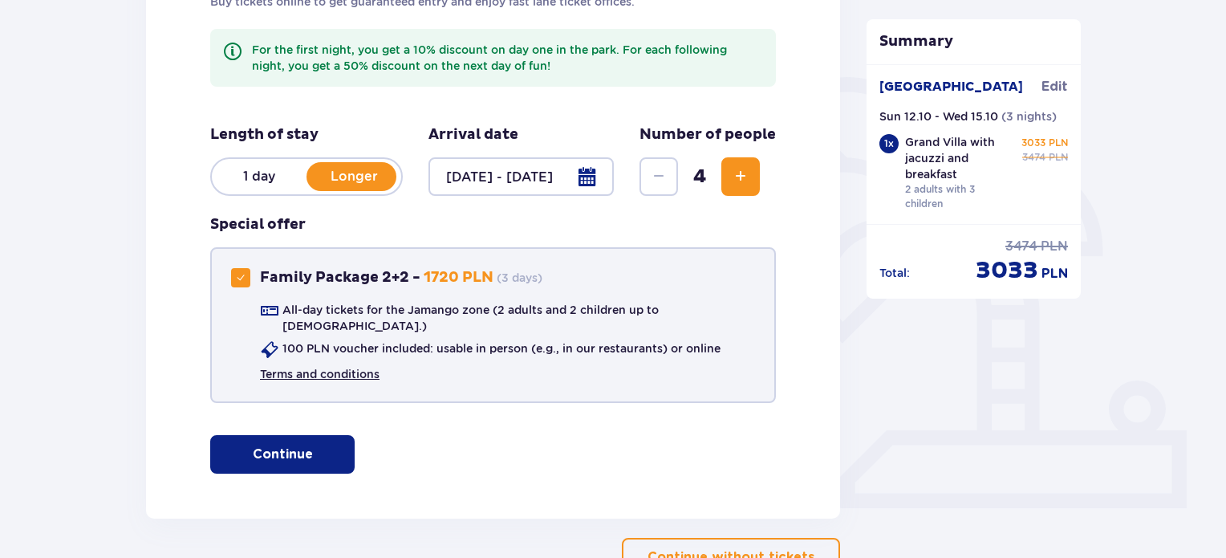
click at [321, 366] on link "Terms and conditions" at bounding box center [320, 374] width 120 height 16
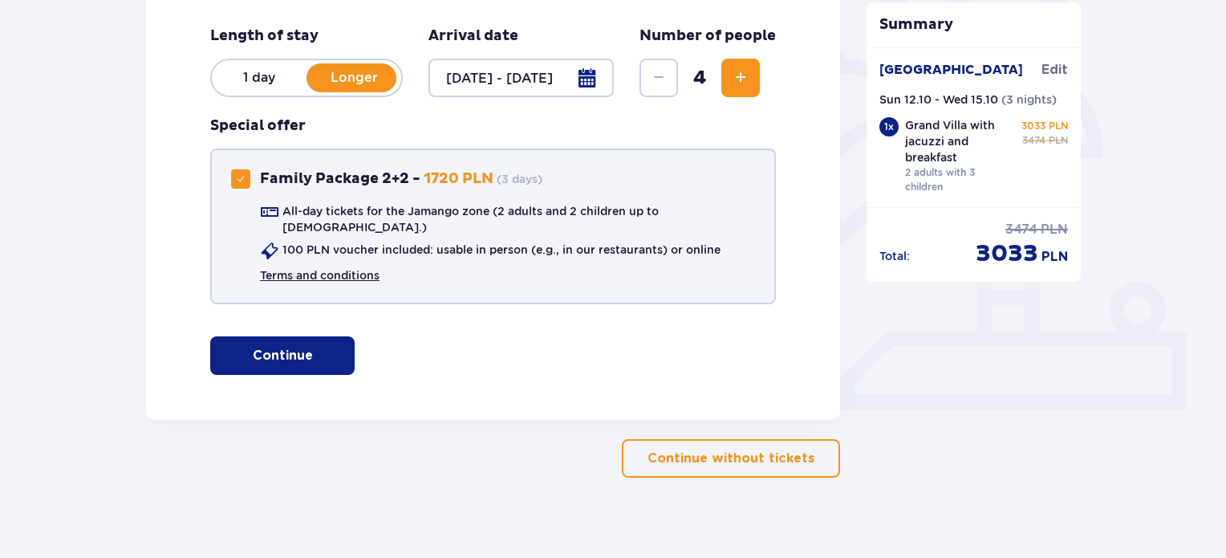
scroll to position [422, 0]
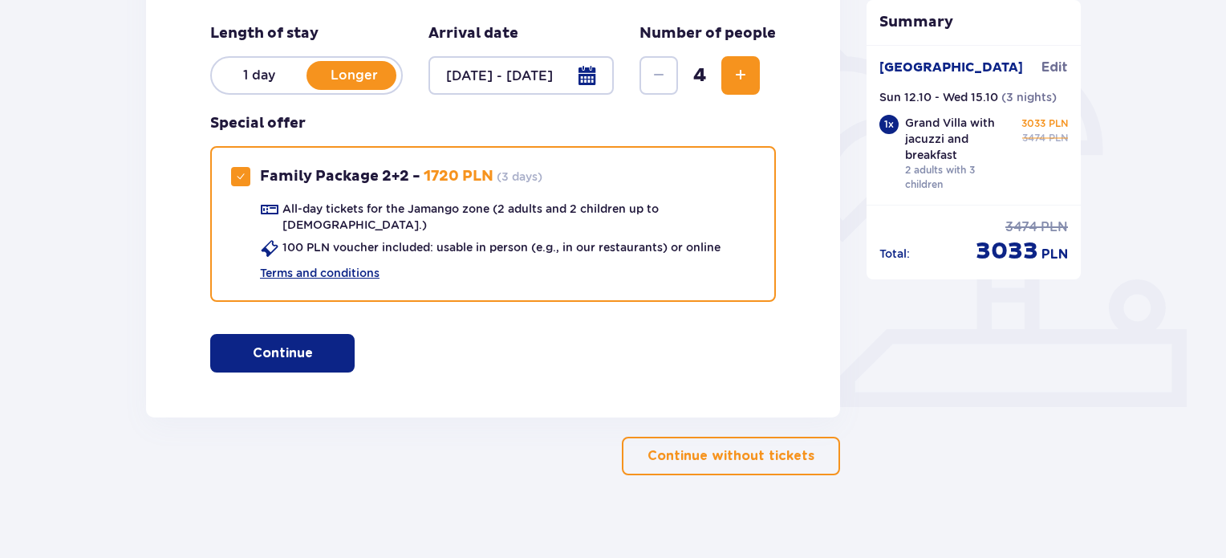
click at [308, 343] on span "button" at bounding box center [316, 352] width 19 height 19
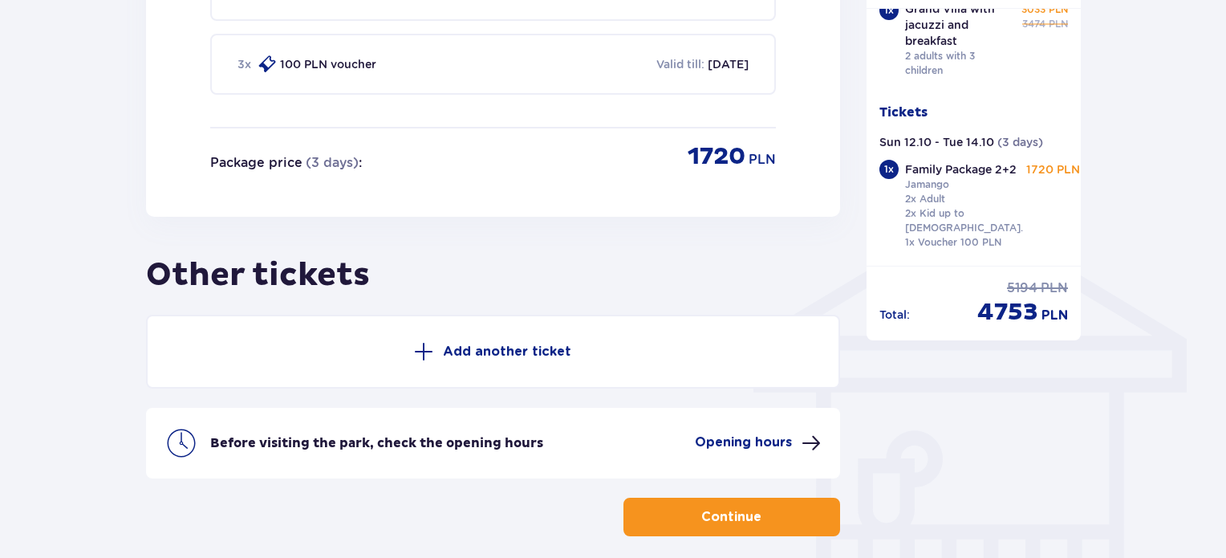
scroll to position [1147, 0]
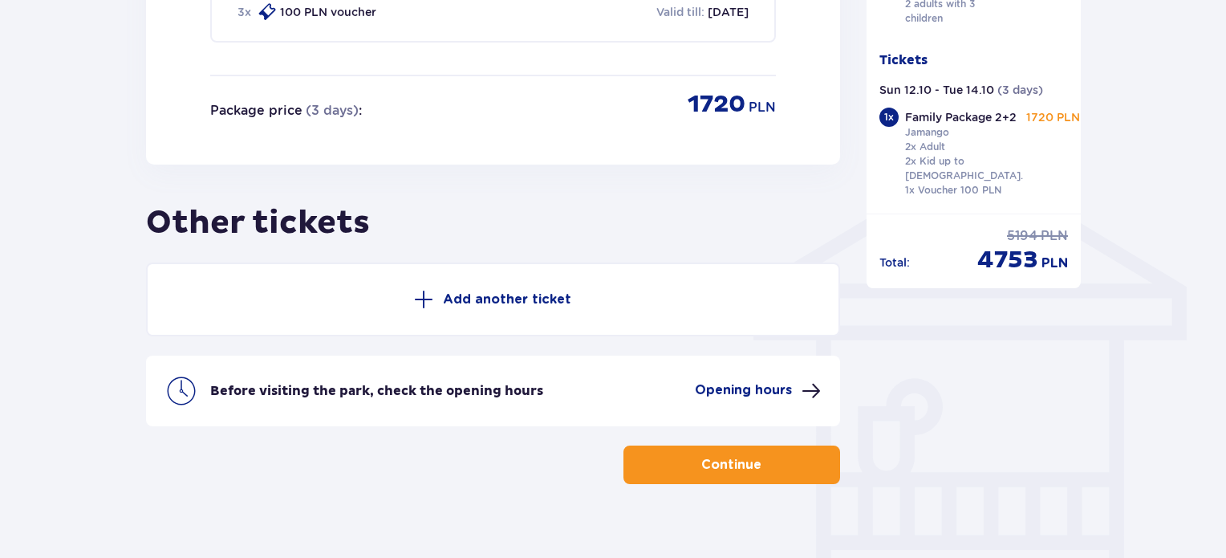
click at [540, 290] on p "Add another ticket" at bounding box center [507, 299] width 128 height 18
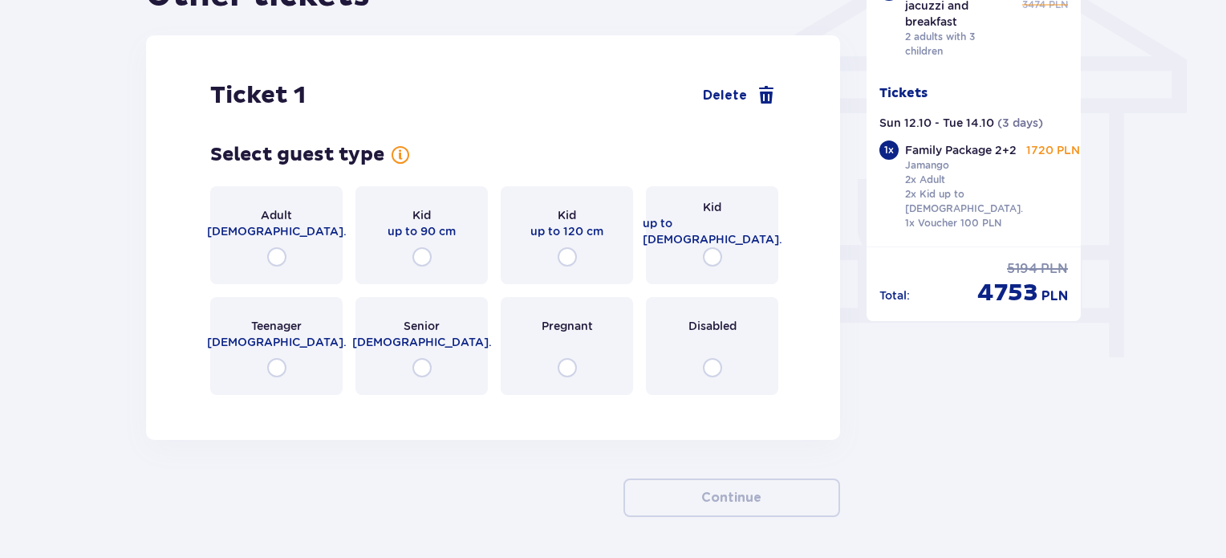
scroll to position [1374, 0]
click at [563, 247] on input "radio" at bounding box center [567, 256] width 19 height 19
radio input "true"
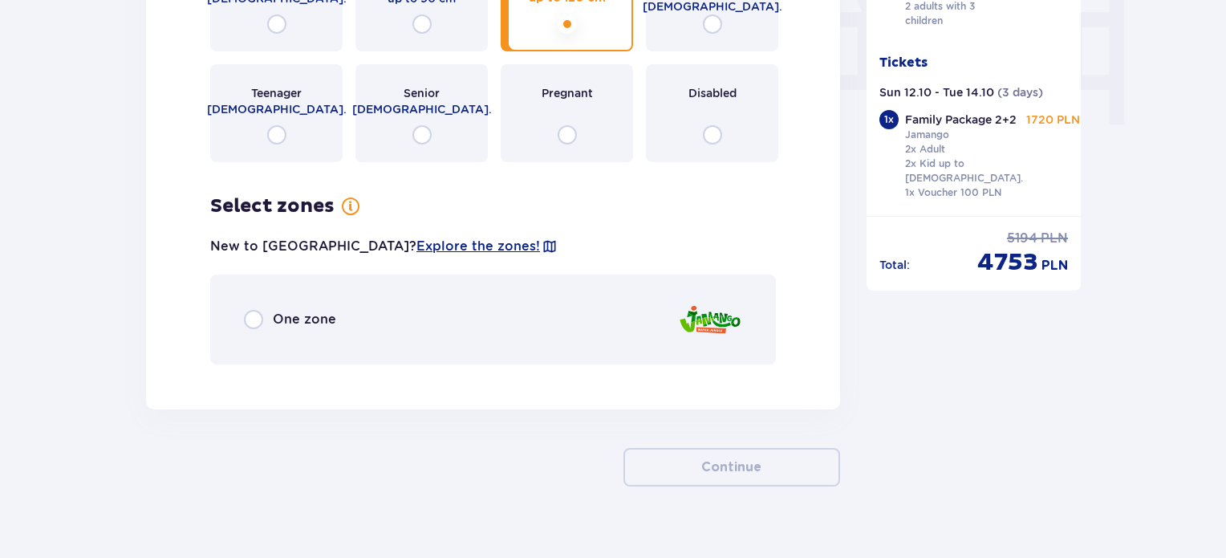
scroll to position [1615, 0]
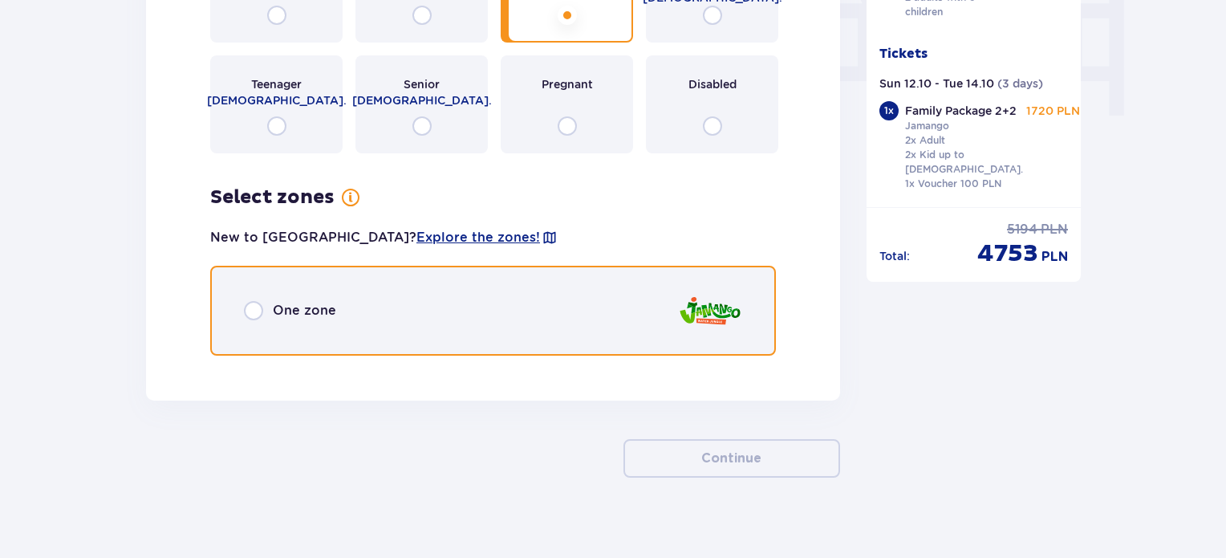
click at [256, 301] on input "radio" at bounding box center [253, 310] width 19 height 19
radio input "true"
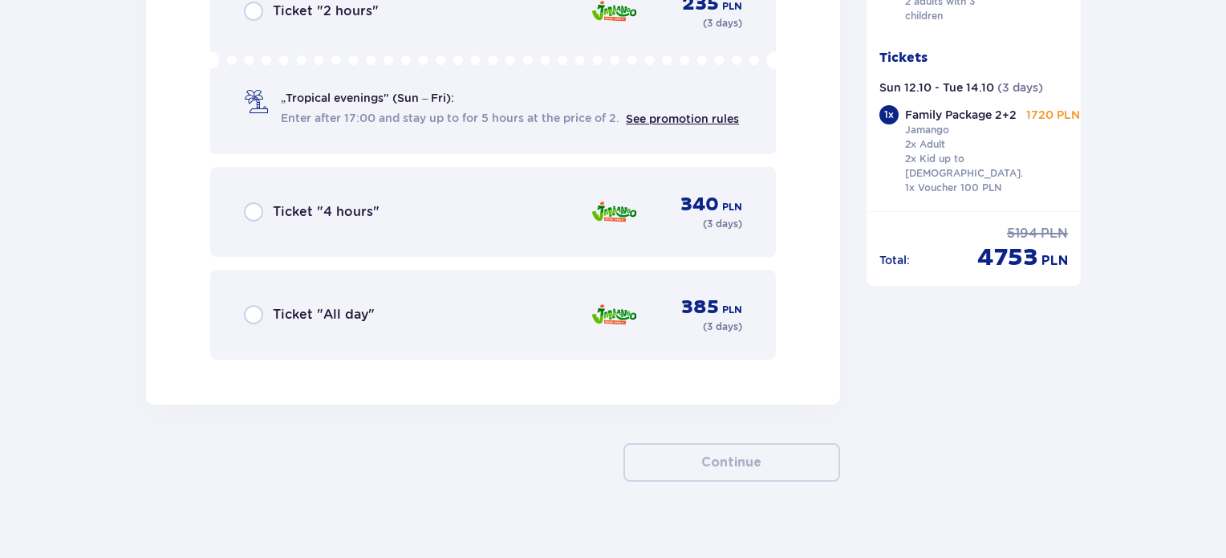
scroll to position [2143, 0]
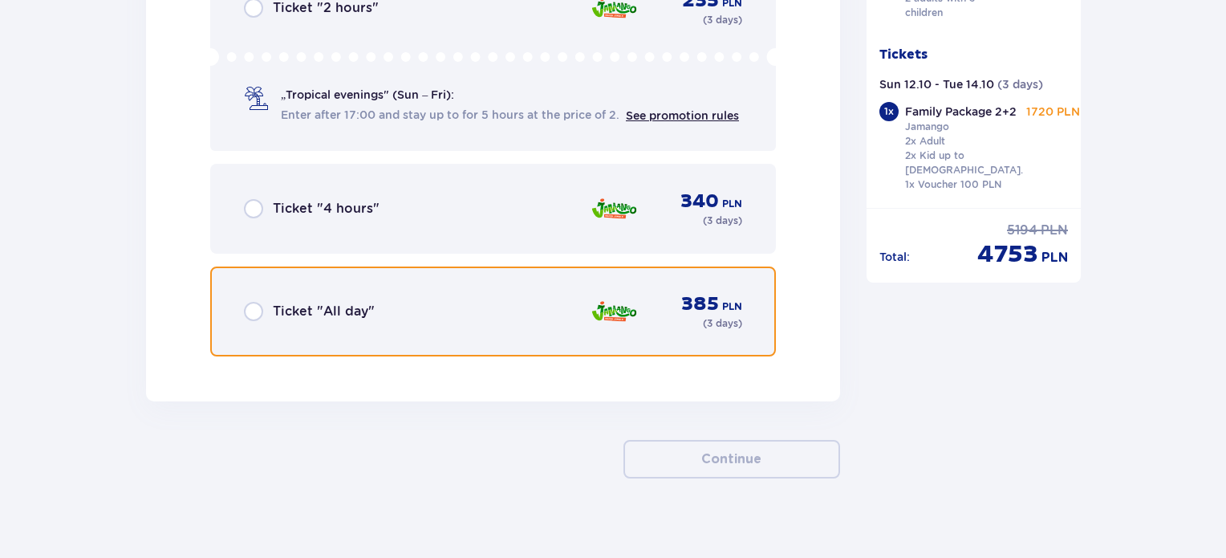
click at [260, 302] on input "radio" at bounding box center [253, 311] width 19 height 19
radio input "true"
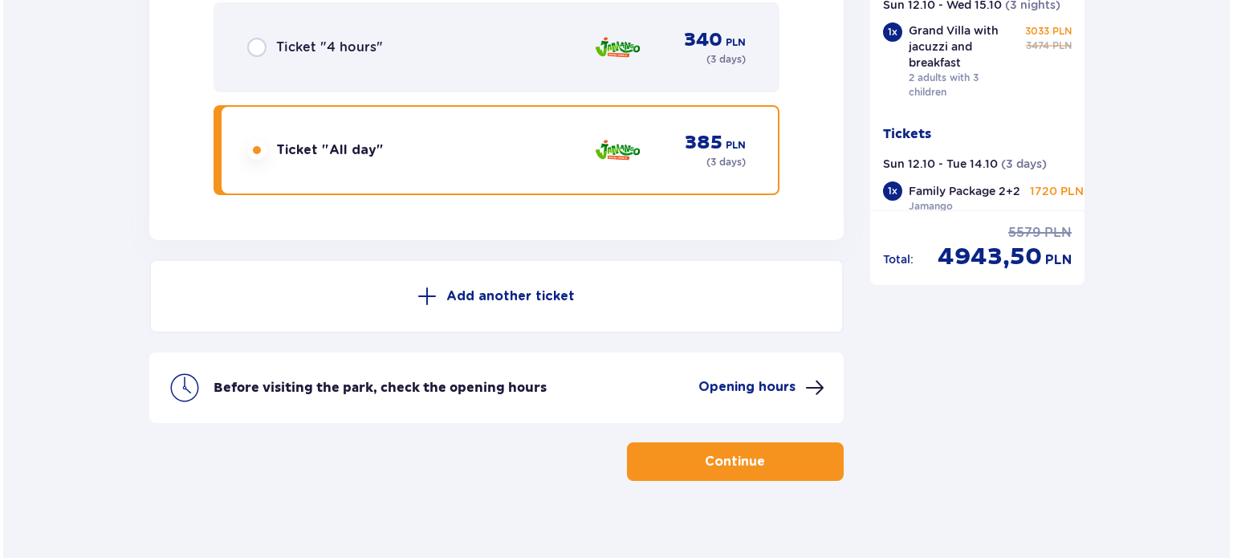
scroll to position [2306, 0]
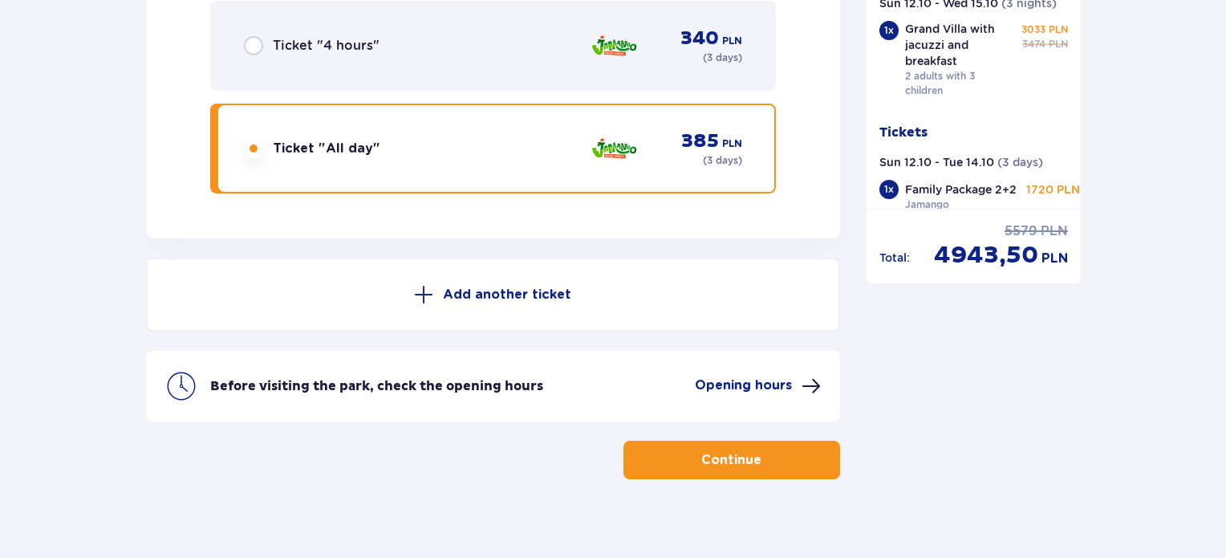
click at [759, 376] on p "Opening hours" at bounding box center [743, 385] width 97 height 18
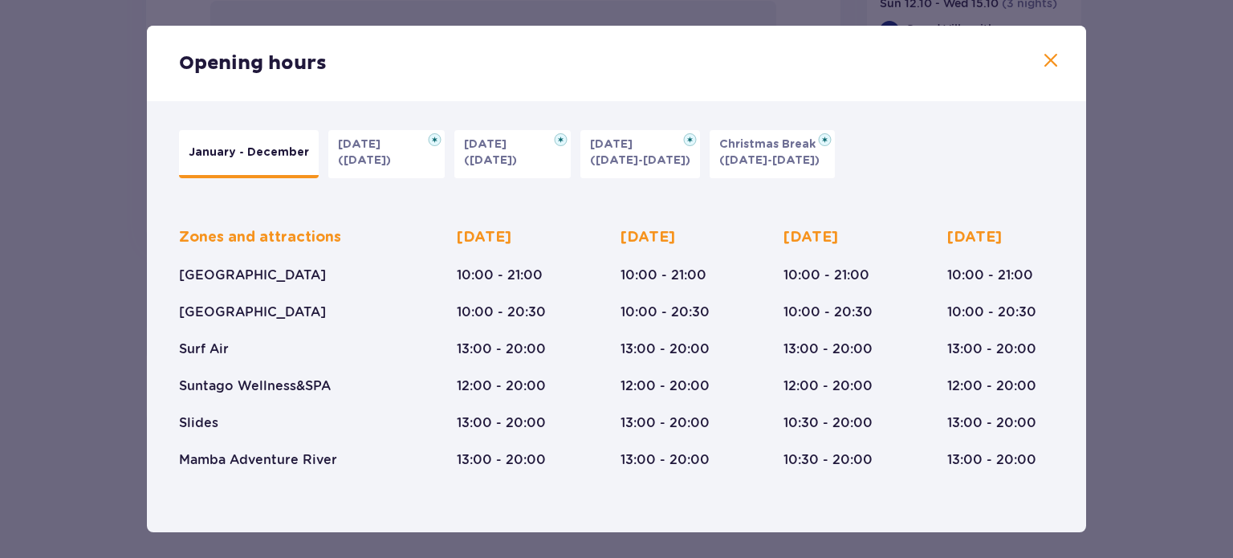
drag, startPoint x: 182, startPoint y: 281, endPoint x: 305, endPoint y: 272, distance: 123.1
click at [305, 272] on p "[GEOGRAPHIC_DATA]" at bounding box center [252, 275] width 147 height 18
click at [459, 281] on p "10:00 - 21:00" at bounding box center [500, 275] width 86 height 18
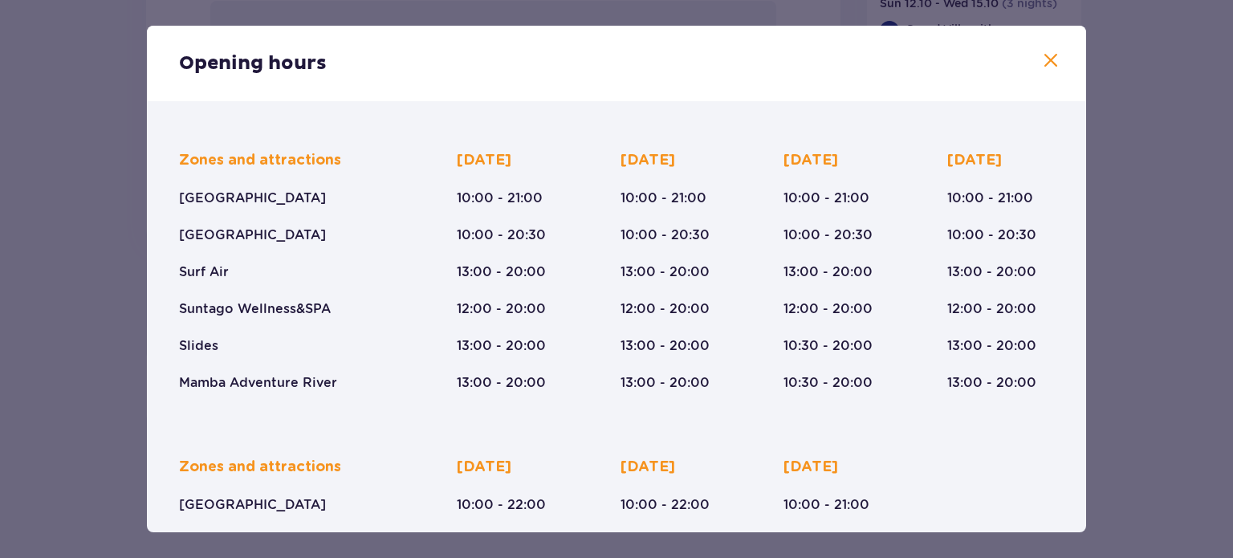
scroll to position [80, 0]
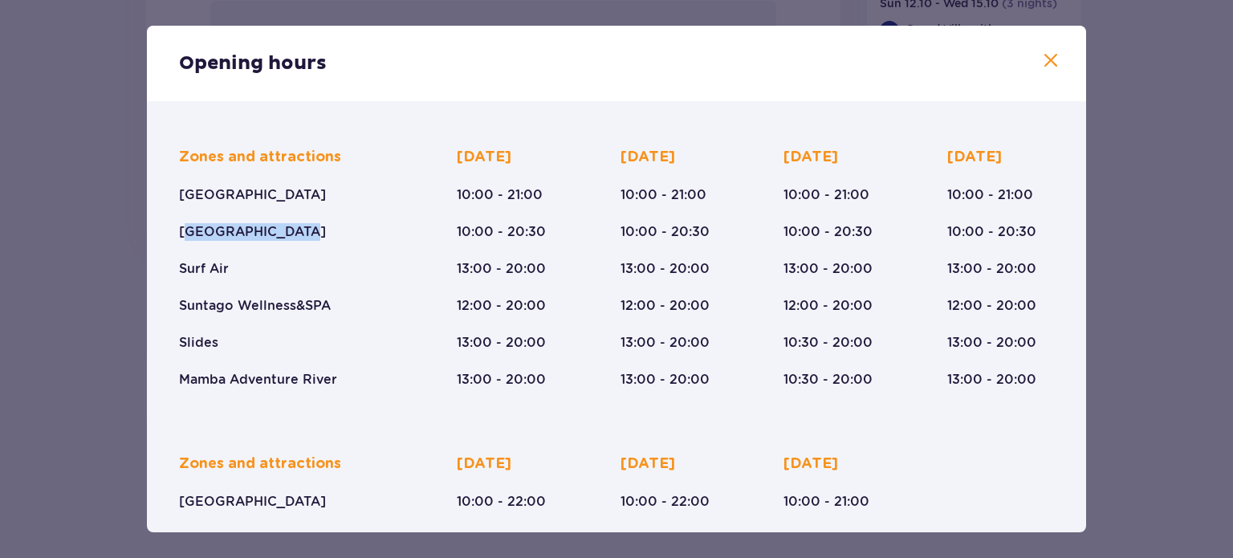
drag, startPoint x: 201, startPoint y: 230, endPoint x: 231, endPoint y: 266, distance: 46.7
click at [295, 236] on div "Zones and attractions [GEOGRAPHIC_DATA] [GEOGRAPHIC_DATA] Surf Air Suntago Well…" at bounding box center [289, 268] width 221 height 241
click at [231, 266] on div "Zones and attractions [GEOGRAPHIC_DATA] [GEOGRAPHIC_DATA] Surf Air Suntago Well…" at bounding box center [289, 268] width 221 height 241
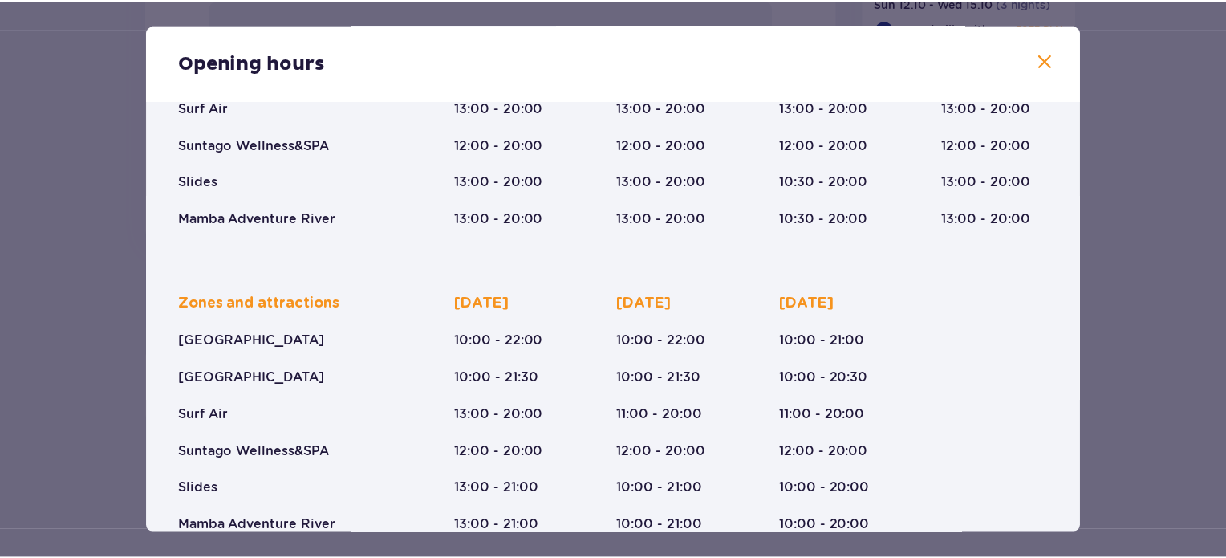
scroll to position [275, 0]
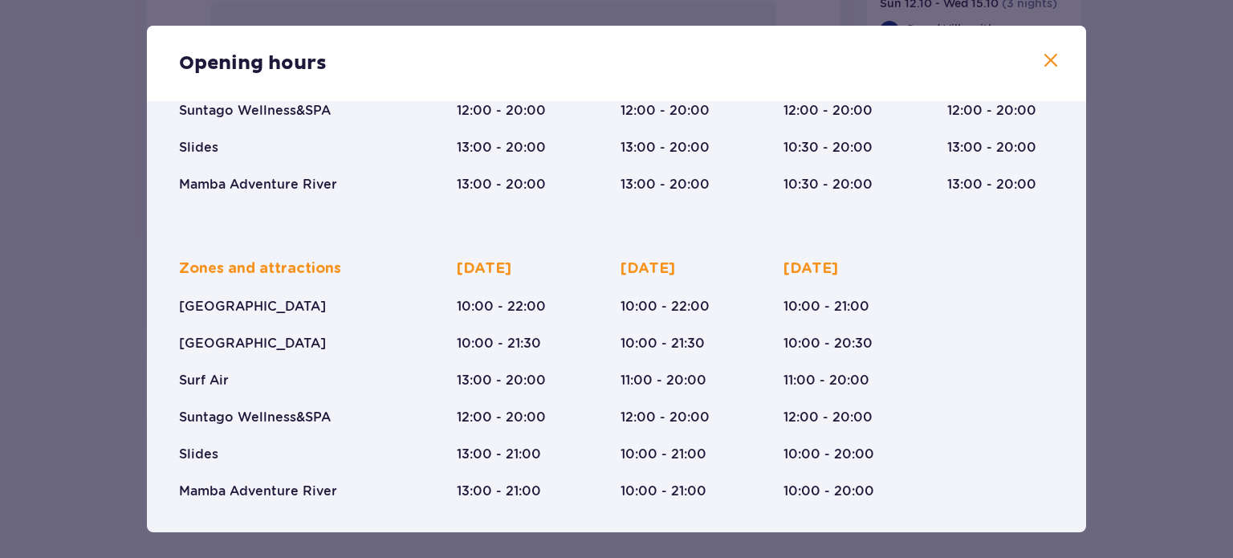
drag, startPoint x: 234, startPoint y: 301, endPoint x: 324, endPoint y: 306, distance: 90.8
click at [323, 303] on div "Zones and attractions [GEOGRAPHIC_DATA] [GEOGRAPHIC_DATA] Surf Air Suntago Well…" at bounding box center [289, 379] width 221 height 241
click at [325, 327] on div "Zones and attractions [GEOGRAPHIC_DATA] [GEOGRAPHIC_DATA] Surf Air Suntago Well…" at bounding box center [289, 379] width 221 height 241
drag, startPoint x: 183, startPoint y: 344, endPoint x: 278, endPoint y: 357, distance: 96.4
click at [272, 357] on div "Zones and attractions [GEOGRAPHIC_DATA] [GEOGRAPHIC_DATA] Surf Air Suntago Well…" at bounding box center [289, 379] width 221 height 241
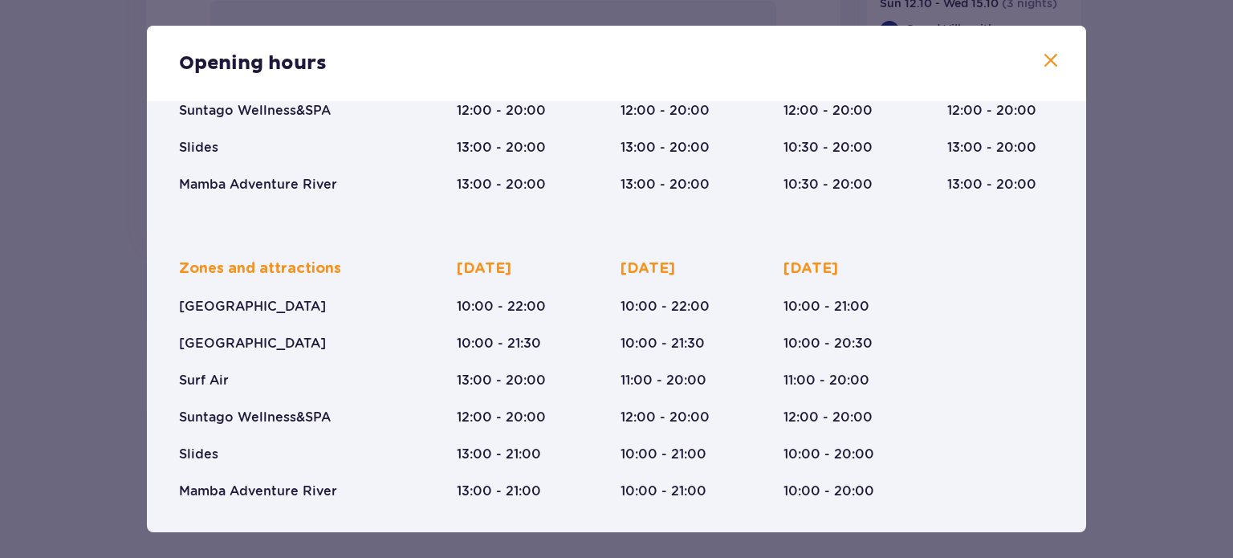
click at [301, 354] on div "Zones and attractions [GEOGRAPHIC_DATA] [GEOGRAPHIC_DATA] Surf Air Suntago Well…" at bounding box center [289, 379] width 221 height 241
click at [1046, 63] on span at bounding box center [1050, 60] width 19 height 19
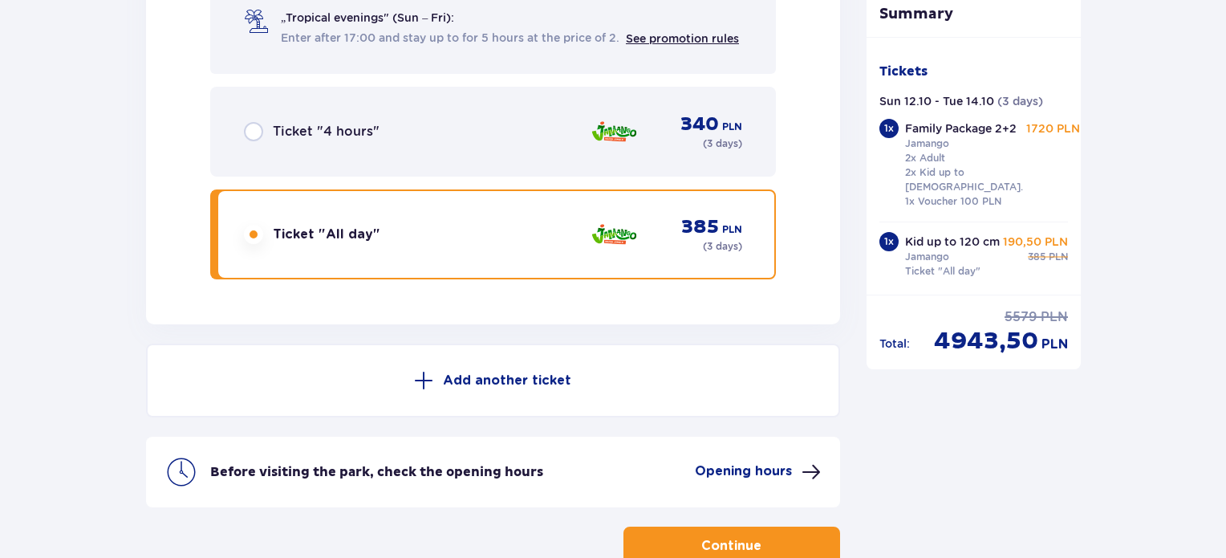
scroll to position [2226, 0]
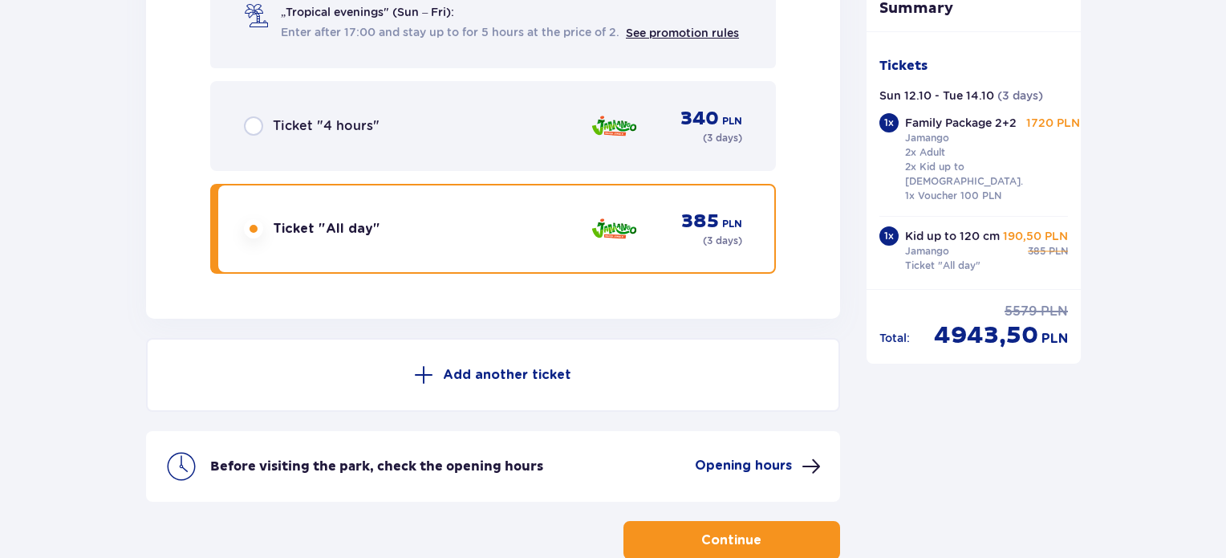
drag, startPoint x: 924, startPoint y: 425, endPoint x: 914, endPoint y: 428, distance: 9.9
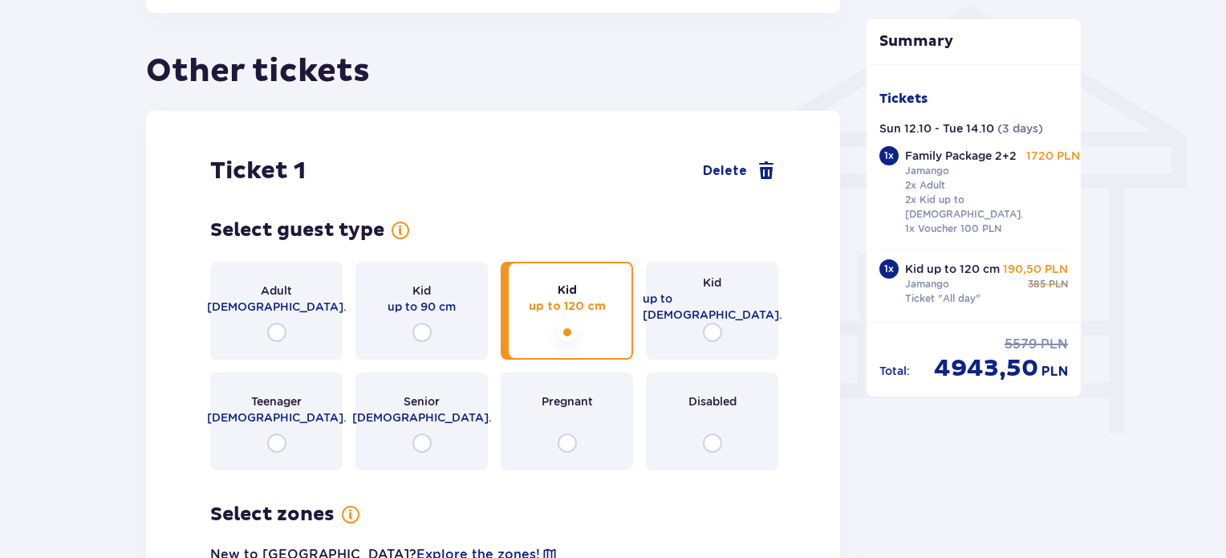
scroll to position [1103, 0]
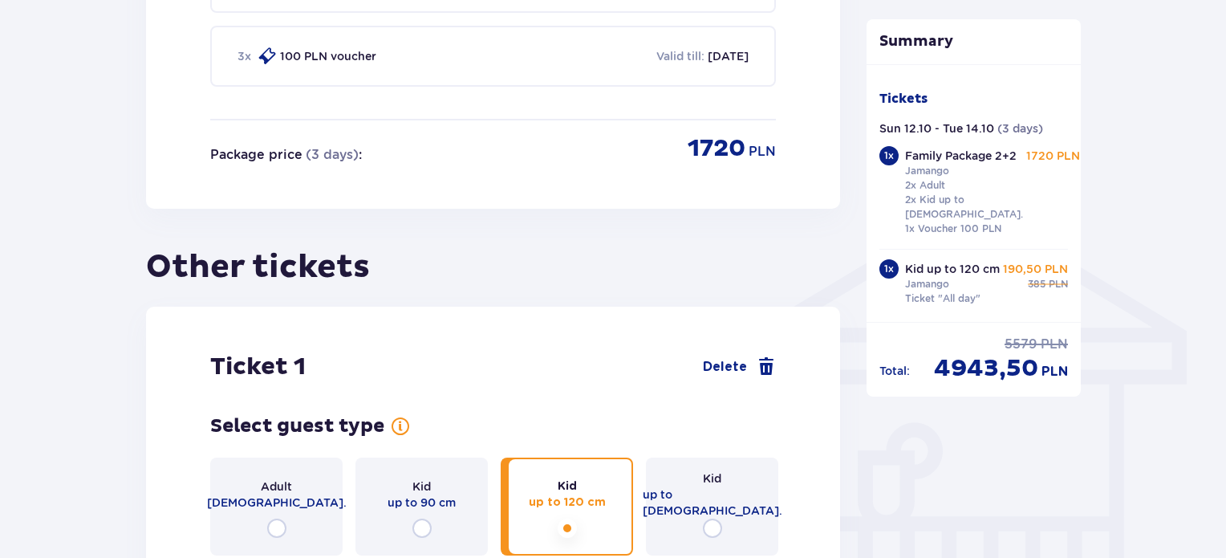
click at [739, 358] on span "Delete" at bounding box center [725, 367] width 44 height 18
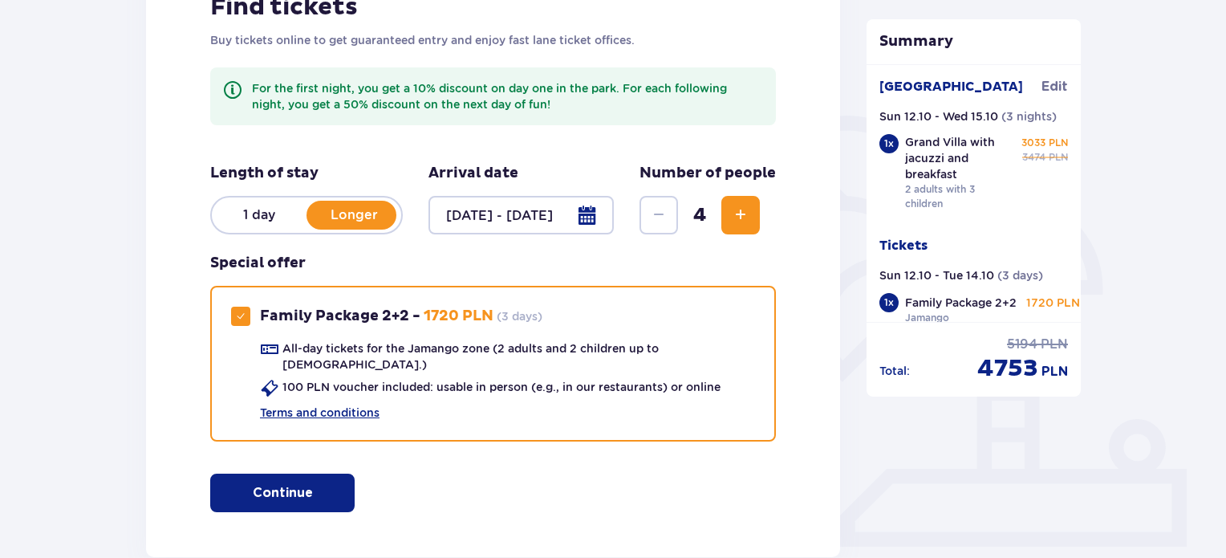
scroll to position [290, 0]
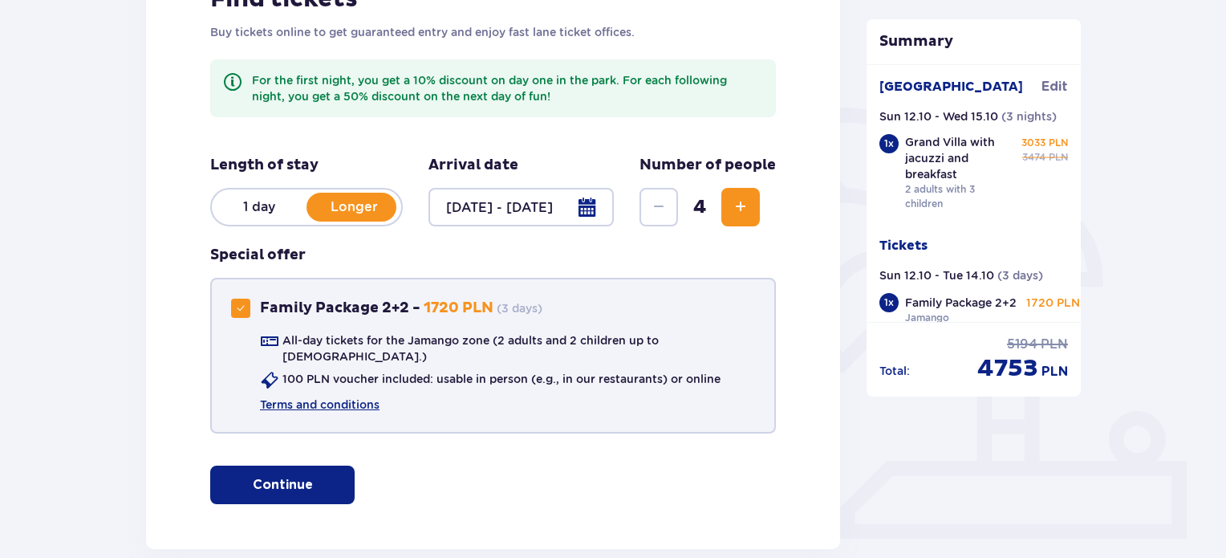
click at [249, 306] on div at bounding box center [240, 308] width 19 height 19
click at [741, 209] on span "Increase" at bounding box center [740, 206] width 19 height 19
click at [741, 209] on div "Find tickets Buy tickets online to get guaranteed entry and enjoy fast lane tic…" at bounding box center [493, 244] width 694 height 610
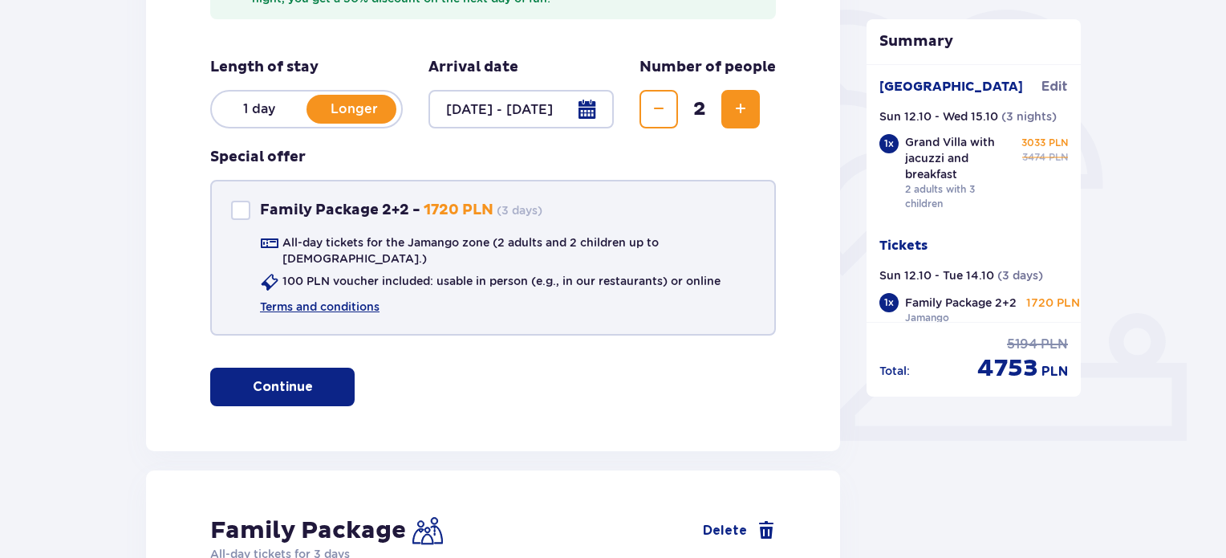
scroll to position [331, 0]
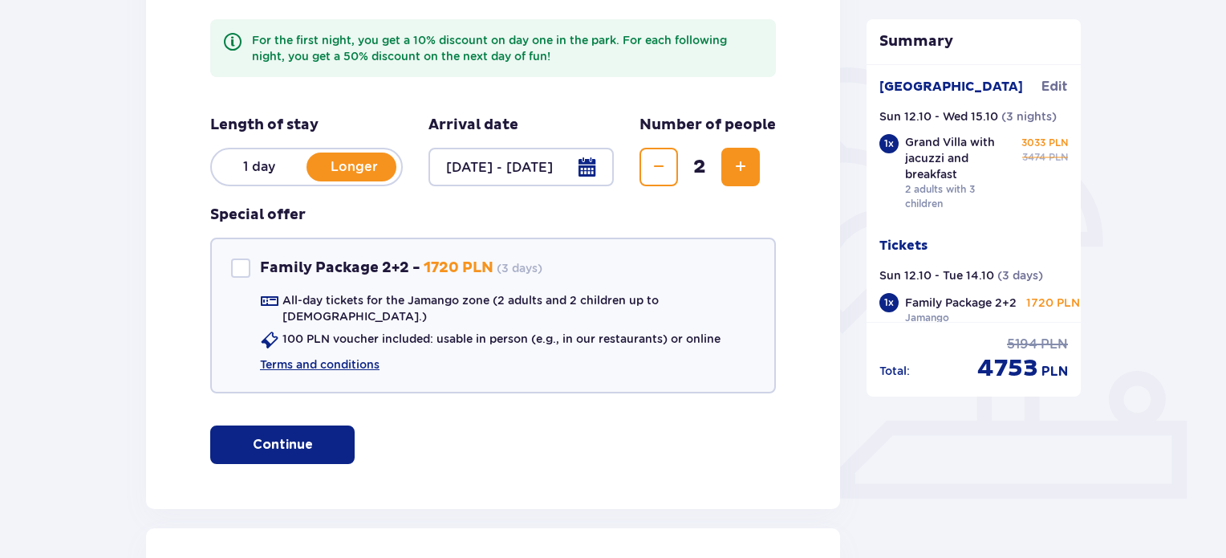
click at [737, 160] on span "Increase" at bounding box center [740, 166] width 19 height 19
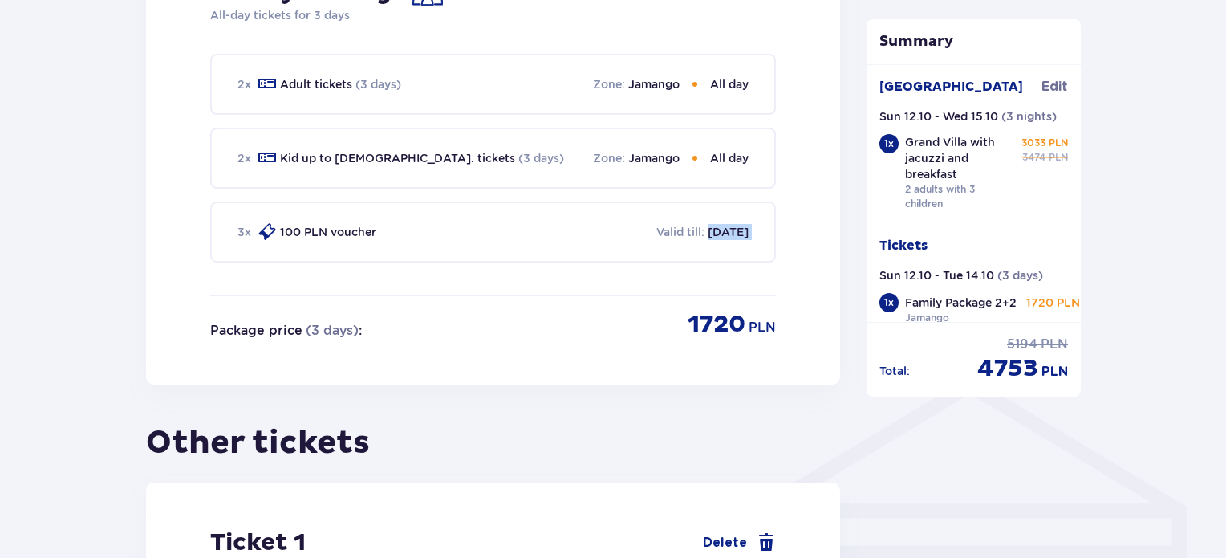
scroll to position [874, 0]
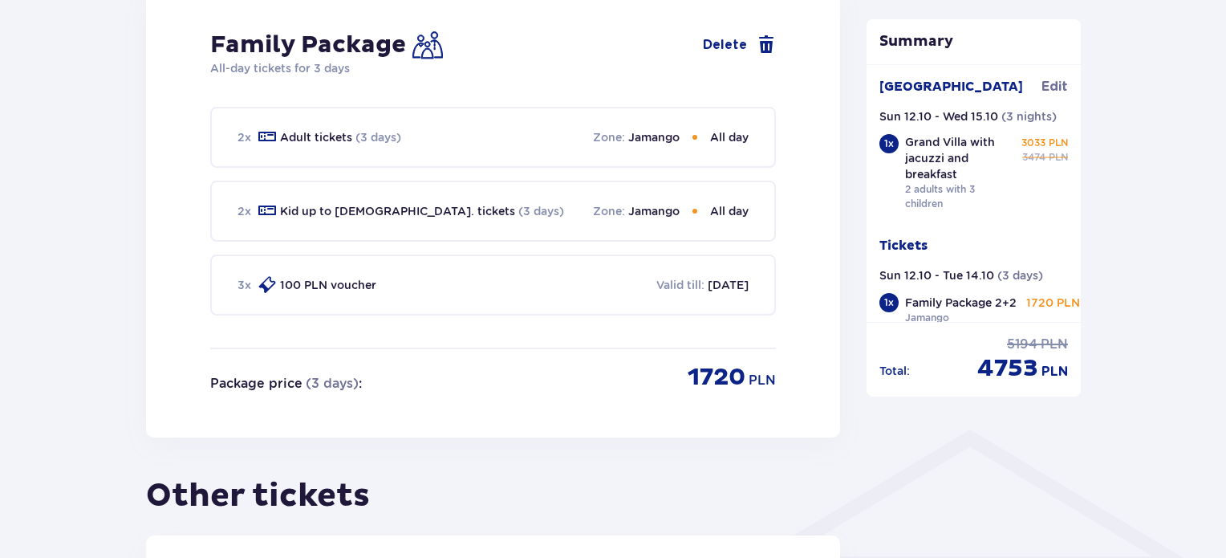
click at [166, 270] on div "Family Package Delete All-day tickets for 3 days 2 x Adult tickets (3 days) Zon…" at bounding box center [493, 211] width 694 height 453
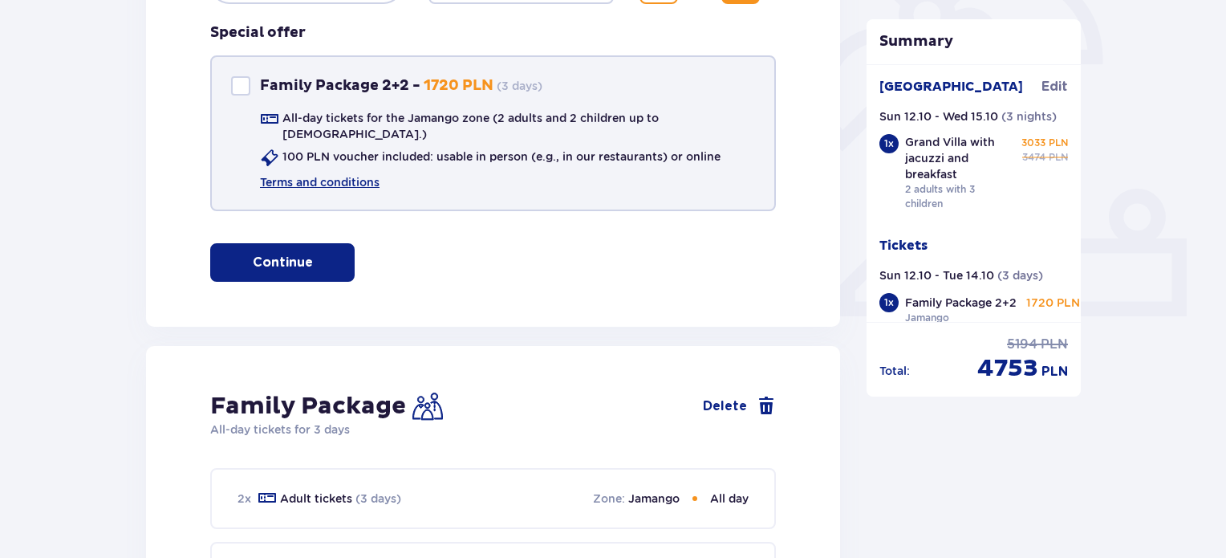
scroll to position [473, 0]
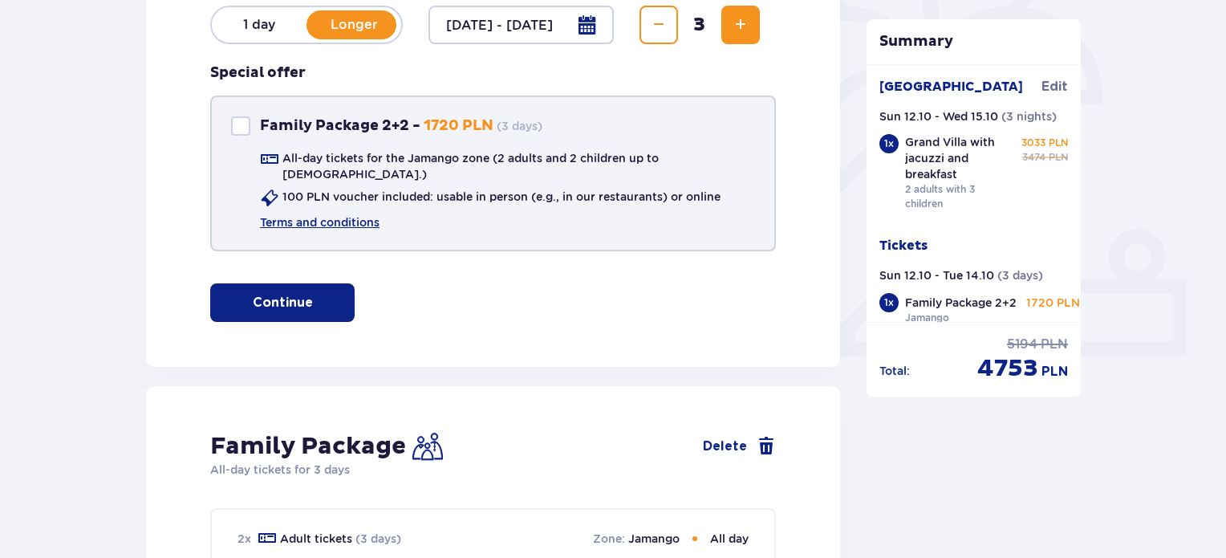
click at [244, 129] on div at bounding box center [240, 125] width 19 height 19
checkbox input "true"
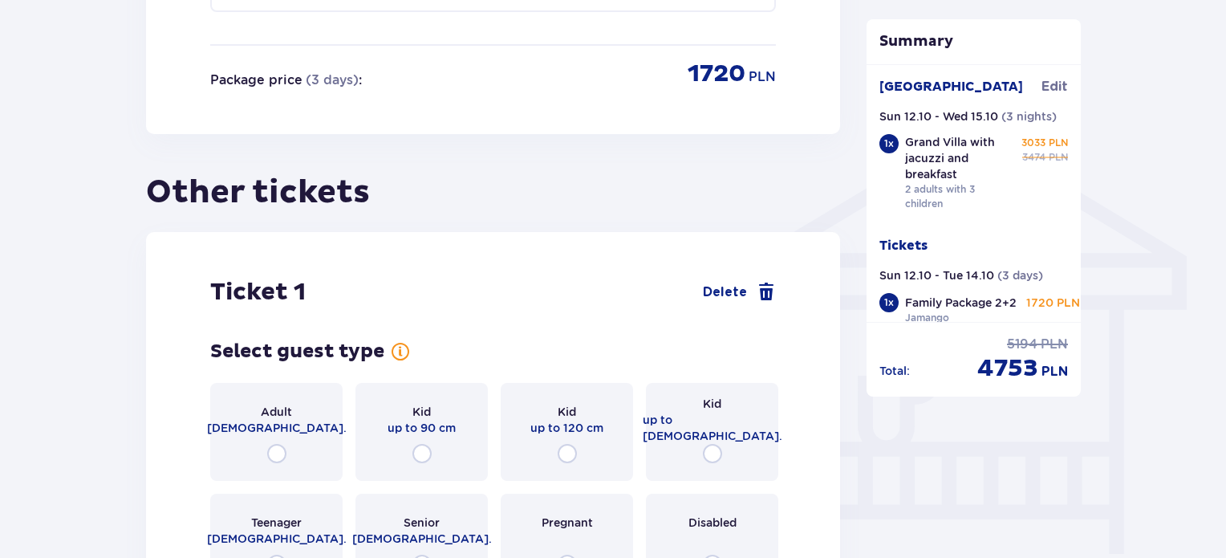
scroll to position [1195, 0]
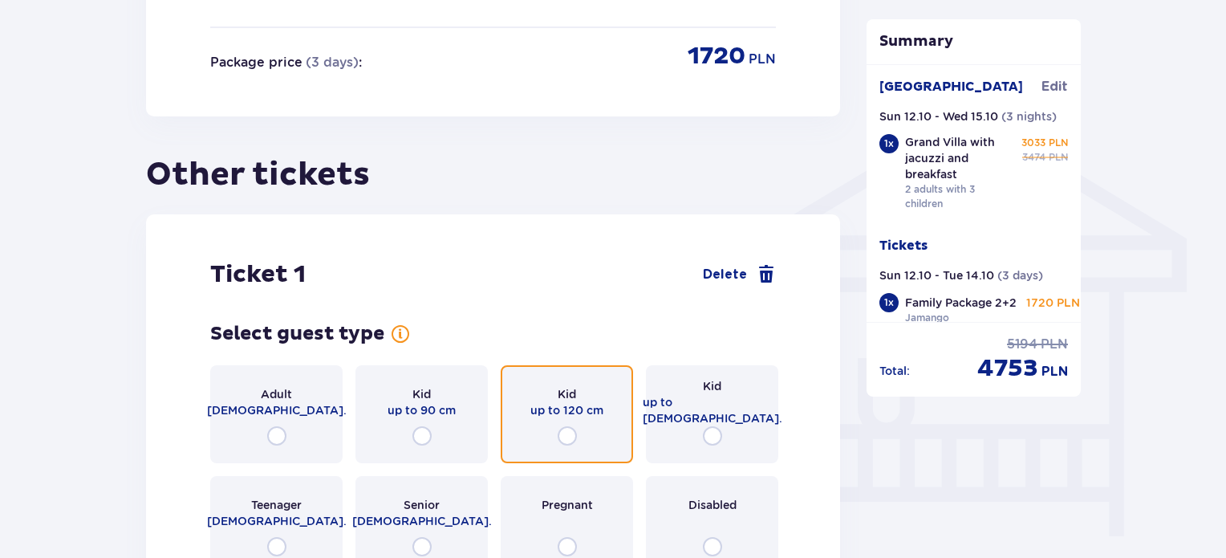
click at [562, 426] on input "radio" at bounding box center [567, 435] width 19 height 19
radio input "true"
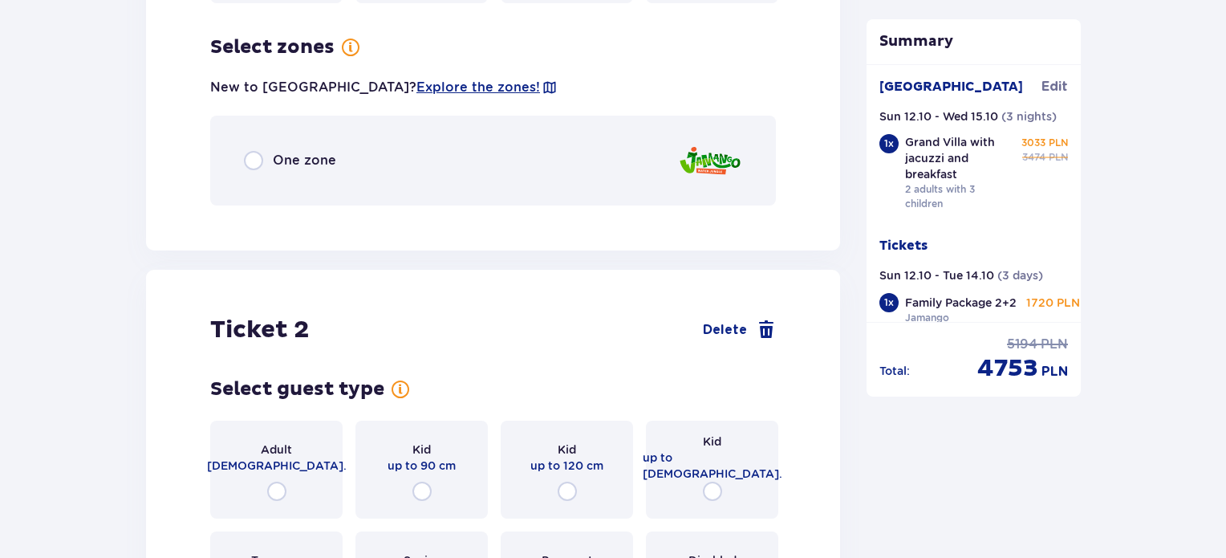
scroll to position [1765, 0]
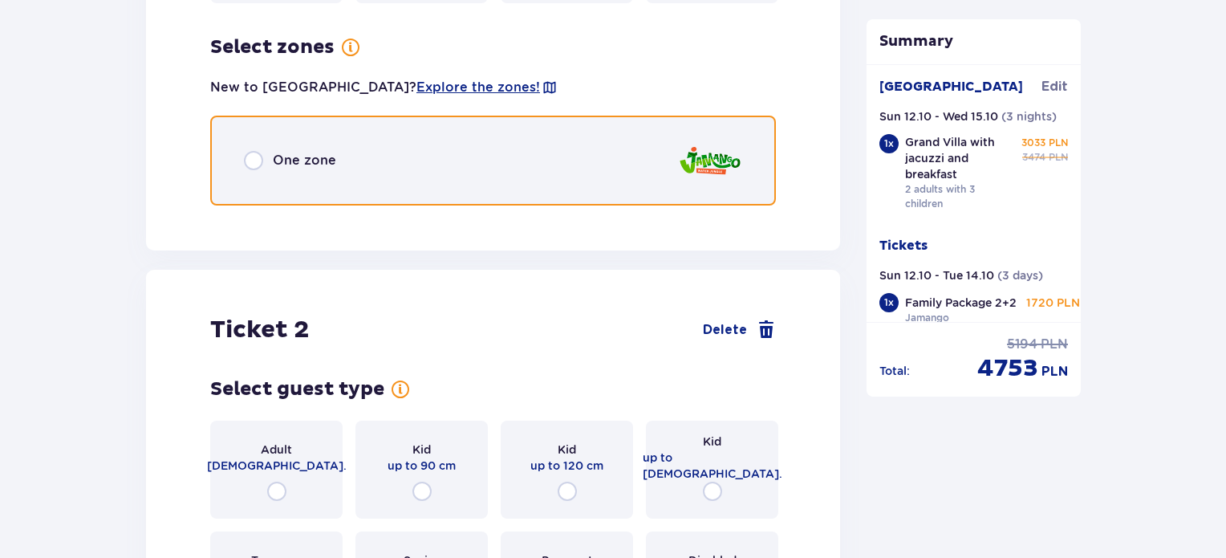
click at [259, 151] on input "radio" at bounding box center [253, 160] width 19 height 19
radio input "true"
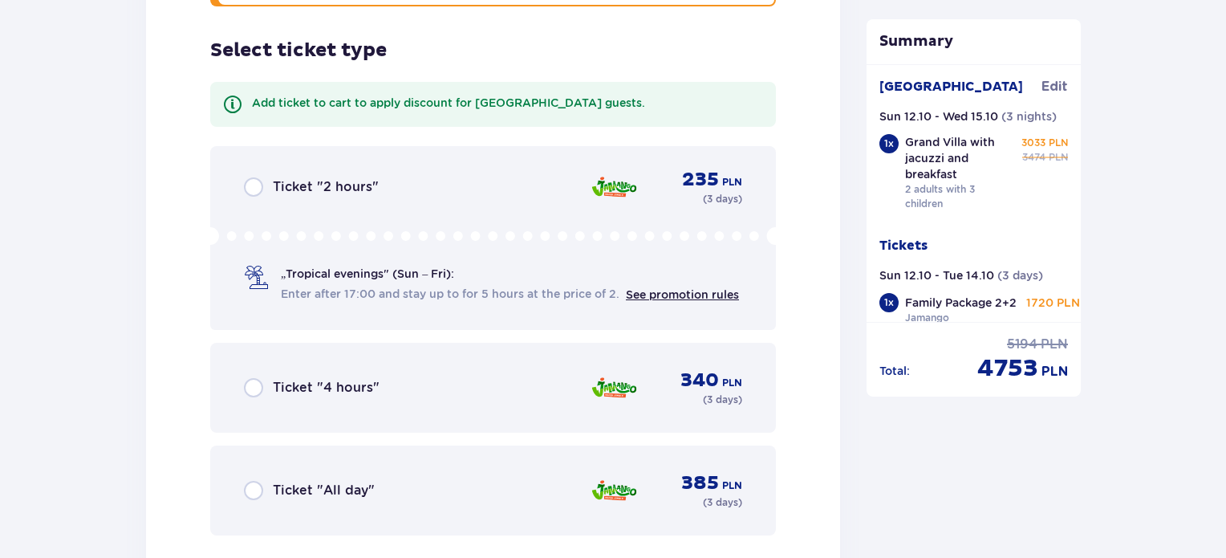
scroll to position [1968, 0]
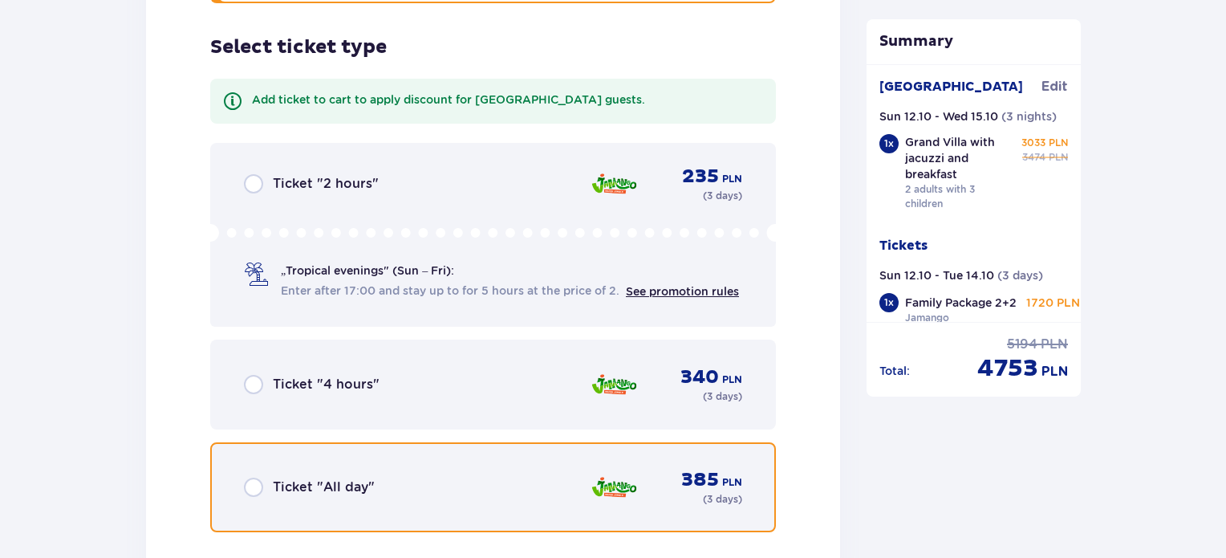
drag, startPoint x: 255, startPoint y: 475, endPoint x: 262, endPoint y: 462, distance: 14.4
click at [255, 477] on input "radio" at bounding box center [253, 486] width 19 height 19
radio input "true"
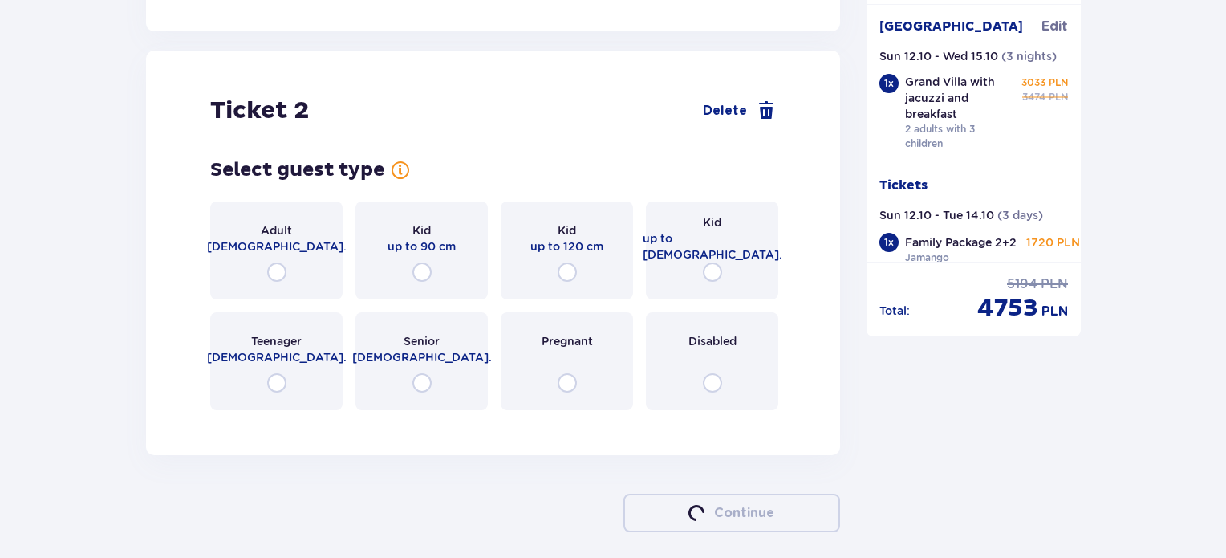
scroll to position [2528, 0]
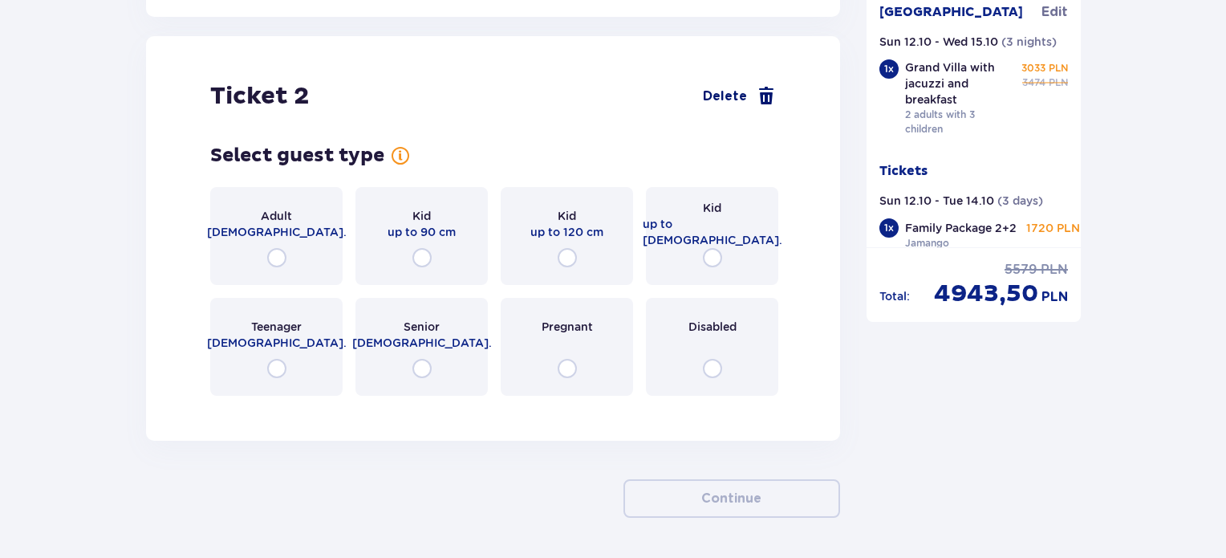
click at [758, 87] on span at bounding box center [766, 96] width 19 height 19
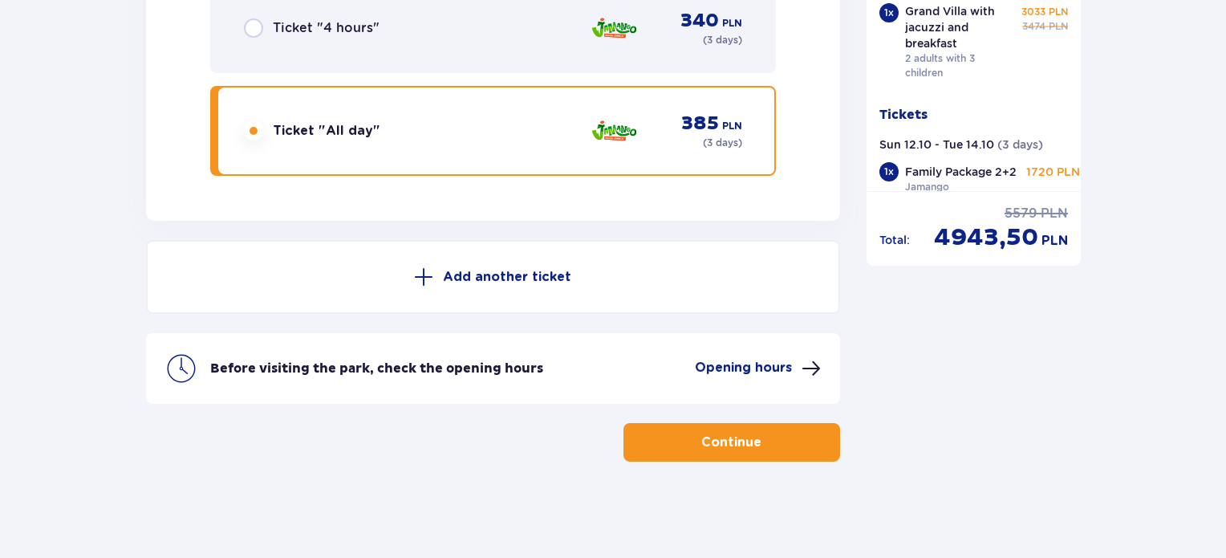
scroll to position [2306, 0]
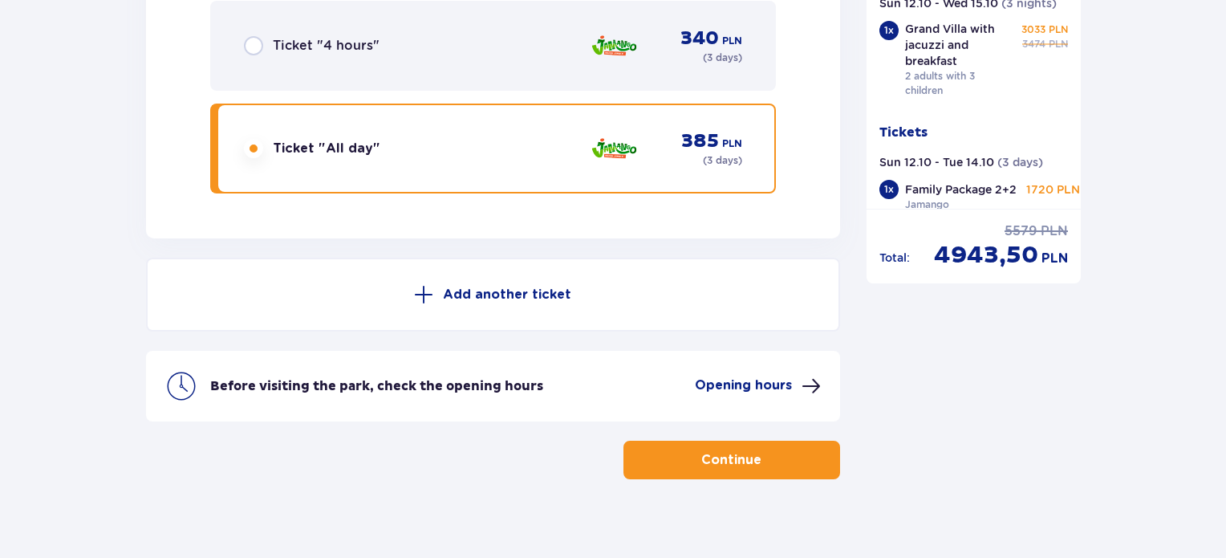
click at [741, 441] on button "Continue" at bounding box center [732, 460] width 217 height 39
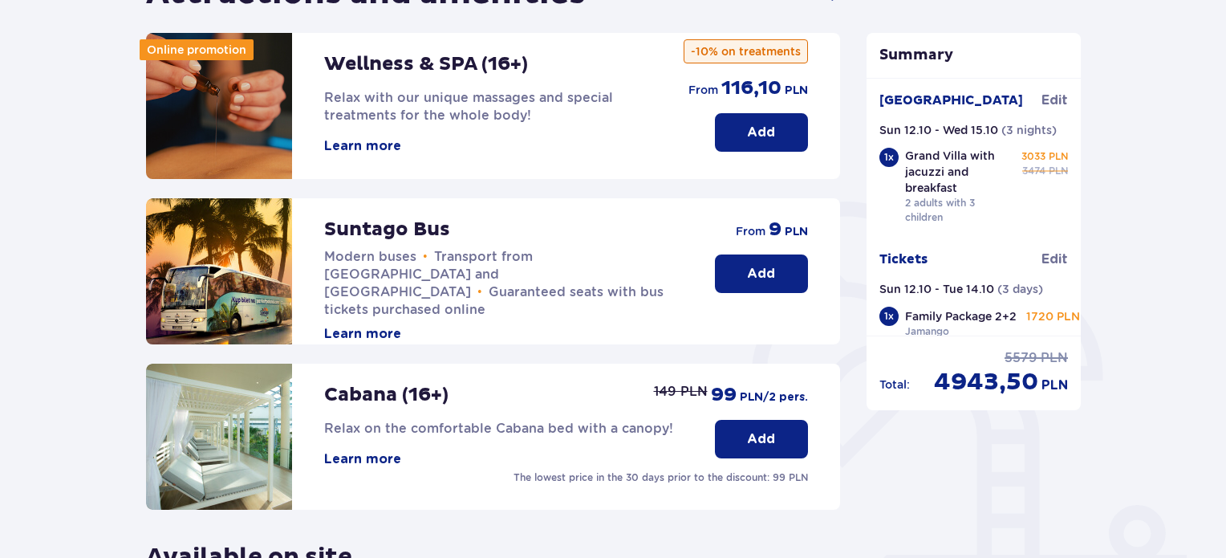
scroll to position [209, 0]
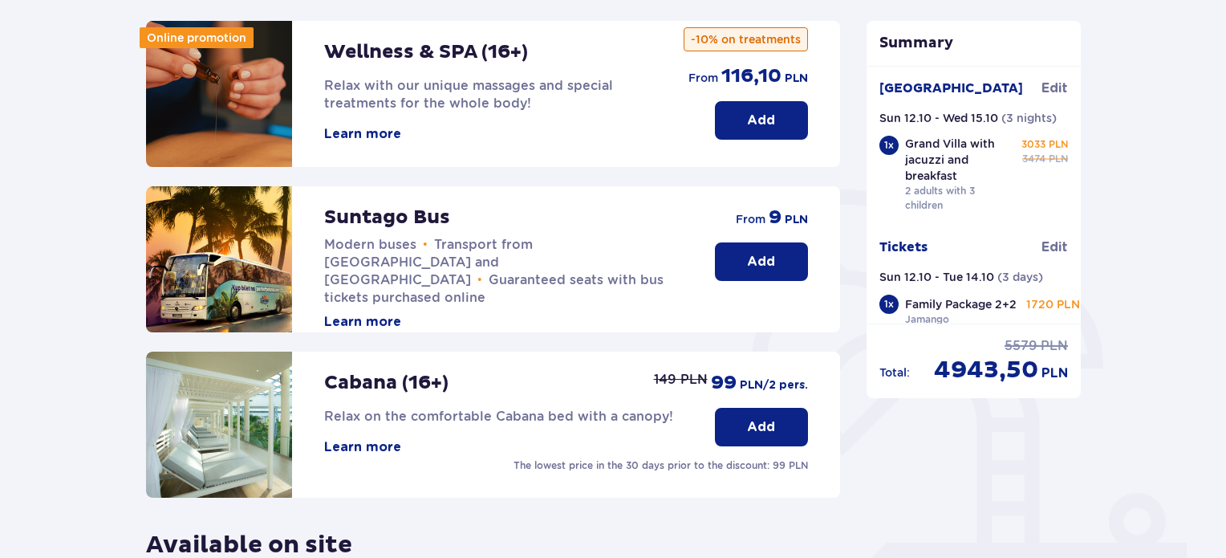
click at [758, 266] on p "Add" at bounding box center [761, 262] width 28 height 18
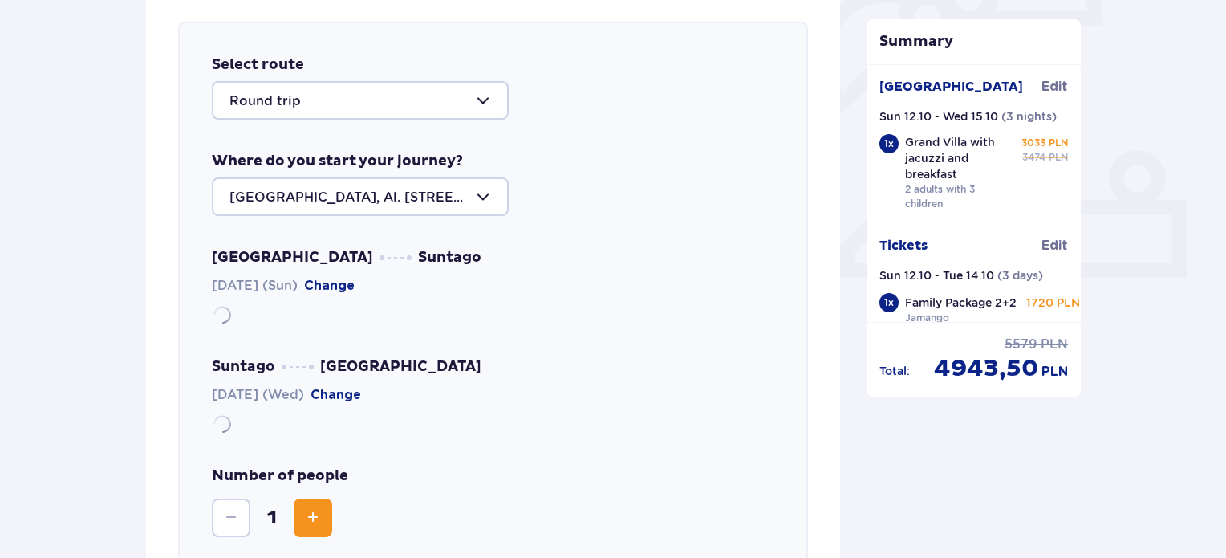
scroll to position [554, 0]
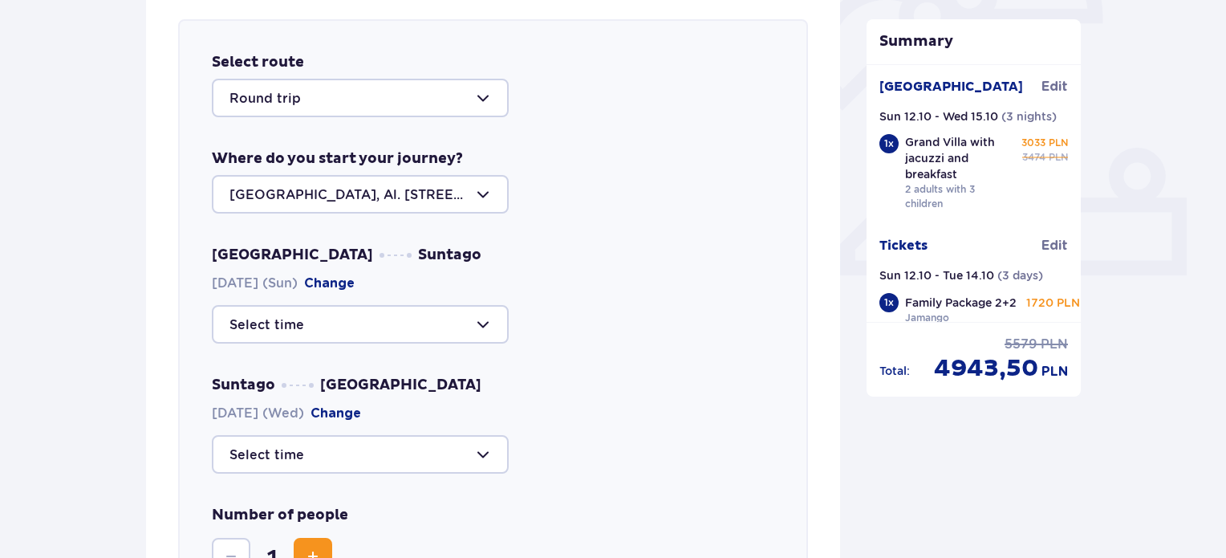
click at [407, 314] on div at bounding box center [360, 324] width 297 height 39
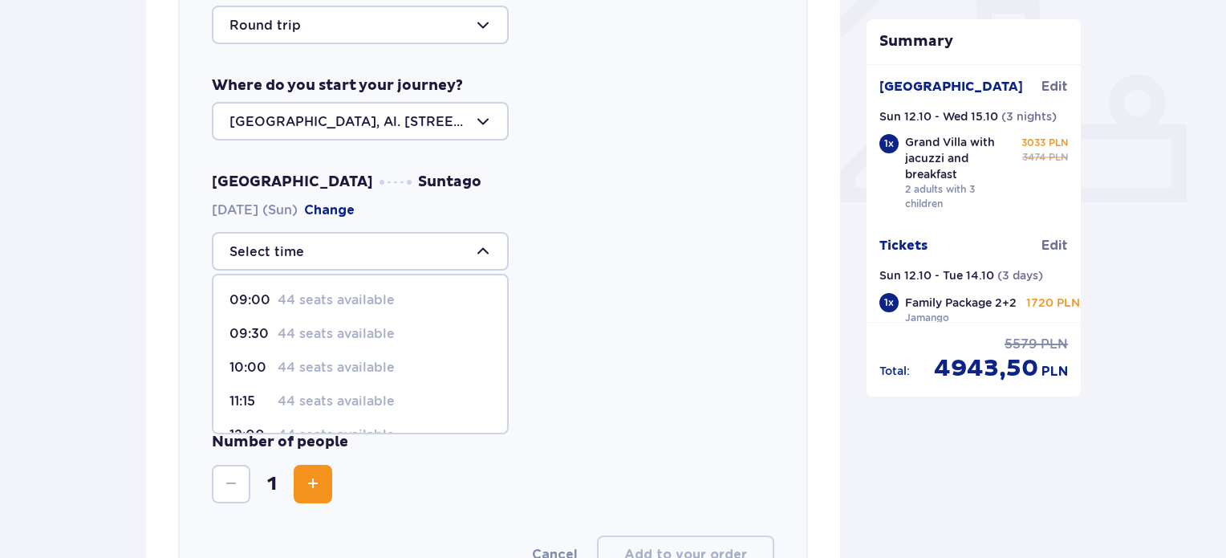
scroll to position [634, 0]
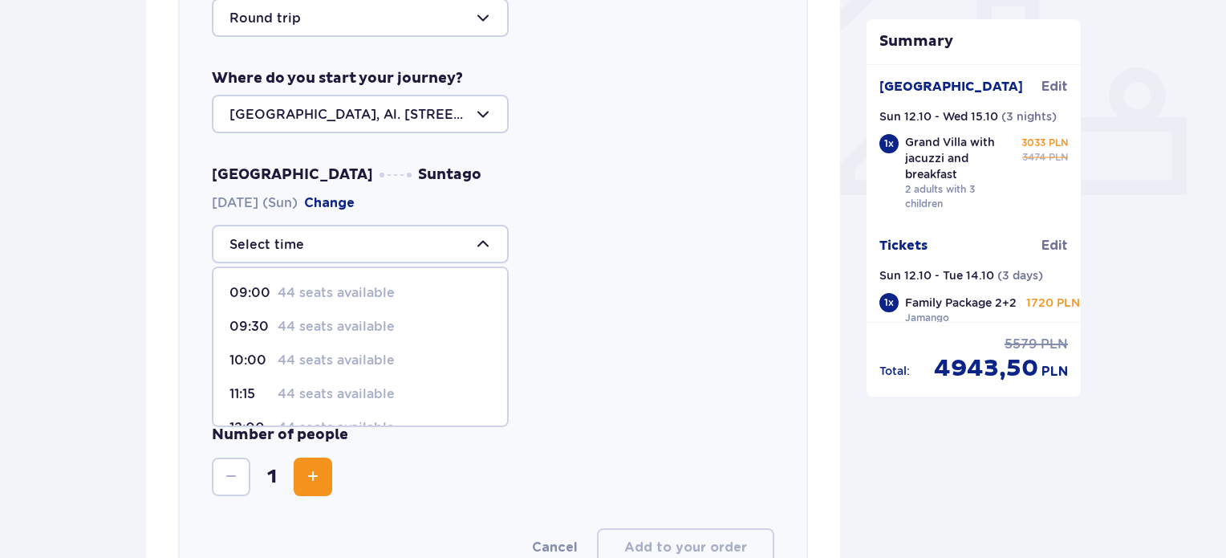
click at [302, 355] on p "44 seats available" at bounding box center [336, 360] width 117 height 18
type input "10:00"
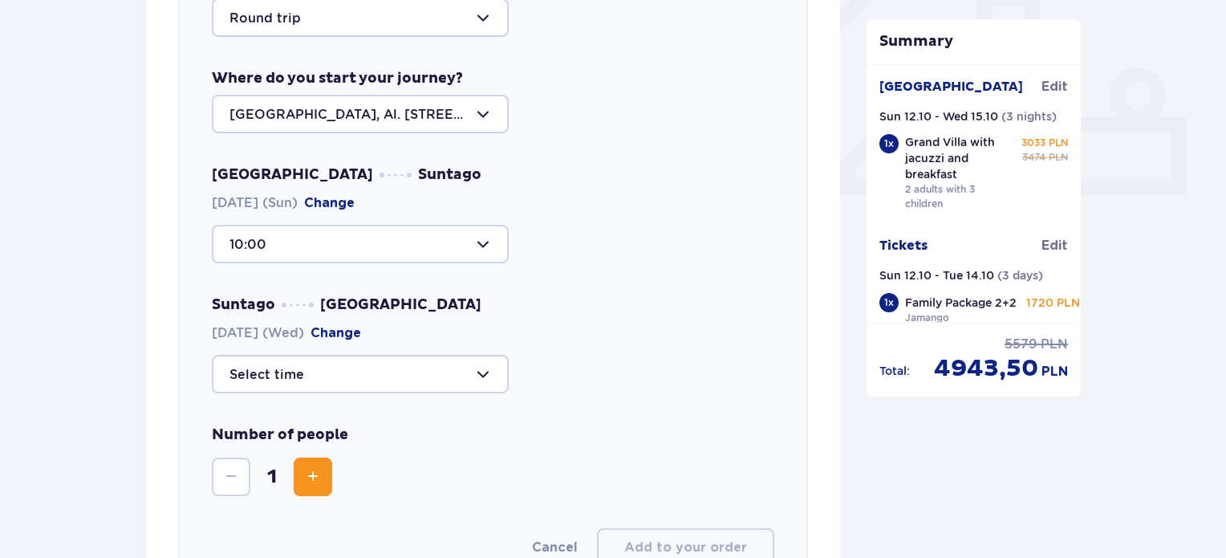
click at [343, 371] on div at bounding box center [360, 374] width 297 height 39
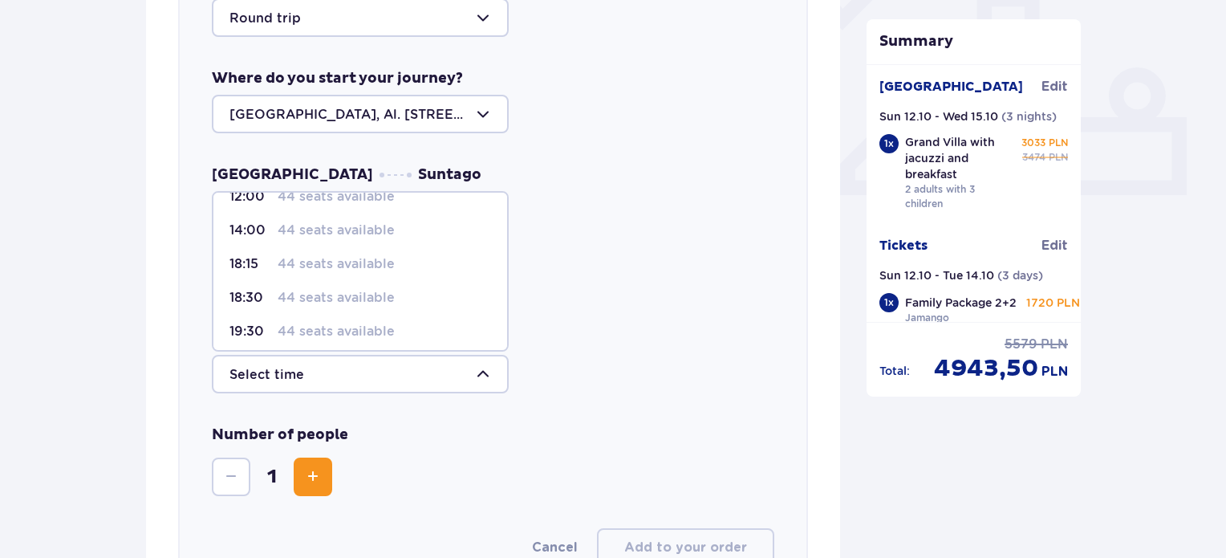
scroll to position [13, 0]
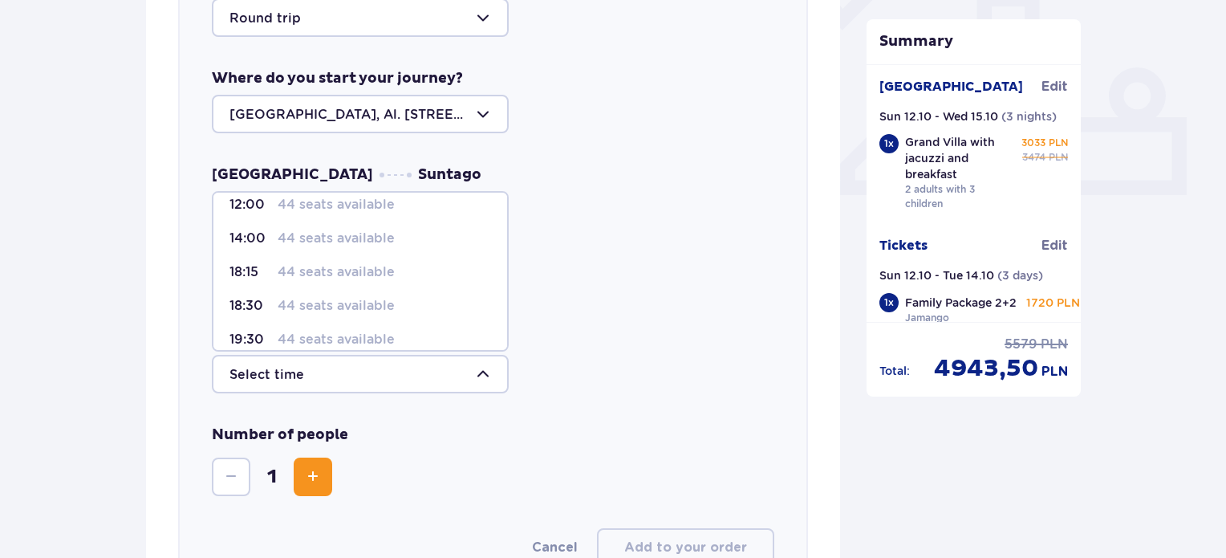
click at [318, 303] on p "44 seats available" at bounding box center [336, 306] width 117 height 18
type input "18:30"
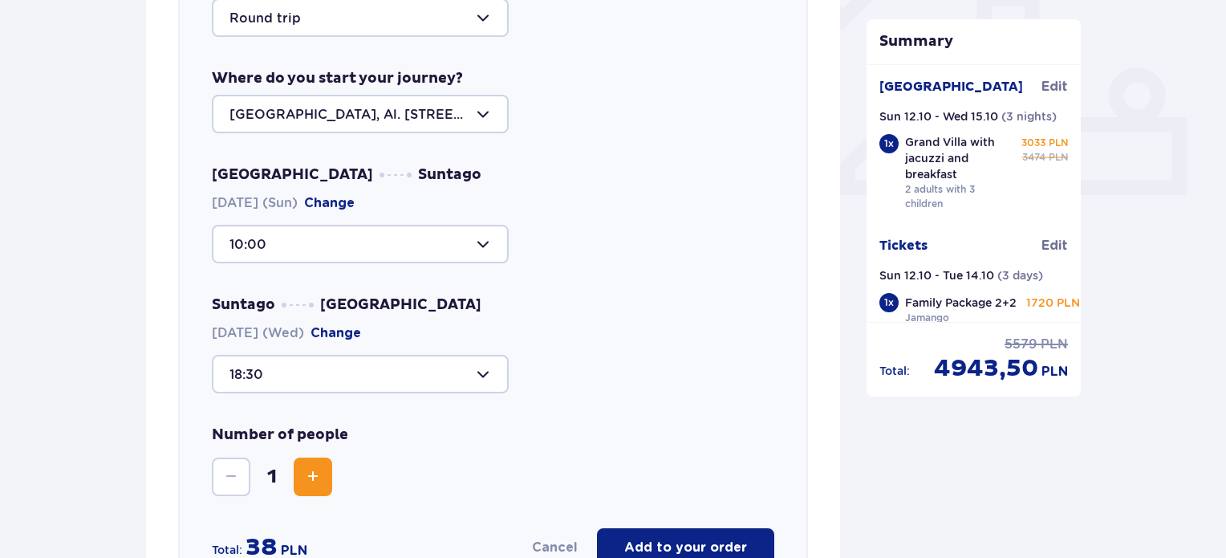
click at [308, 469] on span "Increase" at bounding box center [312, 476] width 19 height 19
click at [319, 465] on button "Increase" at bounding box center [313, 476] width 39 height 39
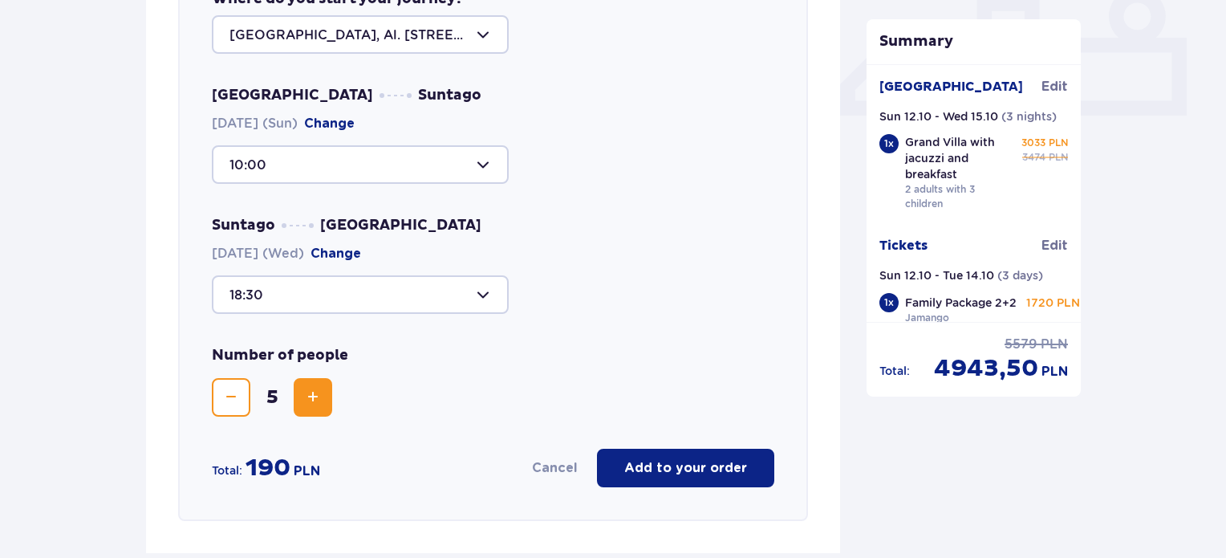
scroll to position [714, 0]
click at [684, 462] on p "Add to your order" at bounding box center [685, 467] width 123 height 18
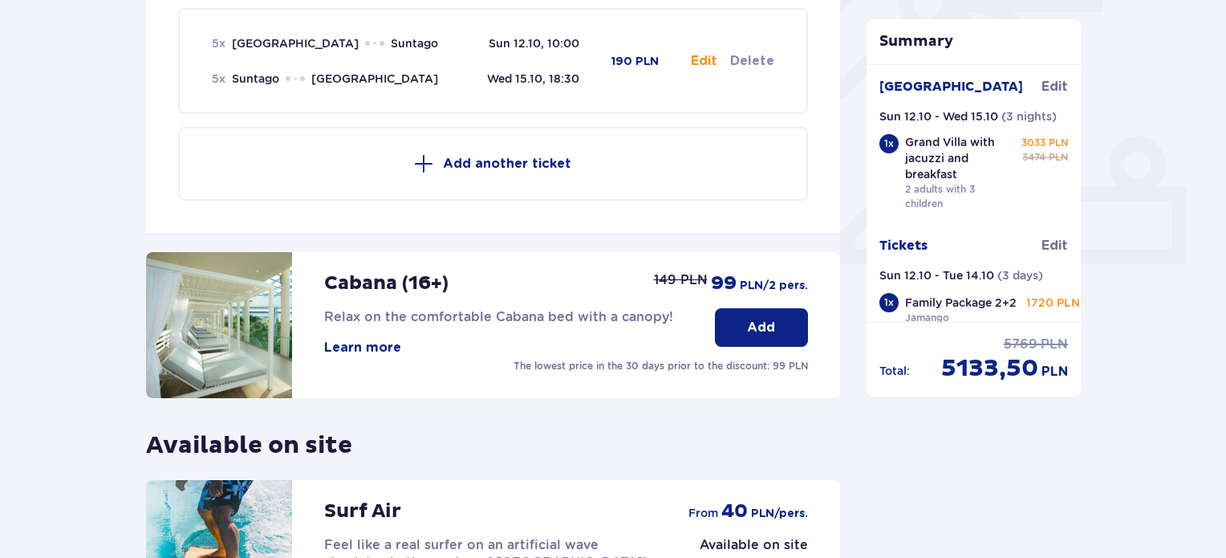
scroll to position [554, 0]
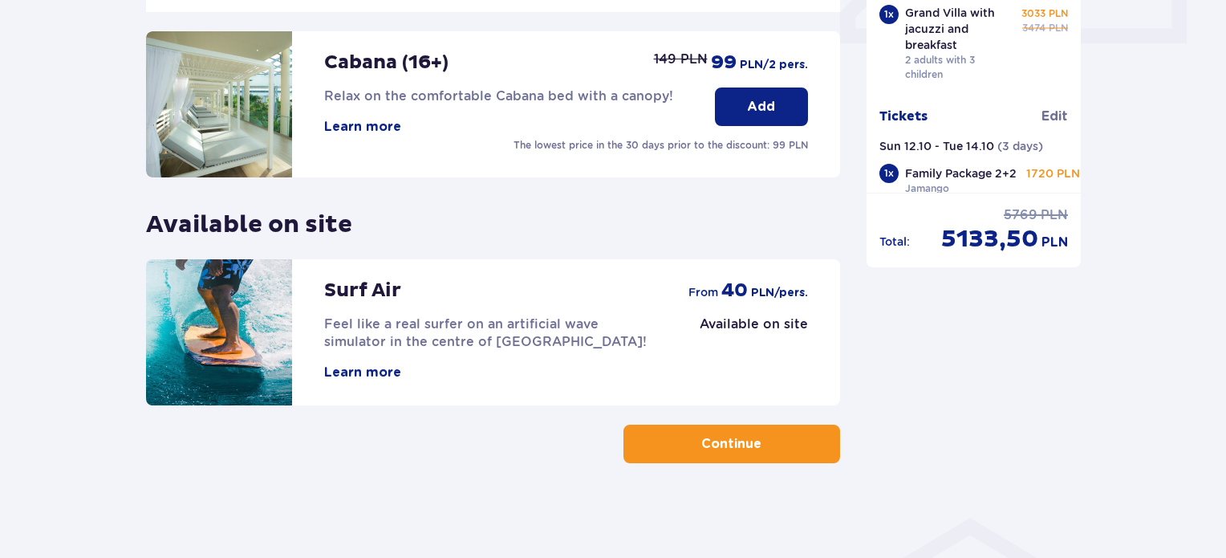
click at [722, 450] on p "Continue" at bounding box center [731, 444] width 60 height 18
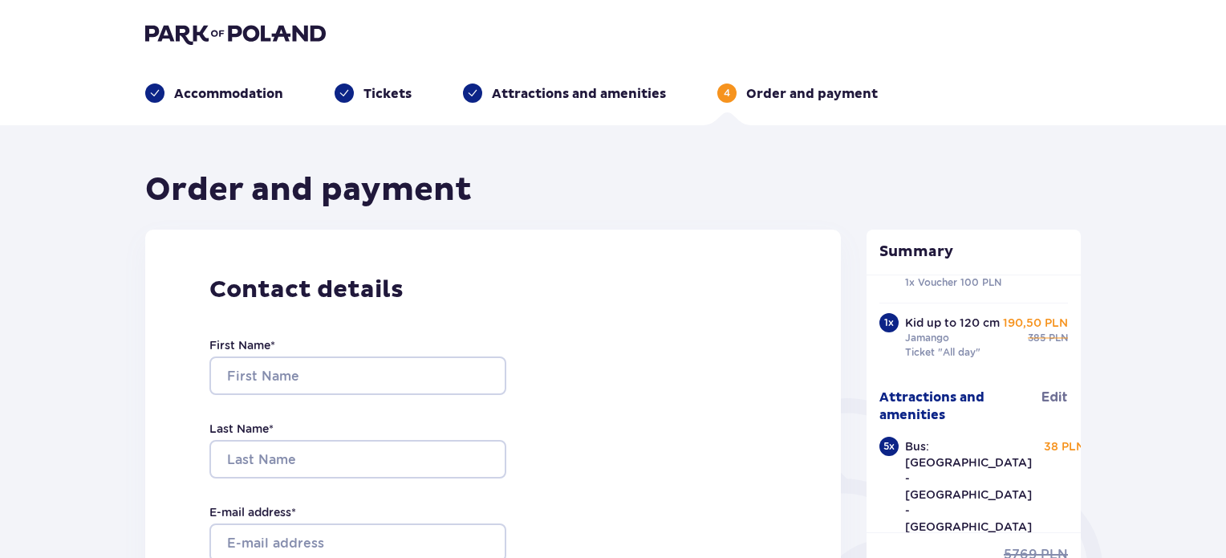
click at [547, 91] on p "Attractions and amenities" at bounding box center [579, 94] width 174 height 18
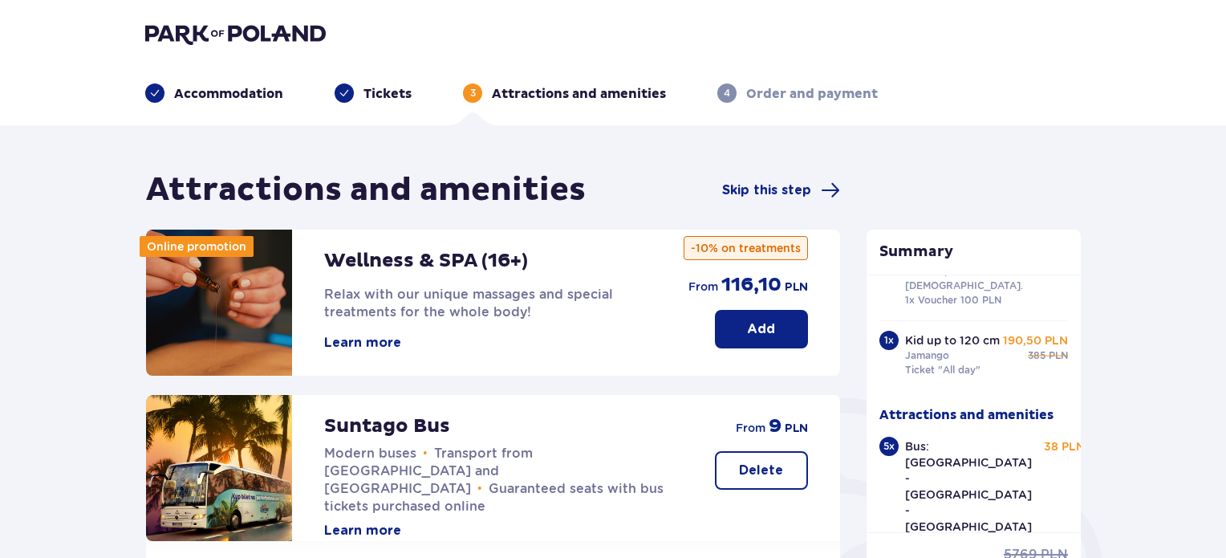
click at [253, 95] on p "Accommodation" at bounding box center [228, 94] width 109 height 18
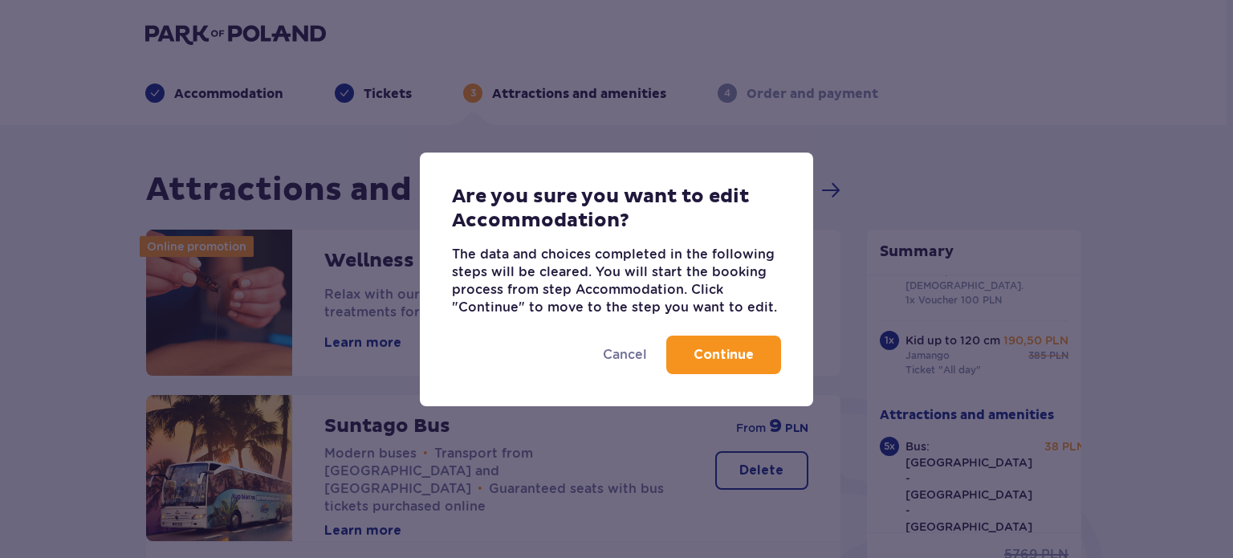
click at [699, 351] on p "Continue" at bounding box center [723, 355] width 60 height 18
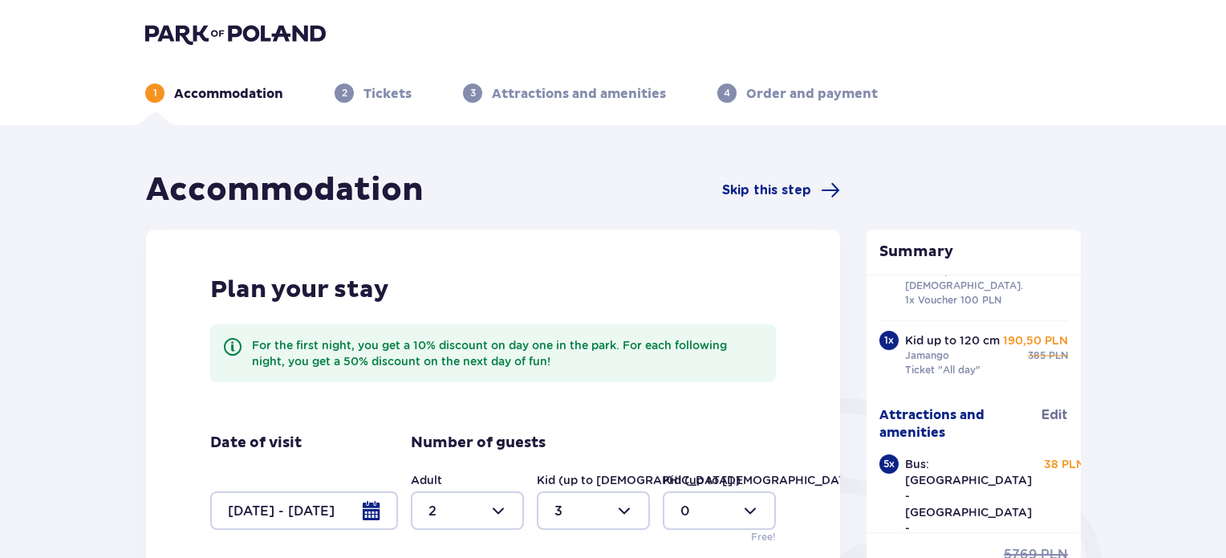
scroll to position [303, 0]
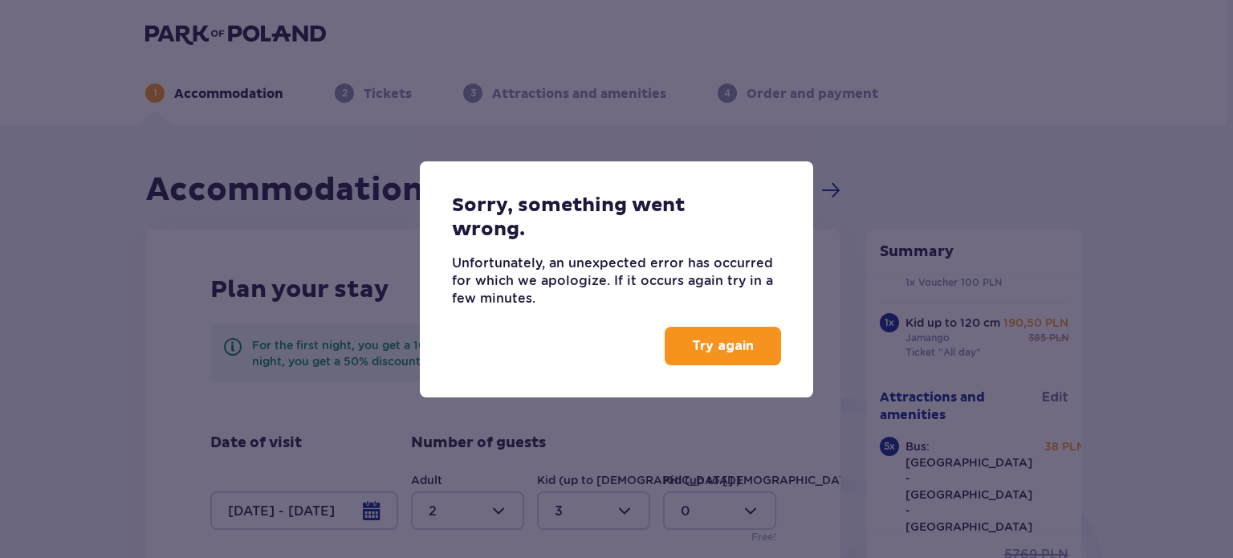
click at [731, 354] on p "Try again" at bounding box center [723, 346] width 62 height 18
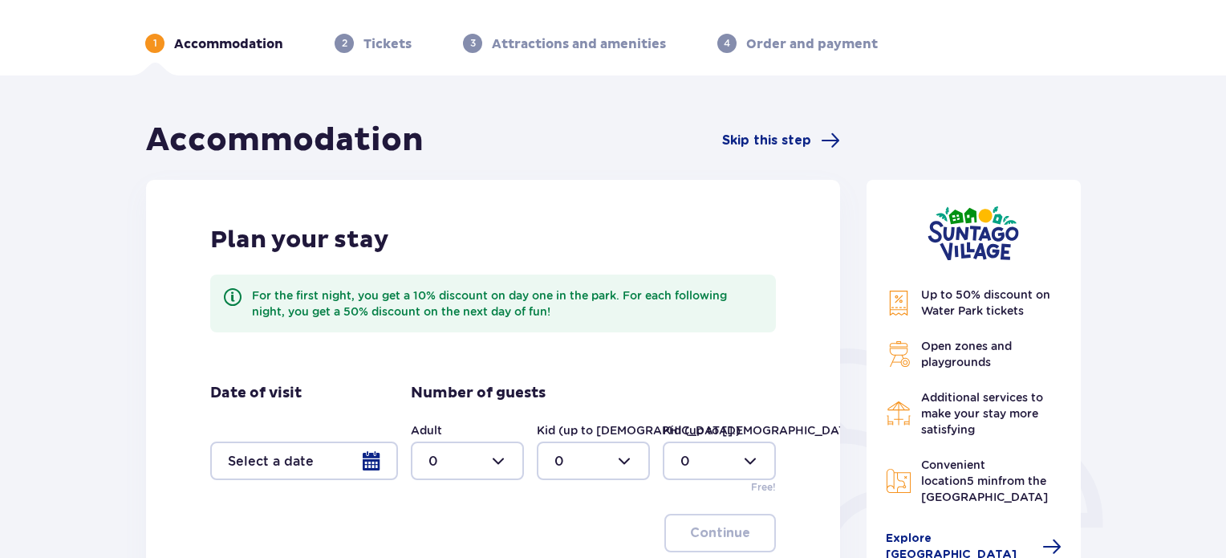
scroll to position [241, 0]
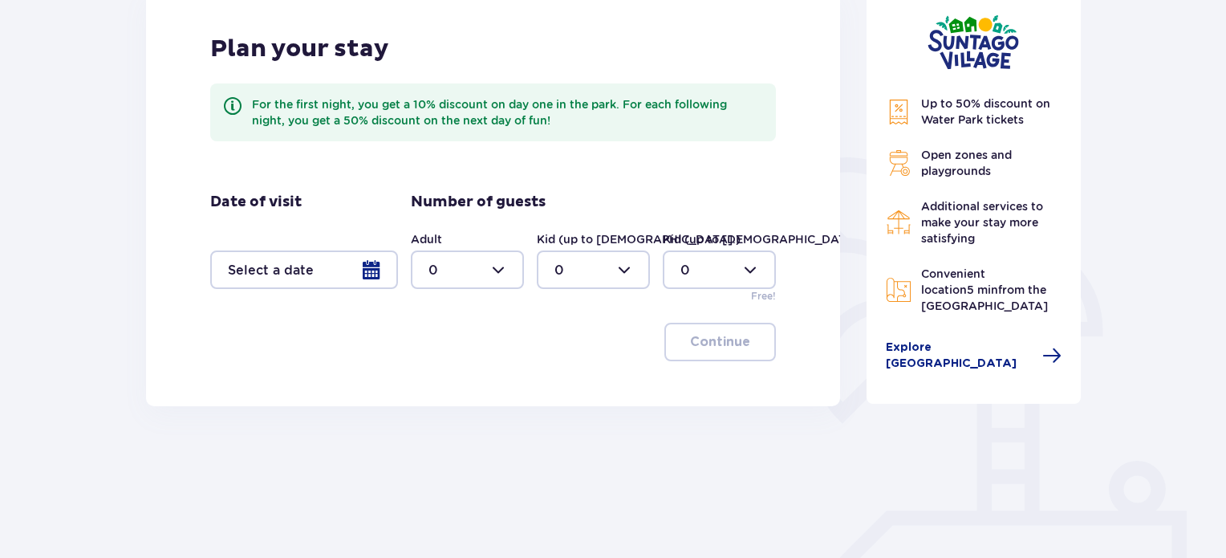
click at [275, 267] on div at bounding box center [304, 269] width 188 height 39
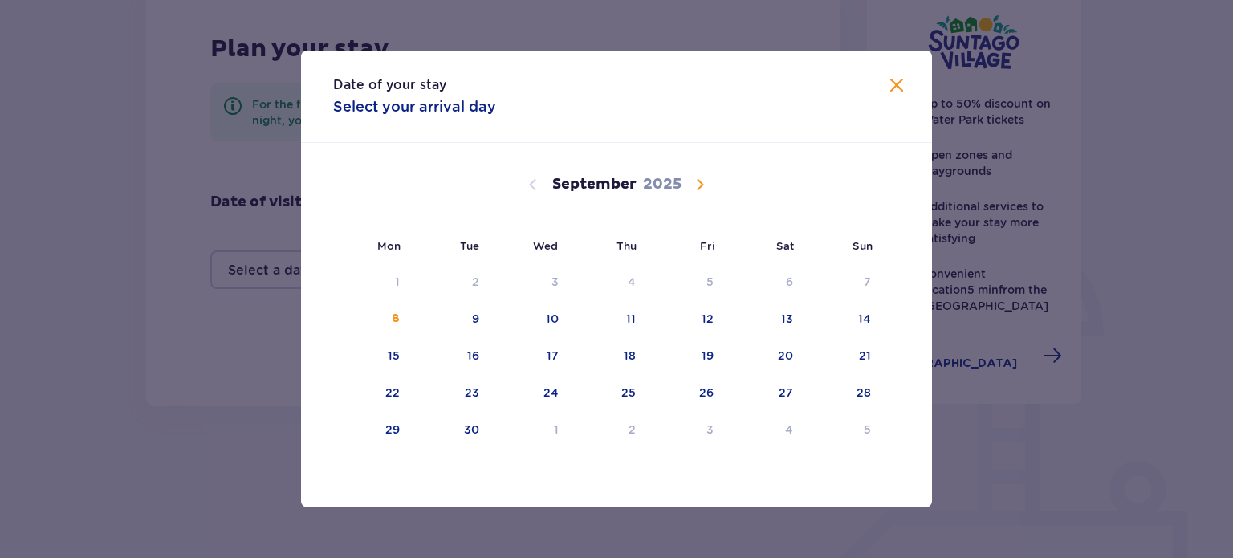
click at [697, 182] on span "Calendar" at bounding box center [699, 184] width 19 height 19
click at [632, 317] on div "9" at bounding box center [632, 319] width 7 height 16
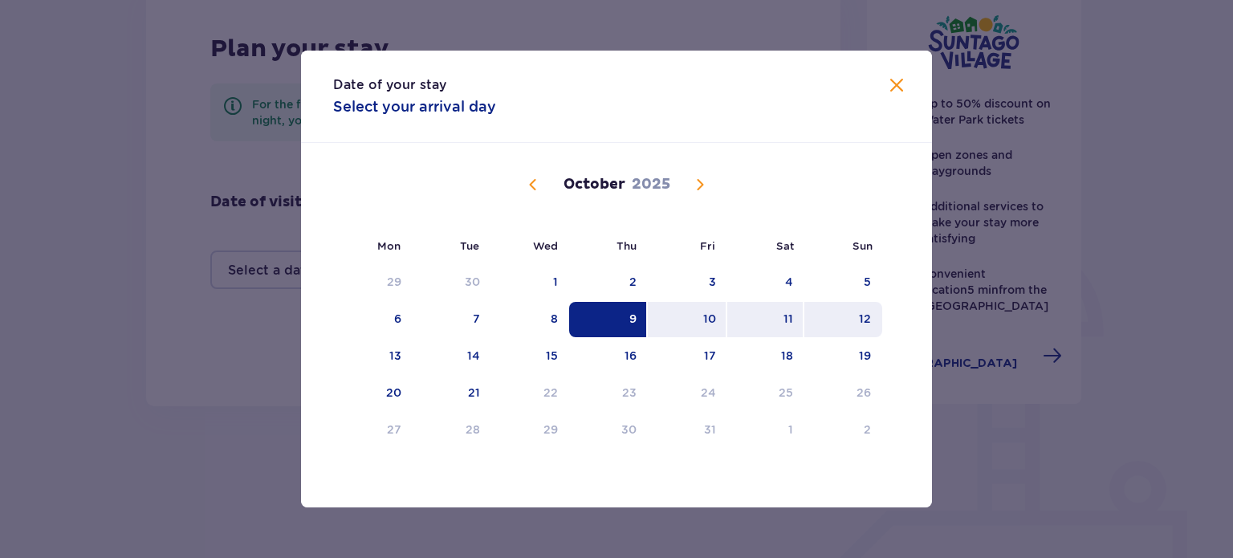
click at [870, 312] on div "12" at bounding box center [865, 319] width 12 height 16
type input "09.10.25 - 12.10.25"
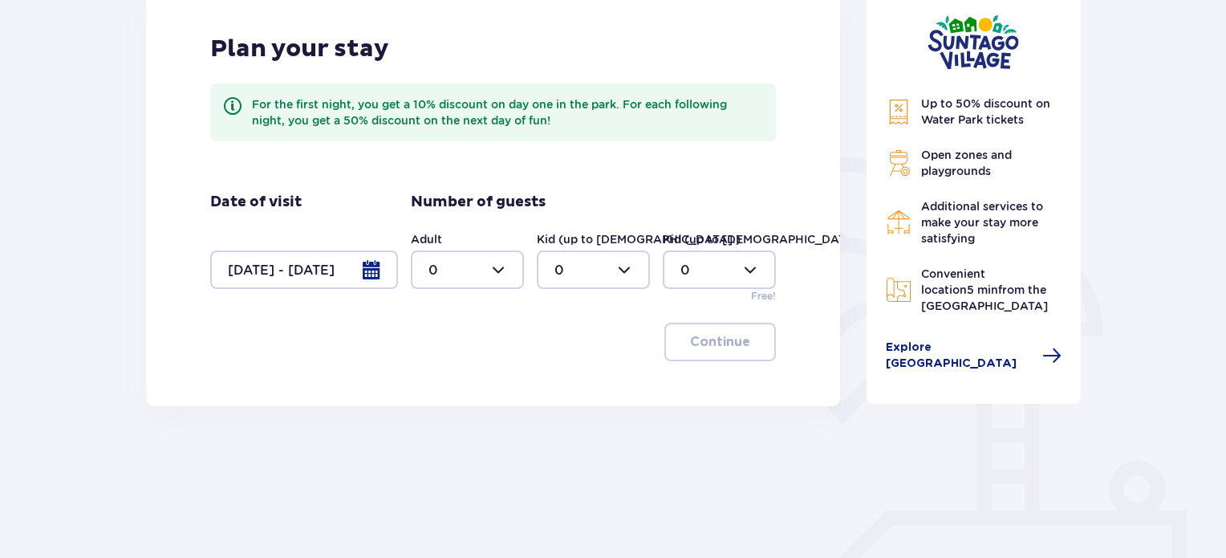
click at [497, 280] on div at bounding box center [467, 269] width 113 height 39
click at [445, 393] on div "2" at bounding box center [468, 386] width 78 height 18
type input "2"
click at [598, 282] on div at bounding box center [593, 269] width 113 height 39
click at [559, 420] on p "3" at bounding box center [558, 420] width 8 height 18
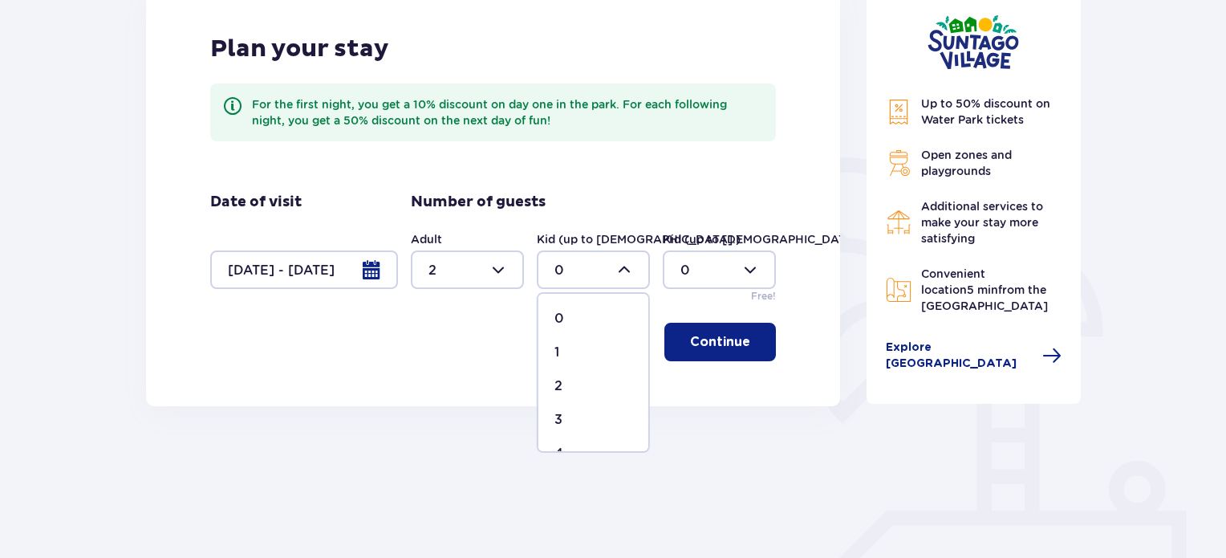
type input "3"
click at [698, 339] on p "Continue" at bounding box center [720, 342] width 60 height 18
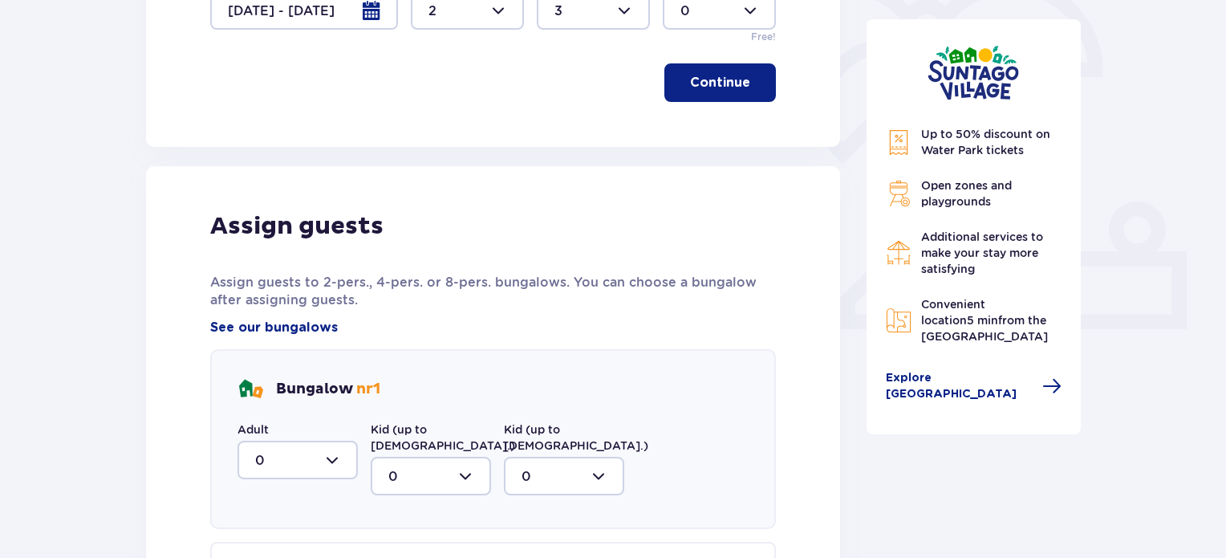
scroll to position [482, 0]
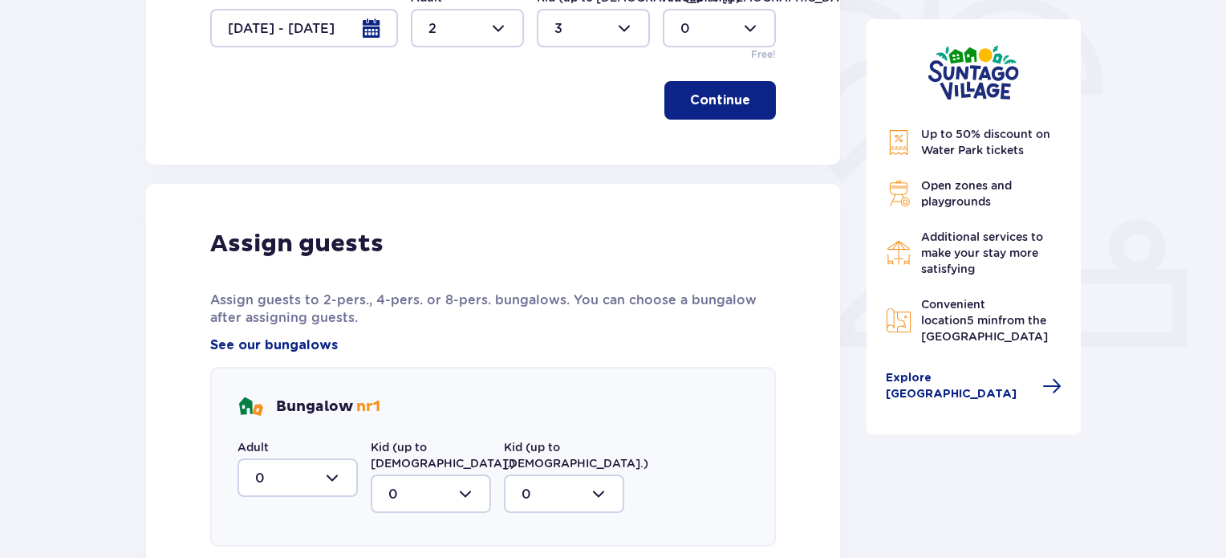
click at [304, 489] on div at bounding box center [298, 477] width 120 height 39
click at [273, 423] on div "2" at bounding box center [297, 429] width 85 height 18
type input "2"
click at [430, 474] on div at bounding box center [431, 493] width 120 height 39
click at [416, 436] on div "3" at bounding box center [430, 445] width 85 height 18
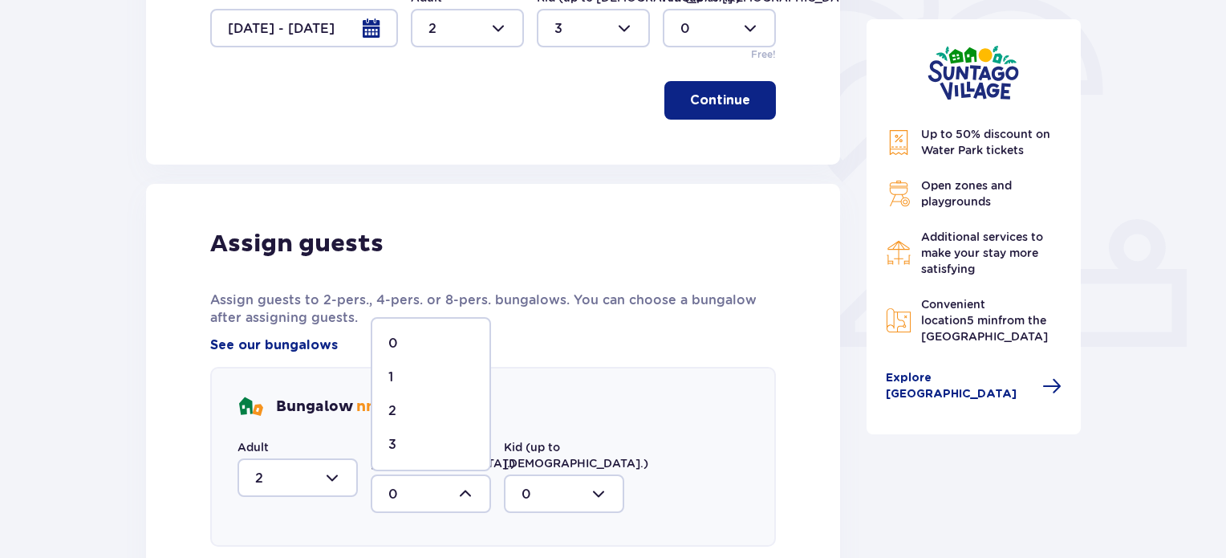
type input "3"
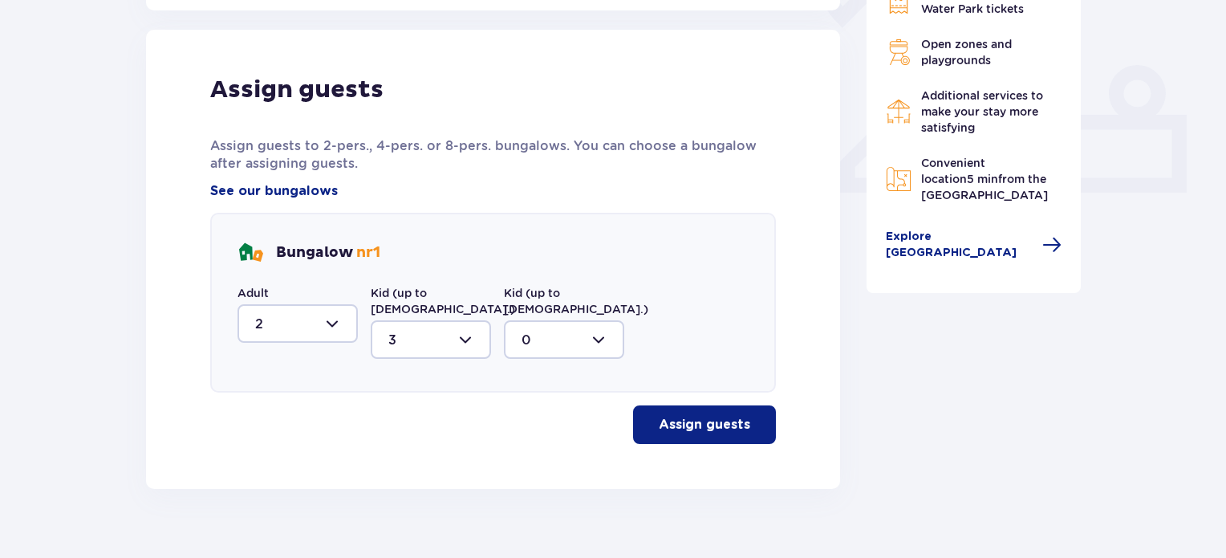
scroll to position [643, 0]
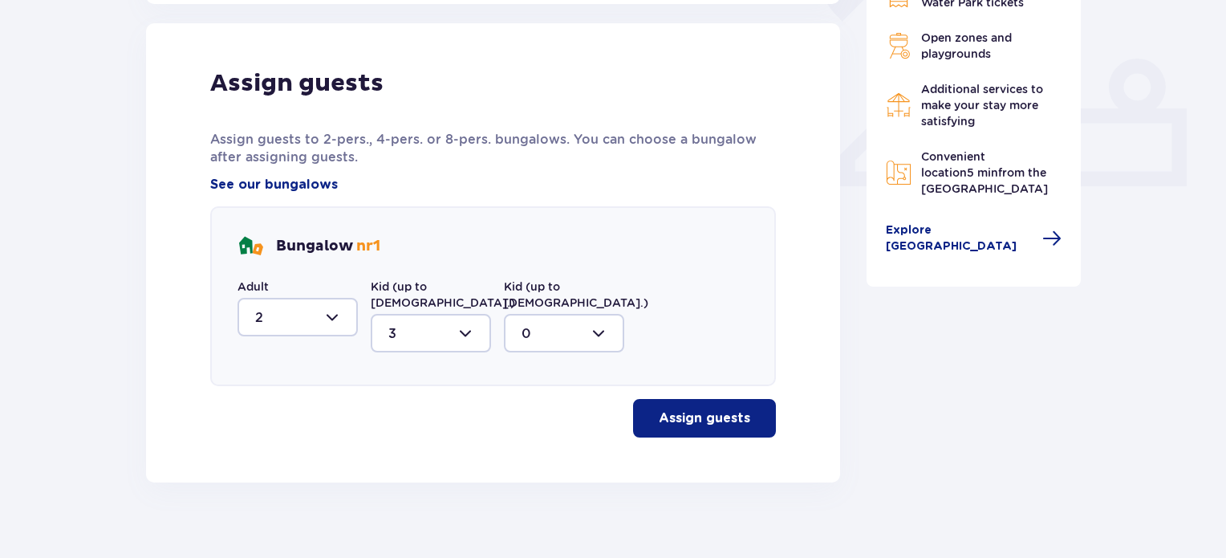
click at [697, 422] on div "Assign guests Assign guests to 2-pers., 4-pers. or 8-pers. bungalows. You can c…" at bounding box center [493, 252] width 694 height 459
click at [697, 409] on p "Assign guests" at bounding box center [704, 418] width 91 height 18
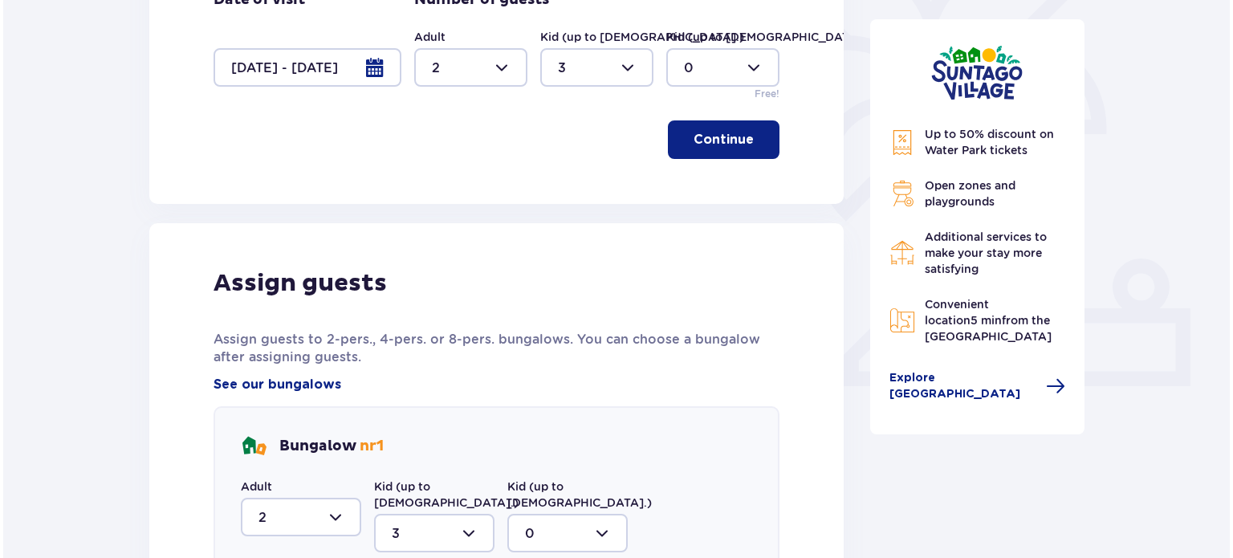
scroll to position [424, 0]
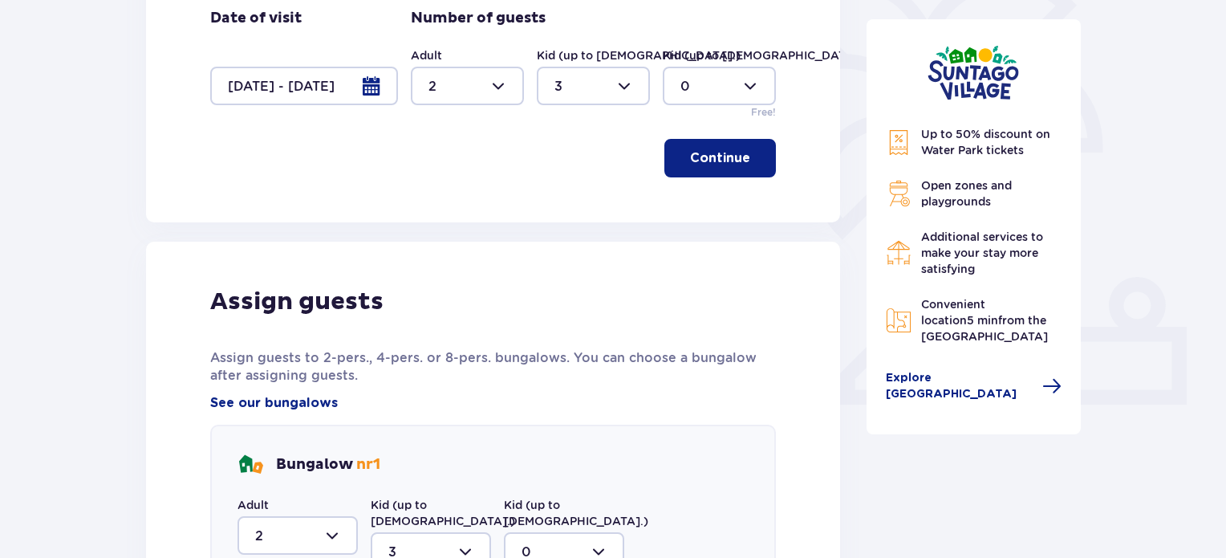
click at [278, 89] on div at bounding box center [304, 86] width 188 height 39
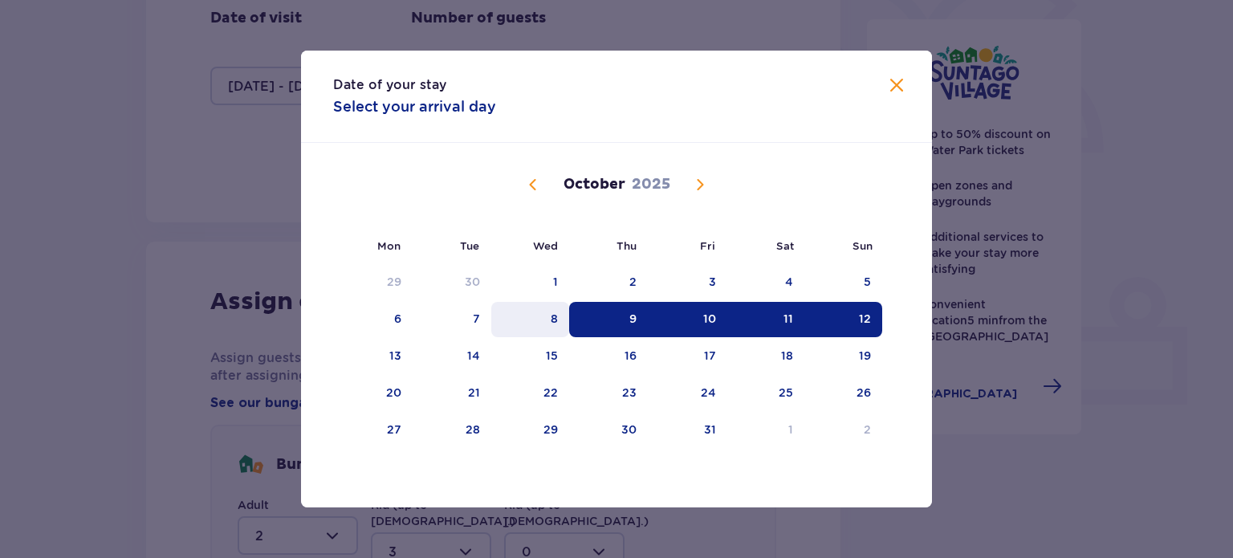
click at [562, 312] on div "8" at bounding box center [530, 319] width 78 height 35
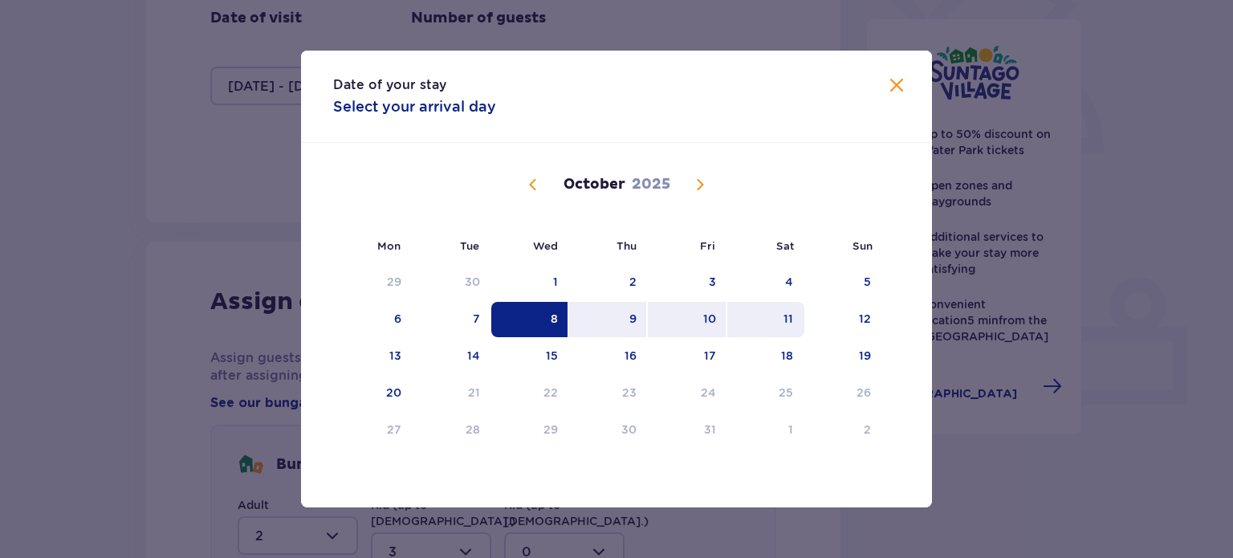
click at [794, 323] on div "11" at bounding box center [766, 319] width 78 height 35
type input "08.10.25 - 11.10.25"
type input "0"
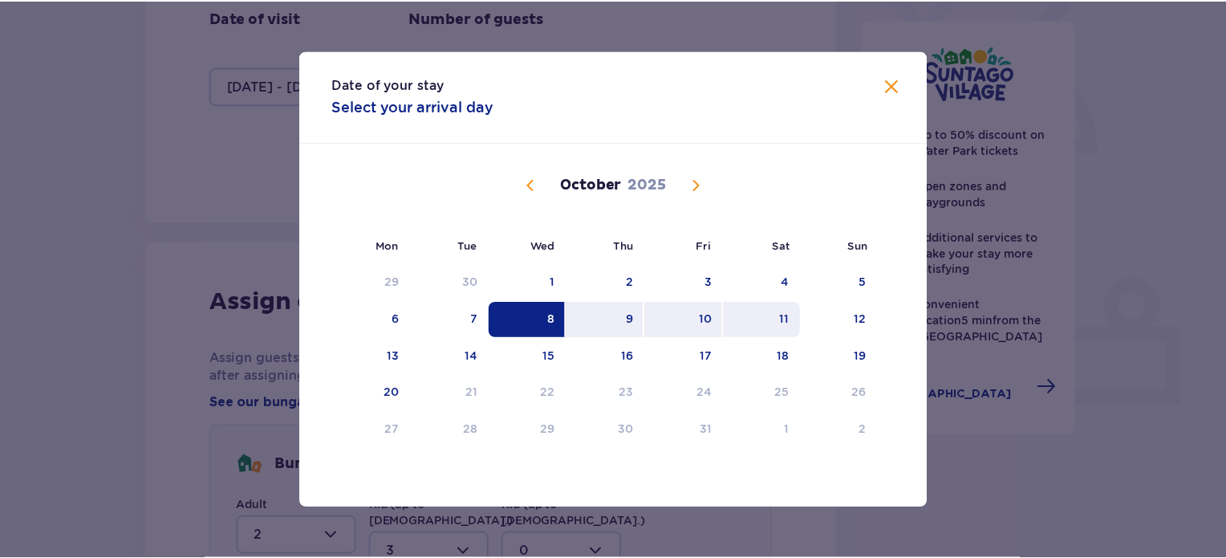
scroll to position [366, 0]
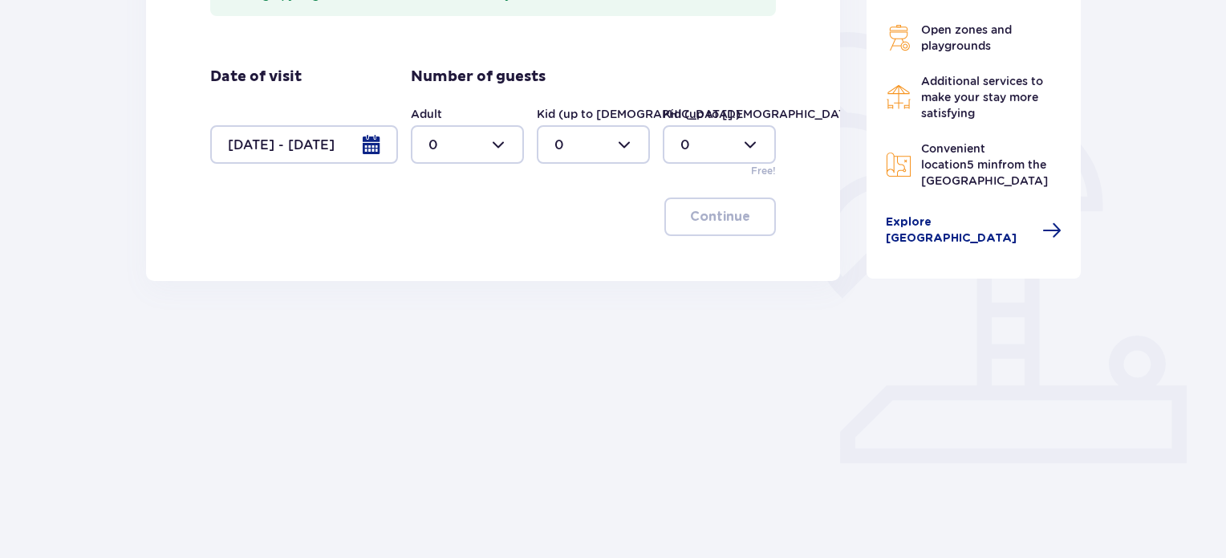
click at [481, 152] on div at bounding box center [467, 144] width 113 height 39
click at [462, 256] on div "2" at bounding box center [468, 261] width 78 height 18
type input "2"
click at [579, 146] on div at bounding box center [593, 144] width 113 height 39
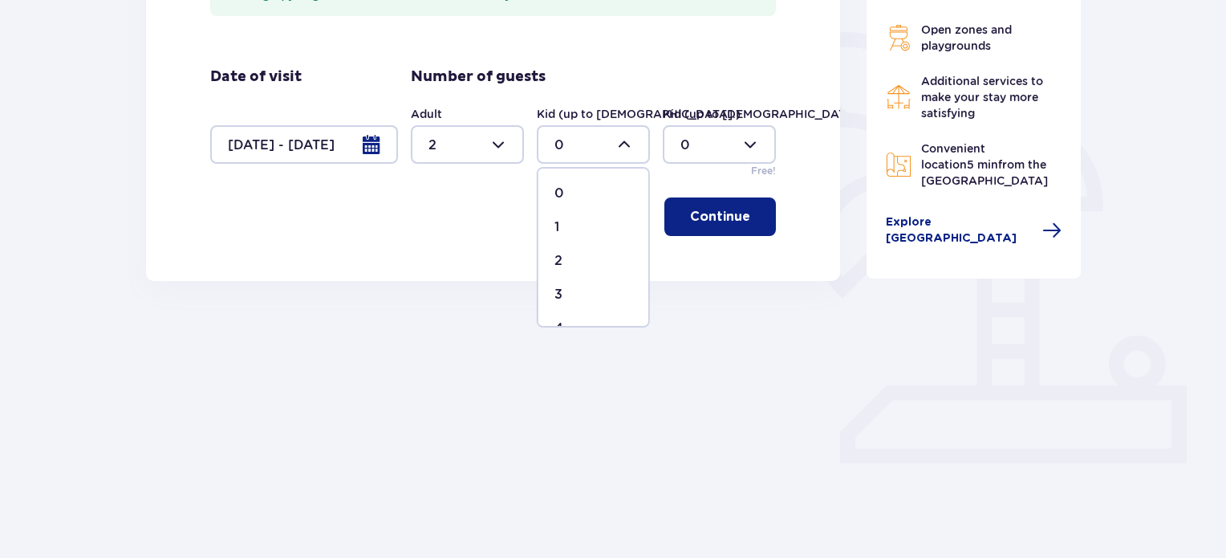
click at [562, 295] on div "3" at bounding box center [593, 295] width 78 height 18
type input "3"
click at [751, 212] on span "button" at bounding box center [753, 216] width 19 height 19
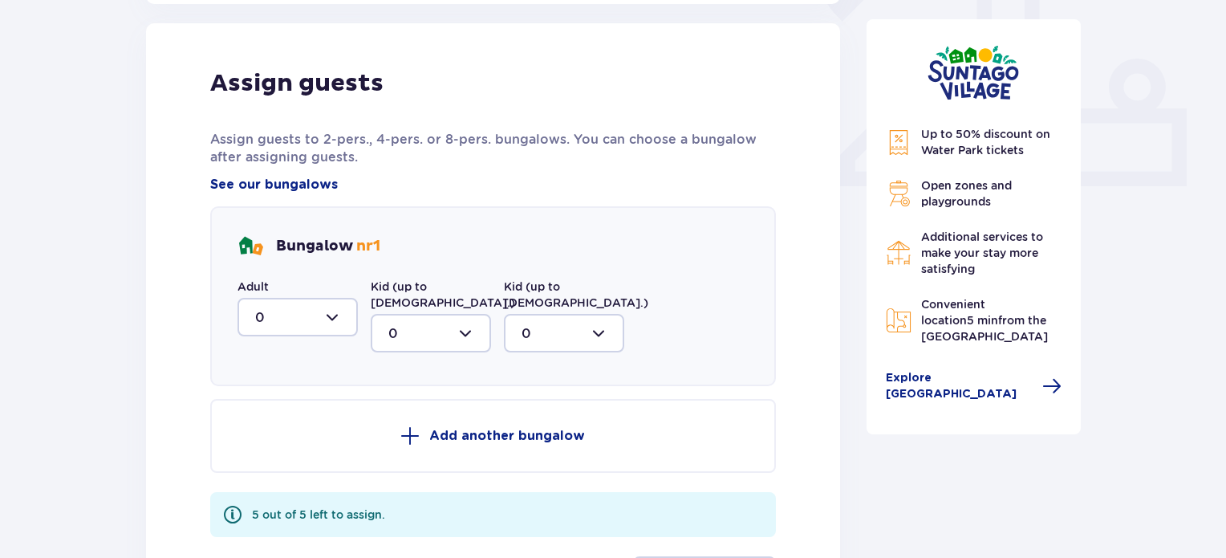
scroll to position [647, 0]
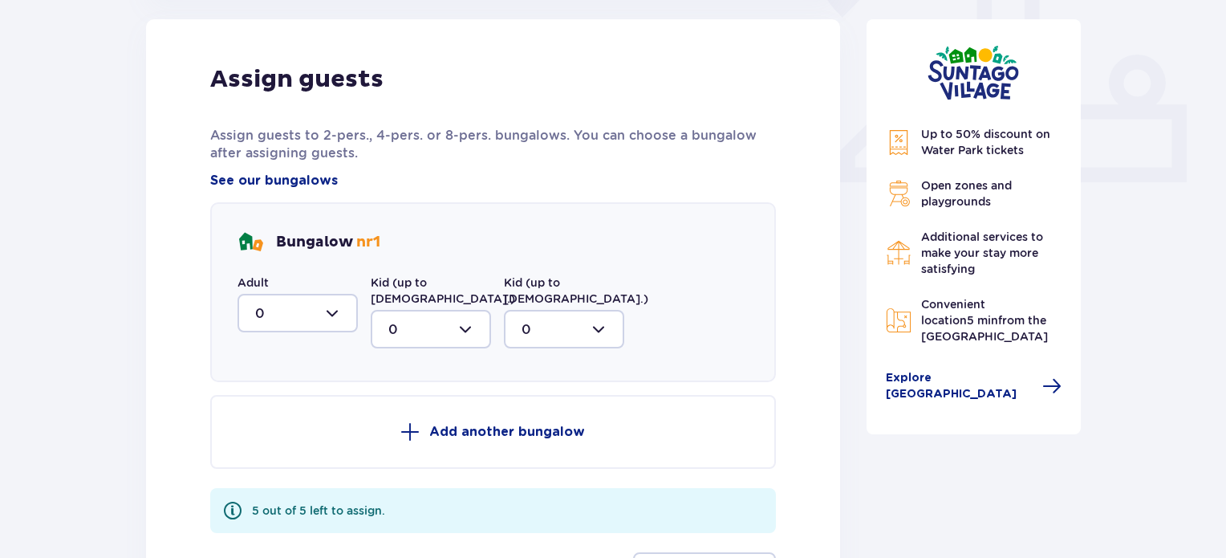
click at [317, 317] on div at bounding box center [298, 313] width 120 height 39
click at [281, 431] on div "2" at bounding box center [297, 429] width 85 height 18
type input "2"
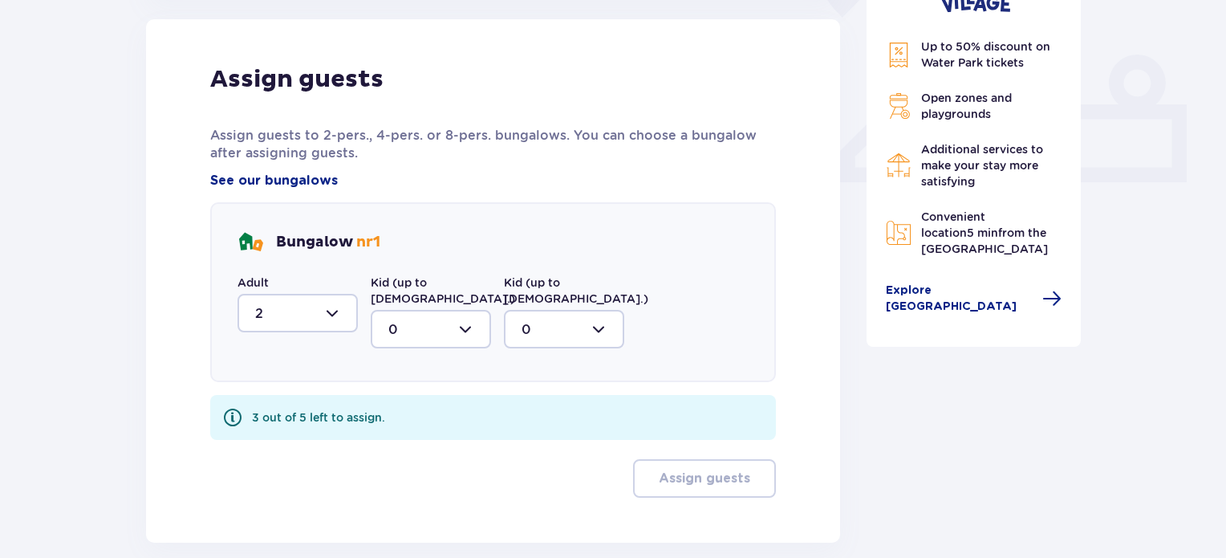
click at [443, 310] on div at bounding box center [431, 329] width 120 height 39
click at [417, 470] on div "3" at bounding box center [430, 479] width 85 height 18
type input "3"
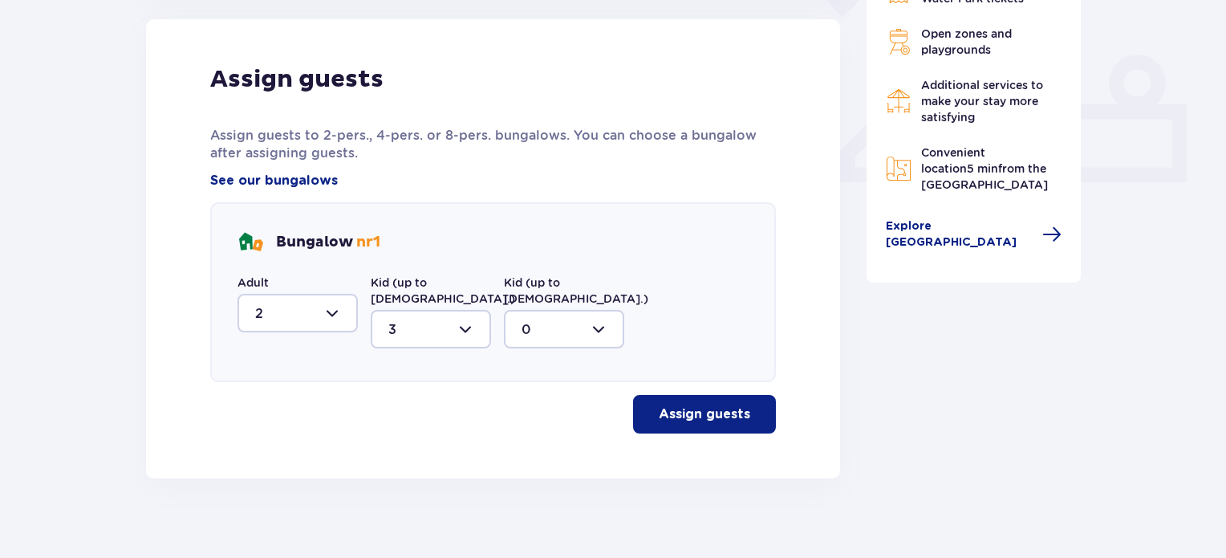
click at [693, 405] on p "Assign guests" at bounding box center [704, 414] width 91 height 18
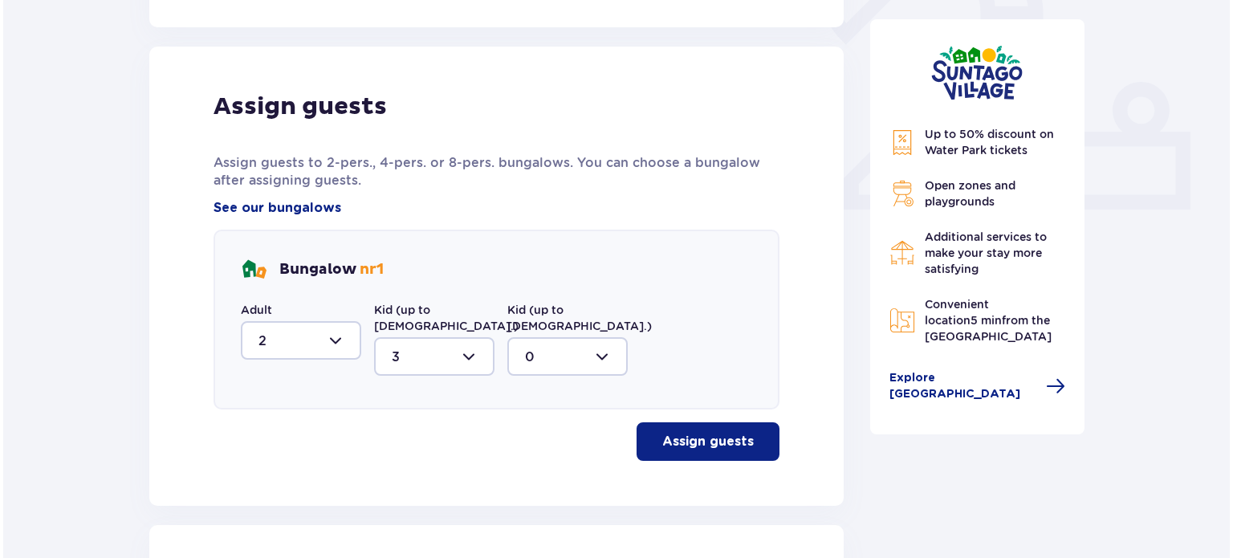
scroll to position [424, 0]
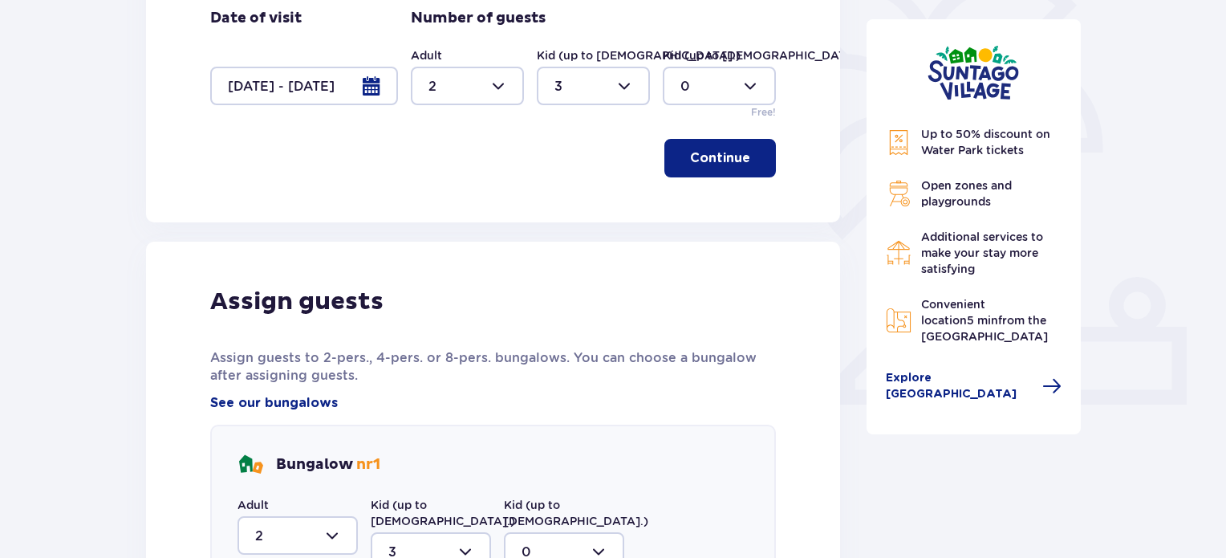
click at [295, 93] on div at bounding box center [304, 86] width 188 height 39
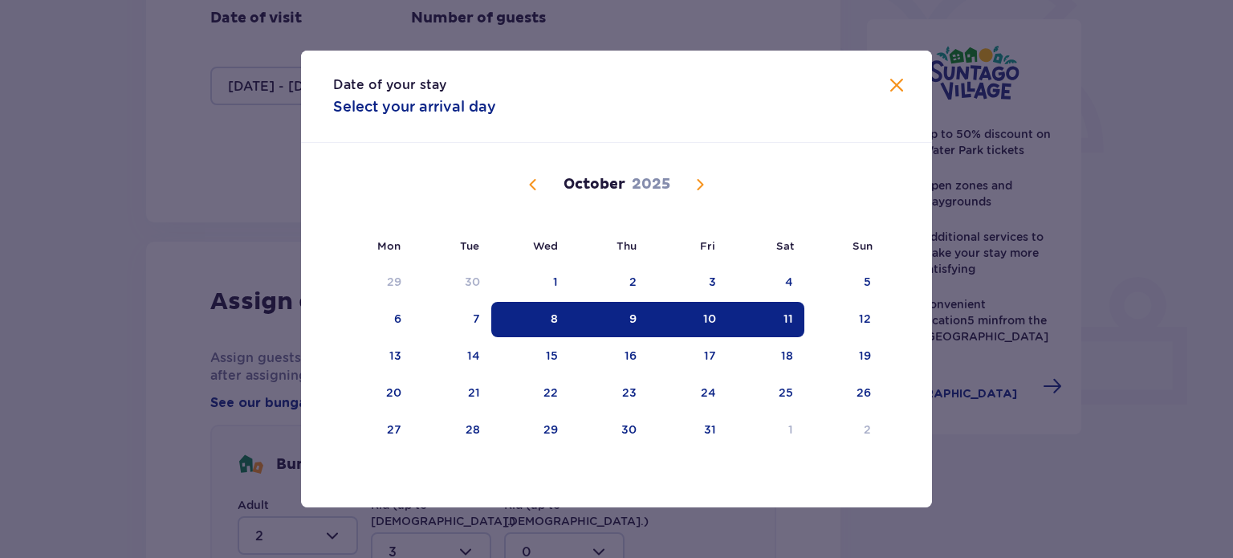
click at [785, 317] on div "11" at bounding box center [788, 319] width 10 height 16
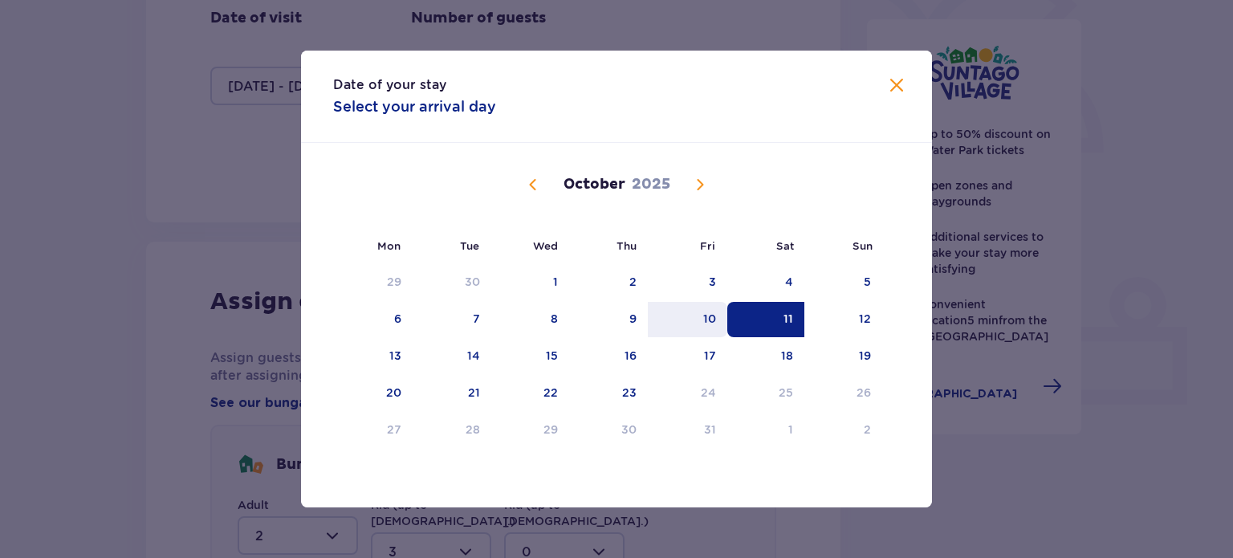
click at [715, 320] on div "10" at bounding box center [709, 319] width 13 height 16
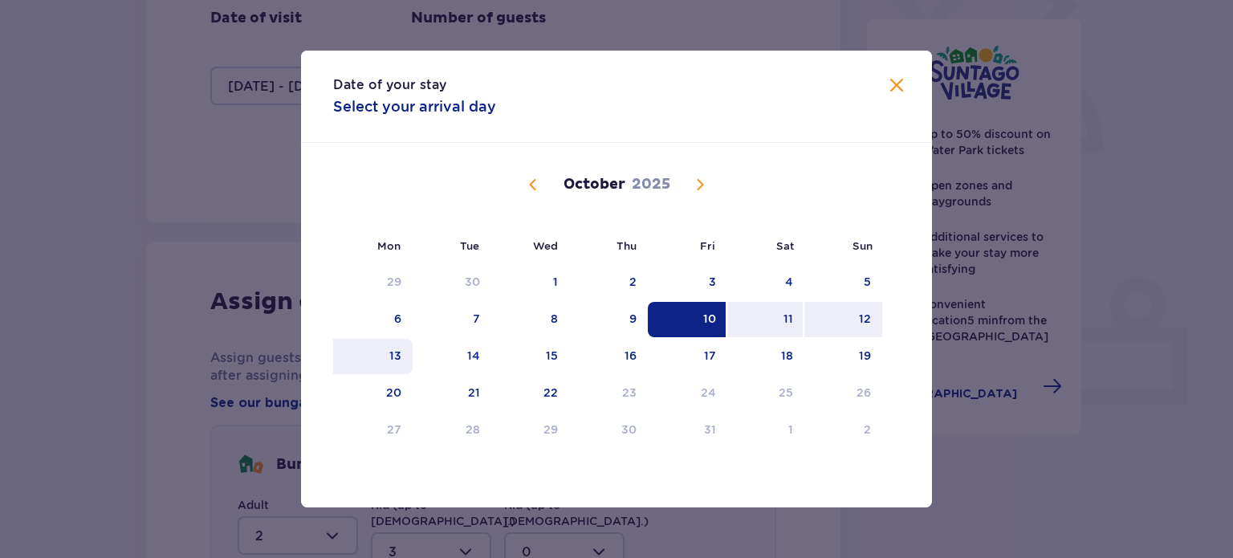
click at [391, 350] on div "13" at bounding box center [395, 355] width 12 height 16
type input "10.10.25 - 13.10.25"
type input "0"
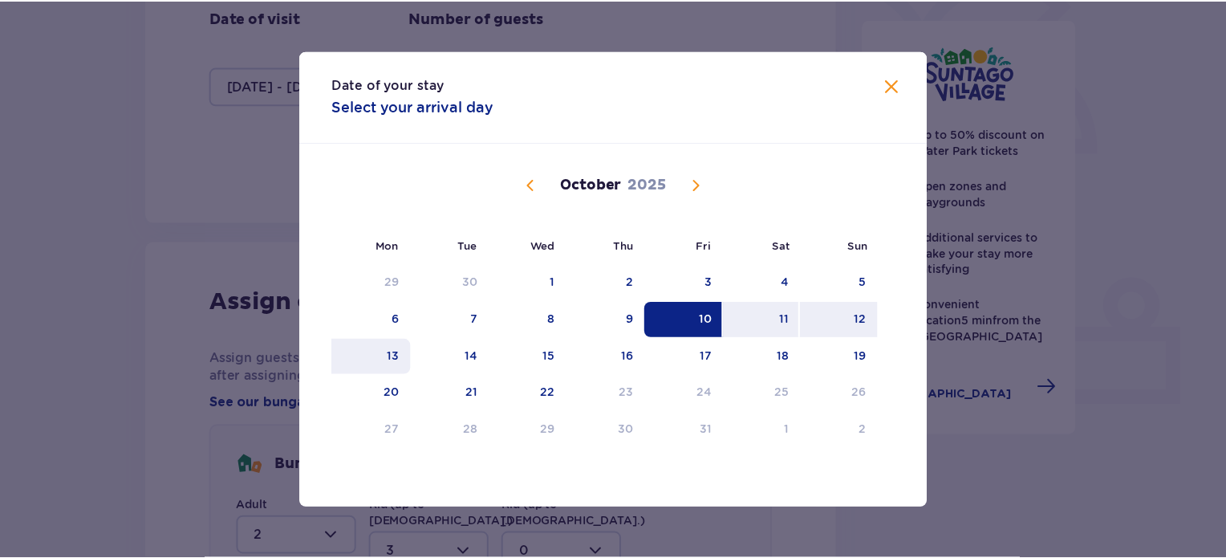
scroll to position [366, 0]
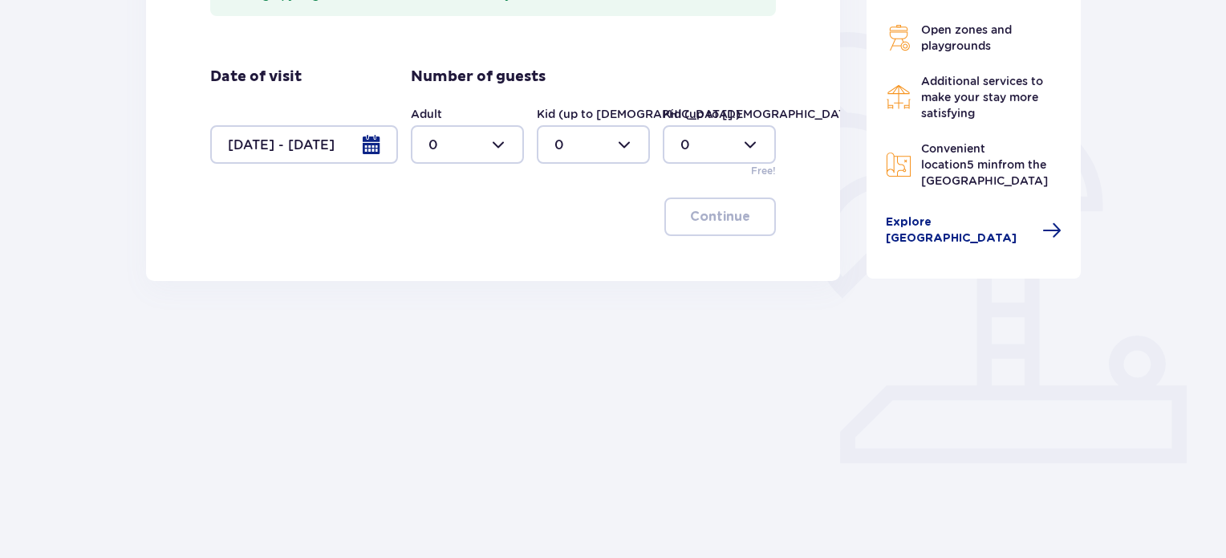
click at [476, 145] on div at bounding box center [467, 144] width 113 height 39
click at [444, 259] on div "2" at bounding box center [468, 261] width 78 height 18
type input "2"
click at [619, 132] on div at bounding box center [593, 144] width 113 height 39
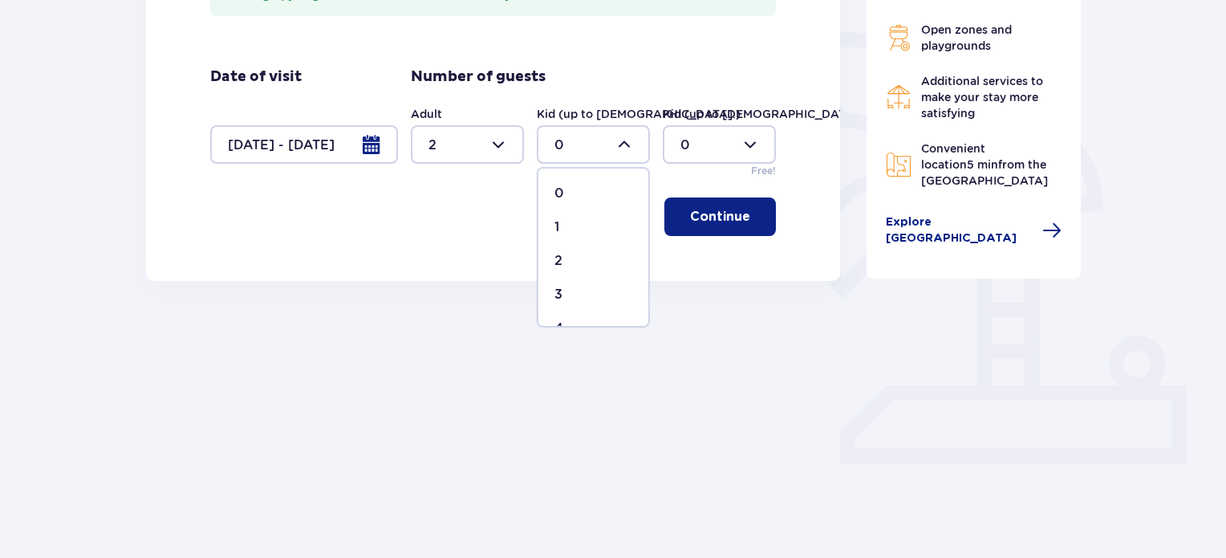
click at [559, 293] on p "3" at bounding box center [558, 295] width 8 height 18
type input "3"
click at [706, 213] on p "Continue" at bounding box center [720, 217] width 60 height 18
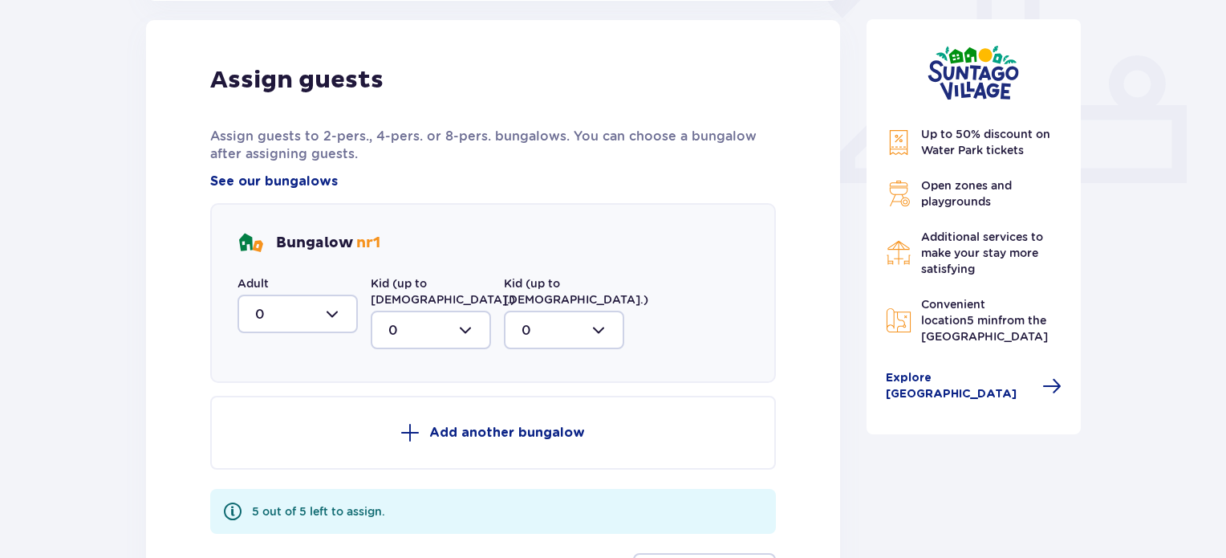
scroll to position [647, 0]
click at [288, 299] on div at bounding box center [298, 313] width 120 height 39
drag, startPoint x: 262, startPoint y: 422, endPoint x: 319, endPoint y: 374, distance: 75.2
click at [262, 421] on p "2" at bounding box center [259, 429] width 8 height 18
type input "2"
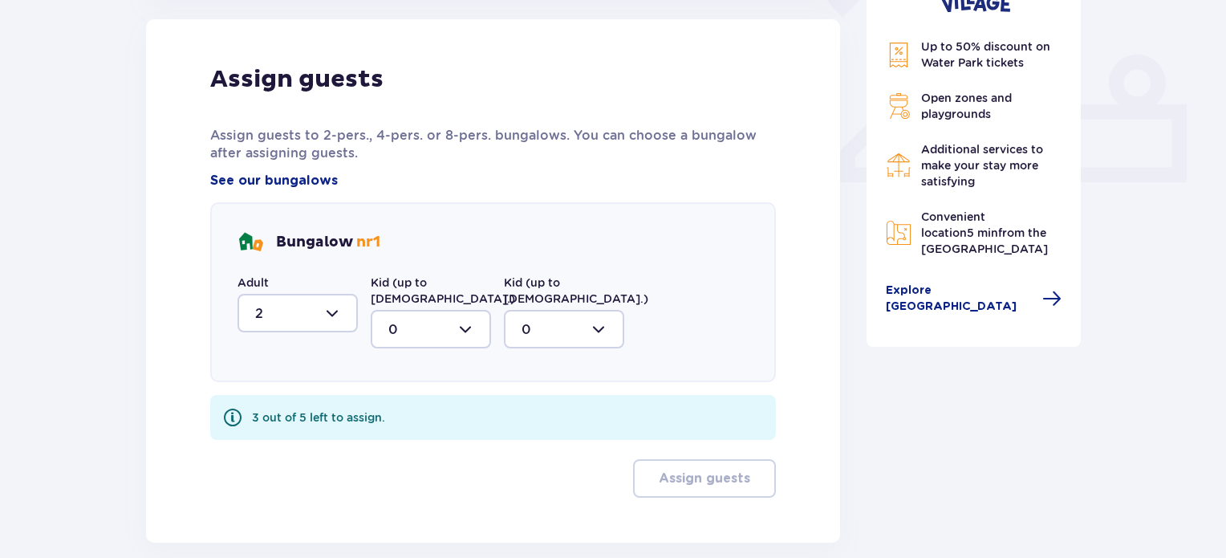
click at [453, 310] on div at bounding box center [431, 329] width 120 height 39
drag, startPoint x: 400, startPoint y: 461, endPoint x: 631, endPoint y: 464, distance: 231.1
click at [401, 470] on div "3" at bounding box center [430, 479] width 85 height 18
type input "3"
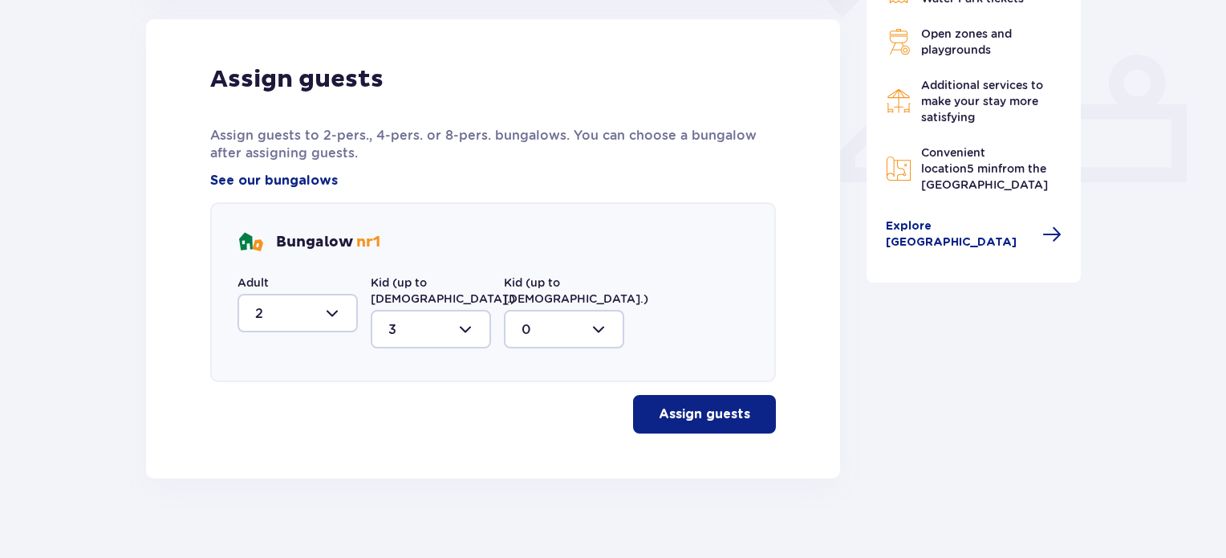
click at [679, 405] on p "Assign guests" at bounding box center [704, 414] width 91 height 18
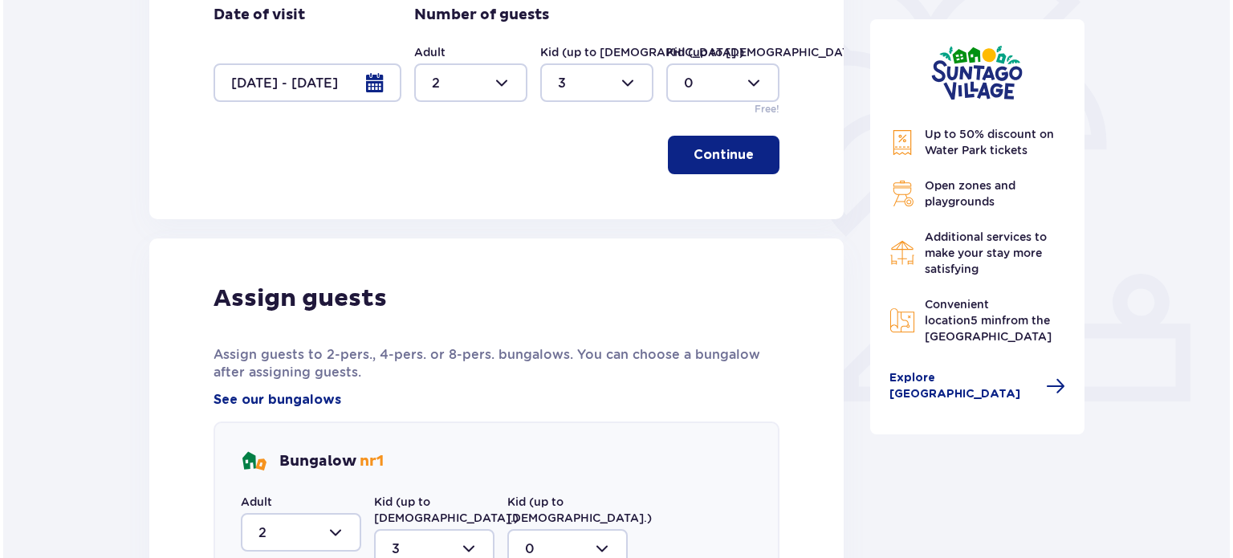
scroll to position [424, 0]
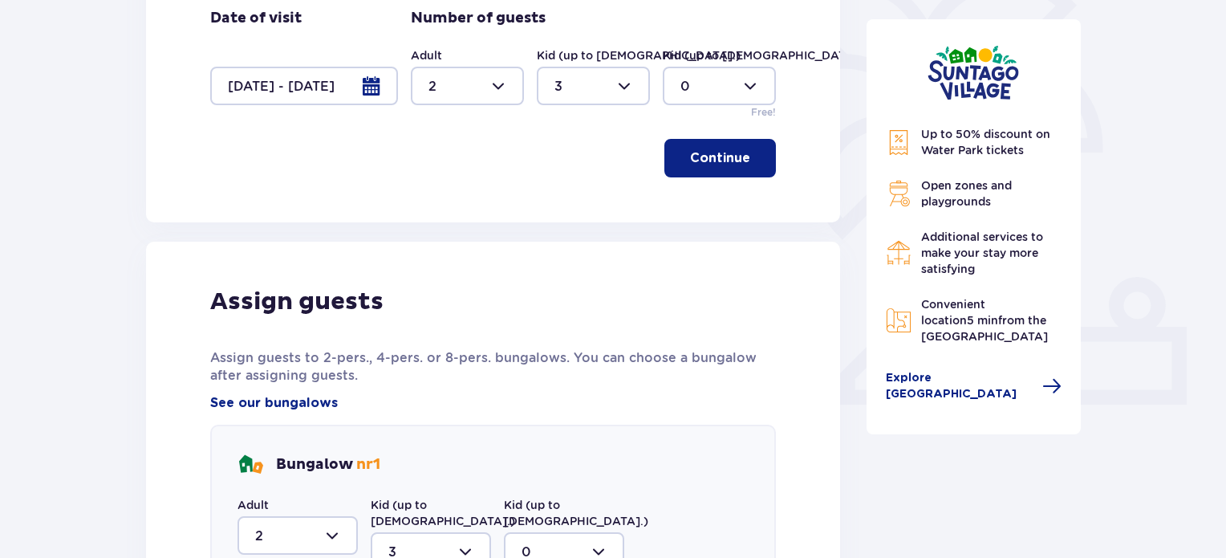
click at [299, 90] on div at bounding box center [304, 86] width 188 height 39
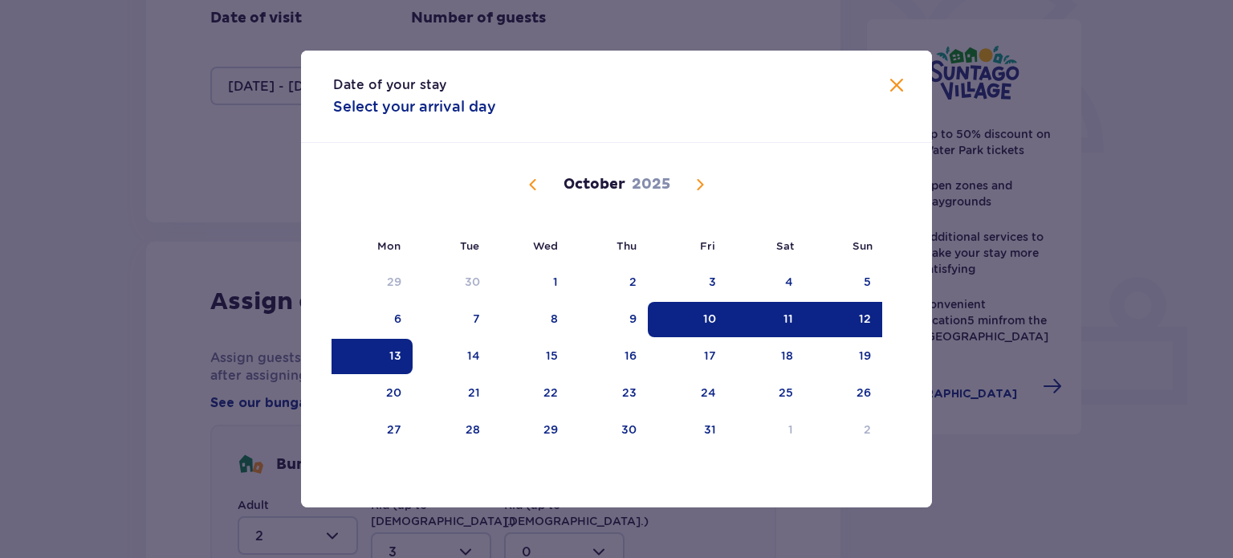
click at [855, 314] on div "12" at bounding box center [843, 319] width 78 height 35
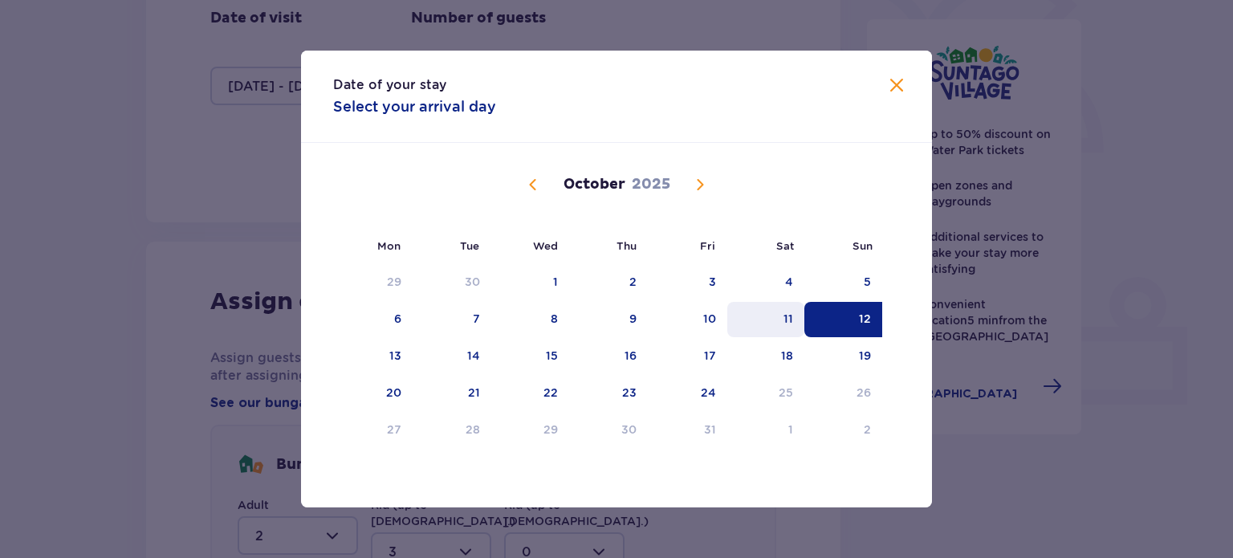
click at [793, 322] on div "11" at bounding box center [788, 319] width 10 height 16
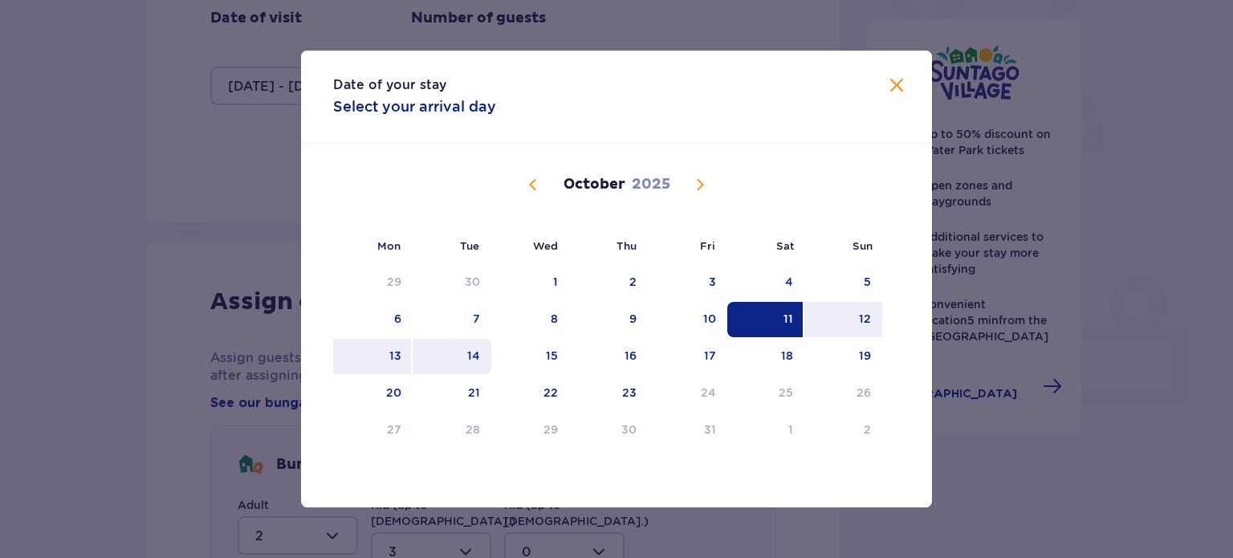
click at [481, 352] on div "14" at bounding box center [451, 356] width 79 height 35
type input "11.10.25 - 14.10.25"
type input "0"
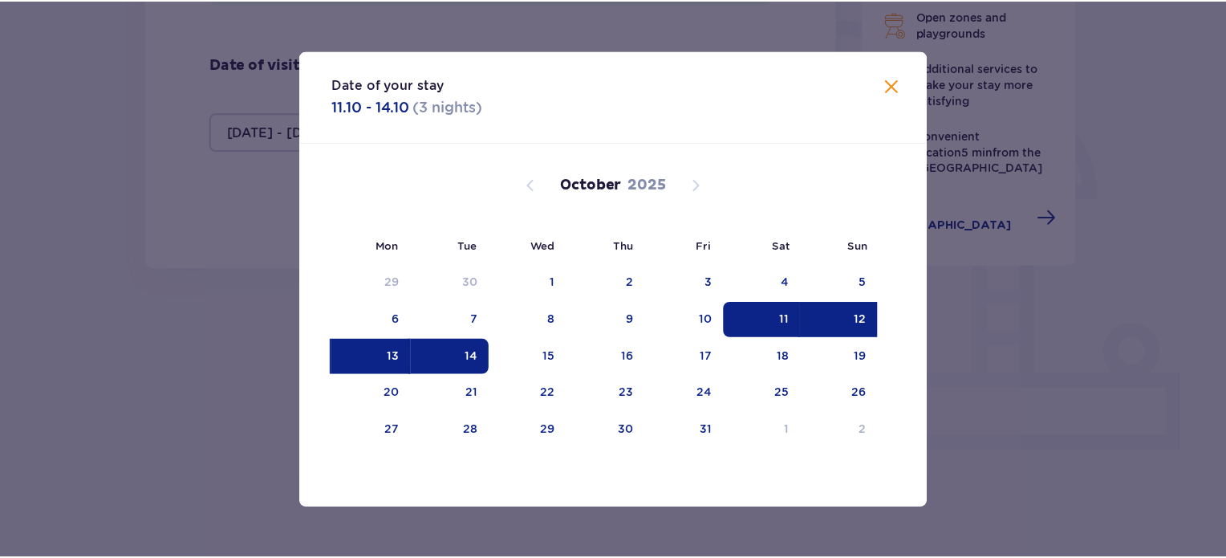
scroll to position [366, 0]
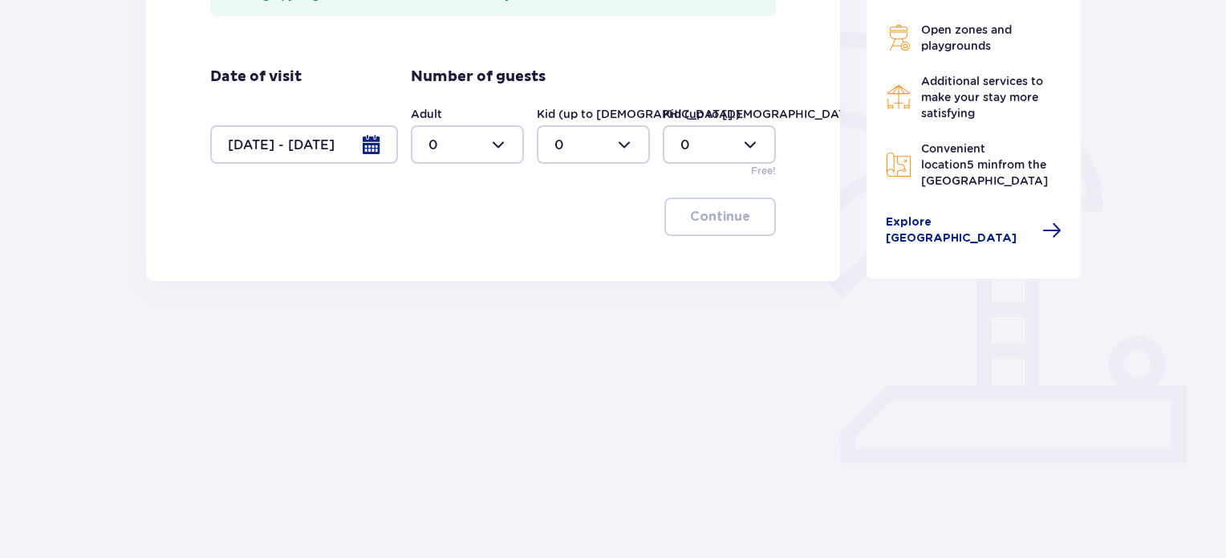
click at [357, 148] on div at bounding box center [304, 144] width 188 height 39
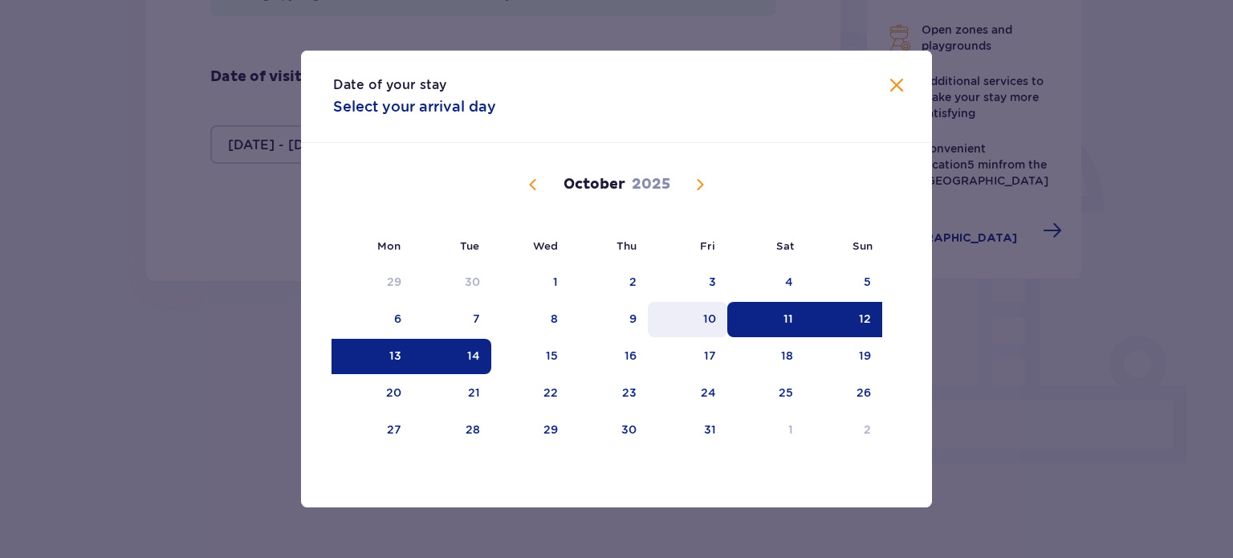
click at [713, 307] on div "10" at bounding box center [687, 319] width 79 height 35
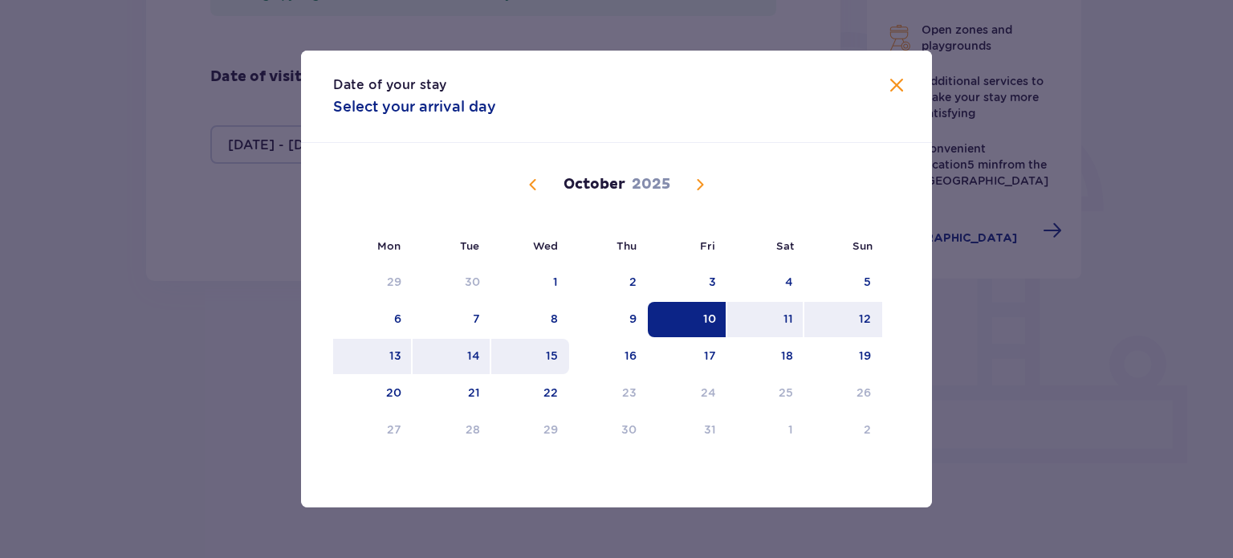
click at [546, 351] on div "15" at bounding box center [530, 356] width 78 height 35
type input "[DATE] - [DATE]"
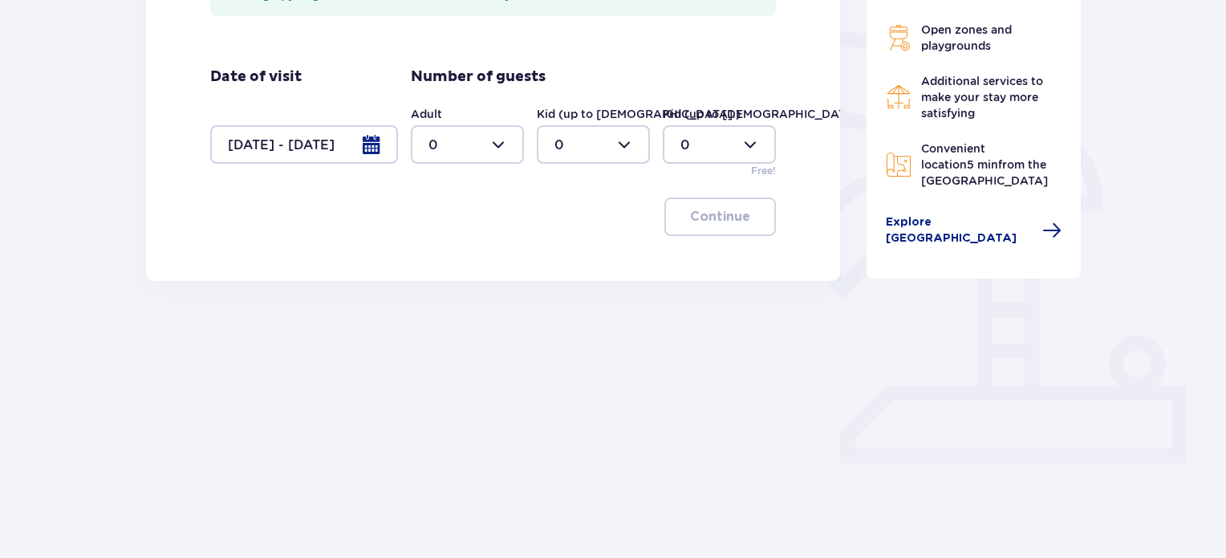
click at [463, 143] on div at bounding box center [467, 144] width 113 height 39
click at [473, 266] on div "2" at bounding box center [468, 261] width 78 height 18
type input "2"
click at [571, 145] on div at bounding box center [593, 144] width 113 height 39
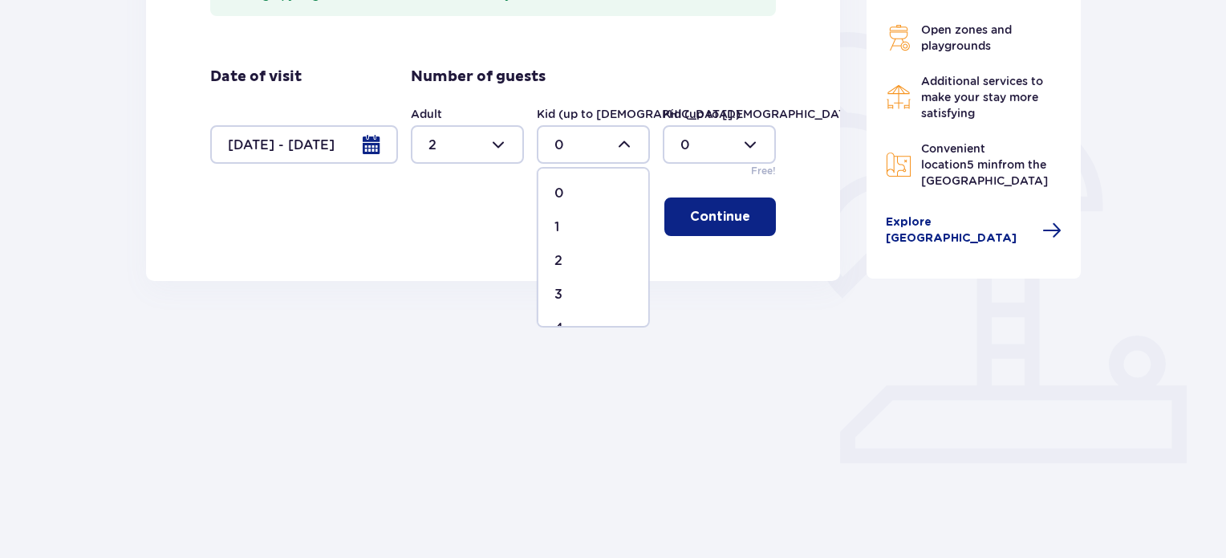
click at [550, 288] on span "3" at bounding box center [593, 295] width 110 height 34
type input "3"
click at [679, 231] on button "Continue" at bounding box center [720, 216] width 112 height 39
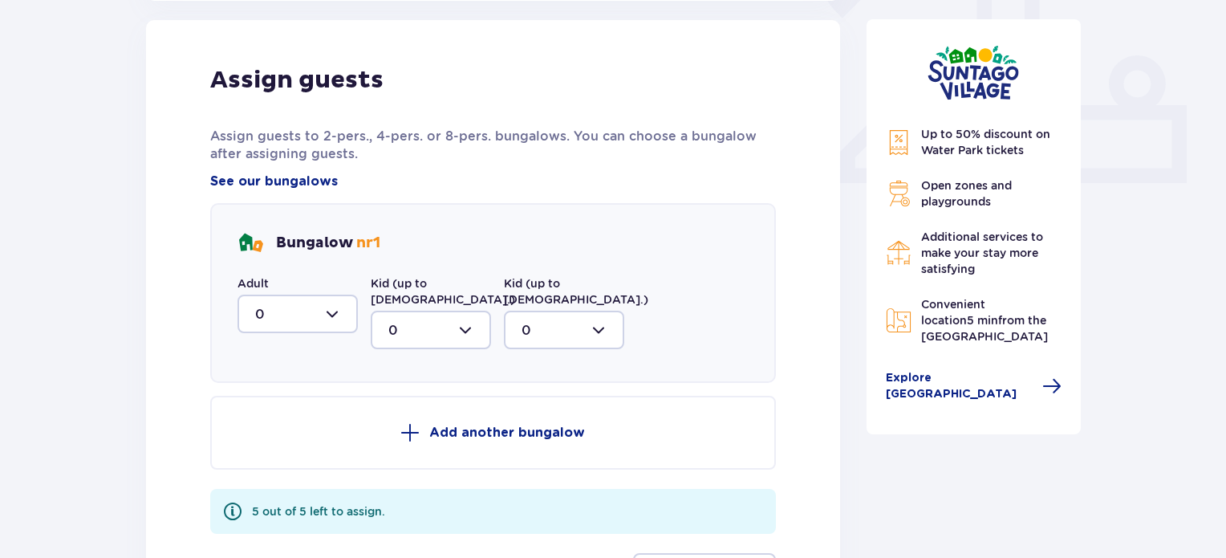
scroll to position [647, 0]
click at [323, 322] on div at bounding box center [298, 313] width 120 height 39
click at [315, 416] on span "2" at bounding box center [297, 429] width 117 height 34
type input "2"
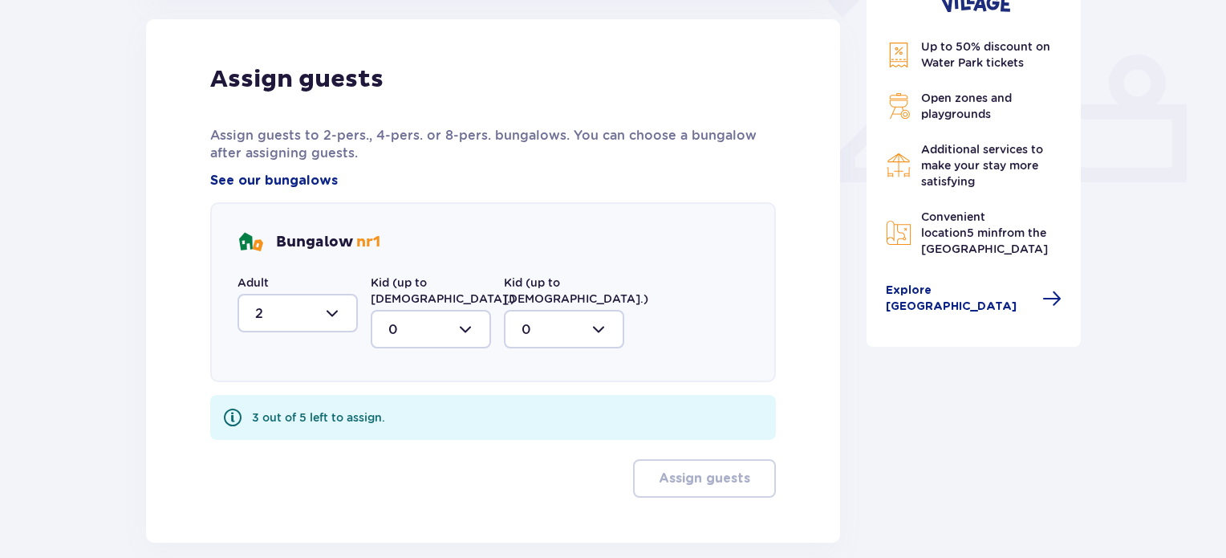
click at [408, 310] on div at bounding box center [431, 329] width 120 height 39
click at [404, 470] on div "3" at bounding box center [430, 479] width 85 height 18
type input "3"
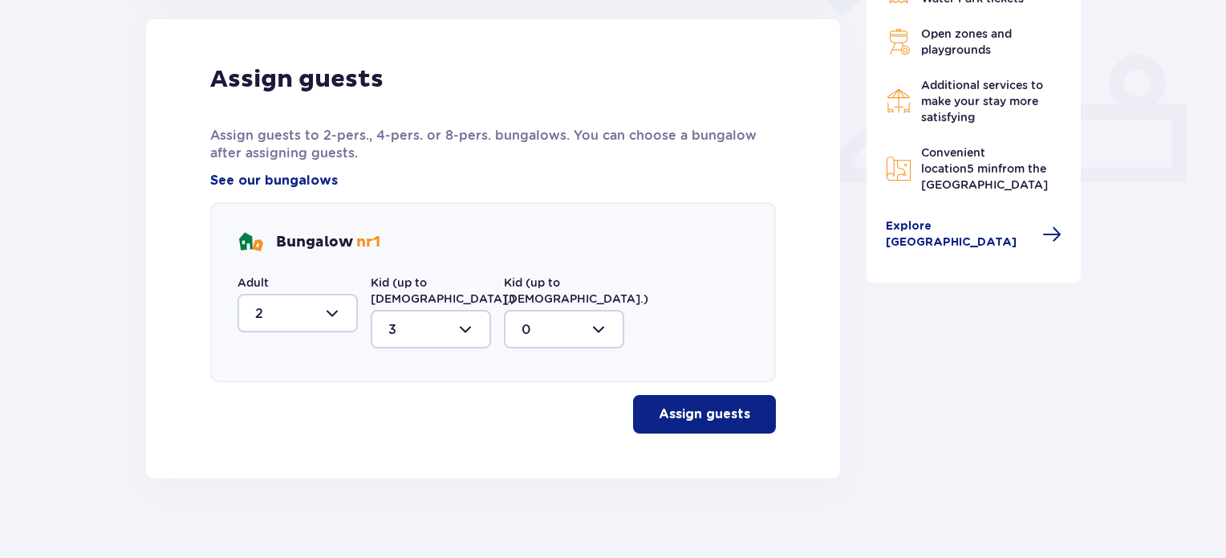
click at [699, 405] on p "Assign guests" at bounding box center [704, 414] width 91 height 18
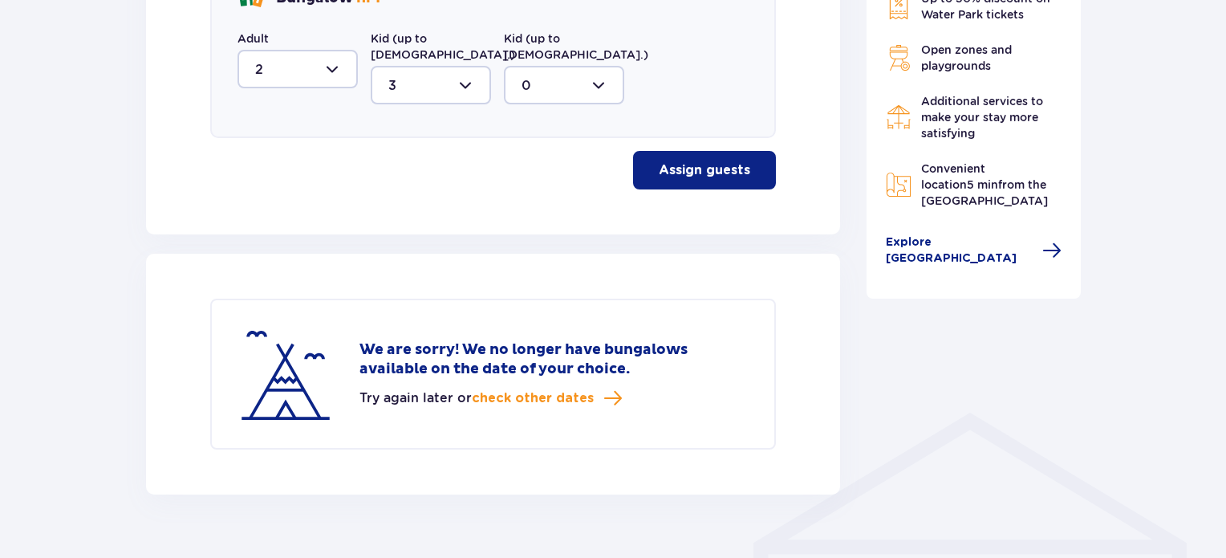
scroll to position [906, 0]
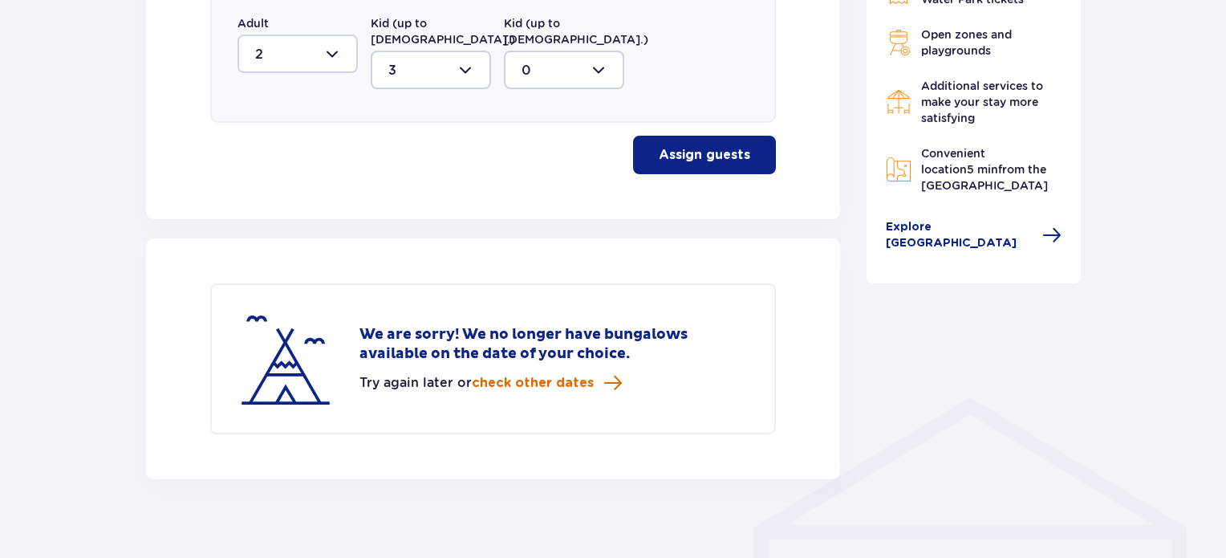
click at [565, 374] on span "check other dates" at bounding box center [533, 383] width 122 height 18
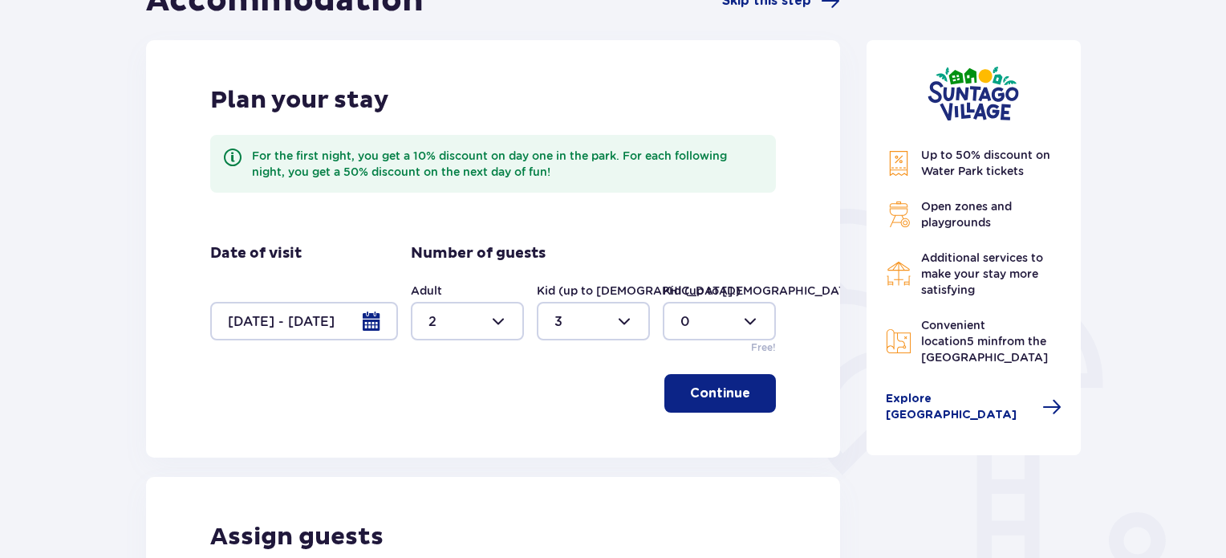
scroll to position [189, 0]
click at [348, 325] on div at bounding box center [304, 321] width 188 height 39
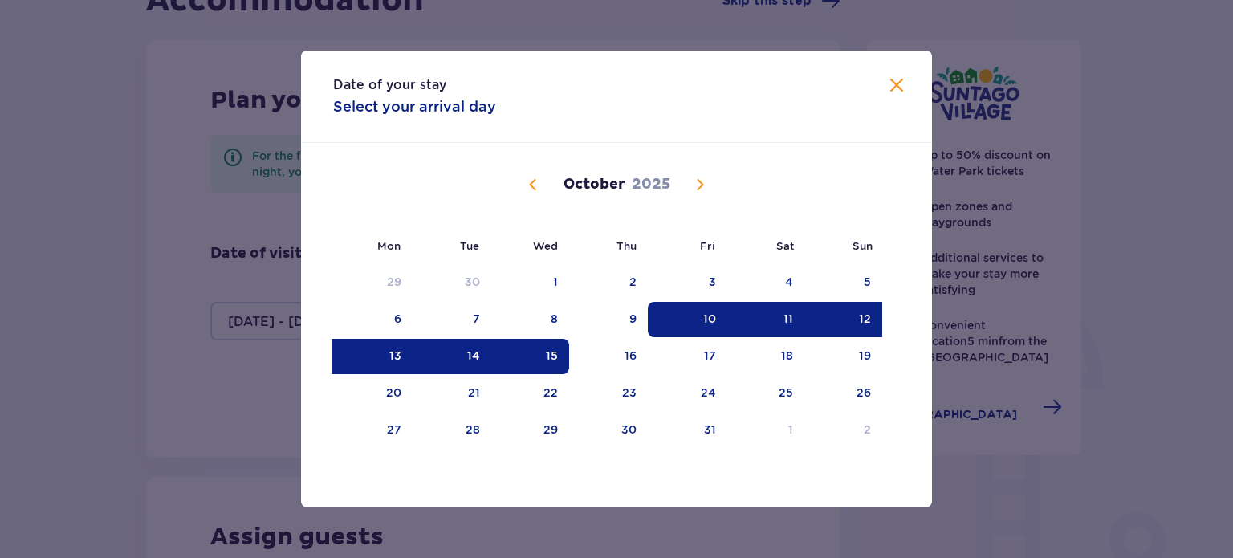
click at [870, 315] on div "12" at bounding box center [865, 319] width 12 height 16
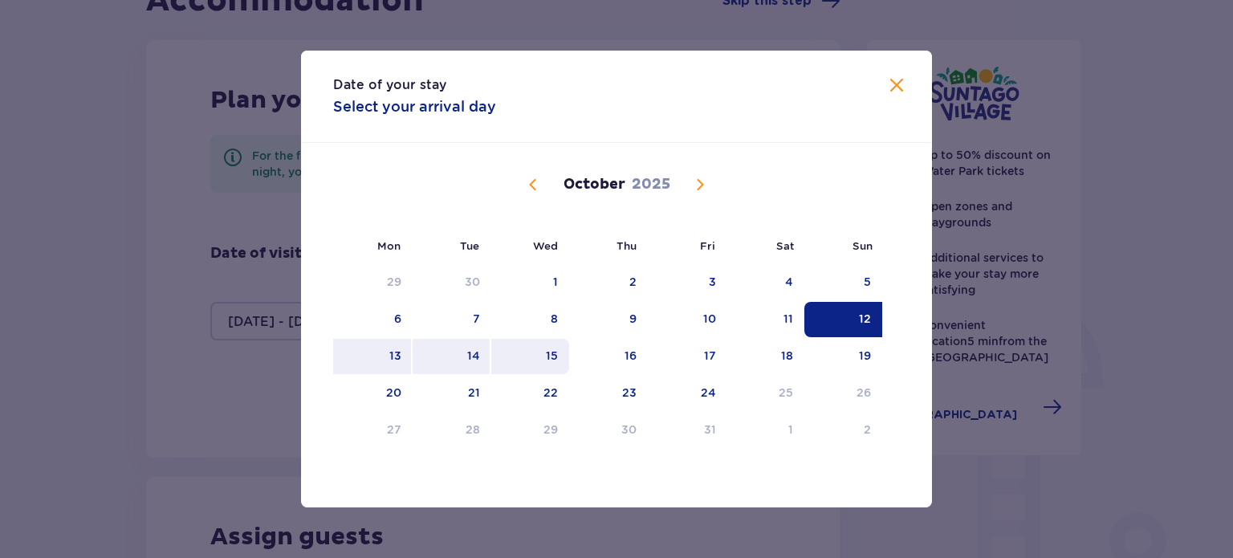
click at [559, 355] on div "15" at bounding box center [530, 356] width 78 height 35
type input "[DATE] - [DATE]"
type input "0"
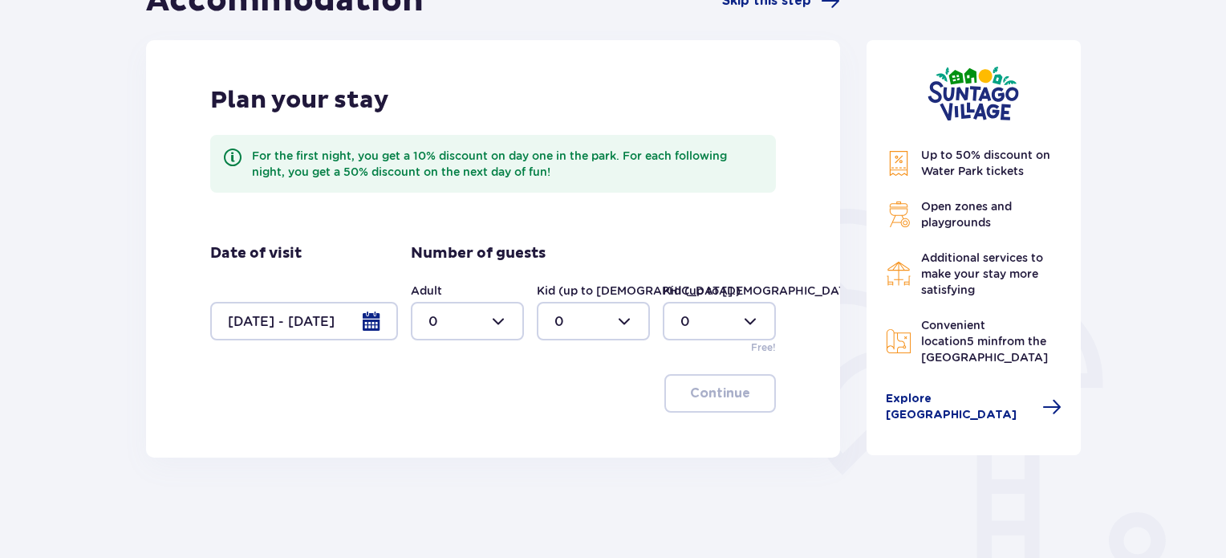
click at [348, 327] on div at bounding box center [304, 321] width 188 height 39
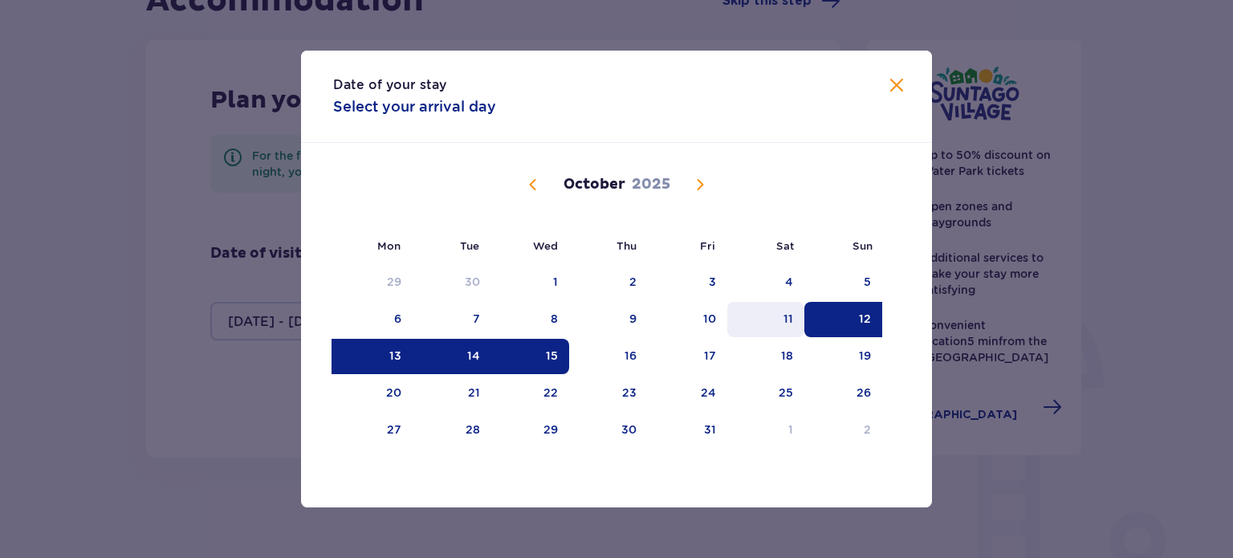
click at [791, 318] on div "11" at bounding box center [788, 319] width 10 height 16
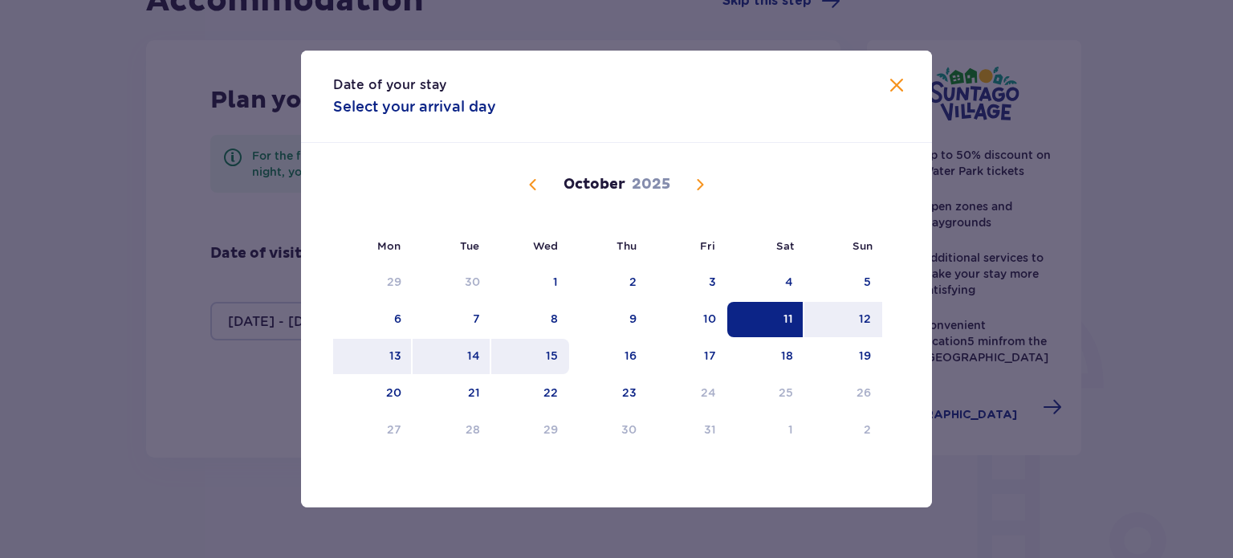
click at [552, 355] on div "15" at bounding box center [552, 355] width 12 height 16
type input "[DATE] - [DATE]"
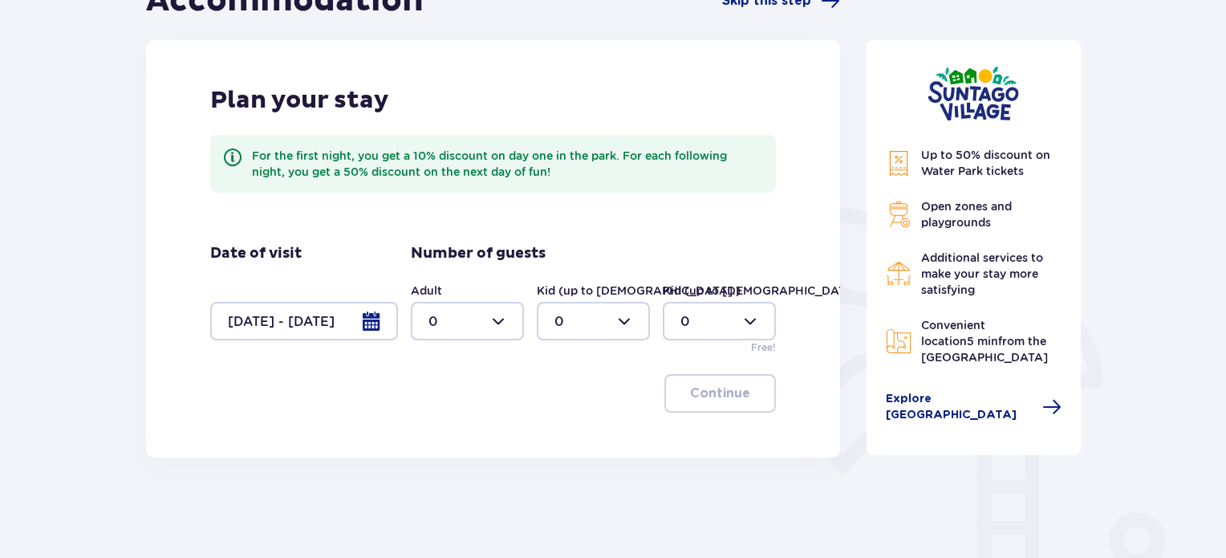
click at [447, 302] on div at bounding box center [467, 321] width 113 height 39
click at [457, 429] on div "2" at bounding box center [468, 438] width 78 height 18
type input "2"
click at [575, 308] on div at bounding box center [593, 321] width 113 height 39
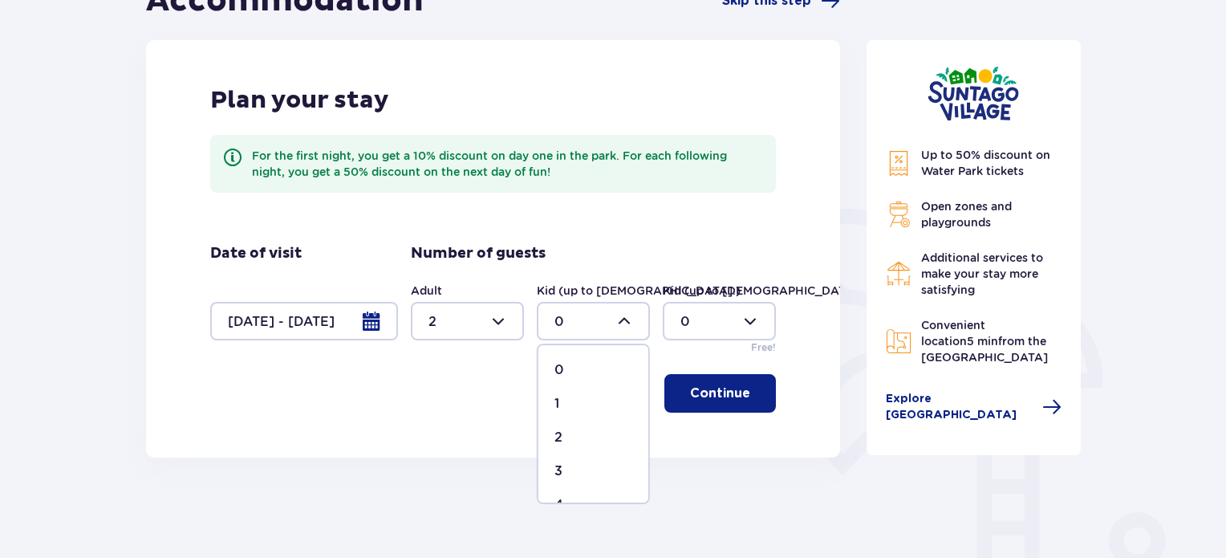
drag, startPoint x: 591, startPoint y: 461, endPoint x: 603, endPoint y: 452, distance: 16.0
click at [593, 460] on span "3" at bounding box center [593, 471] width 110 height 34
type input "3"
click at [701, 393] on p "Continue" at bounding box center [720, 393] width 60 height 18
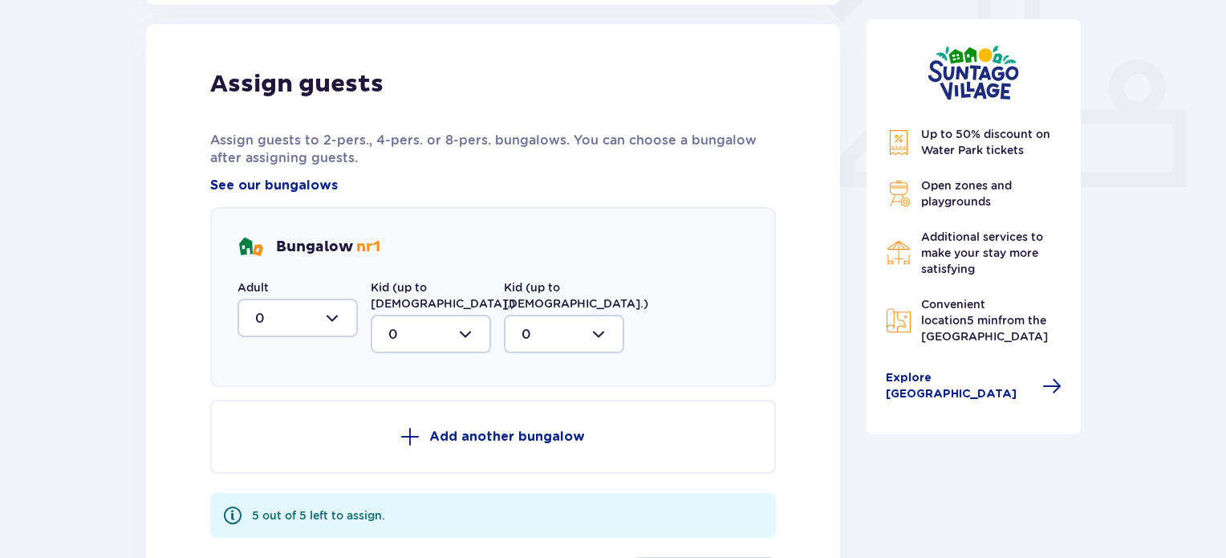
scroll to position [647, 0]
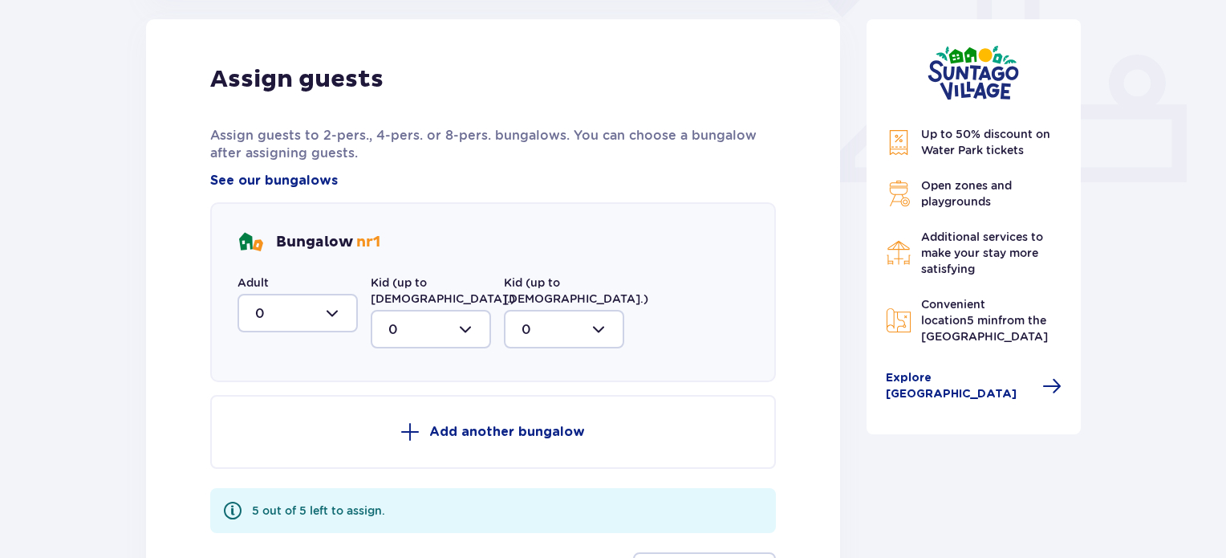
drag, startPoint x: 309, startPoint y: 297, endPoint x: 309, endPoint y: 308, distance: 11.2
click at [309, 298] on div at bounding box center [298, 313] width 120 height 39
click at [294, 427] on div "2" at bounding box center [297, 429] width 85 height 18
type input "2"
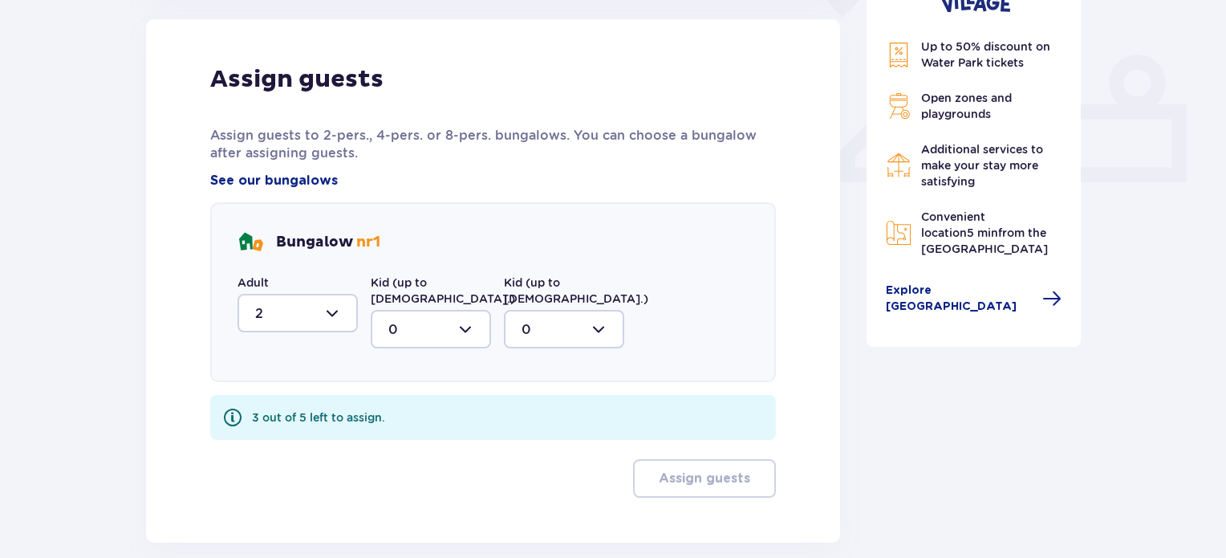
click at [415, 310] on div at bounding box center [431, 329] width 120 height 39
drag, startPoint x: 413, startPoint y: 463, endPoint x: 427, endPoint y: 461, distance: 13.9
click at [414, 470] on div "3" at bounding box center [430, 479] width 85 height 18
type input "3"
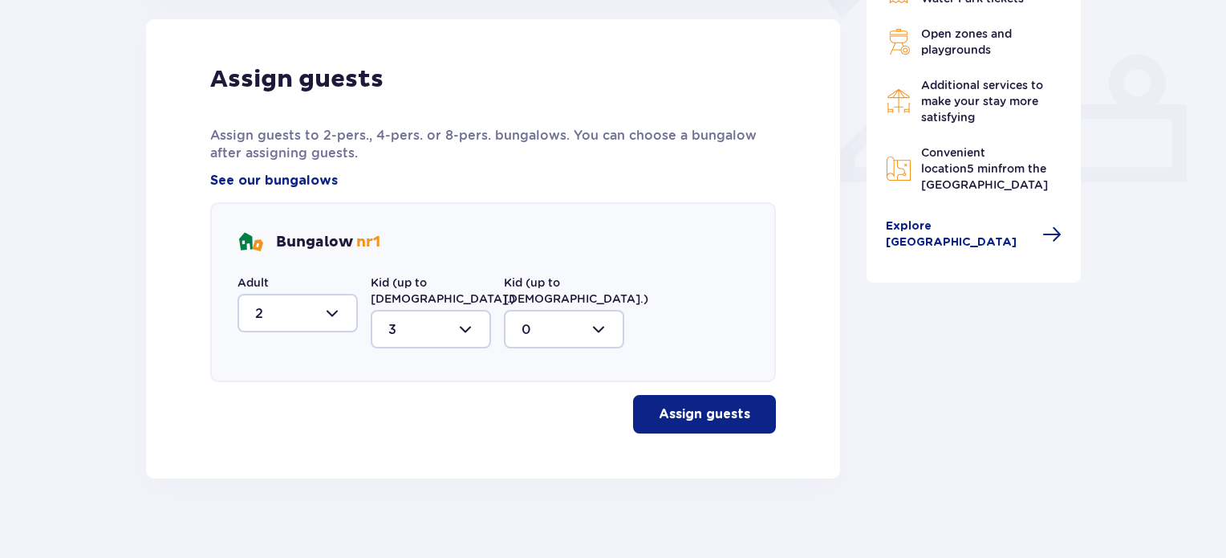
click at [705, 405] on p "Assign guests" at bounding box center [704, 414] width 91 height 18
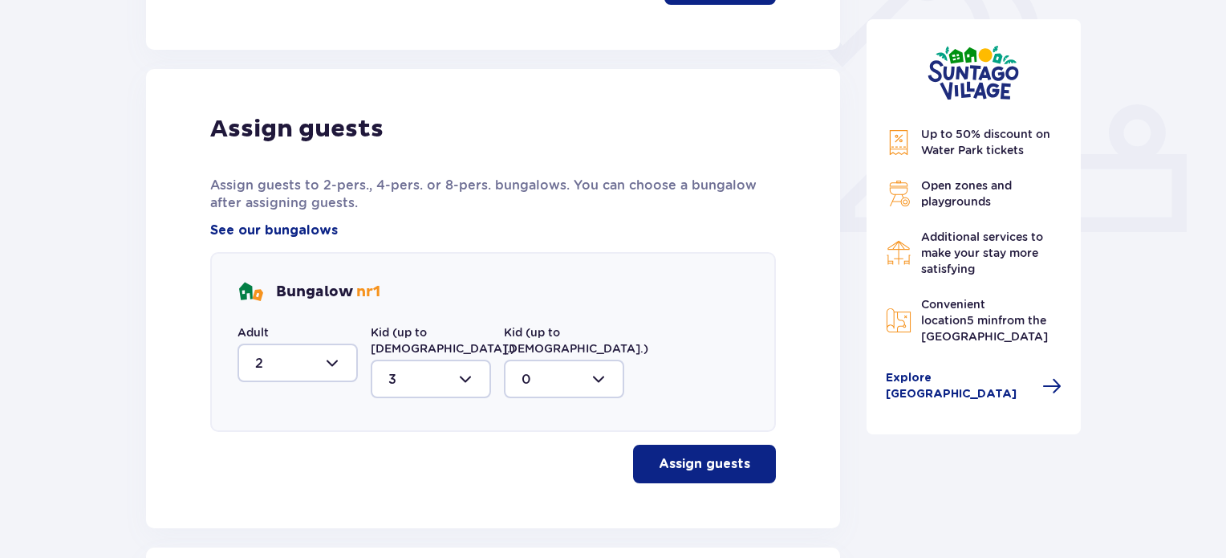
scroll to position [344, 0]
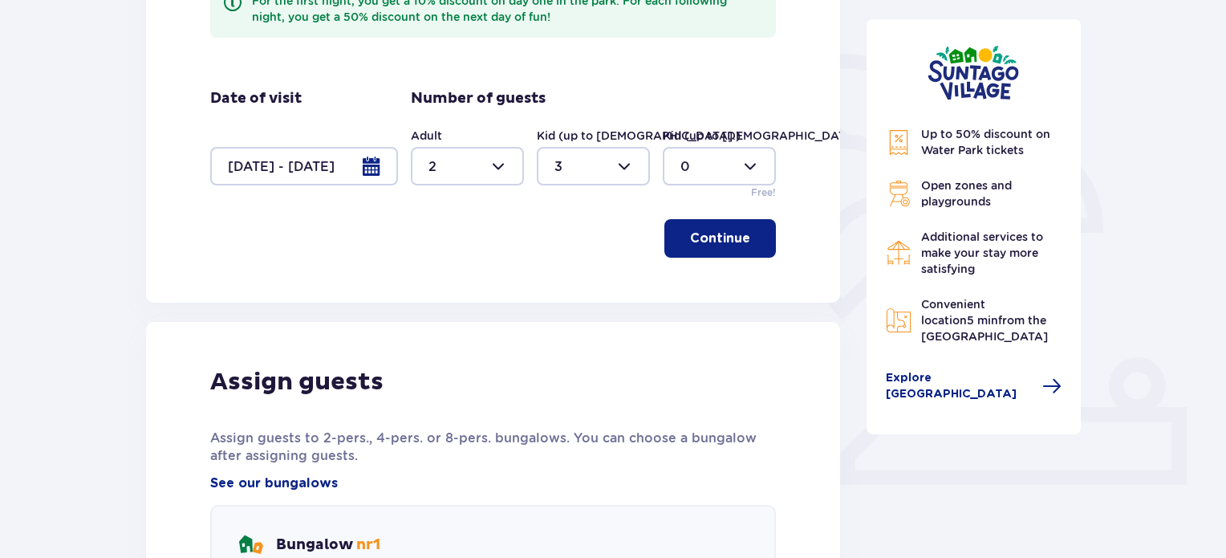
click at [262, 164] on div at bounding box center [304, 166] width 188 height 39
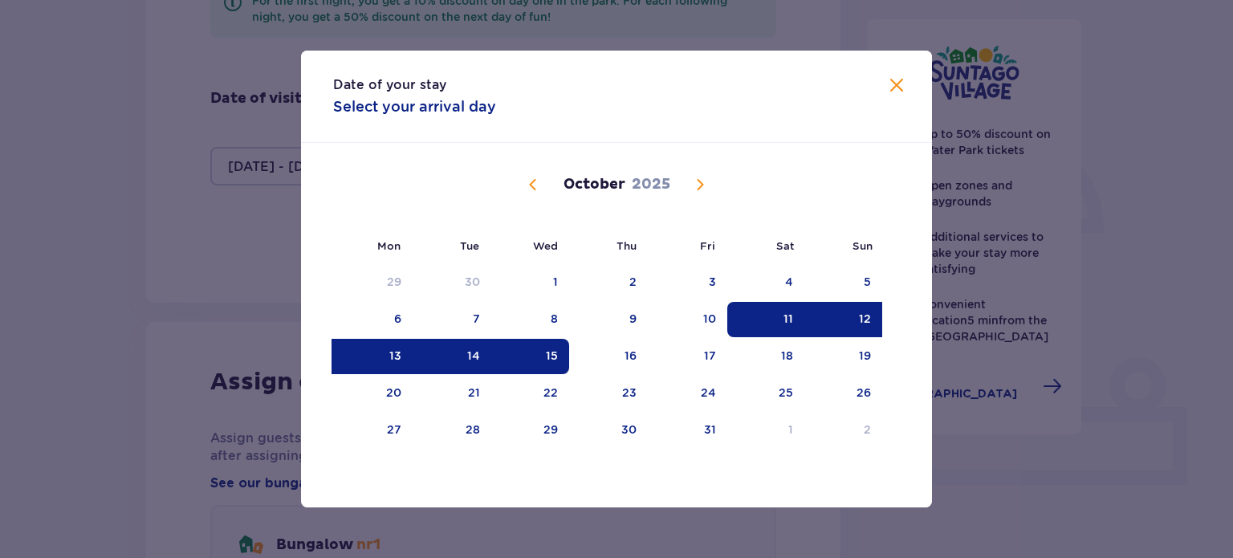
click at [870, 311] on div "12" at bounding box center [865, 319] width 12 height 16
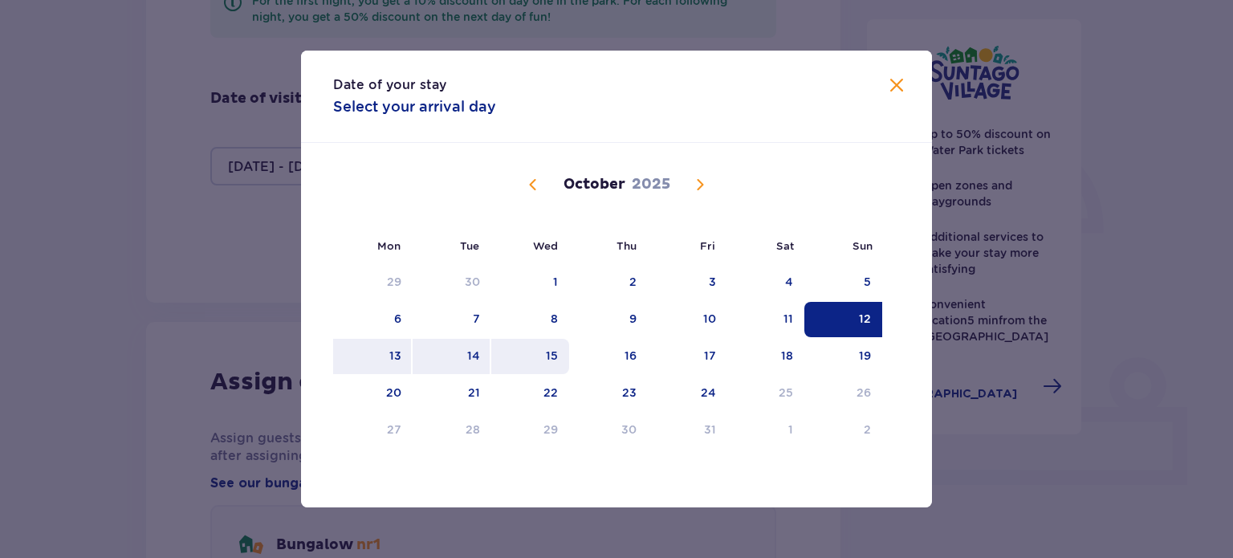
click at [545, 355] on div "15" at bounding box center [530, 356] width 78 height 35
type input "[DATE] - [DATE]"
type input "0"
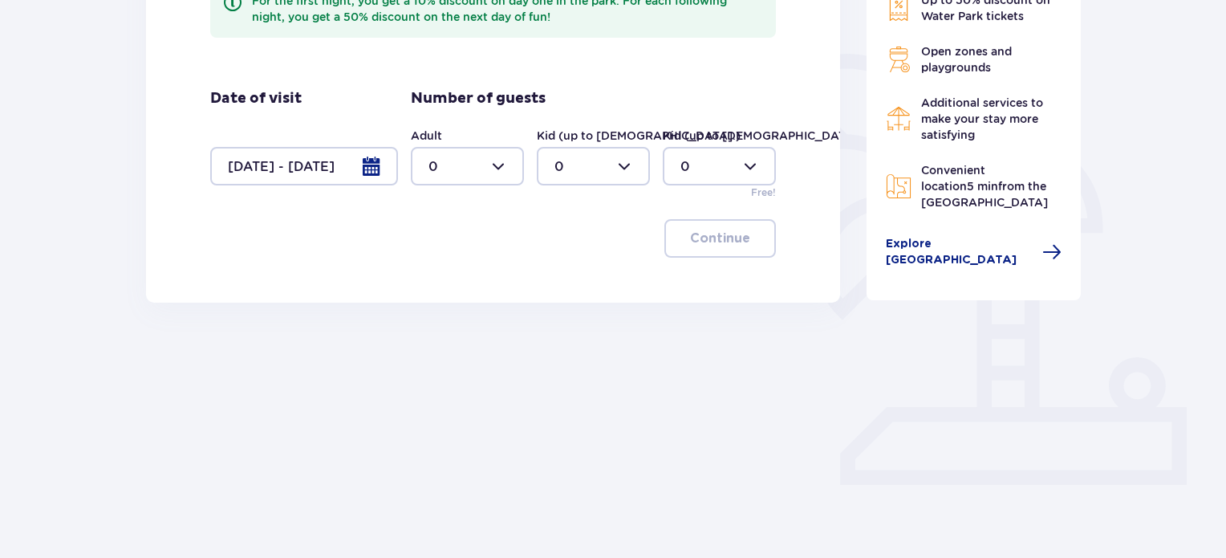
click at [504, 173] on div at bounding box center [467, 166] width 113 height 39
click at [453, 278] on div "2" at bounding box center [468, 283] width 78 height 18
type input "2"
drag, startPoint x: 581, startPoint y: 173, endPoint x: 581, endPoint y: 185, distance: 12.8
click at [581, 173] on div at bounding box center [593, 166] width 113 height 39
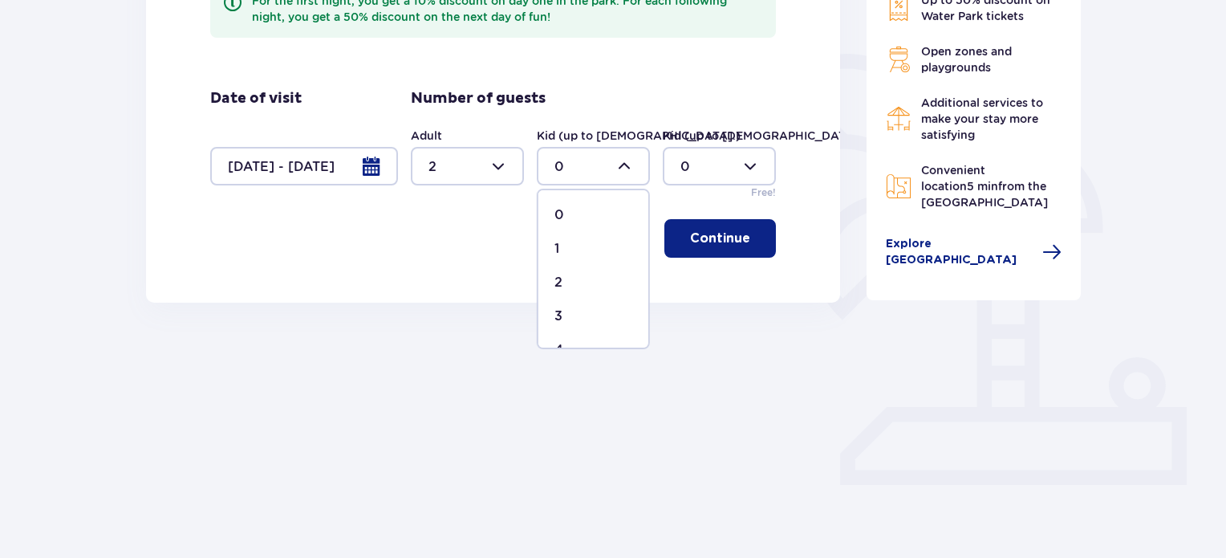
click at [580, 309] on div "3" at bounding box center [593, 316] width 78 height 18
type input "3"
click at [719, 251] on button "Continue" at bounding box center [720, 238] width 112 height 39
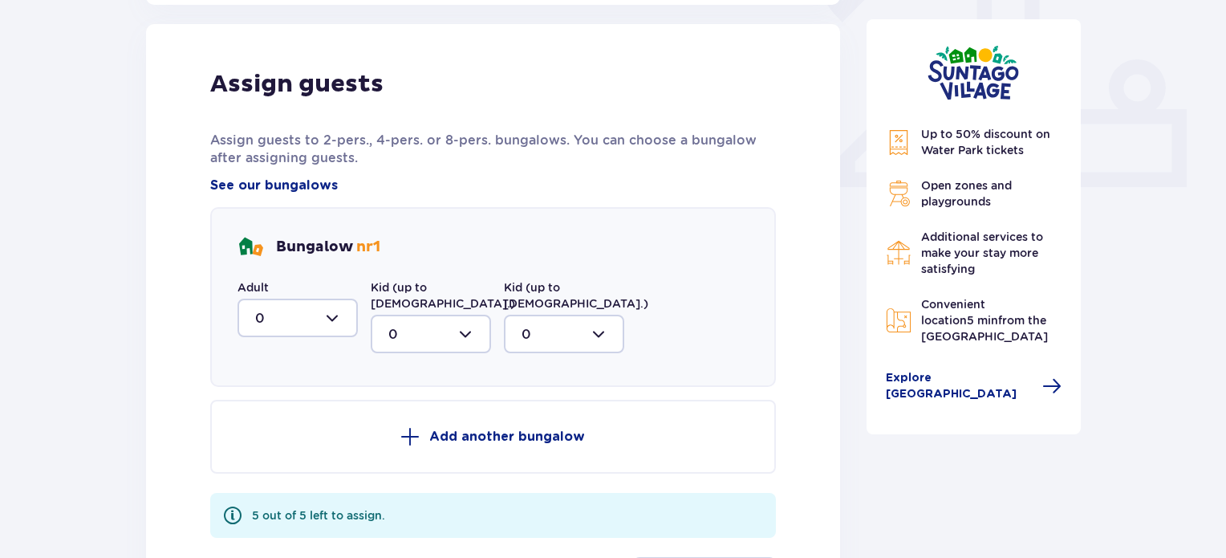
scroll to position [647, 0]
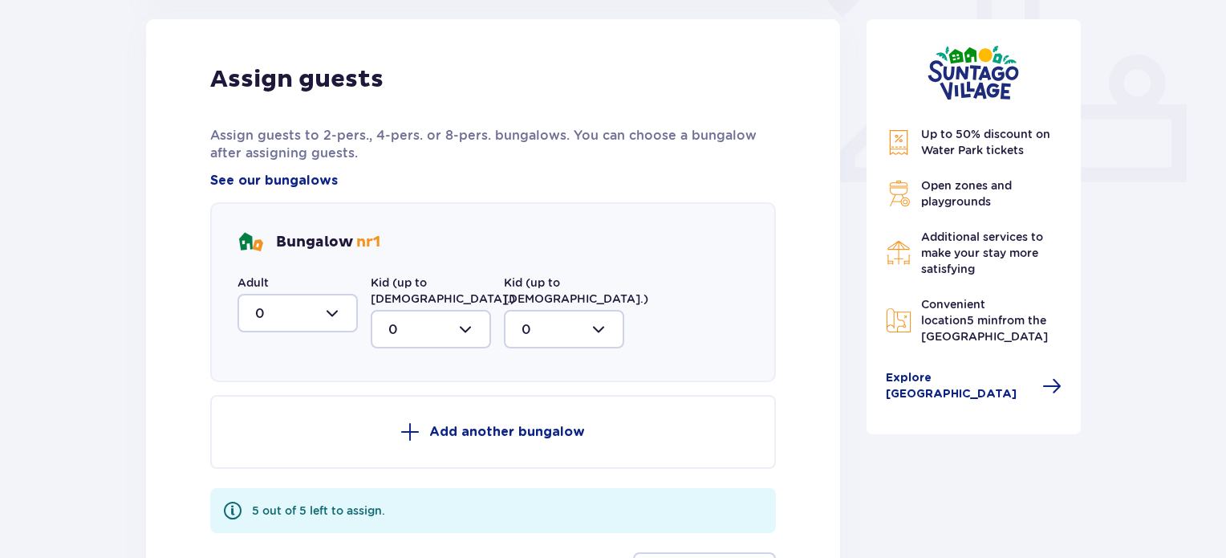
drag, startPoint x: 322, startPoint y: 296, endPoint x: 308, endPoint y: 332, distance: 38.6
click at [321, 298] on div at bounding box center [298, 313] width 120 height 39
drag, startPoint x: 276, startPoint y: 426, endPoint x: 394, endPoint y: 354, distance: 138.3
click at [276, 425] on div "2" at bounding box center [297, 429] width 85 height 18
type input "2"
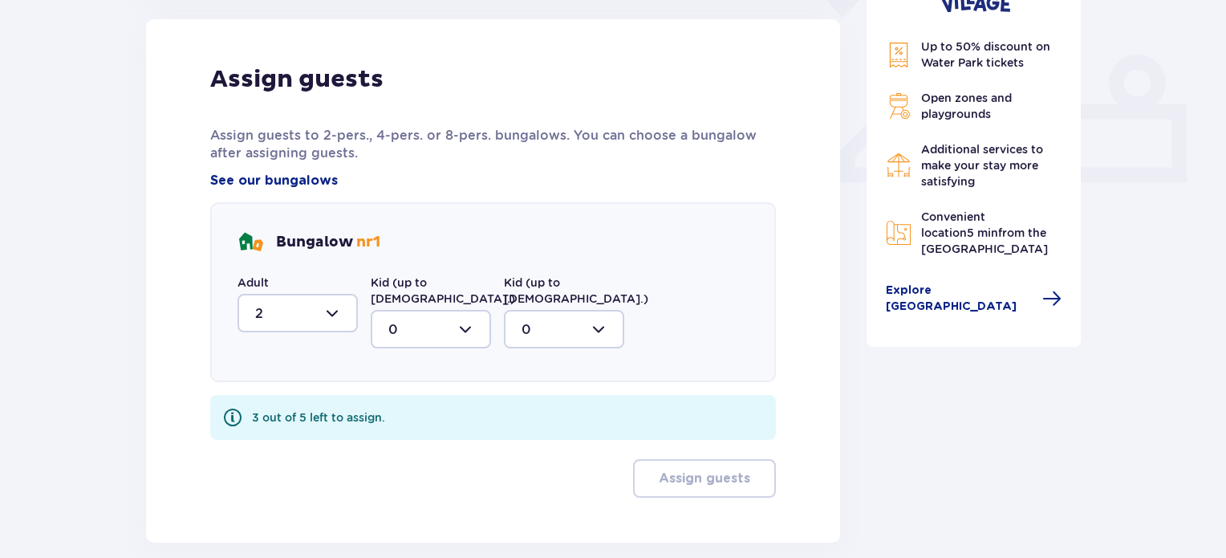
click at [437, 318] on div at bounding box center [431, 329] width 120 height 39
drag, startPoint x: 398, startPoint y: 461, endPoint x: 424, endPoint y: 449, distance: 29.1
click at [401, 470] on div "3" at bounding box center [430, 479] width 85 height 18
type input "3"
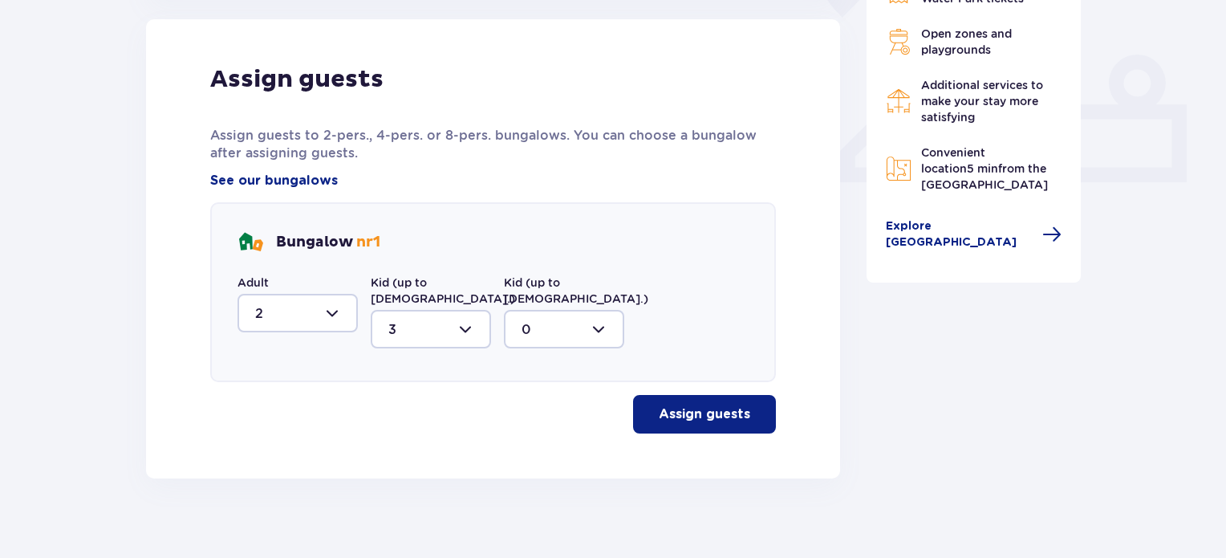
click at [687, 405] on p "Assign guests" at bounding box center [704, 414] width 91 height 18
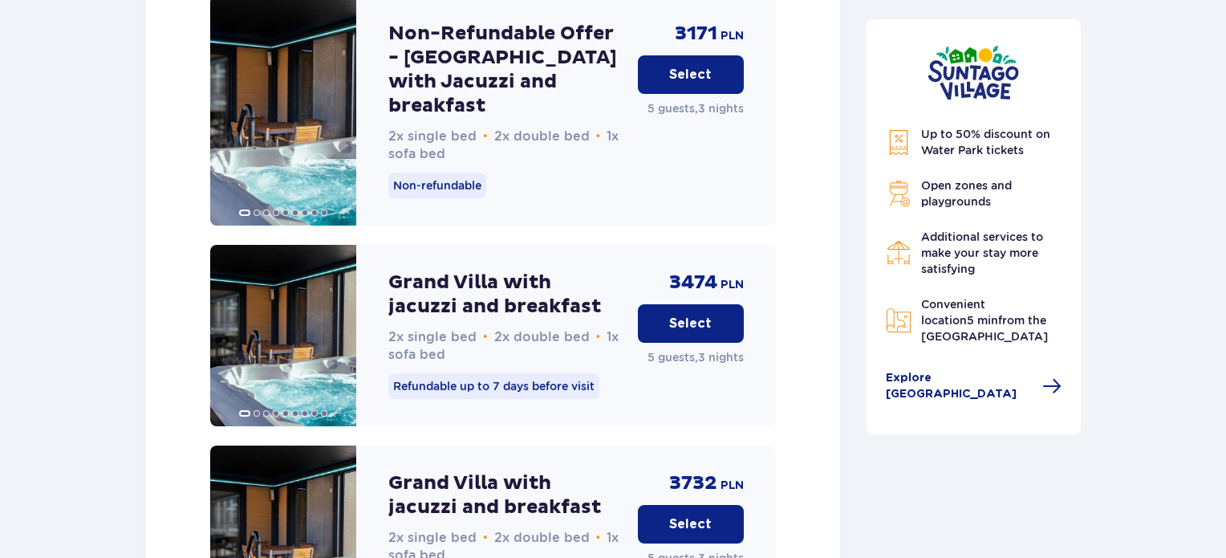
scroll to position [2472, 0]
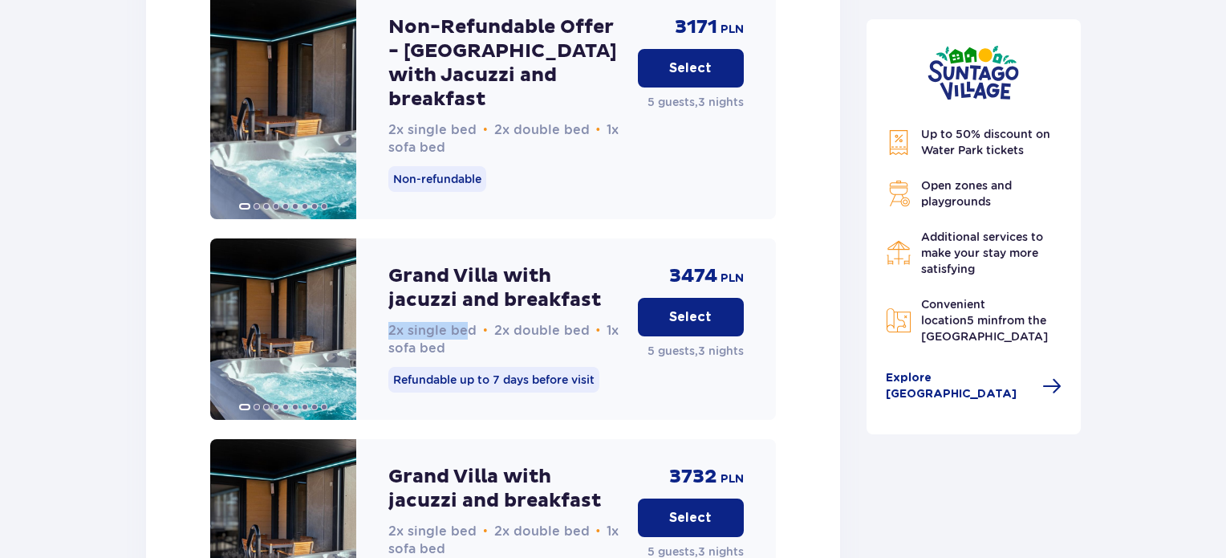
drag, startPoint x: 384, startPoint y: 181, endPoint x: 465, endPoint y: 176, distance: 82.0
click at [465, 238] on div "Grand Villa with jacuzzi and breakfast 2x single bed • 2x double bed • 1x sofa …" at bounding box center [493, 328] width 566 height 181
drag, startPoint x: 514, startPoint y: 173, endPoint x: 558, endPoint y: 172, distance: 43.3
click at [558, 323] on span "2x double bed" at bounding box center [541, 330] width 95 height 15
click at [501, 465] on div "Grand Villa with jacuzzi and breakfast 2x single bed • 2x double bed • 1x sofa …" at bounding box center [506, 511] width 237 height 93
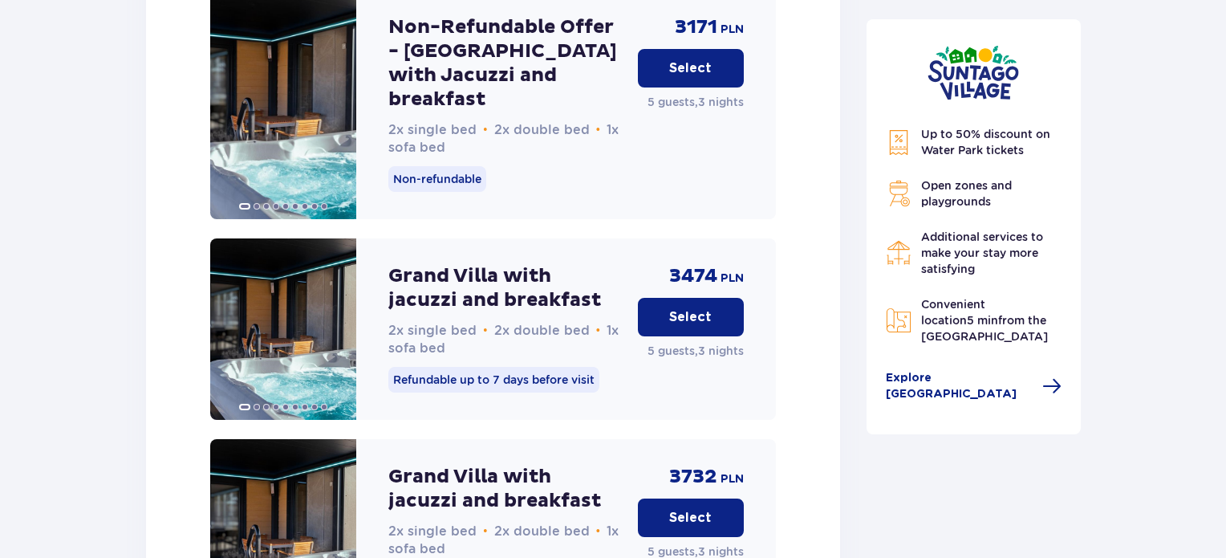
click at [709, 308] on p "Select" at bounding box center [690, 317] width 43 height 18
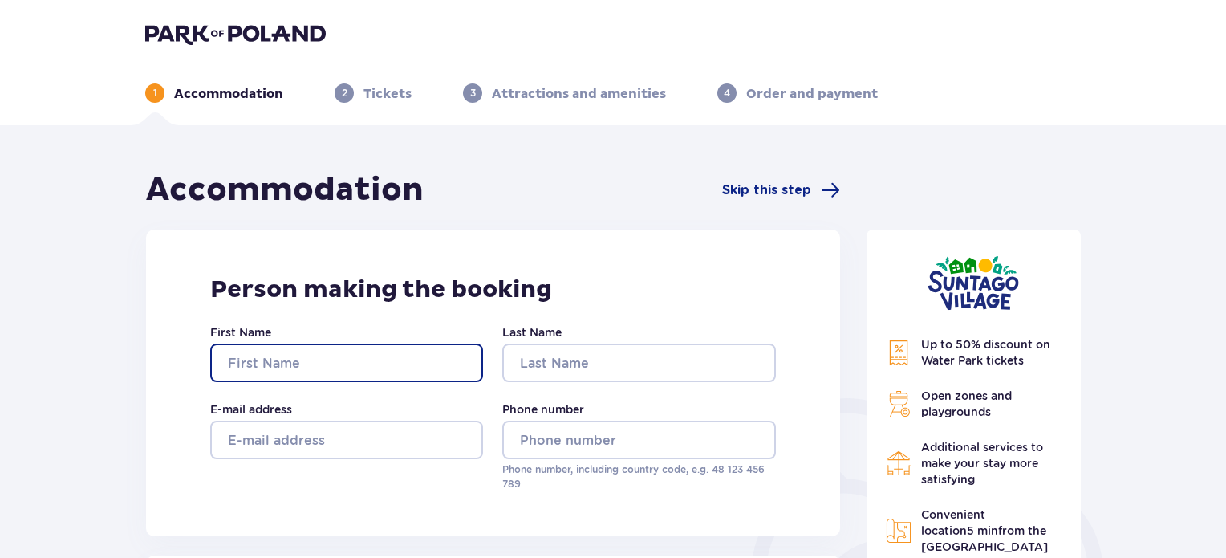
click at [281, 359] on input "First Name" at bounding box center [346, 362] width 273 height 39
click at [427, 355] on input "First Name" at bounding box center [346, 362] width 273 height 39
type input "GUY"
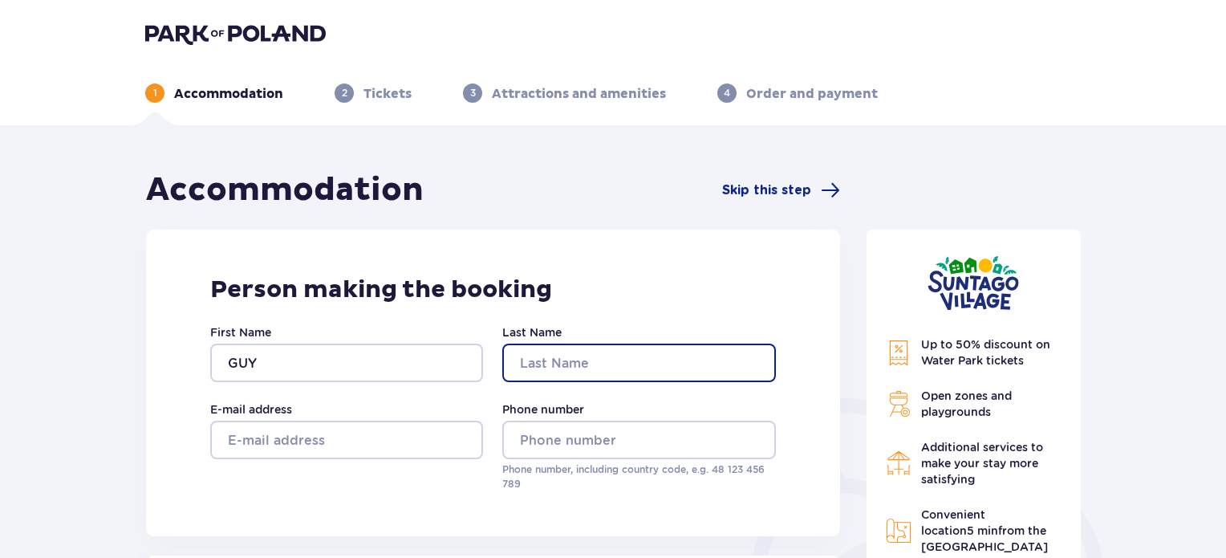
type input "[PERSON_NAME]"
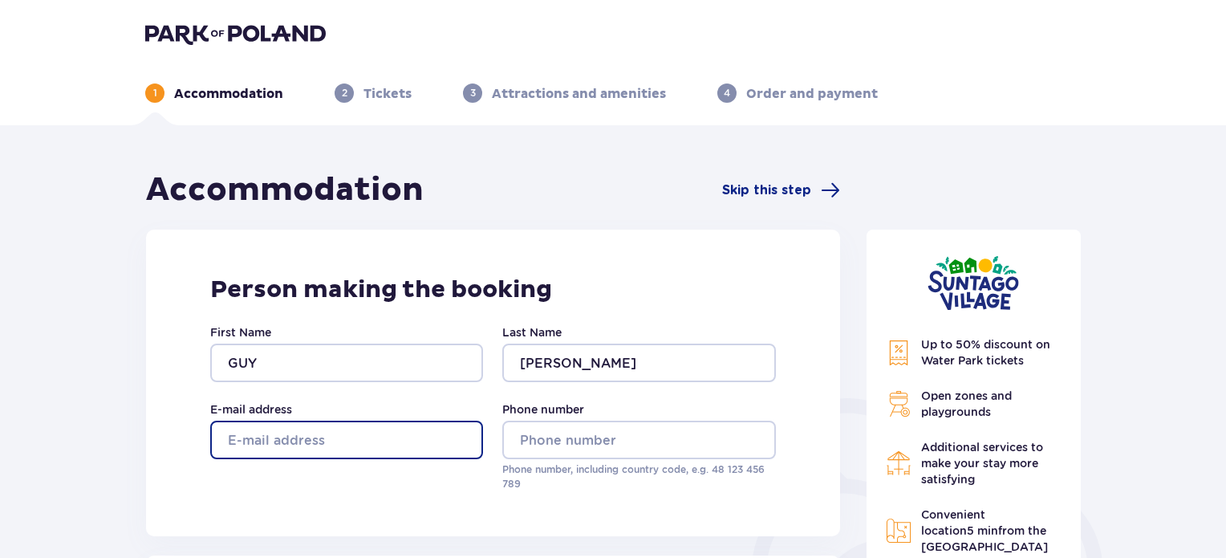
type input "[EMAIL_ADDRESS][DOMAIN_NAME]"
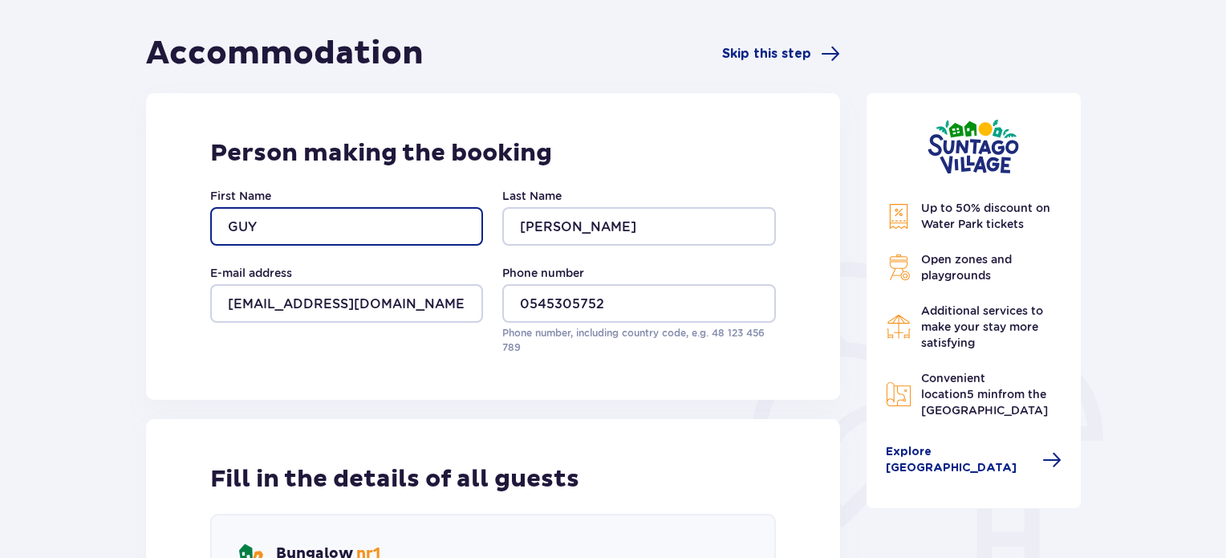
scroll to position [160, 0]
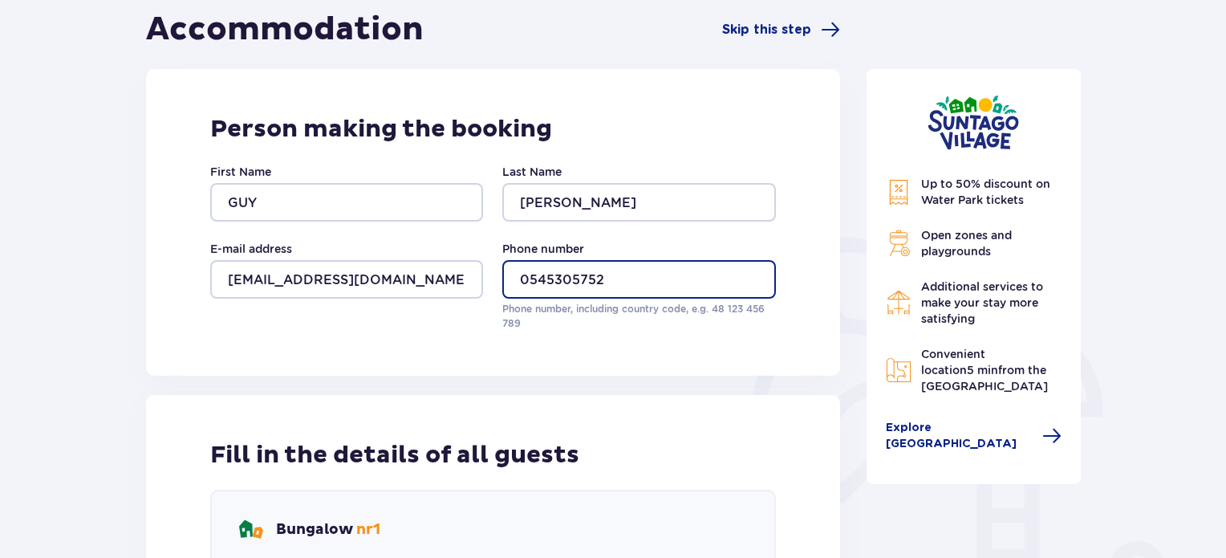
click at [573, 282] on input "0545305752" at bounding box center [638, 279] width 273 height 39
click at [525, 282] on input "0545305752" at bounding box center [638, 279] width 273 height 39
drag, startPoint x: 525, startPoint y: 282, endPoint x: 513, endPoint y: 288, distance: 13.6
click at [513, 288] on input "0545305752" at bounding box center [638, 279] width 273 height 39
click at [518, 284] on input "0545305752" at bounding box center [638, 279] width 273 height 39
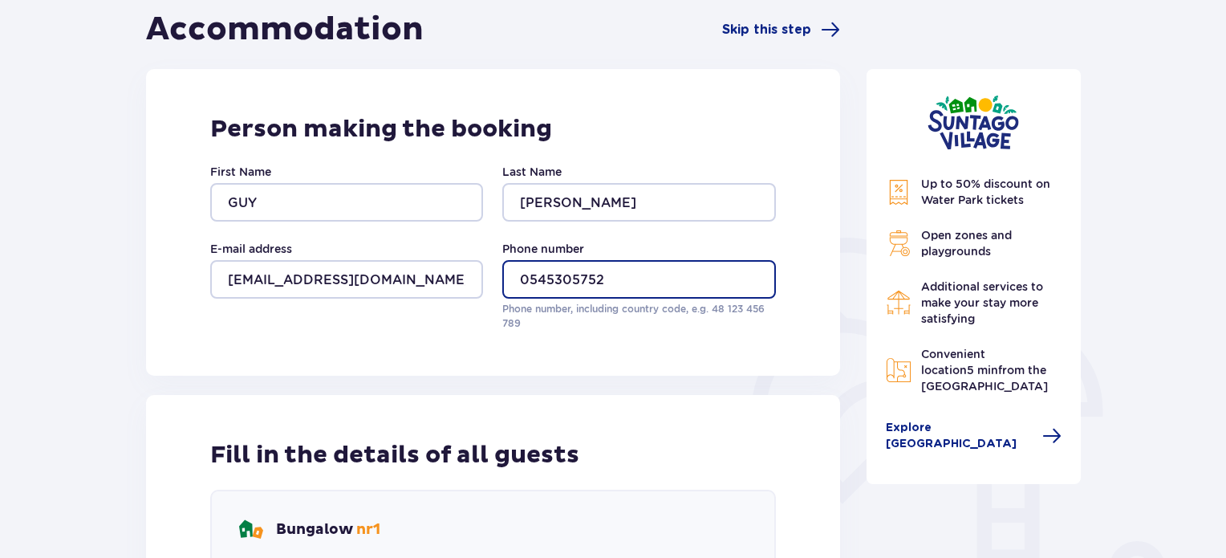
click at [526, 282] on input "0545305752" at bounding box center [638, 279] width 273 height 39
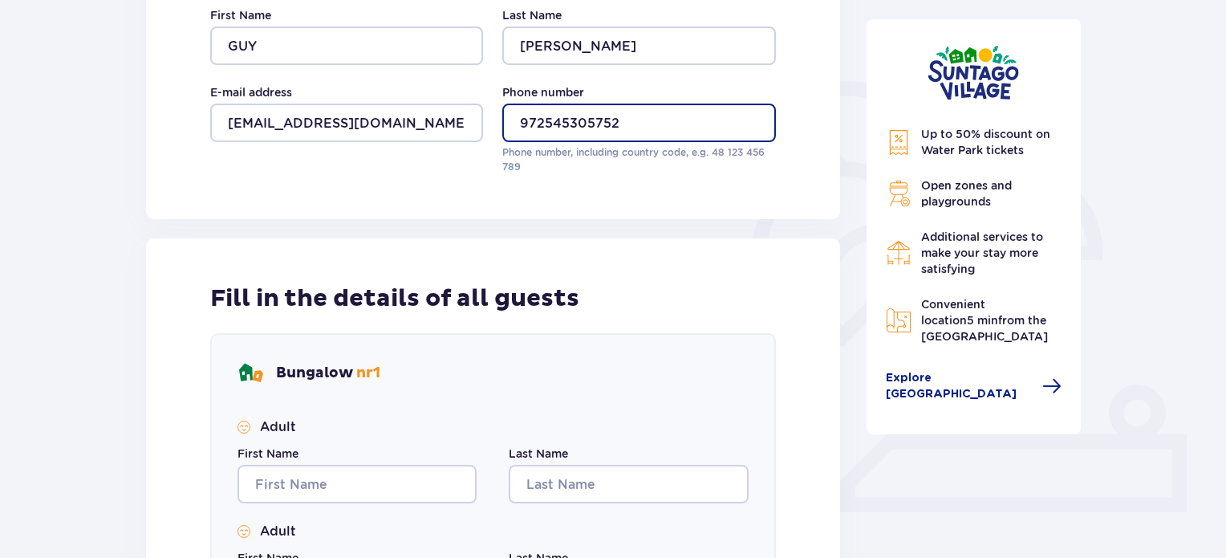
scroll to position [321, 0]
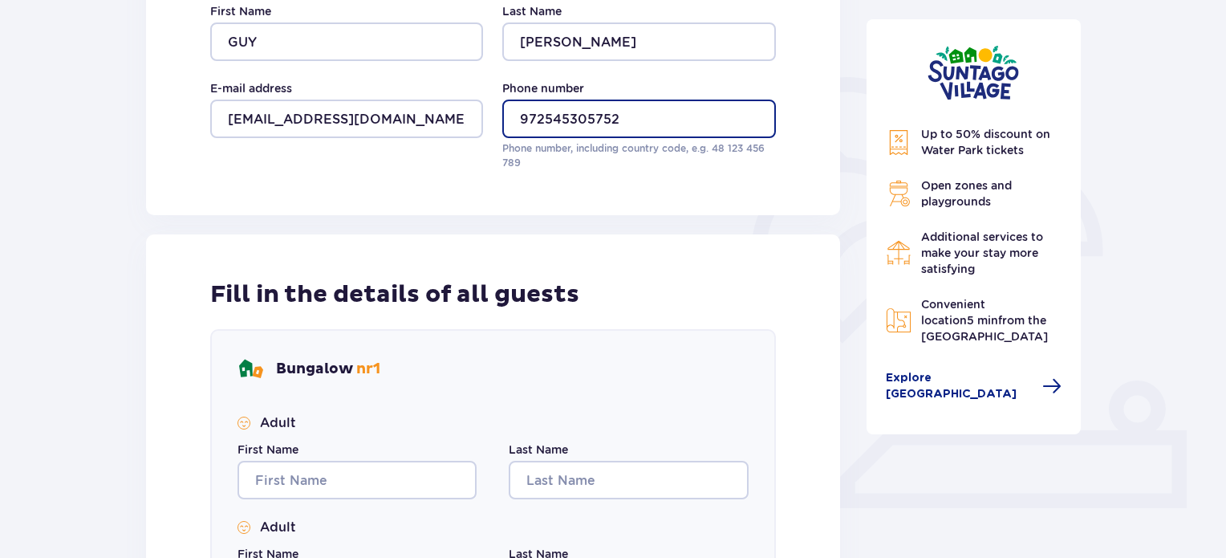
type input "972545305752"
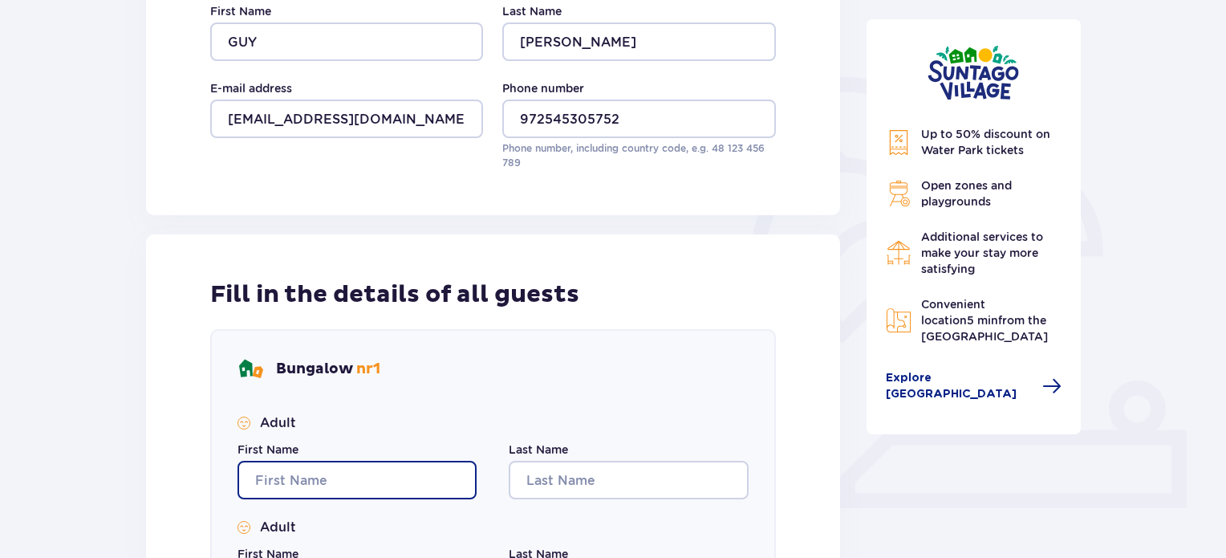
click at [340, 471] on input "First Name" at bounding box center [357, 480] width 239 height 39
type input "GUY"
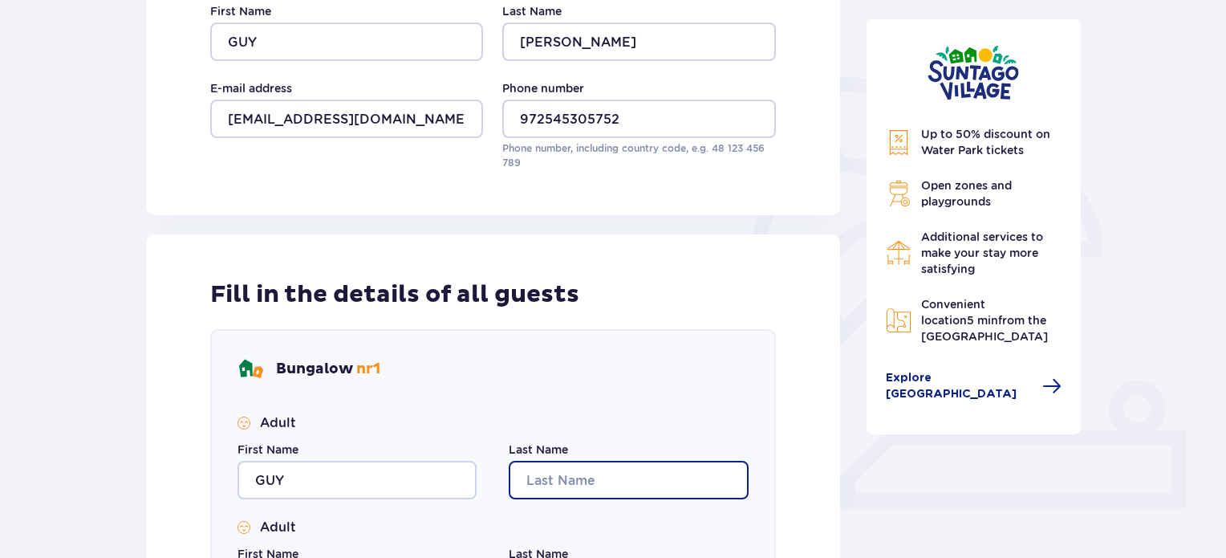
type input "[PERSON_NAME]"
type input "GUY"
type input "[PERSON_NAME]"
type input "GUY"
type input "[PERSON_NAME]"
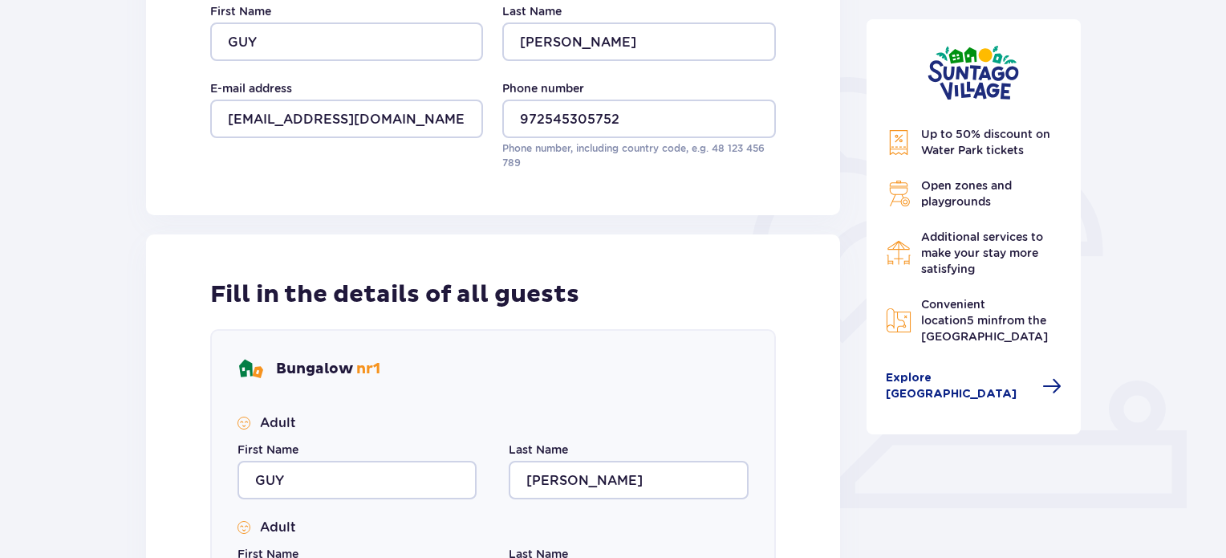
type input "GUY"
type input "[PERSON_NAME]"
type input "GUY"
type input "[PERSON_NAME]"
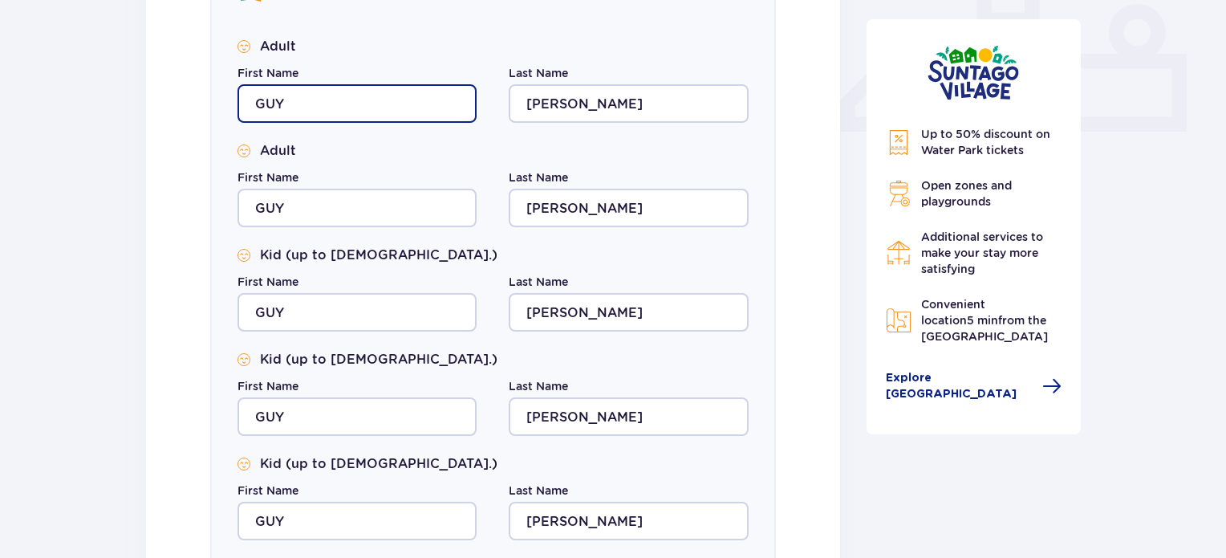
scroll to position [722, 0]
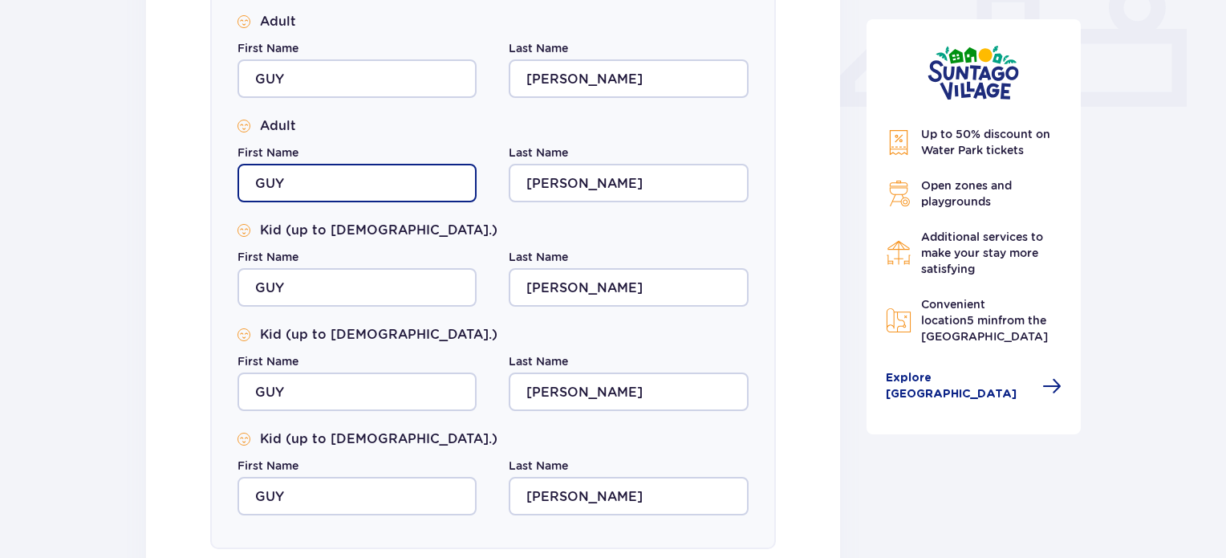
click at [332, 186] on input "GUY" at bounding box center [357, 183] width 239 height 39
drag, startPoint x: 332, startPoint y: 186, endPoint x: 280, endPoint y: 185, distance: 52.2
click at [282, 185] on input "GUY" at bounding box center [357, 183] width 239 height 39
click at [280, 185] on input "GUY" at bounding box center [357, 183] width 239 height 39
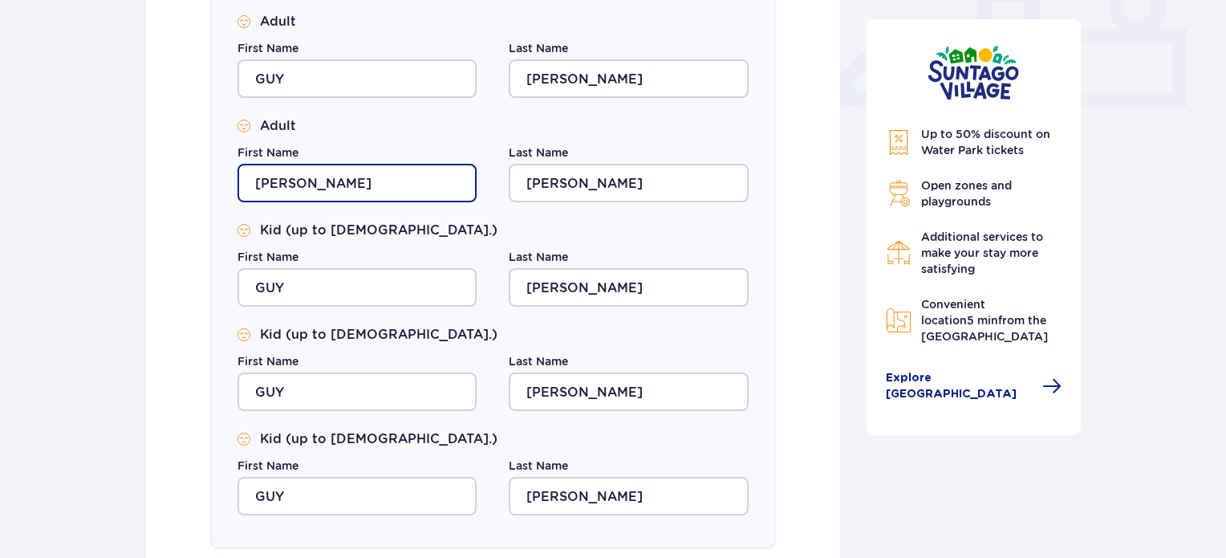
type input "[PERSON_NAME]"
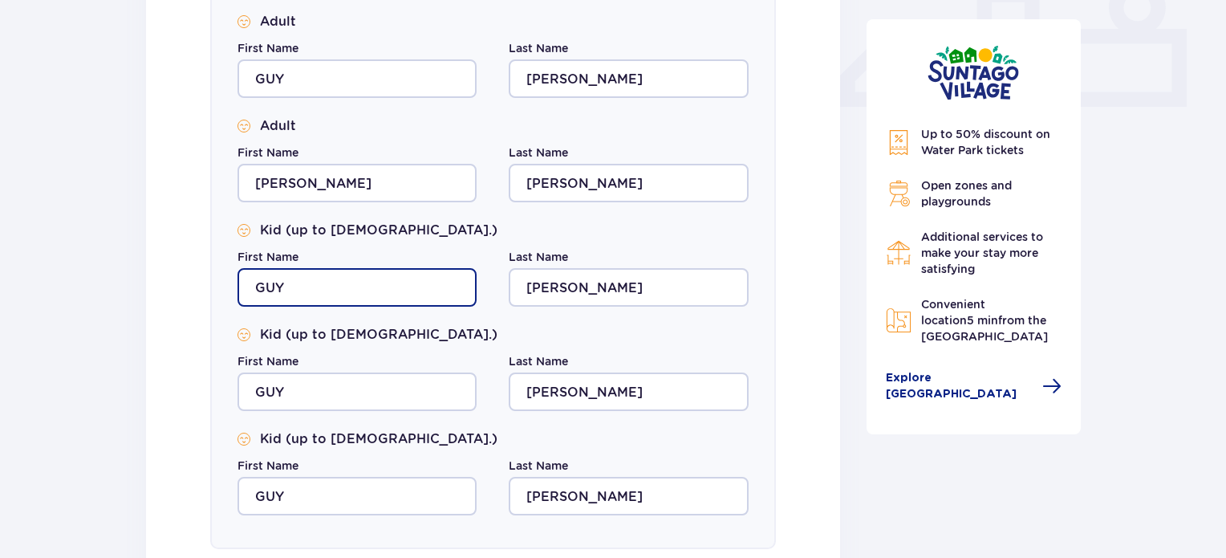
drag, startPoint x: 295, startPoint y: 304, endPoint x: 294, endPoint y: 290, distance: 13.7
click at [295, 302] on input "GUY" at bounding box center [357, 287] width 239 height 39
click at [293, 288] on input "GUY" at bounding box center [357, 287] width 239 height 39
click at [292, 287] on input "GUY" at bounding box center [357, 287] width 239 height 39
type input "[PERSON_NAME]"
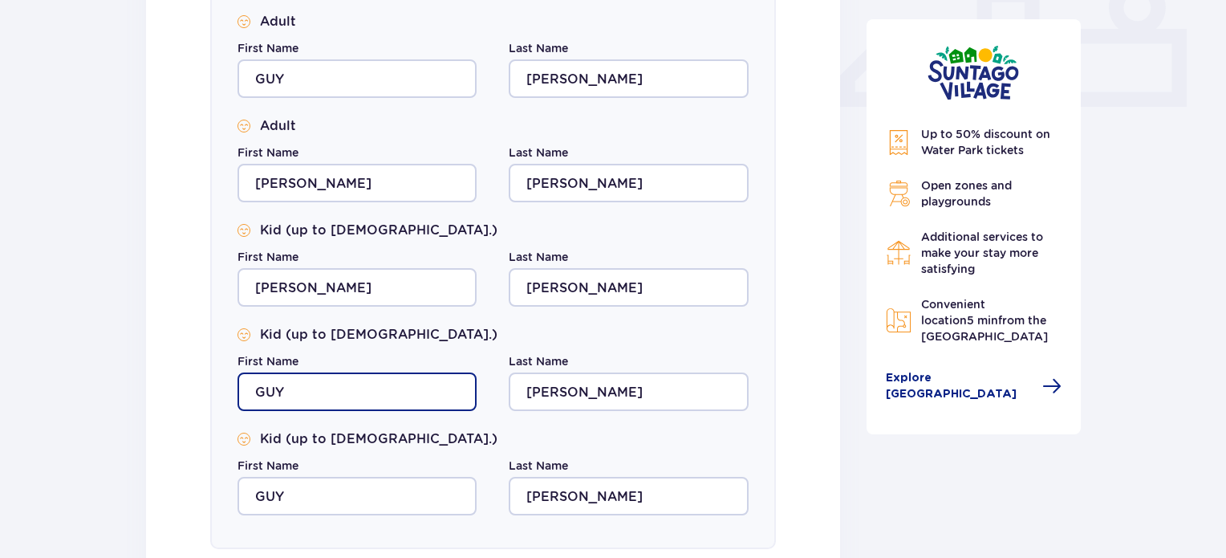
click at [282, 402] on input "GUY" at bounding box center [357, 391] width 239 height 39
type input "TALYA"
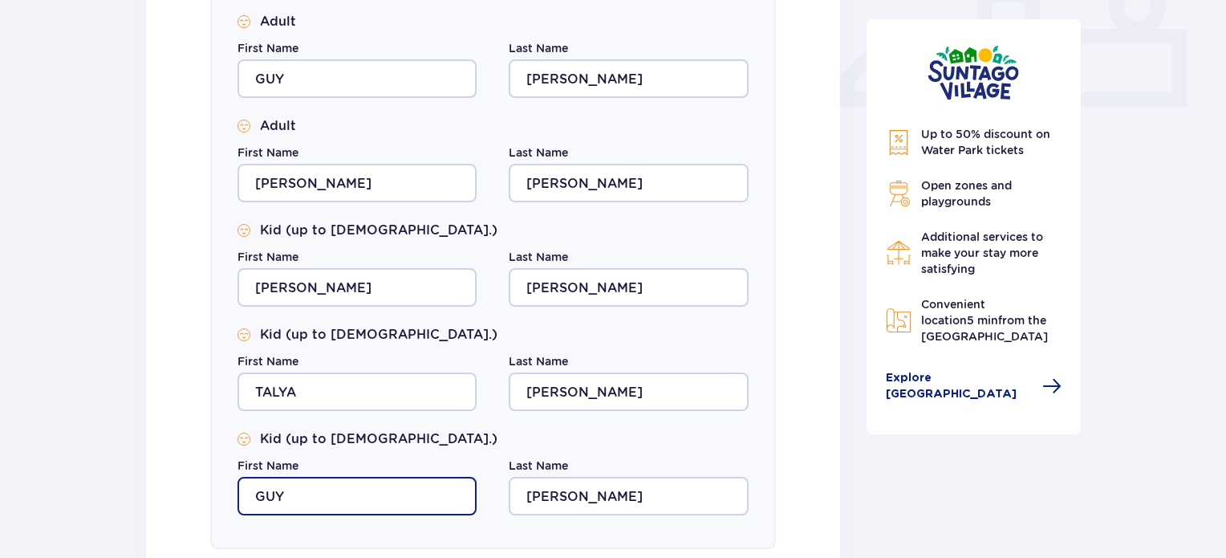
click at [274, 494] on input "GUY" at bounding box center [357, 496] width 239 height 39
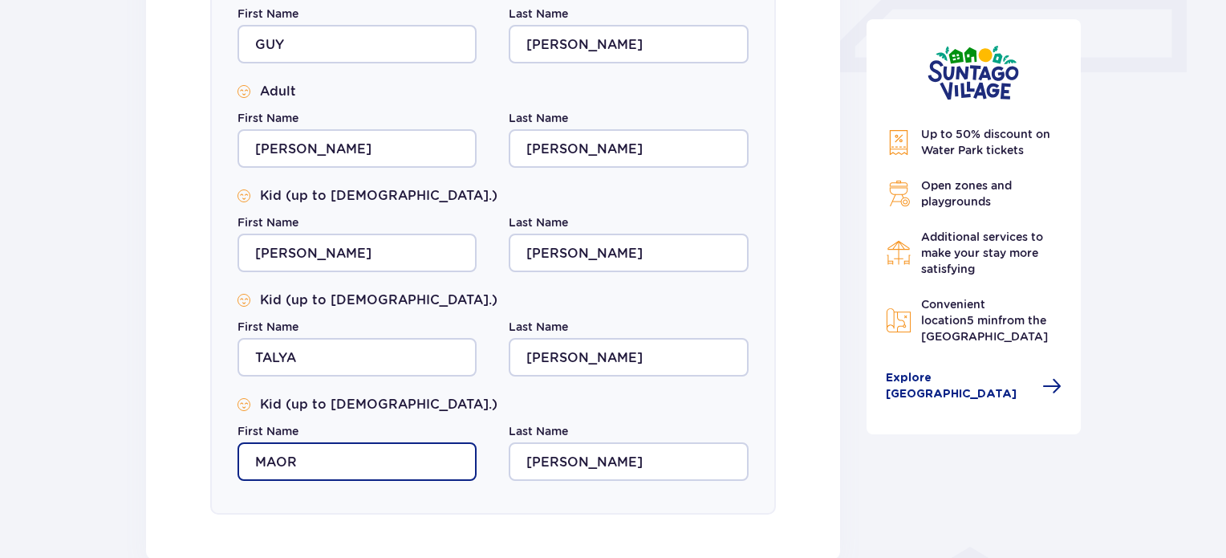
scroll to position [963, 0]
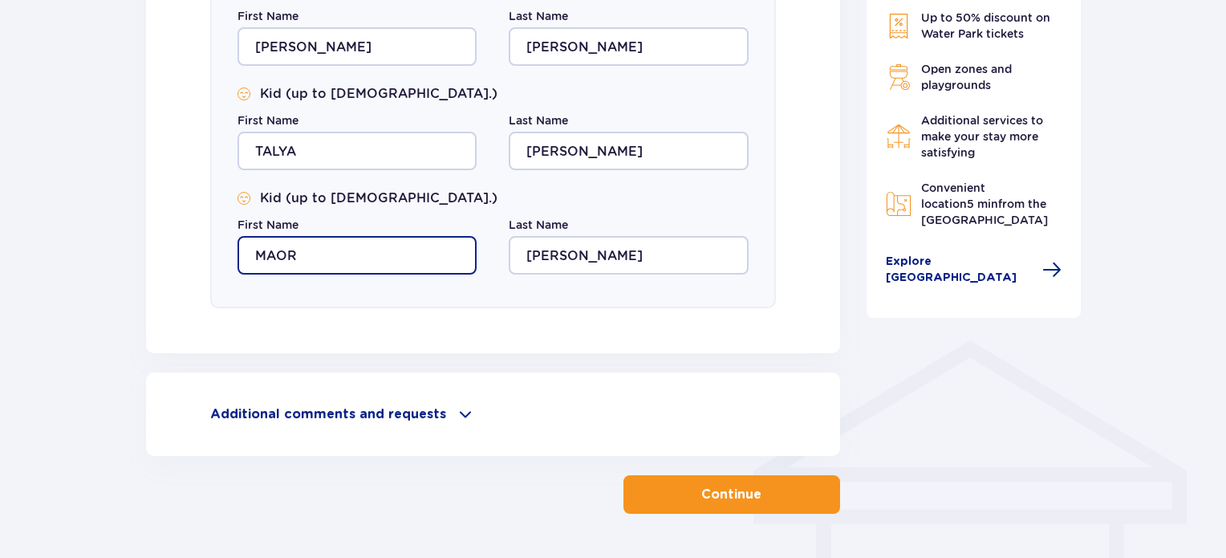
type input "MAOR"
click at [731, 494] on p "Continue" at bounding box center [731, 494] width 60 height 18
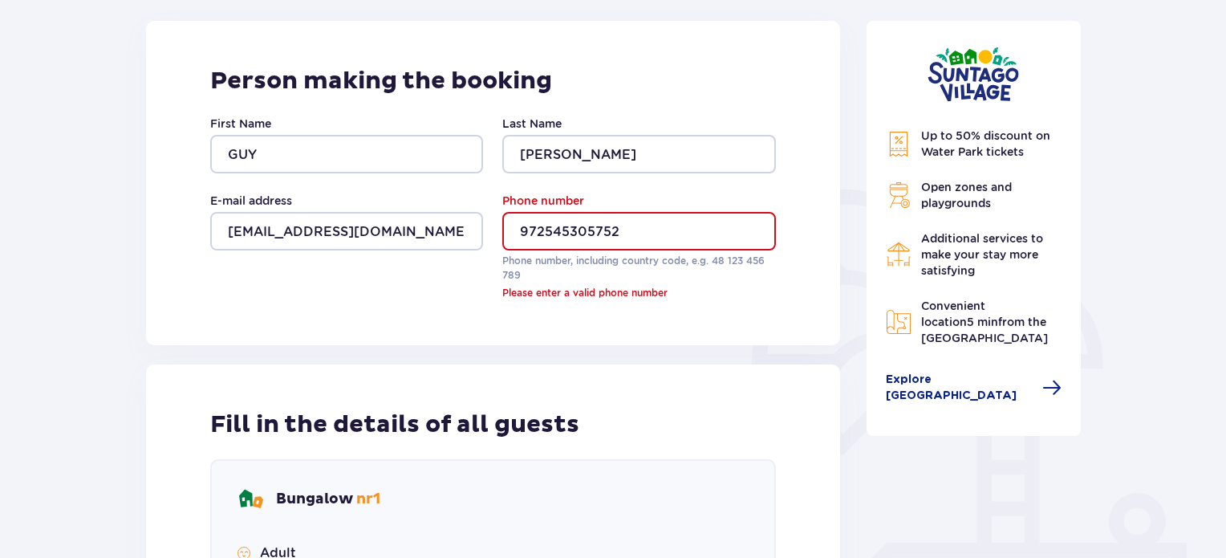
scroll to position [180, 0]
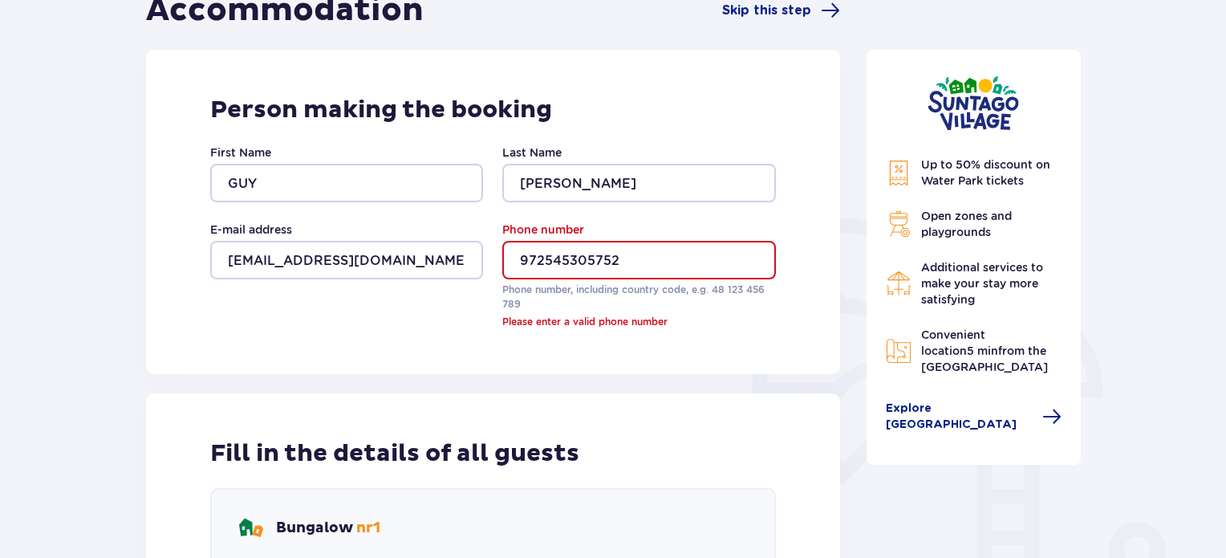
click at [533, 254] on input "972545305752" at bounding box center [638, 260] width 273 height 39
click at [522, 259] on input "972545305752" at bounding box center [638, 260] width 273 height 39
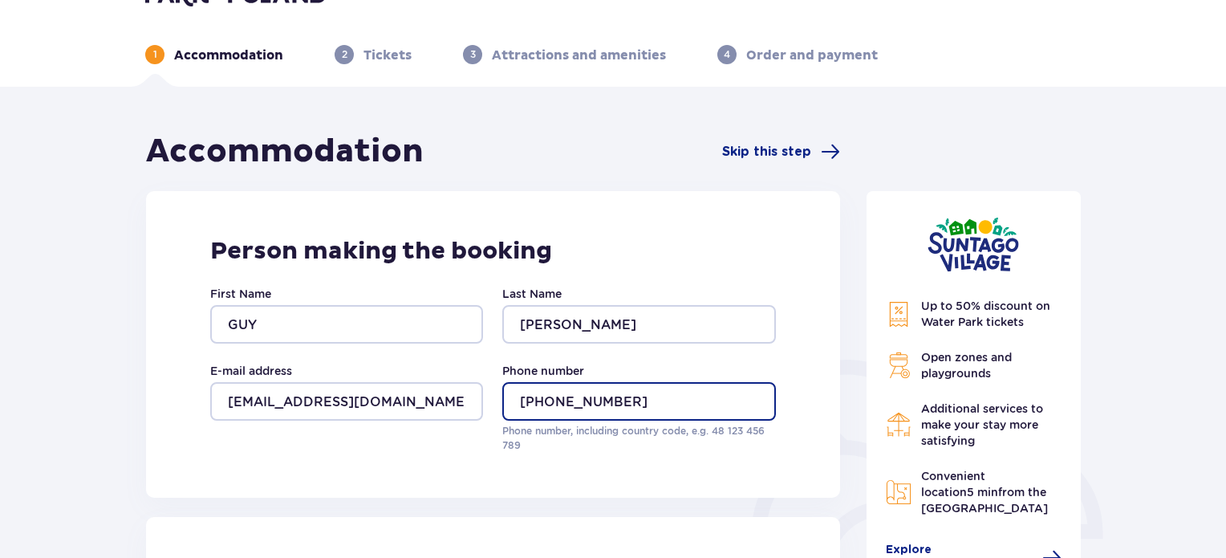
scroll to position [0, 0]
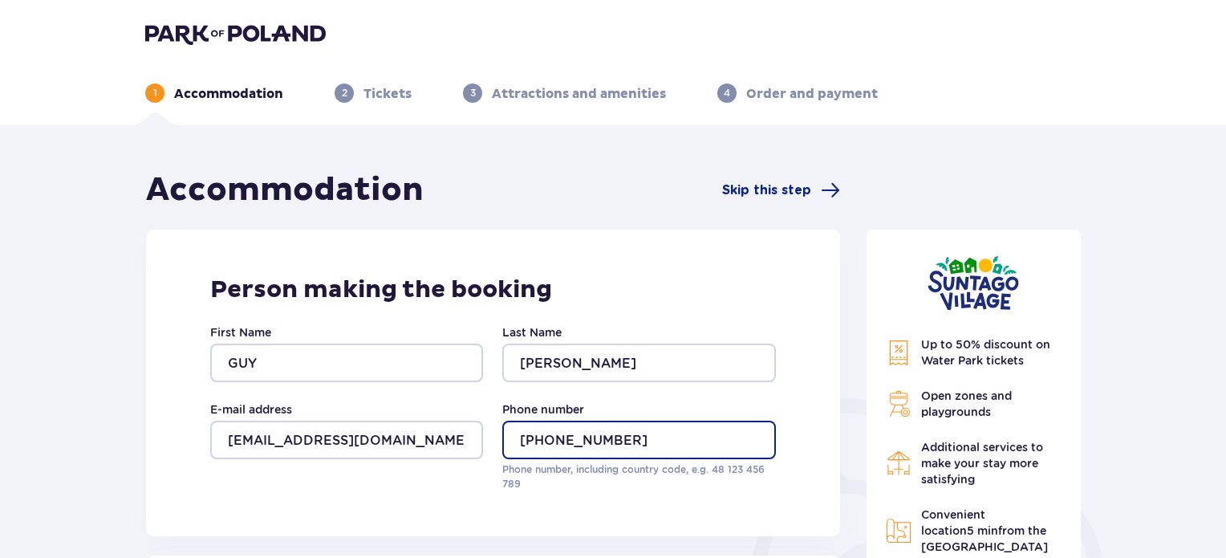
type input "[PHONE_NUMBER]"
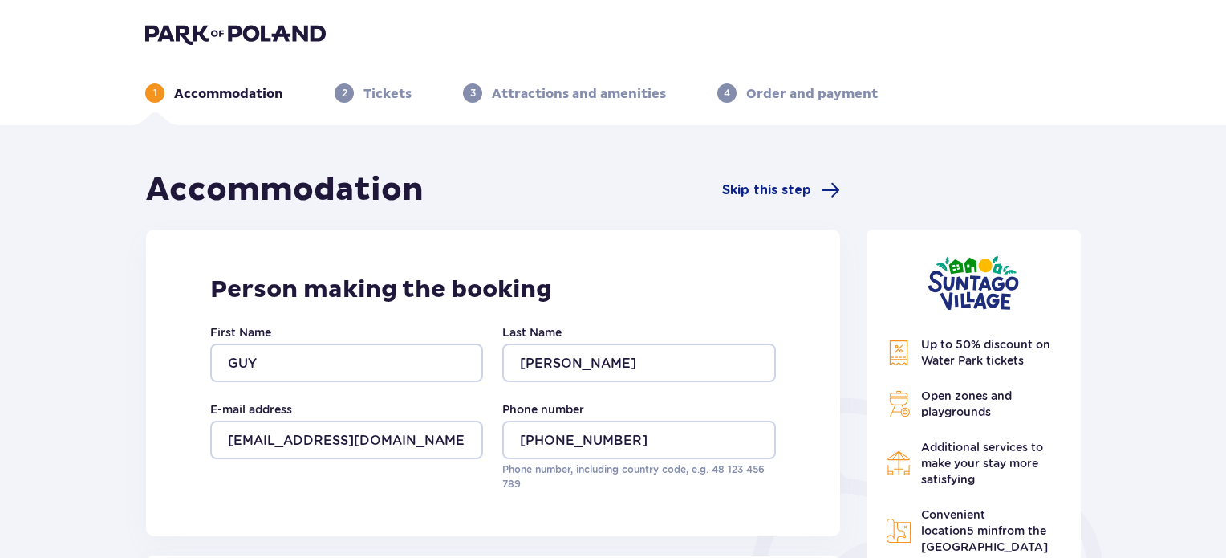
click at [238, 379] on div "First Name GUY Last Name RON E-mail address melaraff@gmail.com Phone number +97…" at bounding box center [493, 407] width 566 height 167
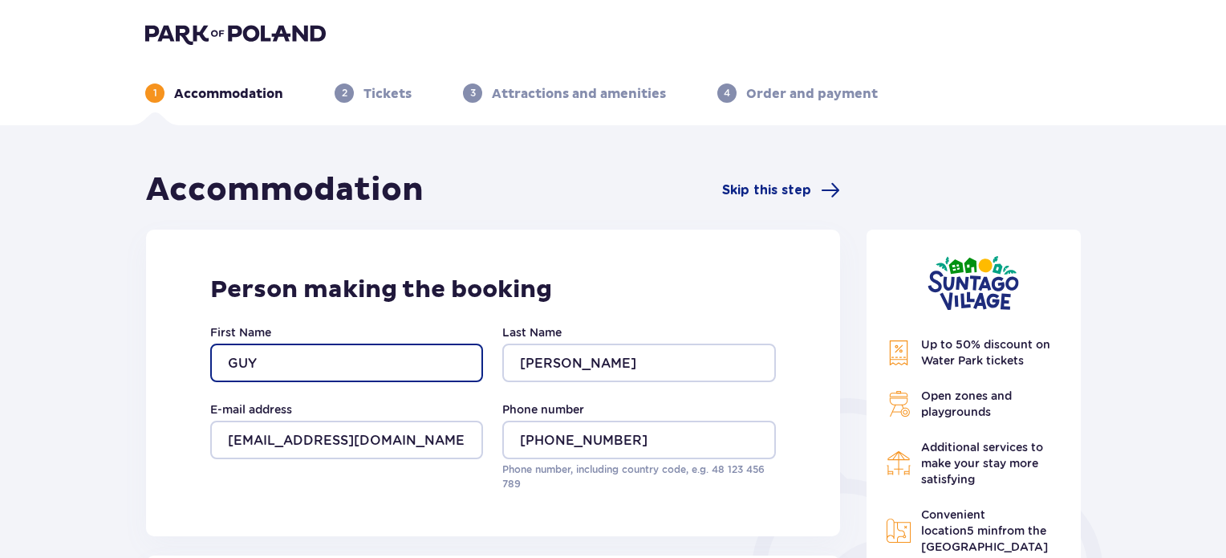
click at [244, 368] on input "GUY" at bounding box center [346, 362] width 273 height 39
click at [251, 359] on input "GUY" at bounding box center [346, 362] width 273 height 39
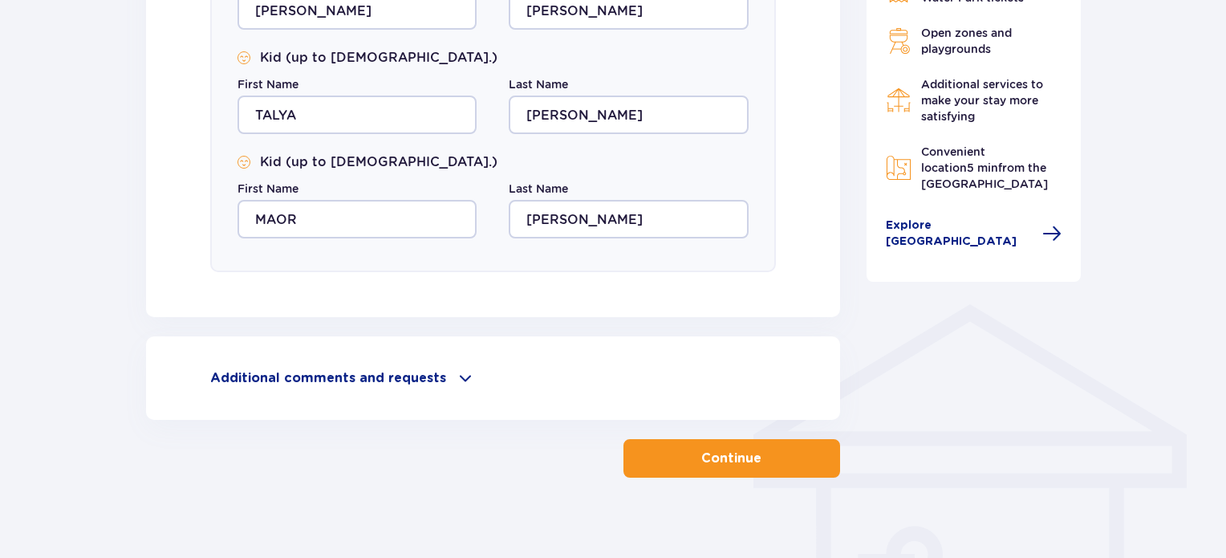
scroll to position [1014, 0]
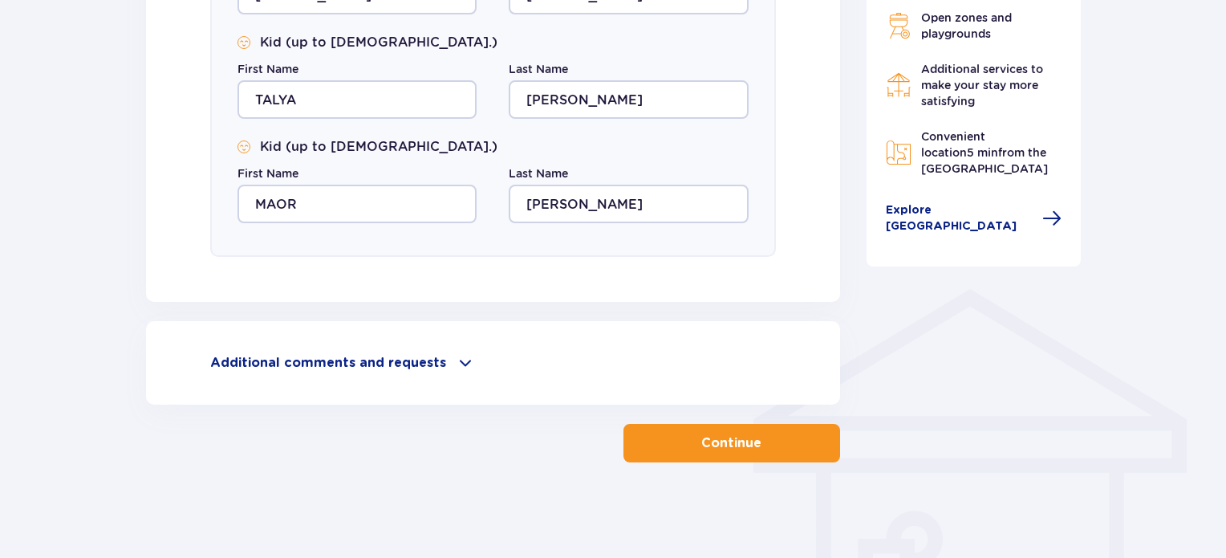
type input "[PERSON_NAME]"
click at [802, 448] on button "Continue" at bounding box center [732, 443] width 217 height 39
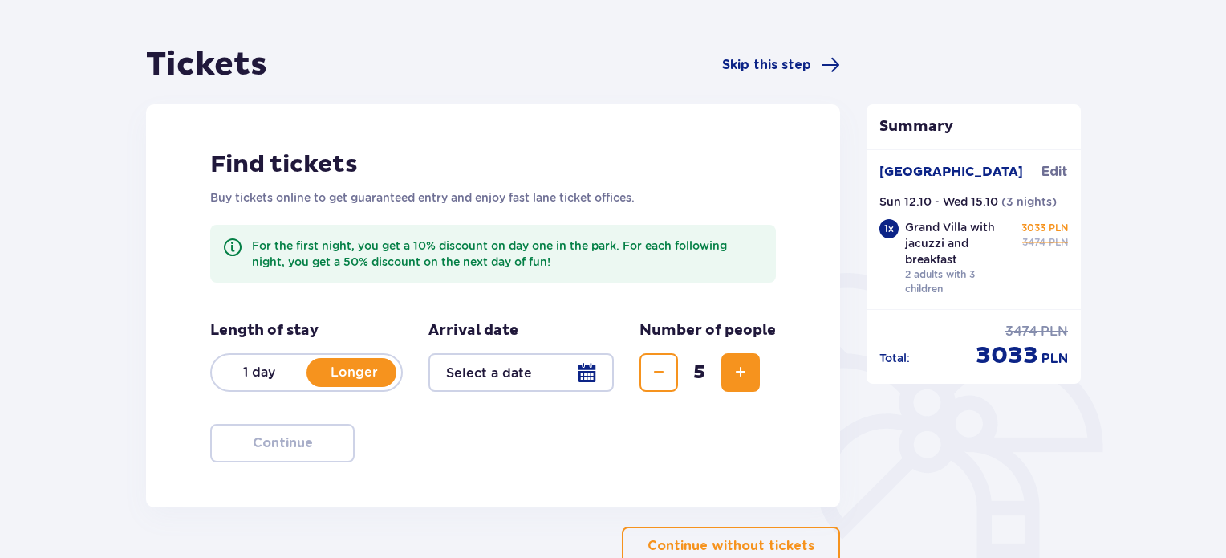
scroll to position [160, 0]
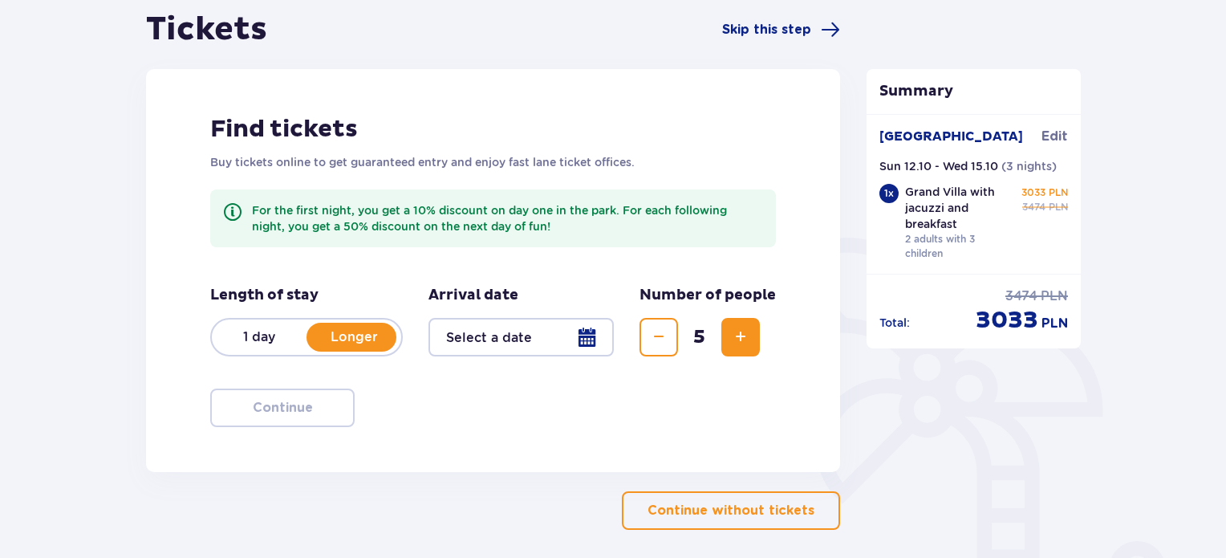
click at [472, 346] on div at bounding box center [521, 337] width 185 height 39
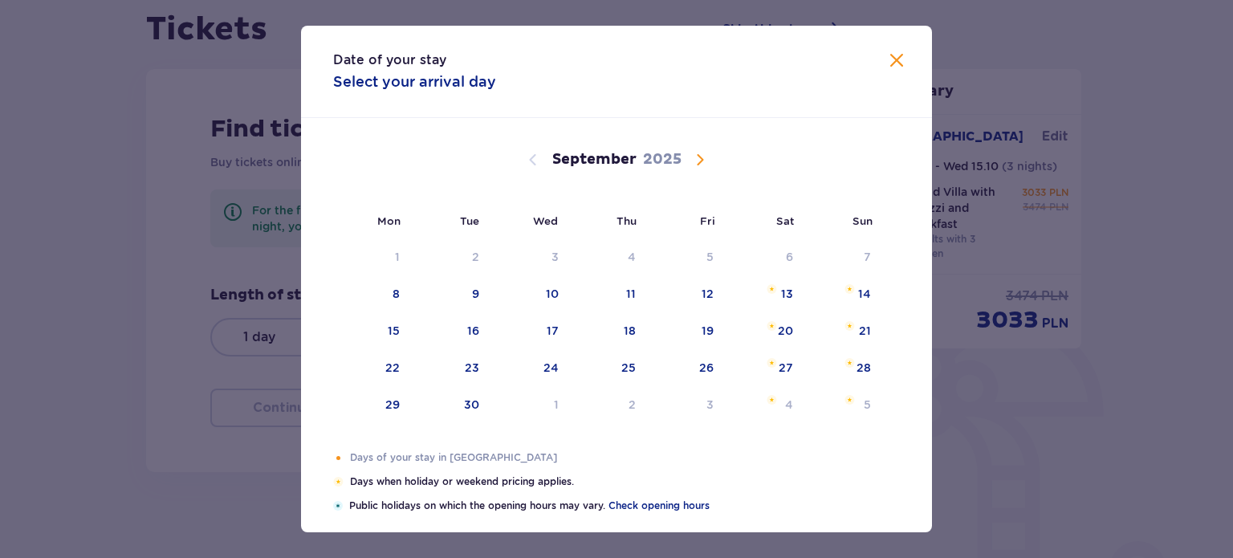
click at [897, 67] on span at bounding box center [896, 60] width 19 height 19
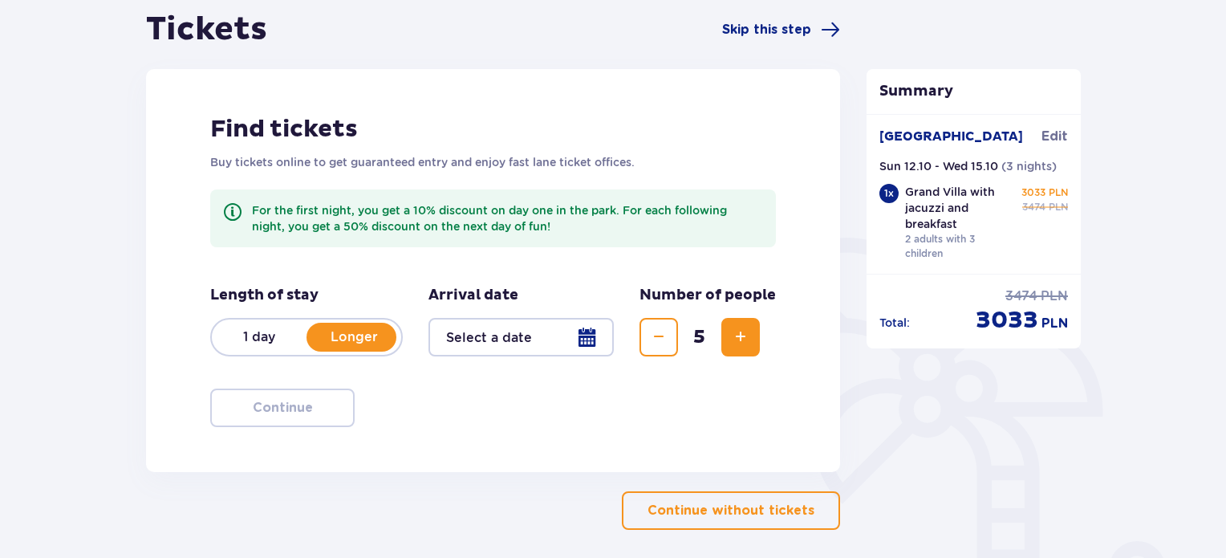
click at [491, 338] on div at bounding box center [521, 337] width 185 height 39
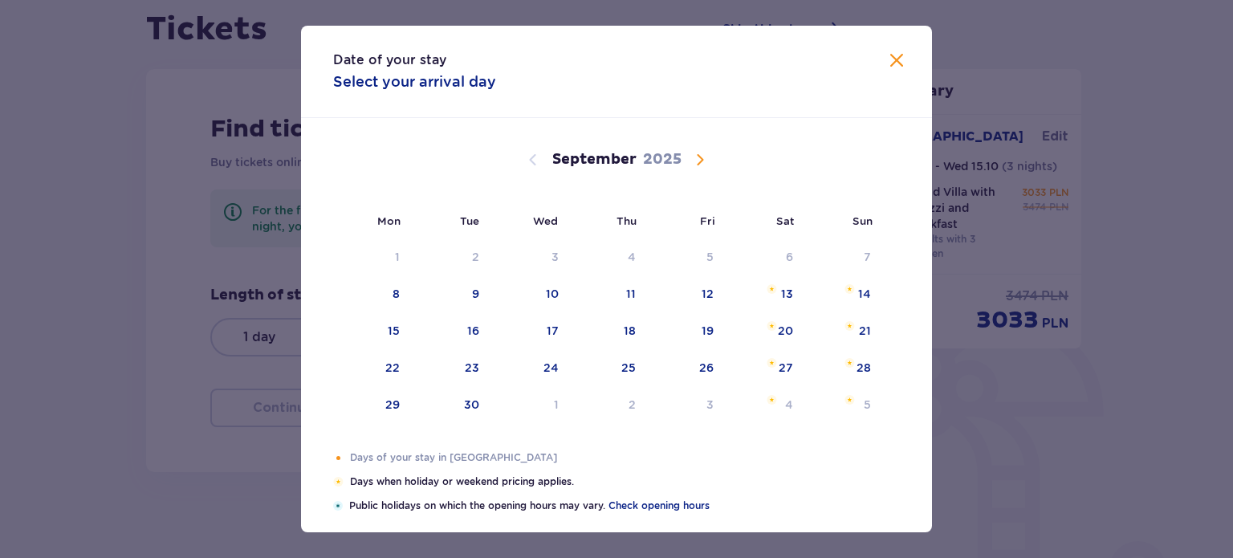
click at [694, 156] on span "Calendar" at bounding box center [699, 159] width 19 height 19
click at [396, 328] on div "13" at bounding box center [395, 331] width 12 height 16
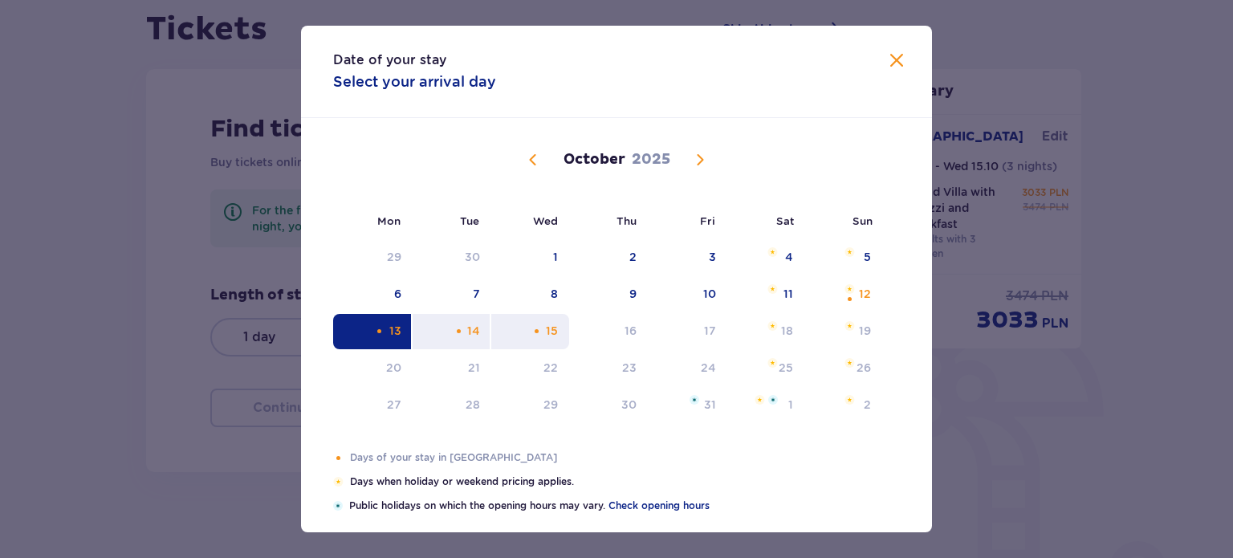
click at [550, 323] on div "15" at bounding box center [552, 331] width 12 height 16
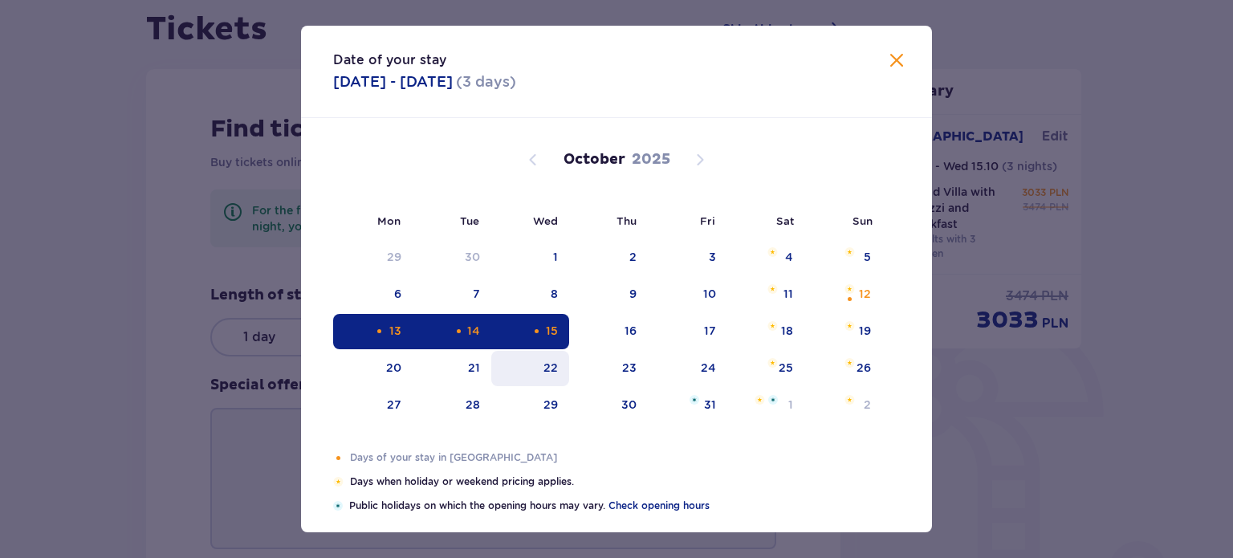
type input "13.10.25 - 15.10.25"
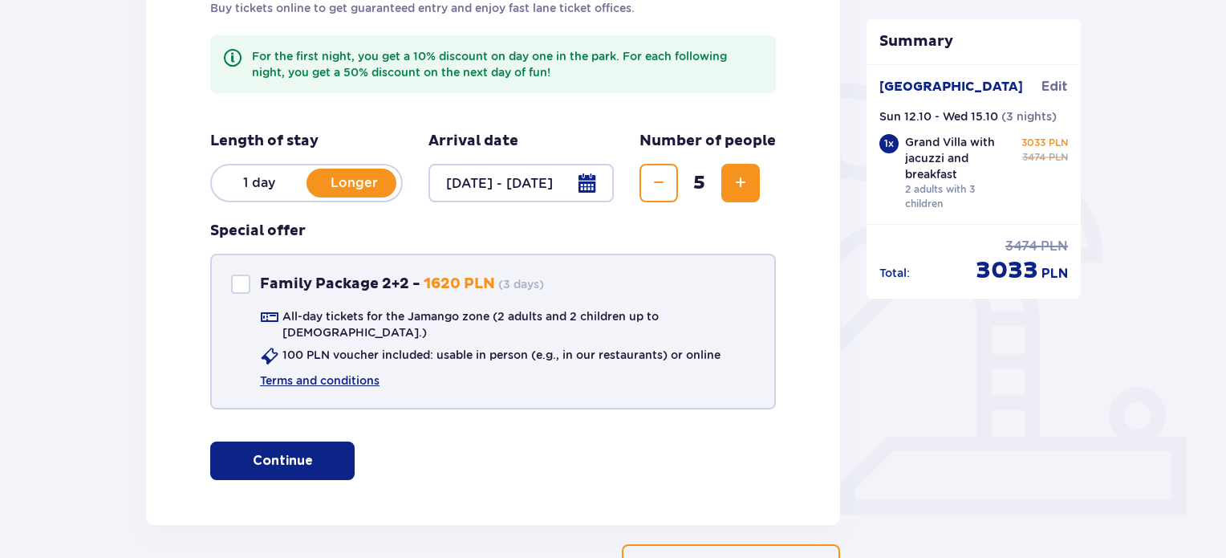
scroll to position [321, 0]
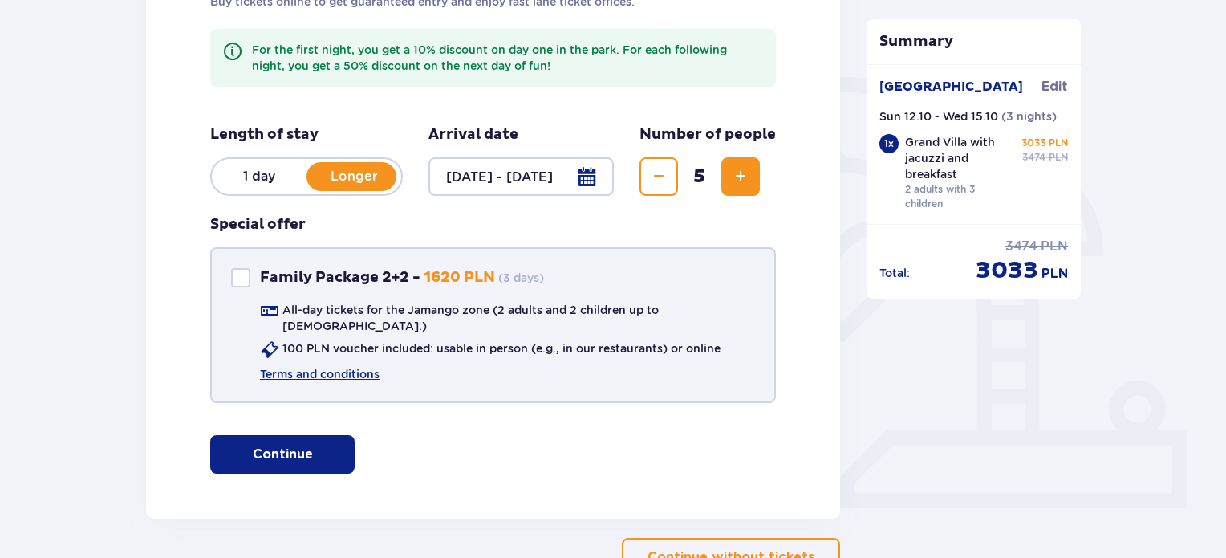
click at [239, 278] on div at bounding box center [240, 277] width 19 height 19
checkbox input "true"
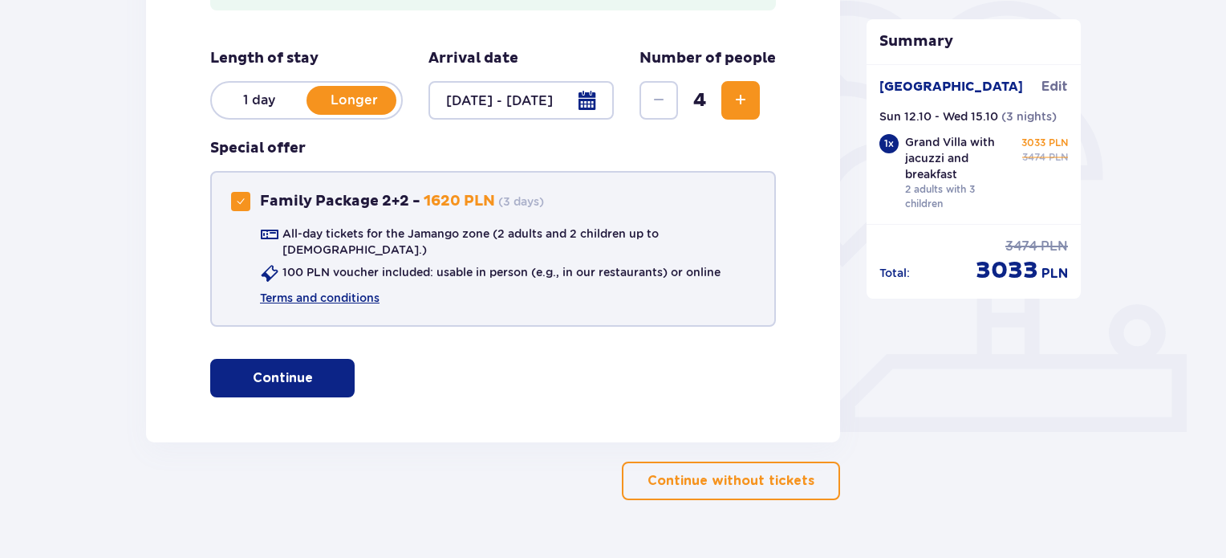
scroll to position [401, 0]
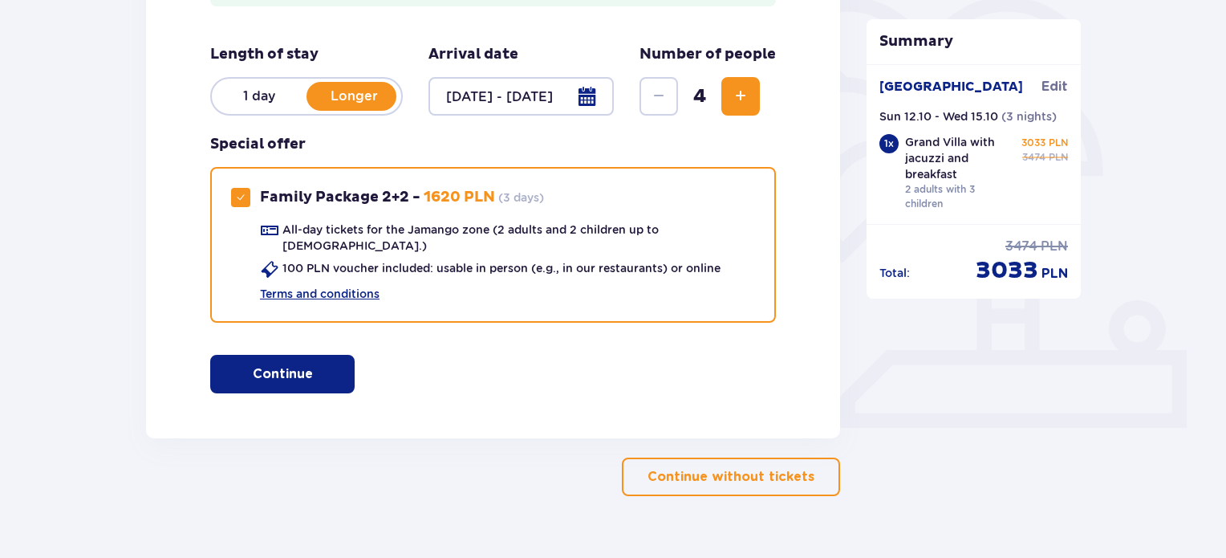
click at [324, 355] on button "Continue" at bounding box center [282, 374] width 144 height 39
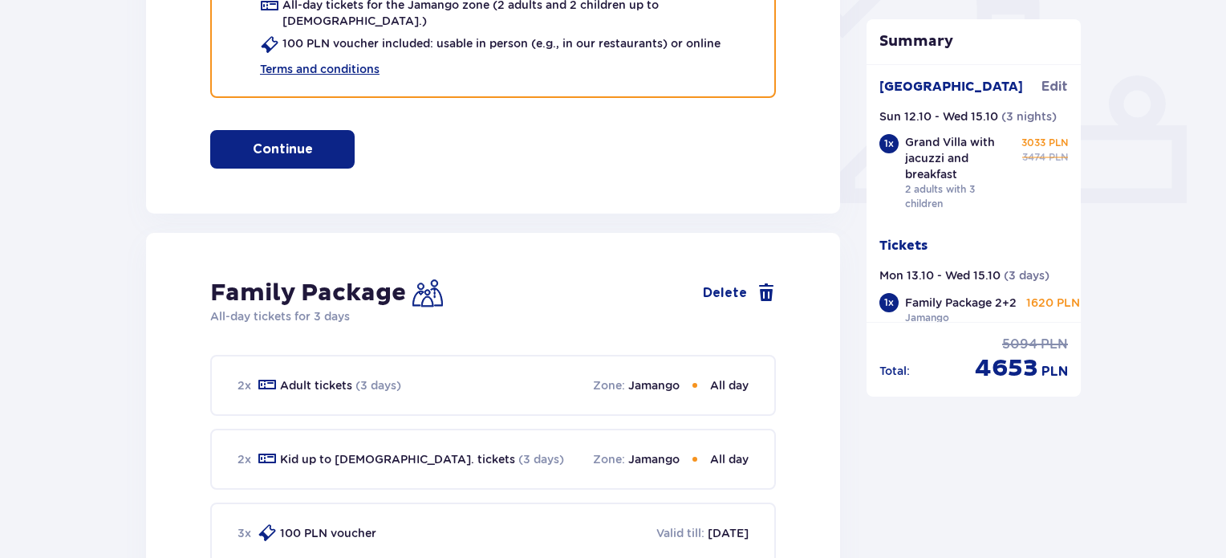
scroll to position [826, 0]
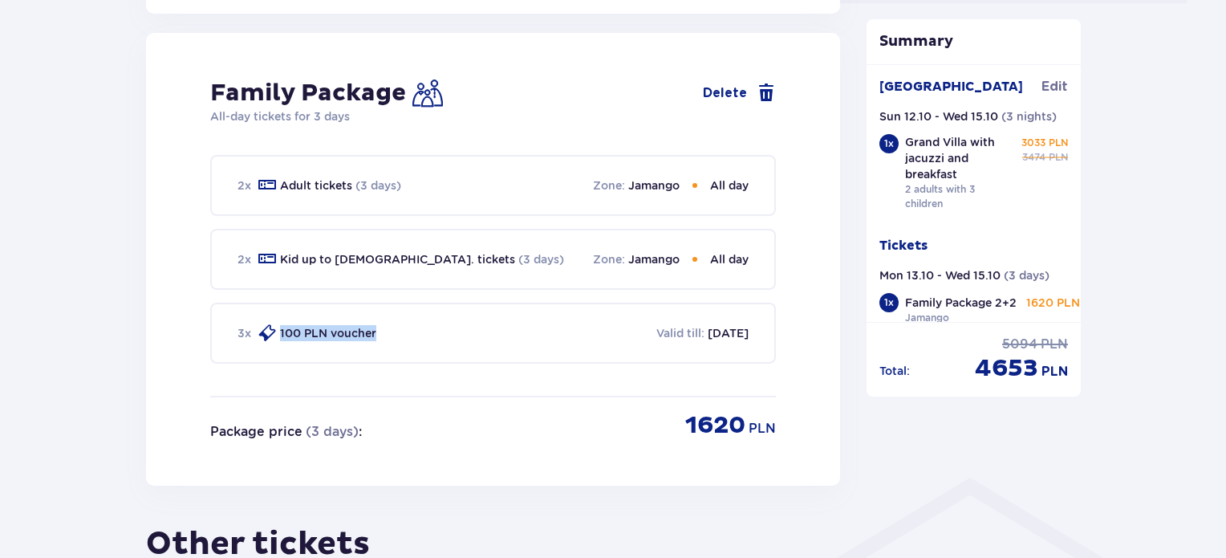
drag, startPoint x: 260, startPoint y: 314, endPoint x: 401, endPoint y: 315, distance: 141.2
click at [401, 315] on div "3 x 100 PLN voucher Valid till : 08.09.2026" at bounding box center [493, 333] width 566 height 61
click at [656, 325] on p "Valid till :" at bounding box center [680, 333] width 48 height 16
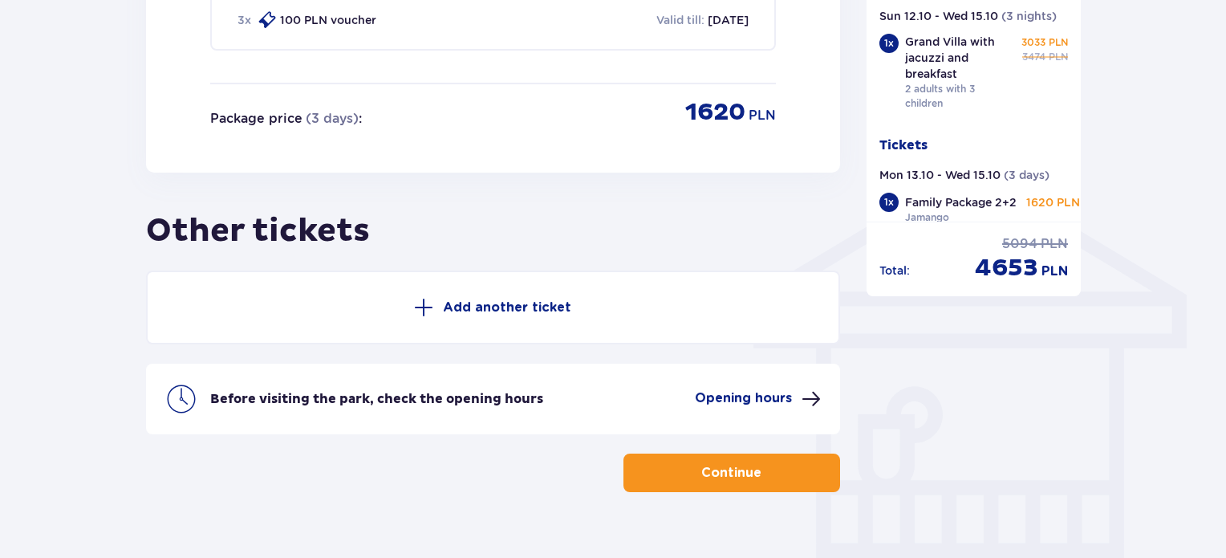
scroll to position [1147, 0]
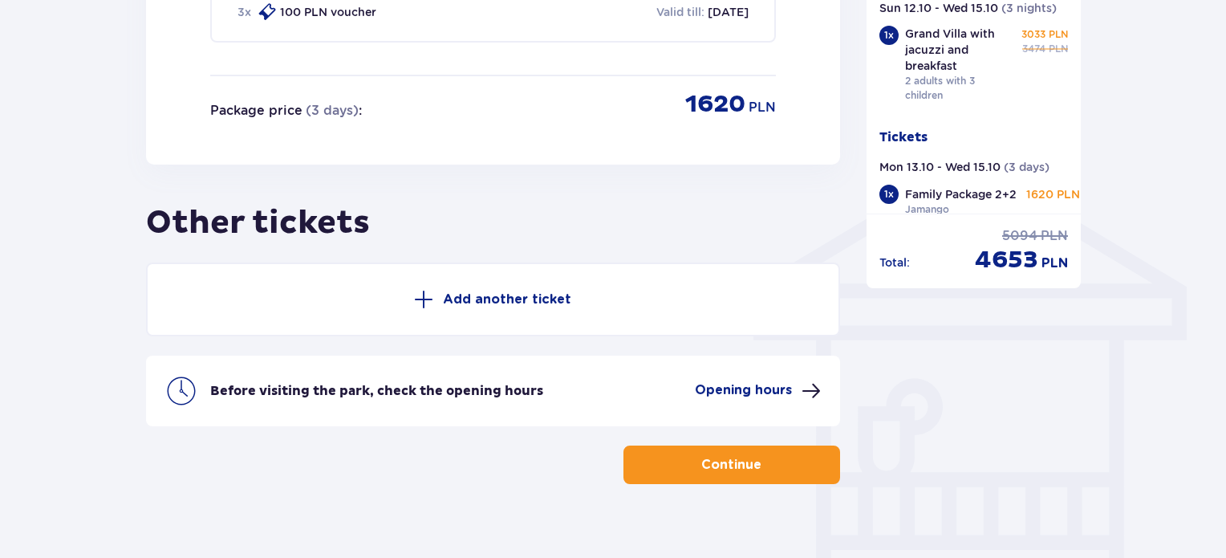
click at [540, 290] on p "Add another ticket" at bounding box center [507, 299] width 128 height 18
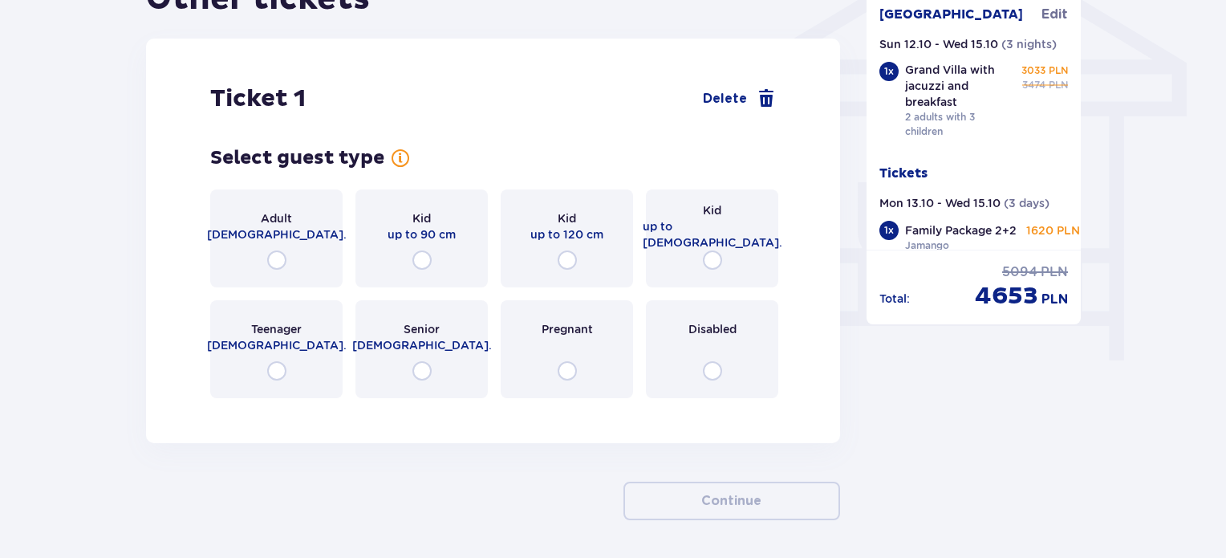
scroll to position [1374, 0]
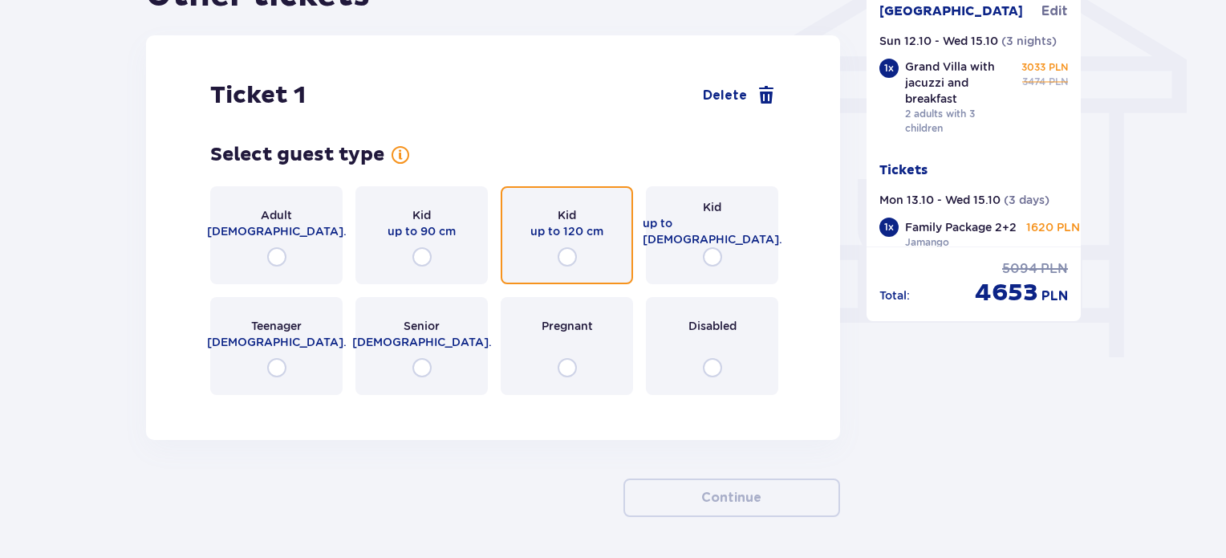
click at [576, 247] on input "radio" at bounding box center [567, 256] width 19 height 19
radio input "true"
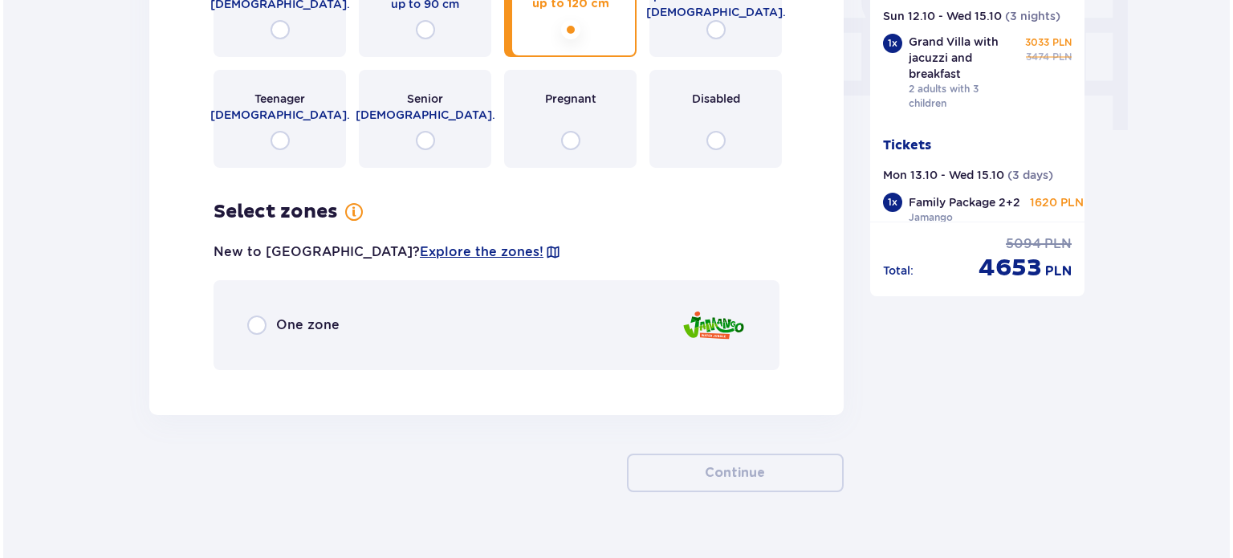
scroll to position [1615, 0]
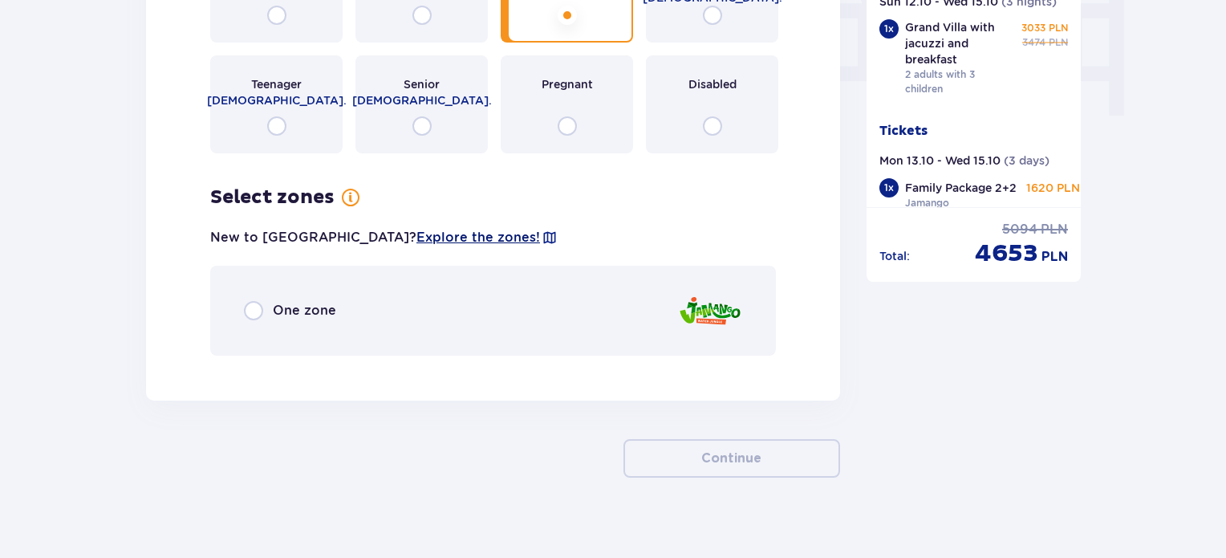
click at [416, 229] on span "Explore the zones!" at bounding box center [478, 238] width 124 height 18
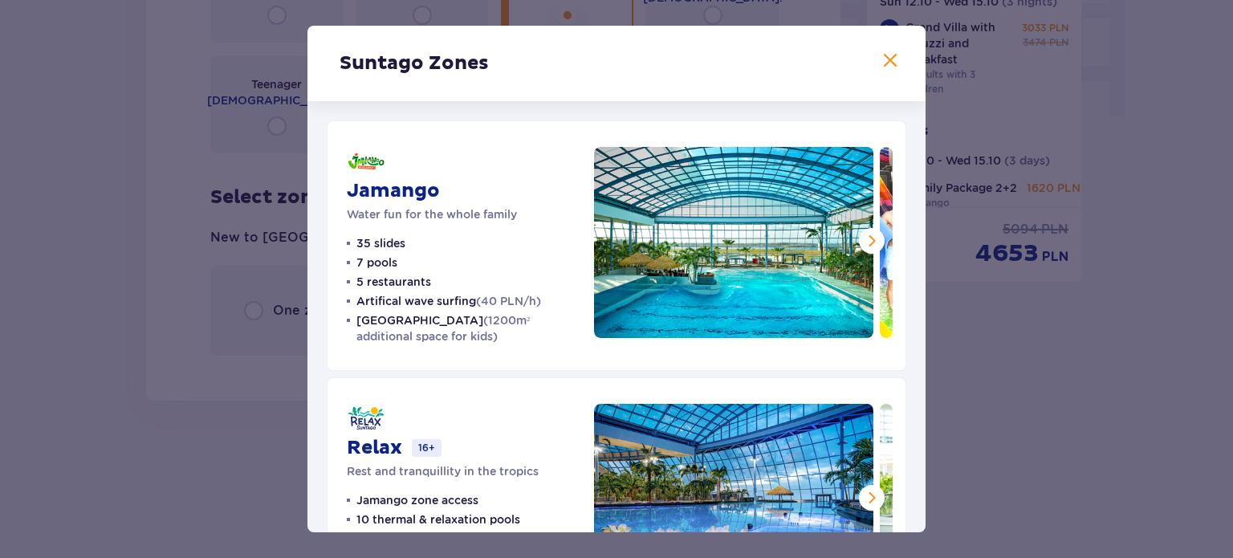
click at [886, 66] on span at bounding box center [889, 60] width 19 height 19
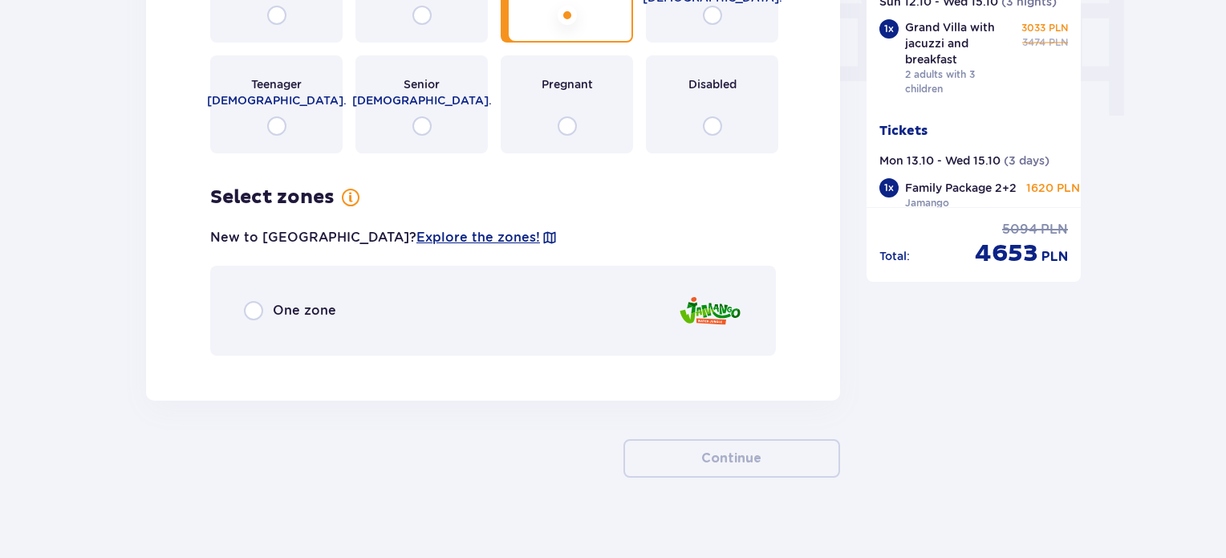
click at [276, 302] on p "One zone" at bounding box center [304, 311] width 63 height 18
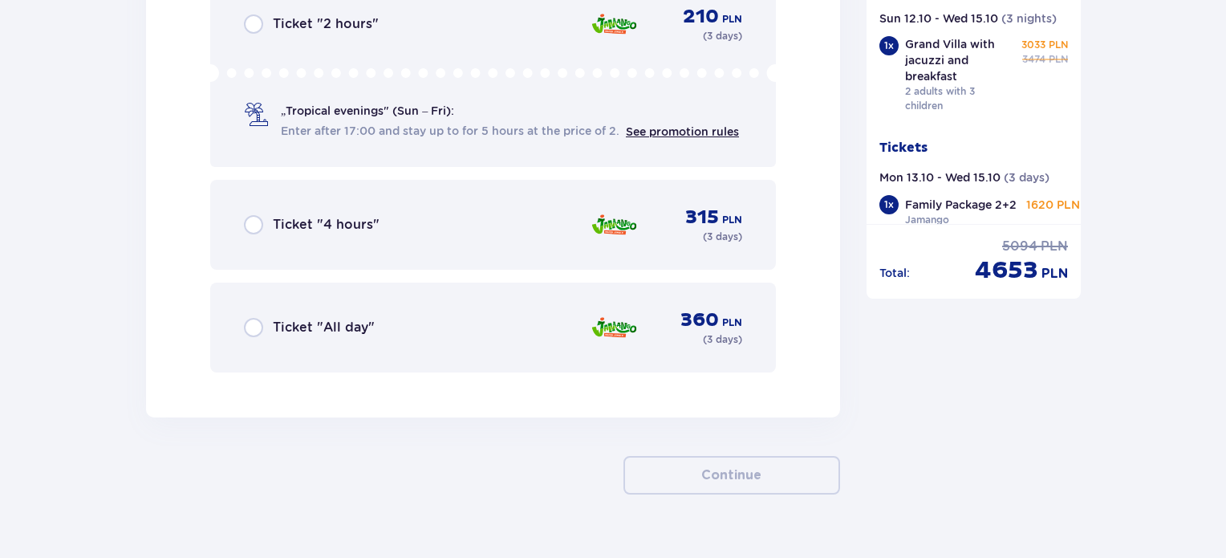
scroll to position [2128, 0]
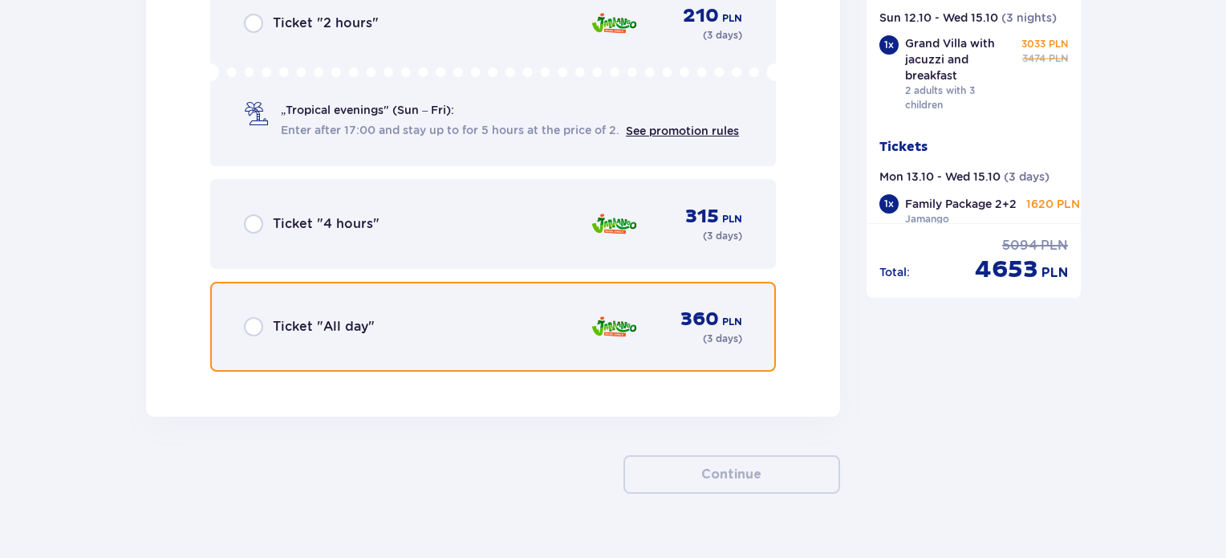
click at [246, 317] on input "radio" at bounding box center [253, 326] width 19 height 19
radio input "true"
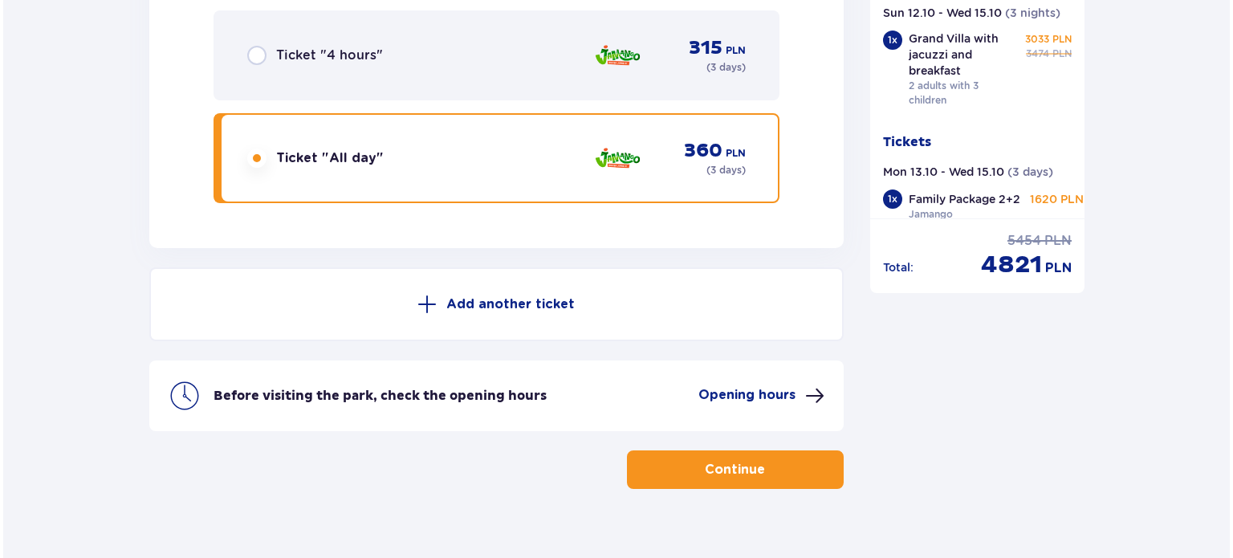
scroll to position [2306, 0]
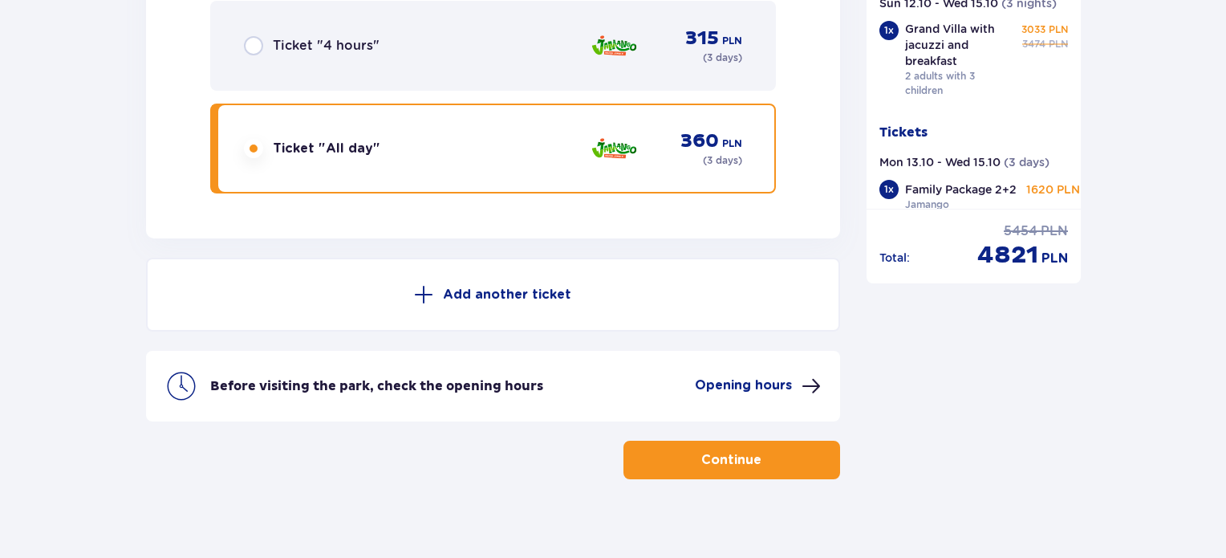
click at [744, 376] on p "Opening hours" at bounding box center [743, 385] width 97 height 18
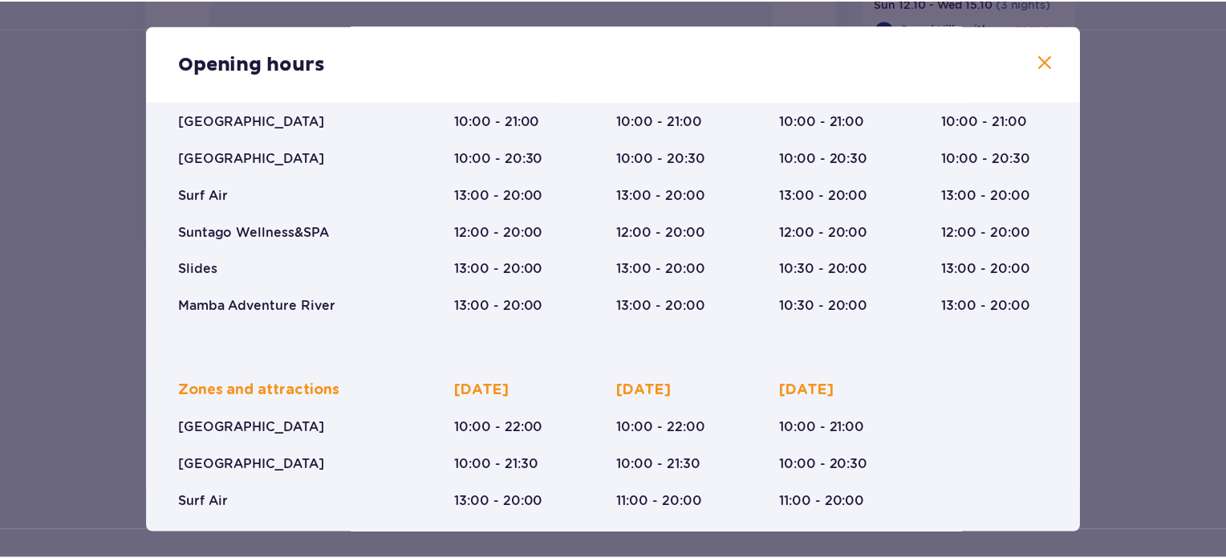
scroll to position [160, 0]
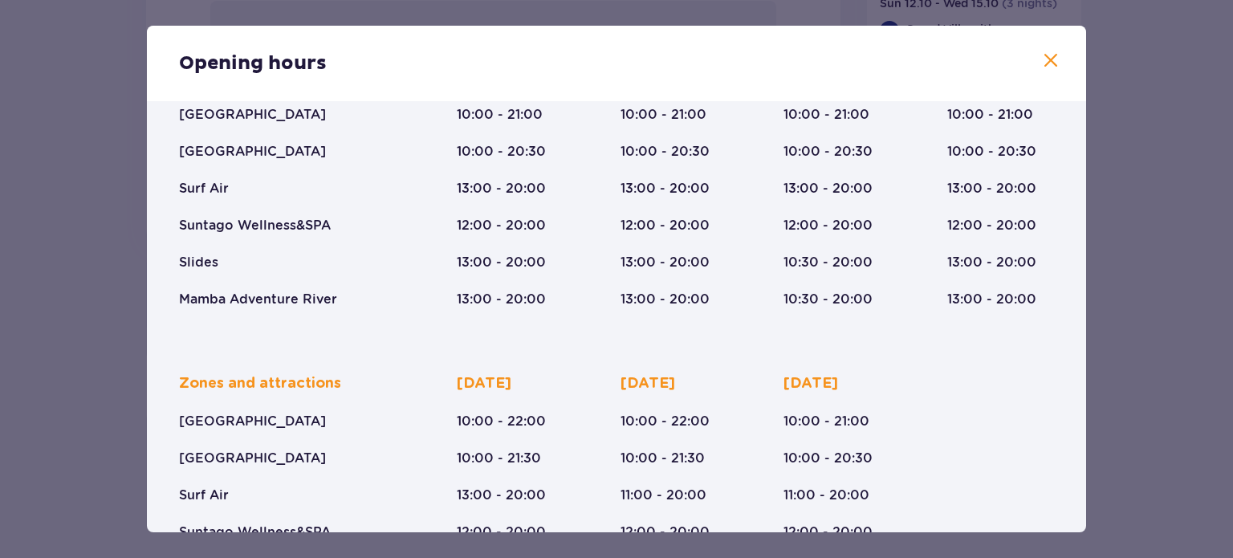
click at [1046, 64] on span at bounding box center [1050, 60] width 19 height 19
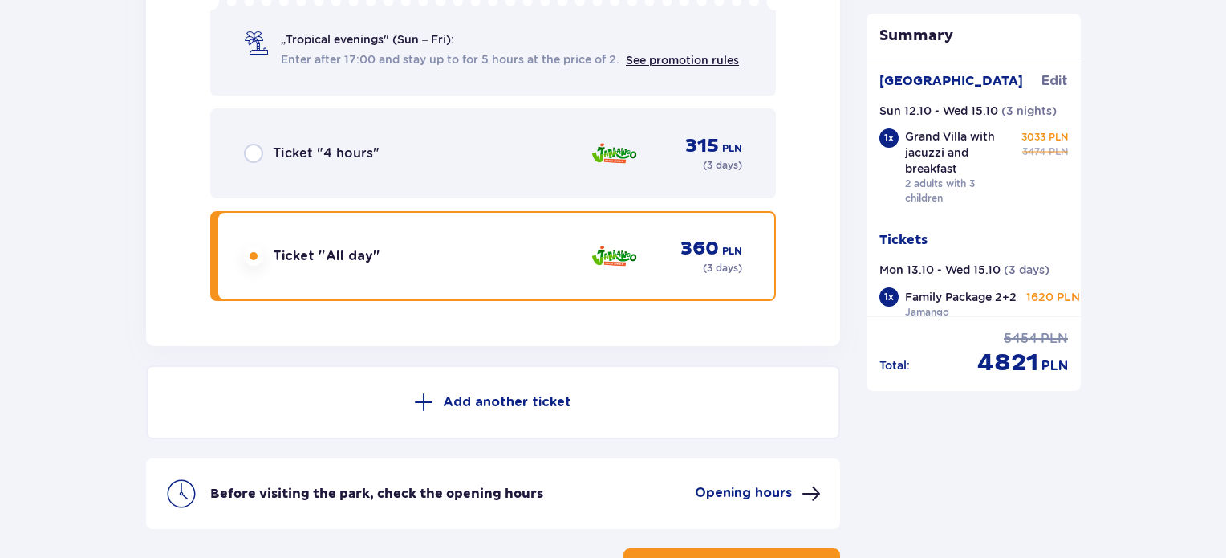
scroll to position [2306, 0]
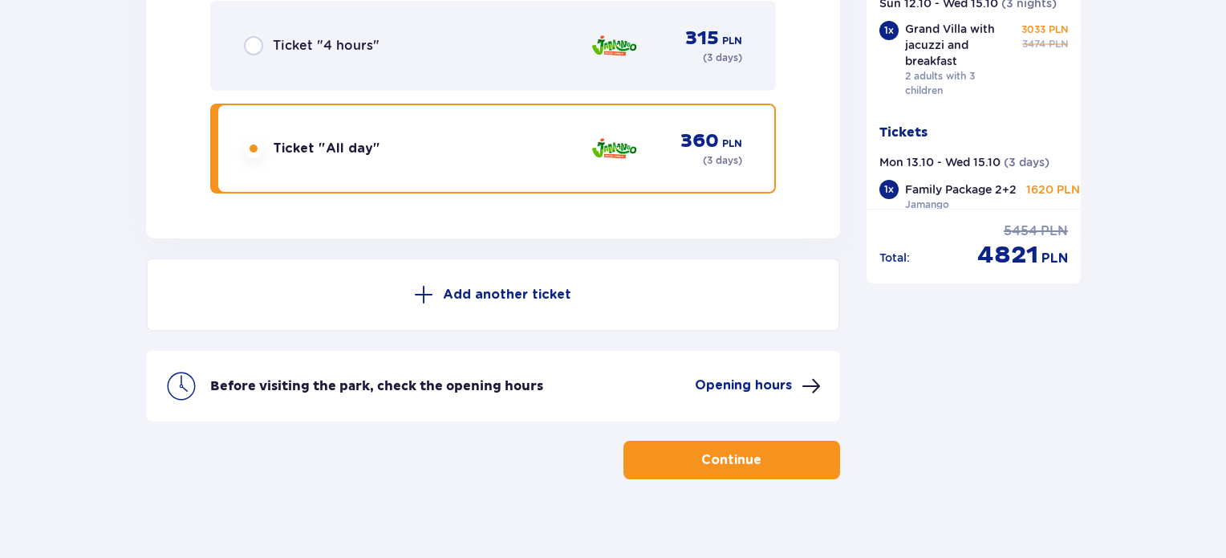
click at [745, 451] on p "Continue" at bounding box center [731, 460] width 60 height 18
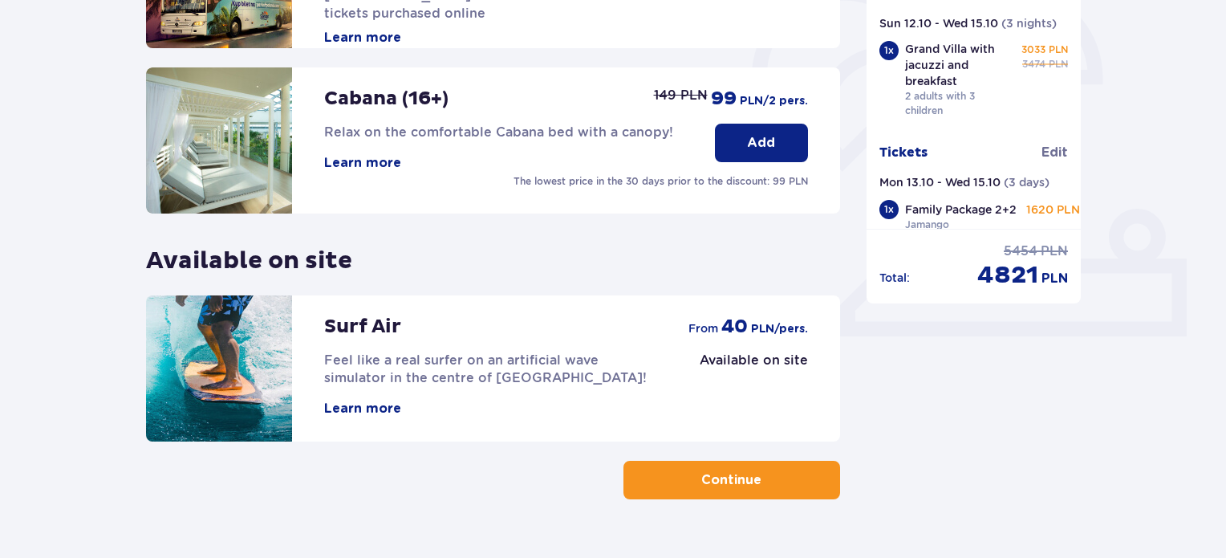
scroll to position [530, 0]
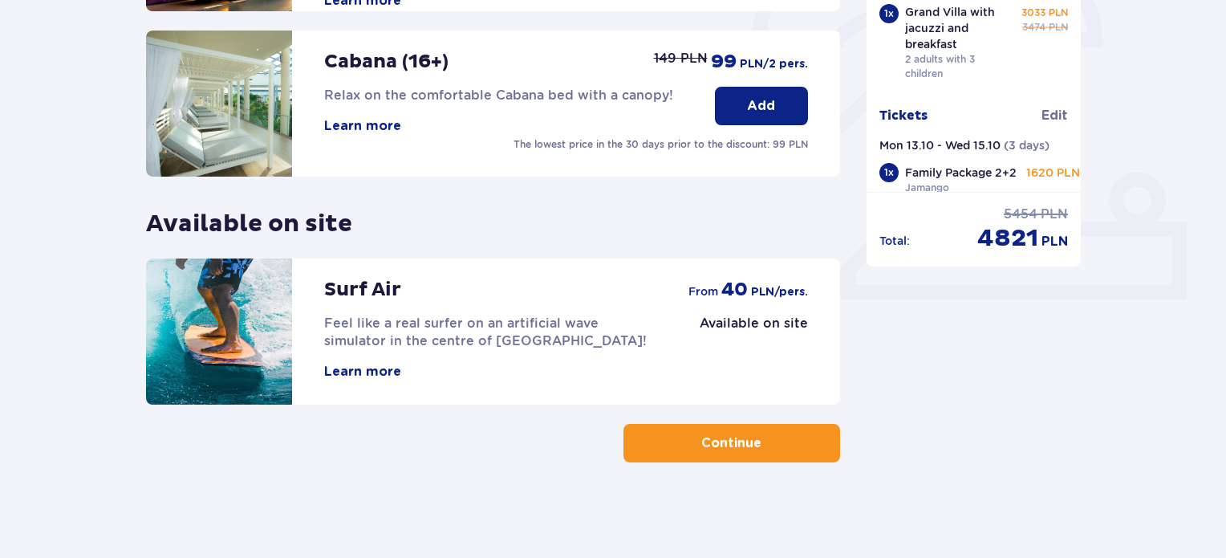
click at [716, 439] on p "Continue" at bounding box center [731, 443] width 60 height 18
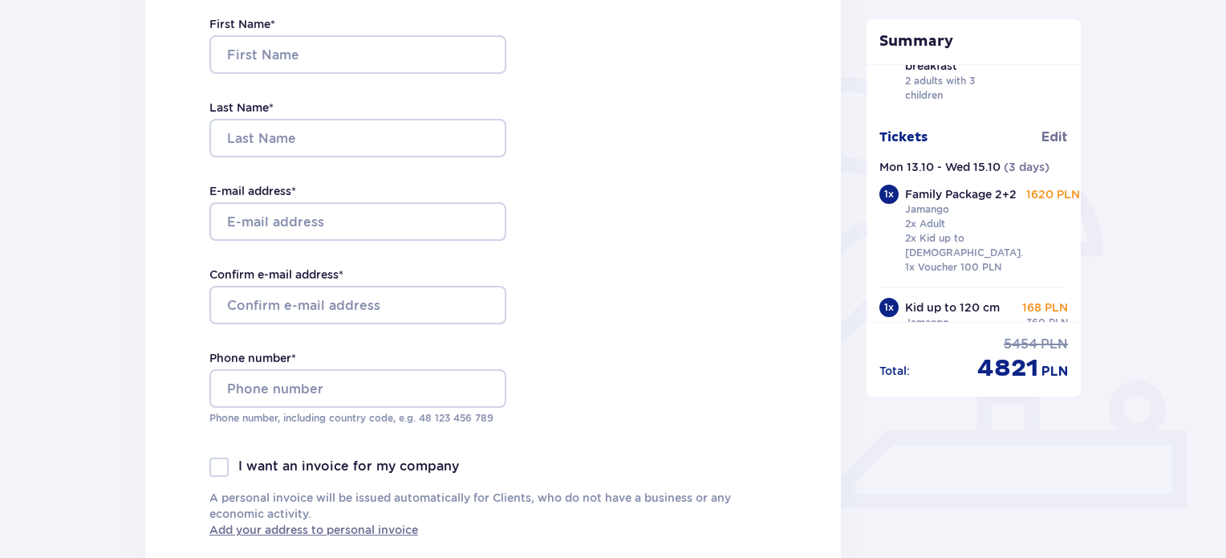
scroll to position [148, 0]
